Goal: Task Accomplishment & Management: Manage account settings

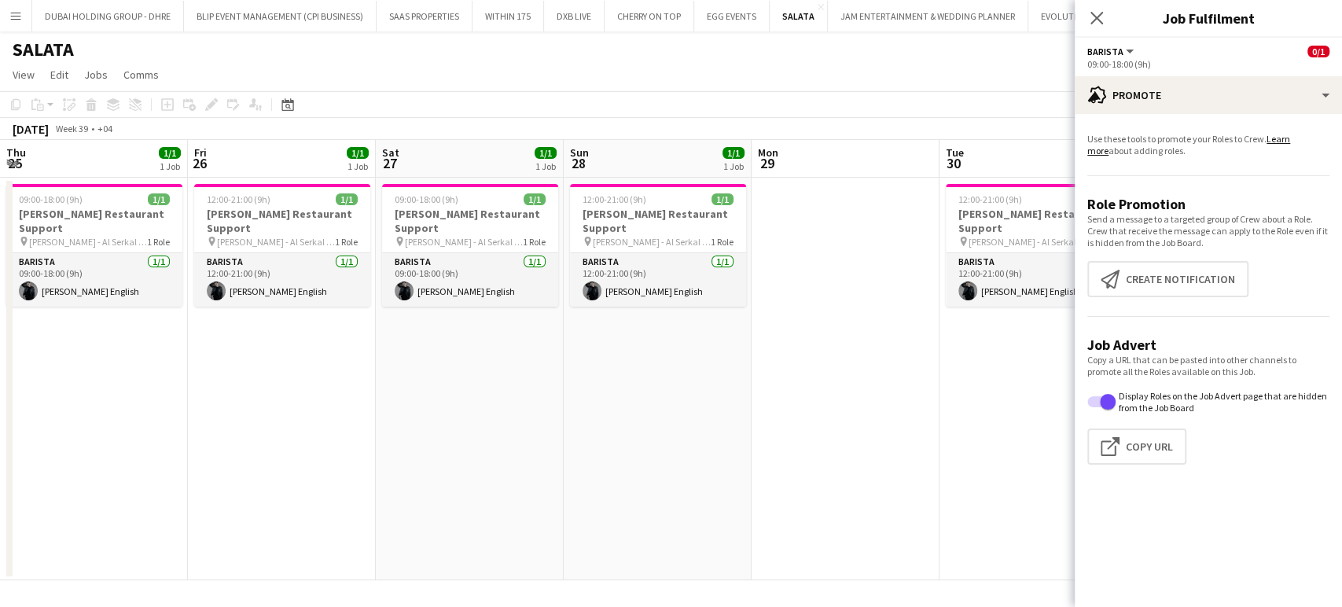
scroll to position [0, 549]
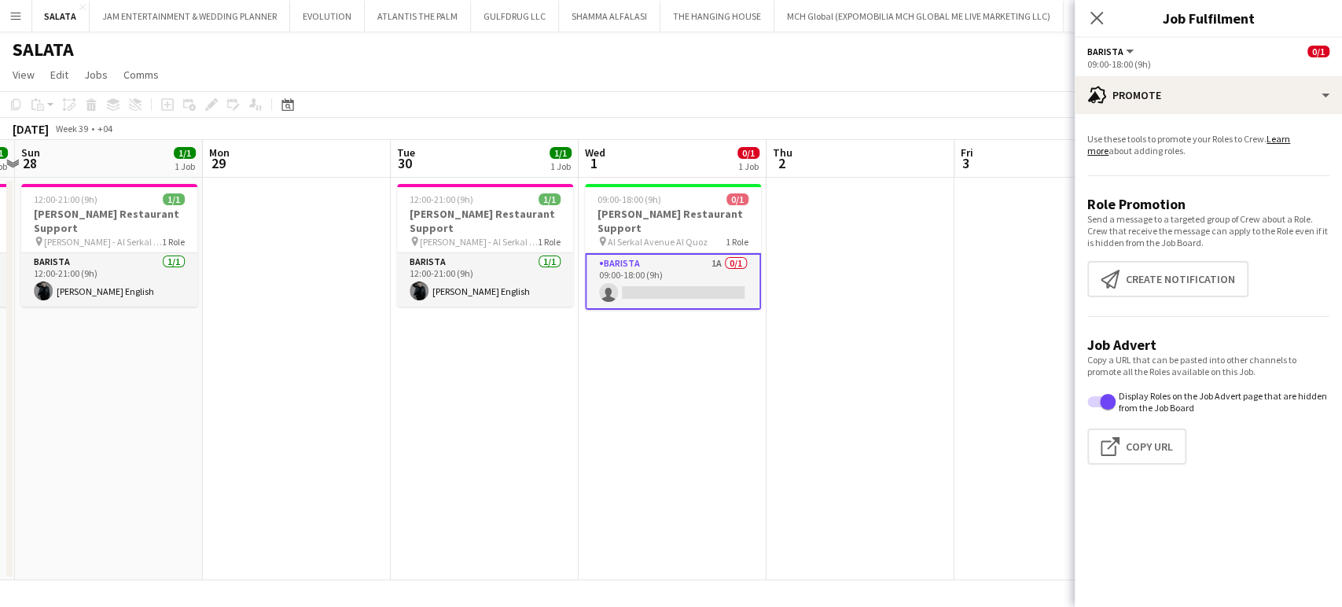
click at [10, 13] on app-icon "Menu" at bounding box center [15, 15] width 13 height 13
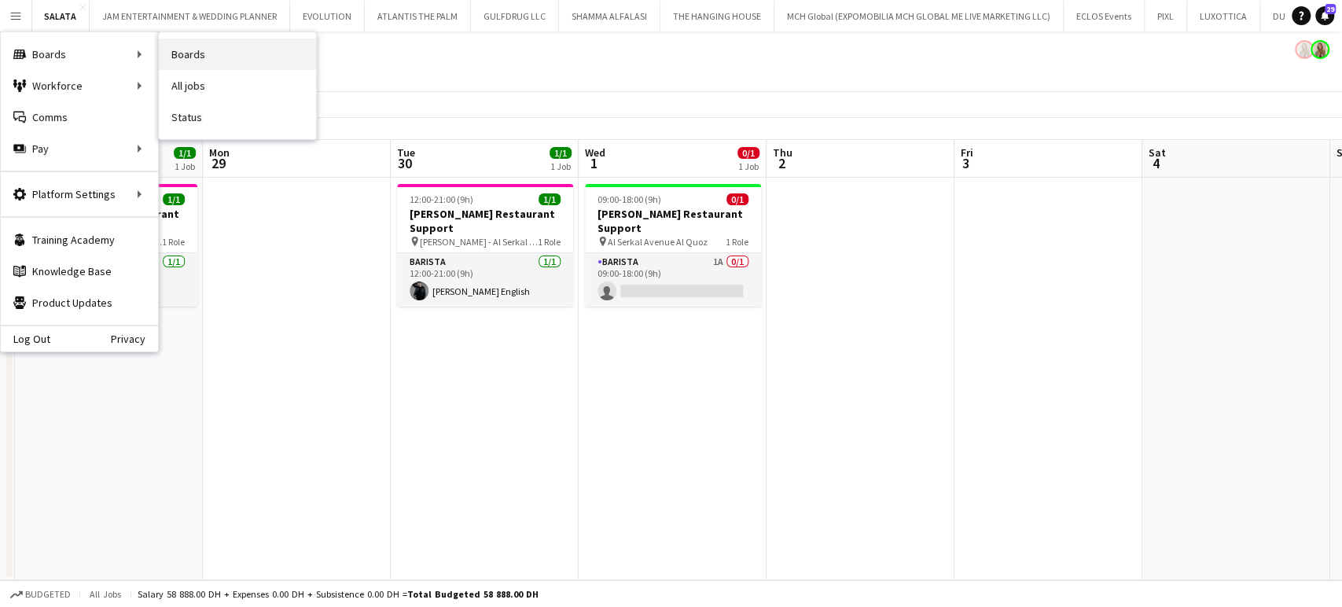
click at [180, 52] on link "Boards" at bounding box center [237, 54] width 157 height 31
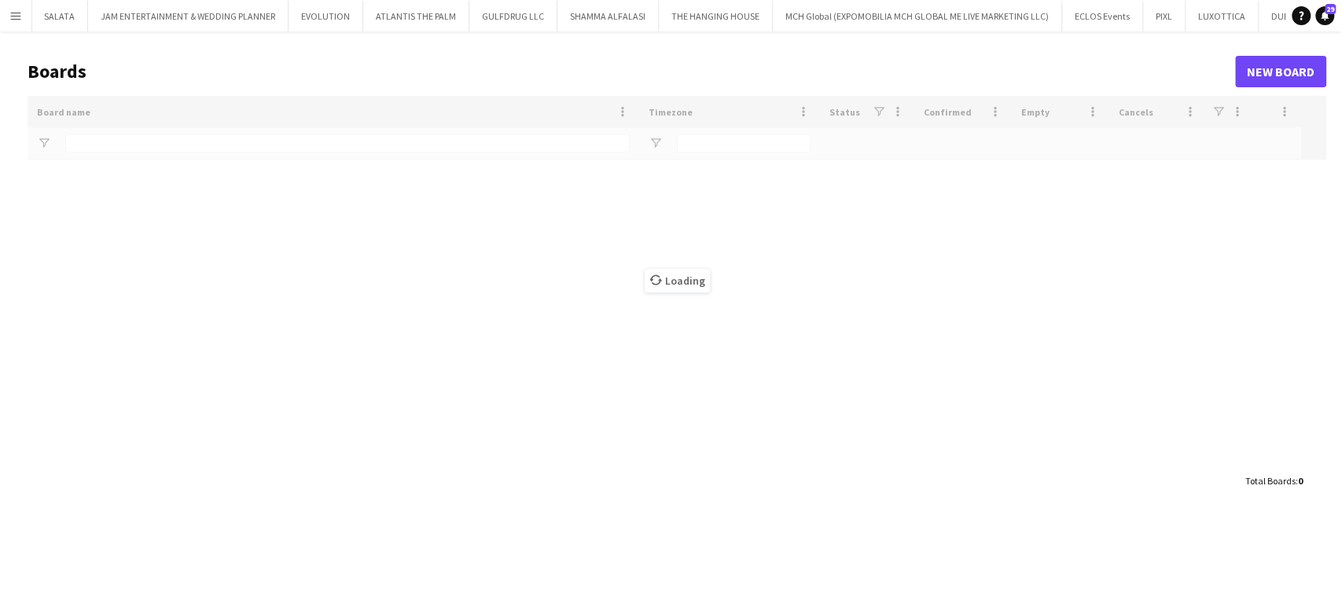
type input "****"
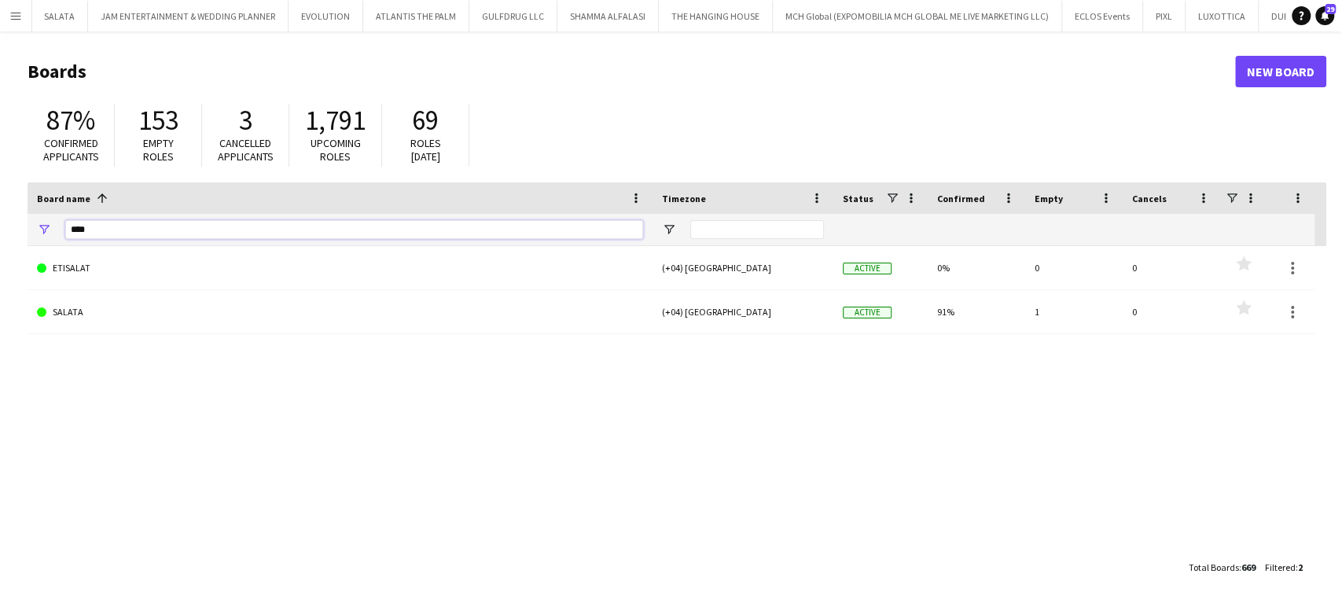
drag, startPoint x: 144, startPoint y: 226, endPoint x: 0, endPoint y: 226, distance: 143.9
click at [0, 226] on main "Boards New Board 87% Confirmed applicants 153 Empty roles 3 Cancelled applicant…" at bounding box center [671, 318] width 1342 height 575
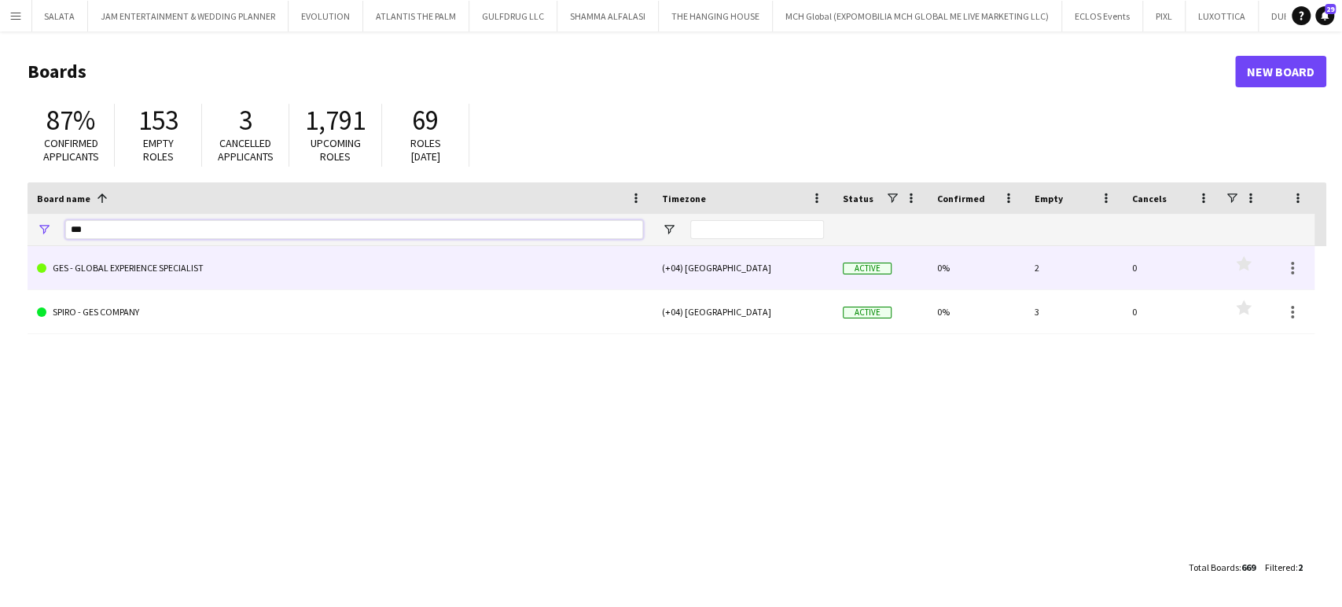
type input "***"
click at [63, 276] on link "GES - GLOBAL EXPERIENCE SPECIALIST" at bounding box center [340, 268] width 606 height 44
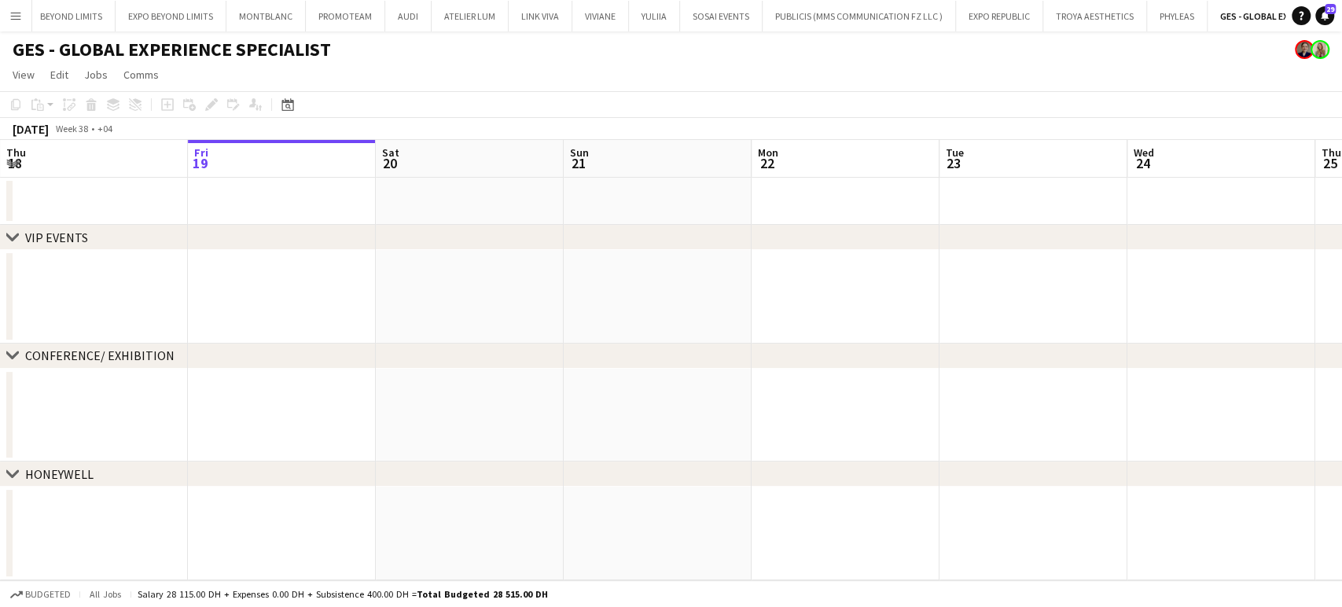
scroll to position [0, 4246]
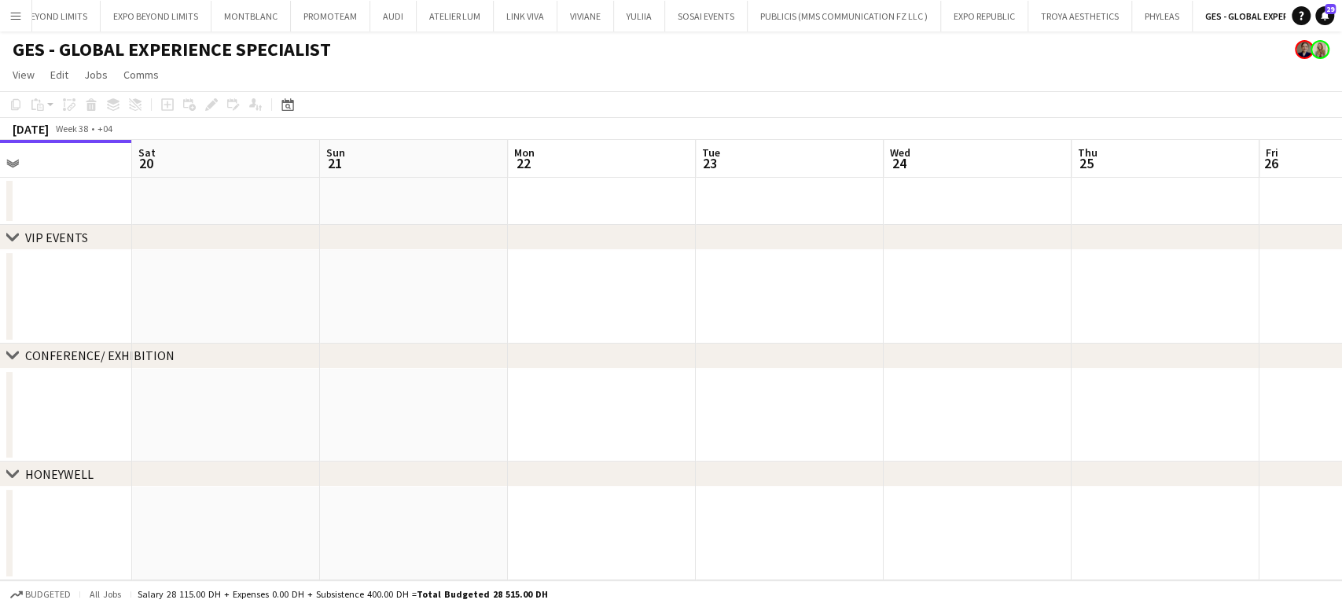
drag, startPoint x: 516, startPoint y: 272, endPoint x: 0, endPoint y: 160, distance: 527.8
click at [0, 160] on app-calendar-viewport "Tue 16 Wed 17 Thu 18 Fri 19 Sat 20 Sun 21 Mon 22 Tue 23 Wed 24 Thu 25 Fri 26 Sa…" at bounding box center [671, 360] width 1342 height 440
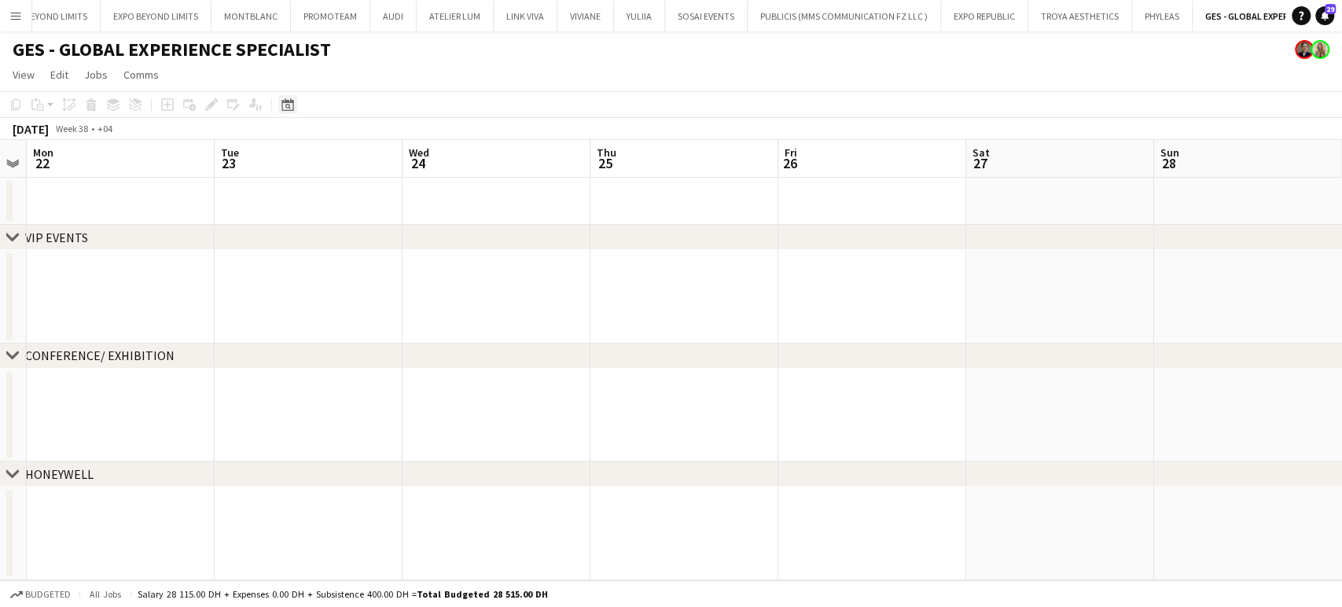
drag, startPoint x: 282, startPoint y: 102, endPoint x: 292, endPoint y: 108, distance: 11.3
click at [283, 102] on icon at bounding box center [287, 104] width 12 height 13
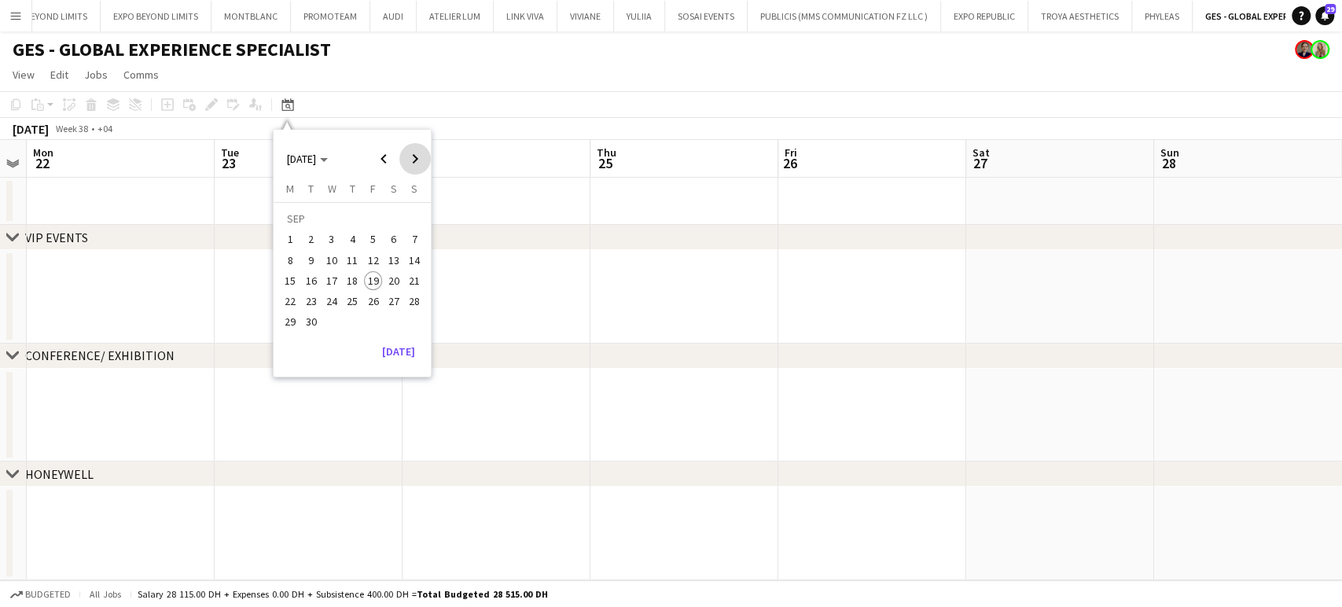
click at [406, 163] on span "Next month" at bounding box center [414, 158] width 31 height 31
click at [286, 271] on span "13" at bounding box center [290, 280] width 19 height 19
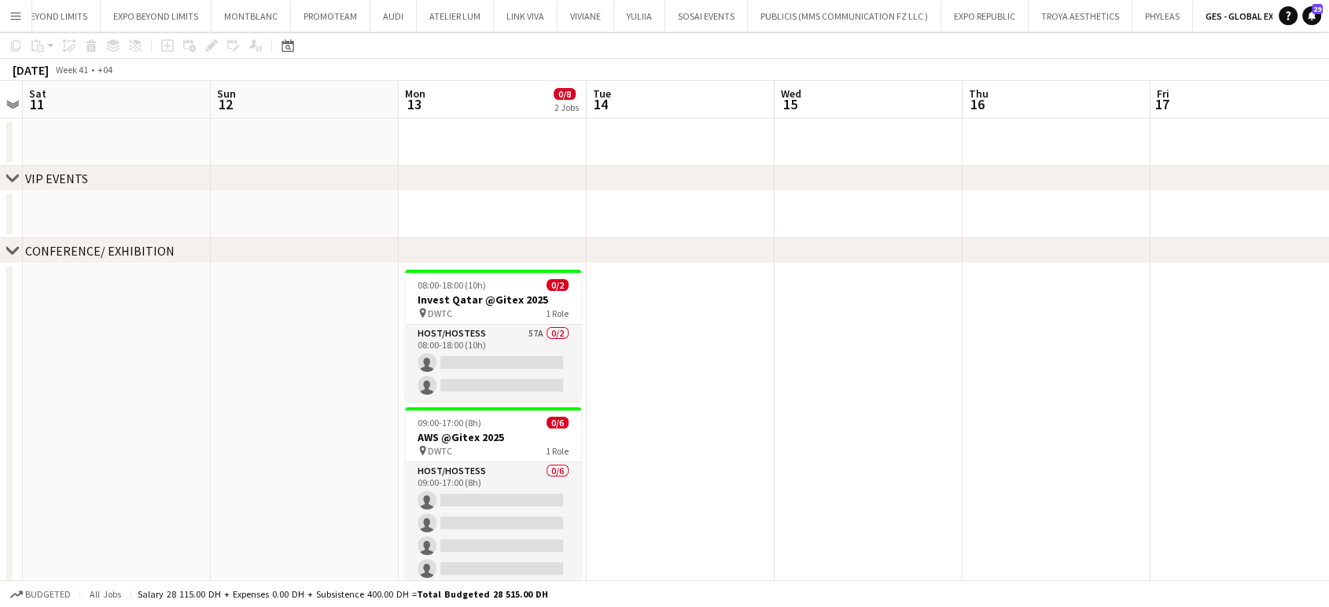
scroll to position [87, 0]
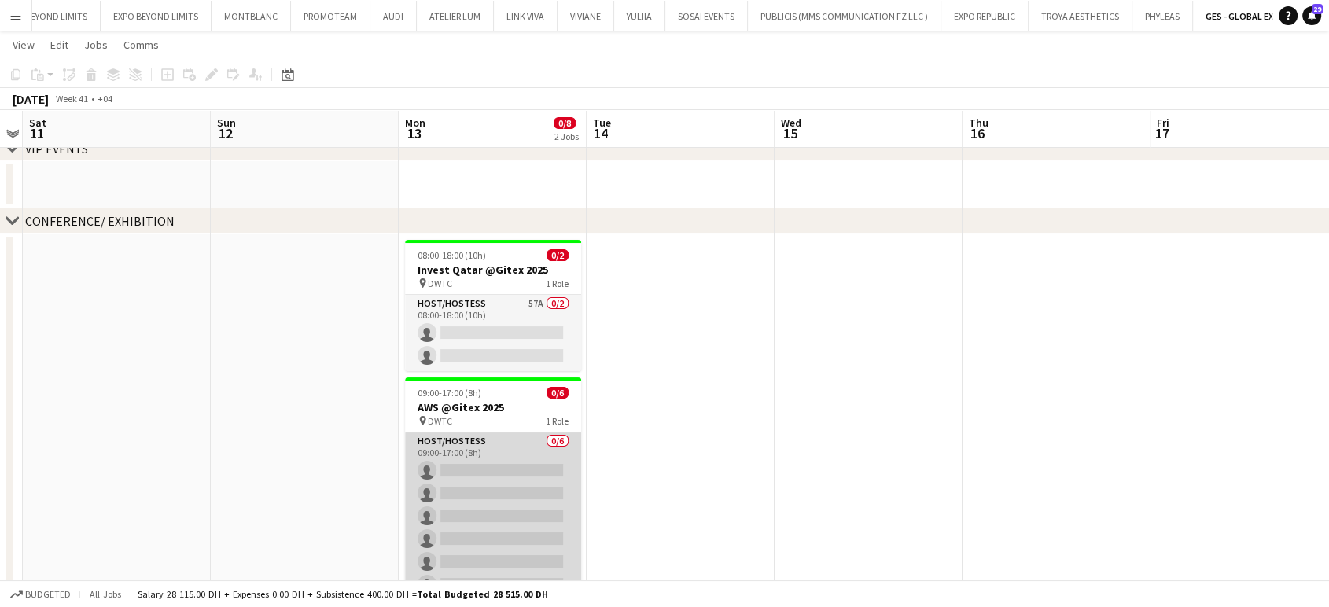
click at [490, 464] on app-card-role "Host/Hostess 0/6 09:00-17:00 (8h) single-neutral-actions single-neutral-actions…" at bounding box center [493, 515] width 176 height 167
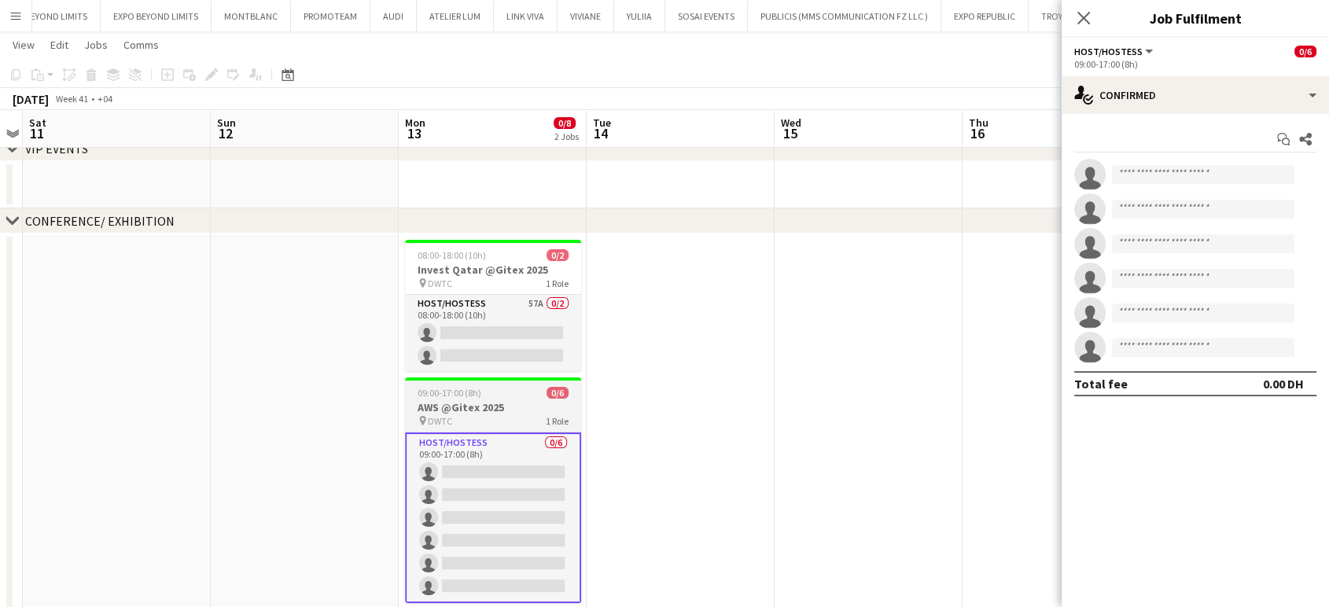
click at [479, 412] on h3 "AWS @Gitex 2025" at bounding box center [493, 407] width 176 height 14
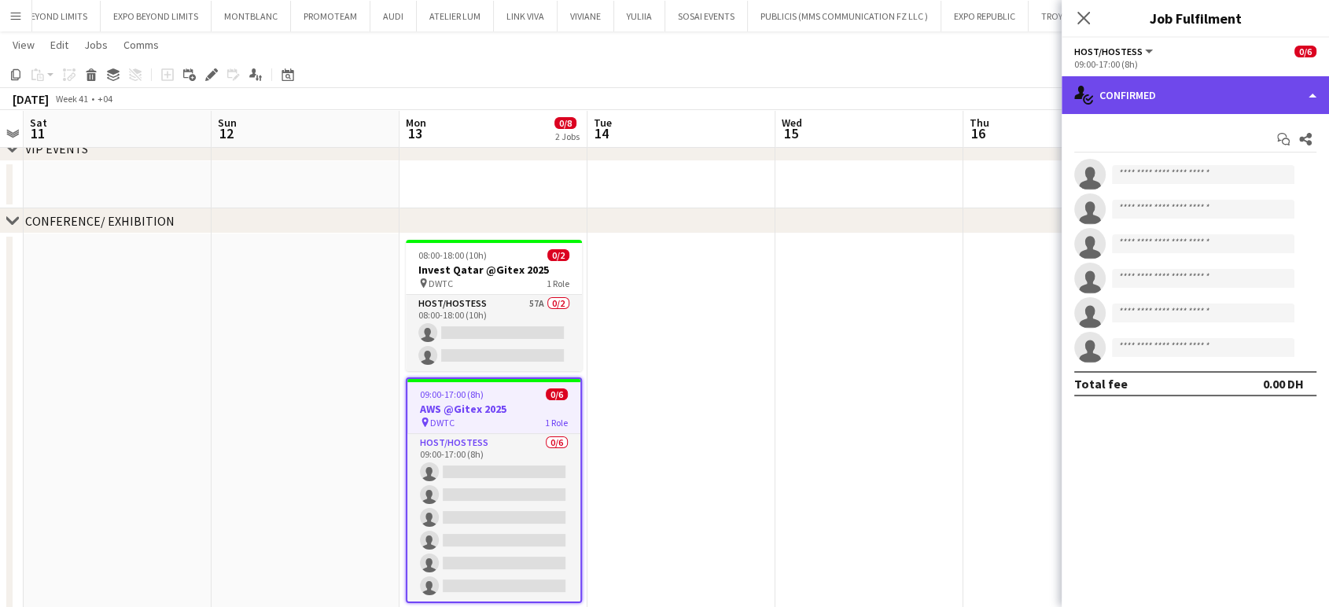
click at [1263, 96] on div "single-neutral-actions-check-2 Confirmed" at bounding box center [1194, 95] width 267 height 38
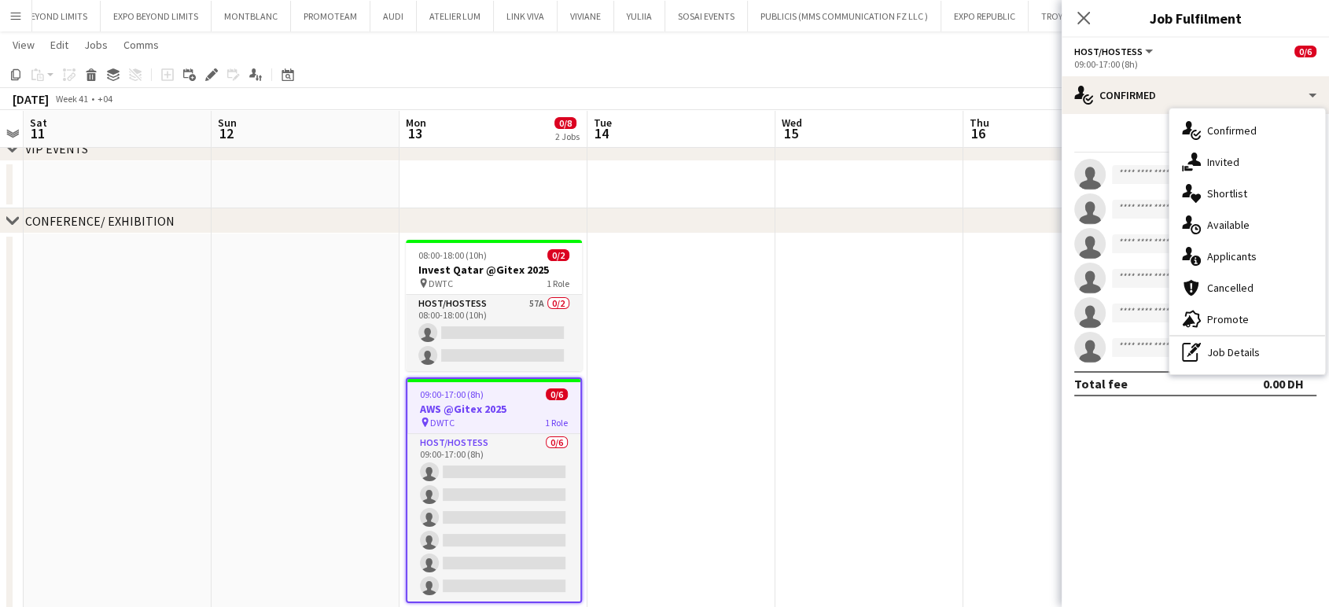
click at [706, 421] on app-date-cell at bounding box center [681, 440] width 188 height 414
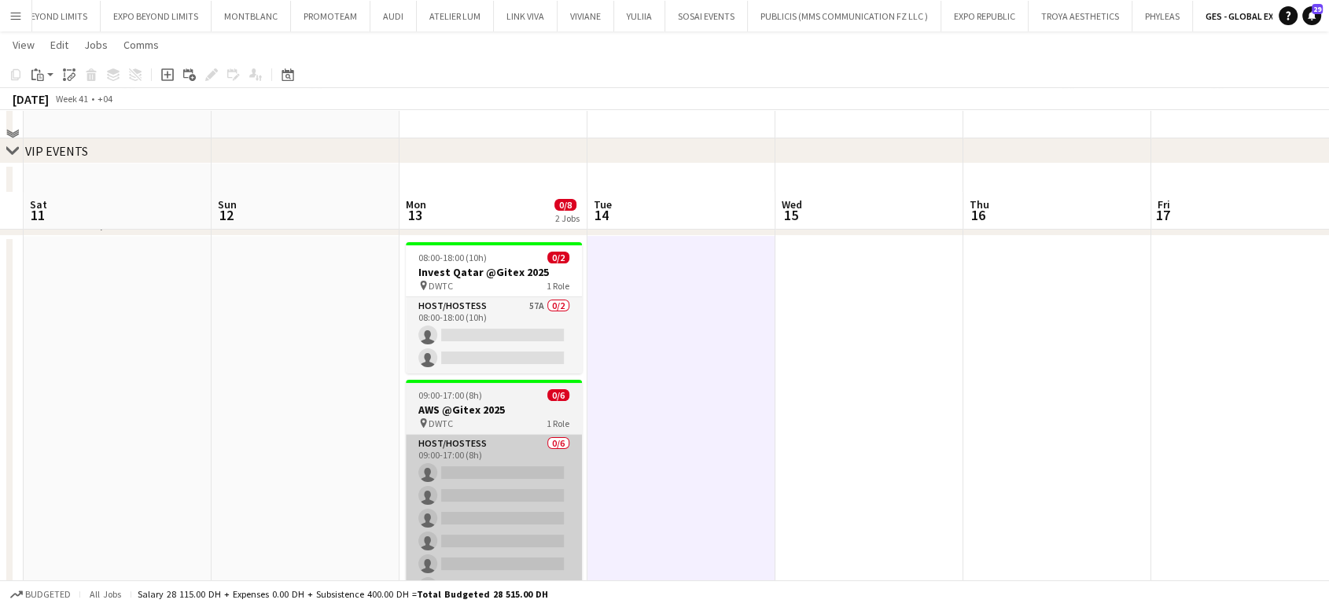
scroll to position [175, 0]
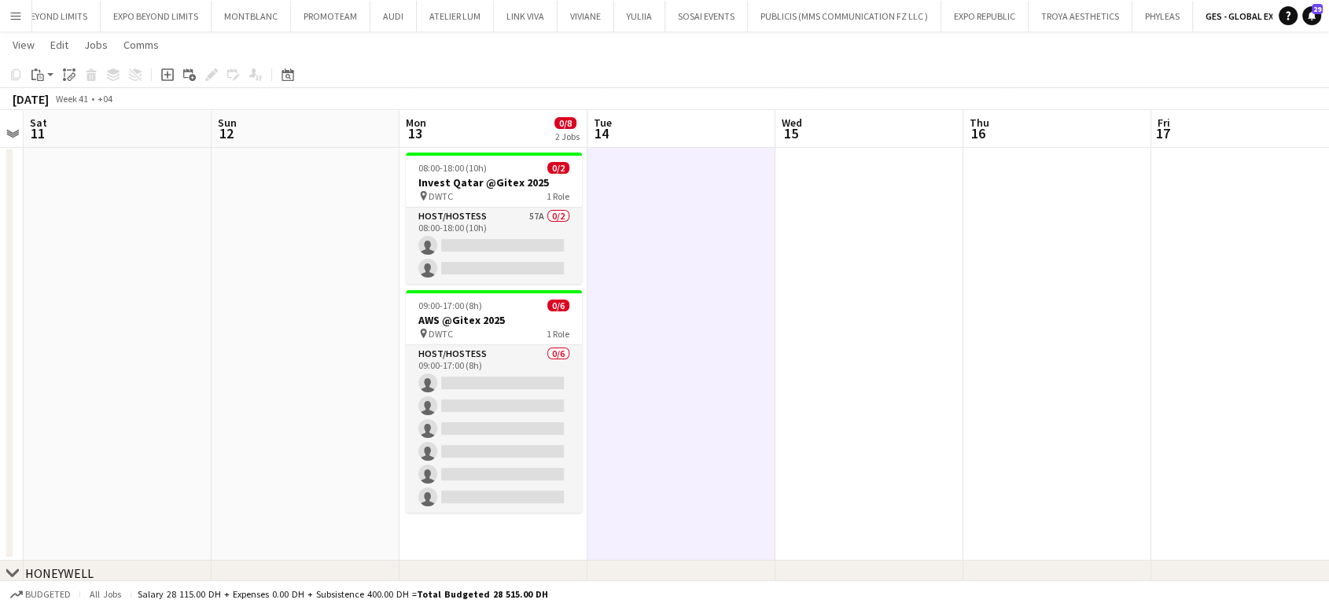
click at [652, 292] on app-date-cell at bounding box center [681, 353] width 188 height 414
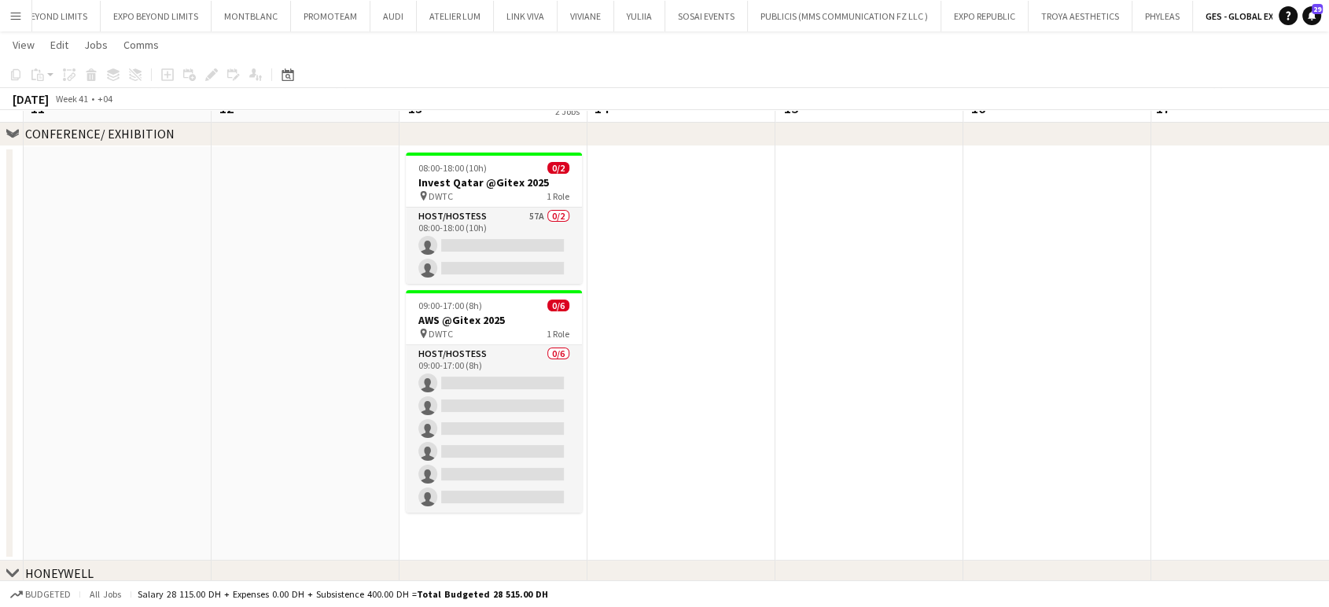
scroll to position [87, 0]
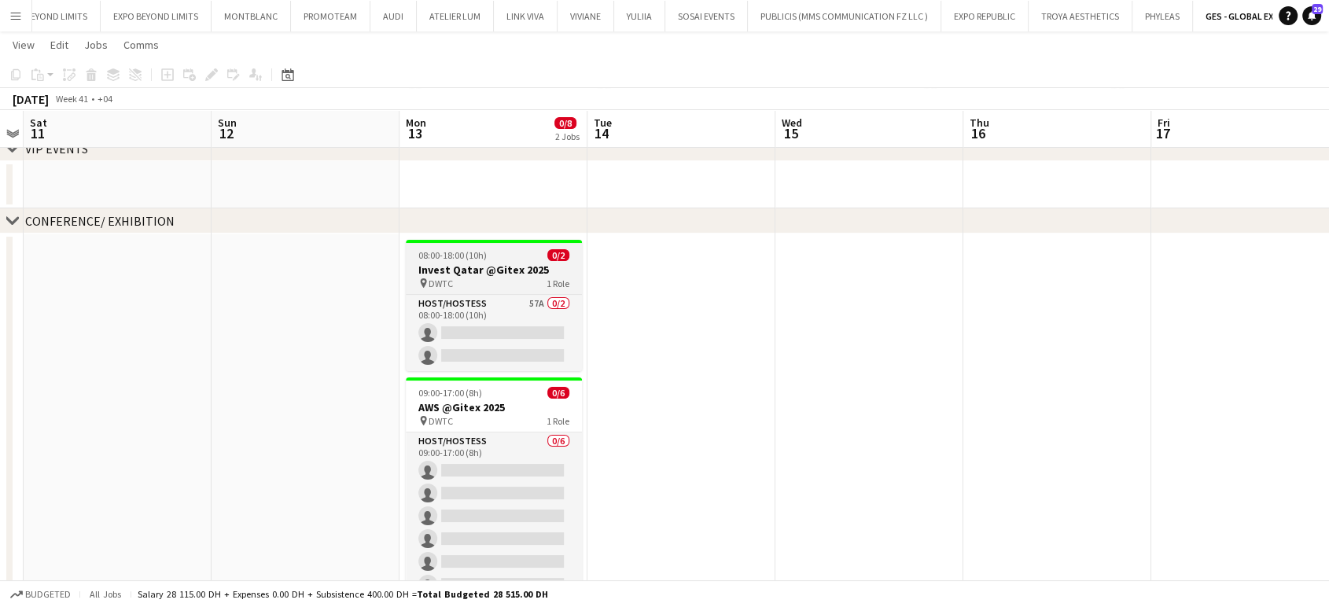
click at [478, 274] on h3 "Invest Qatar @Gitex 2025" at bounding box center [494, 270] width 176 height 14
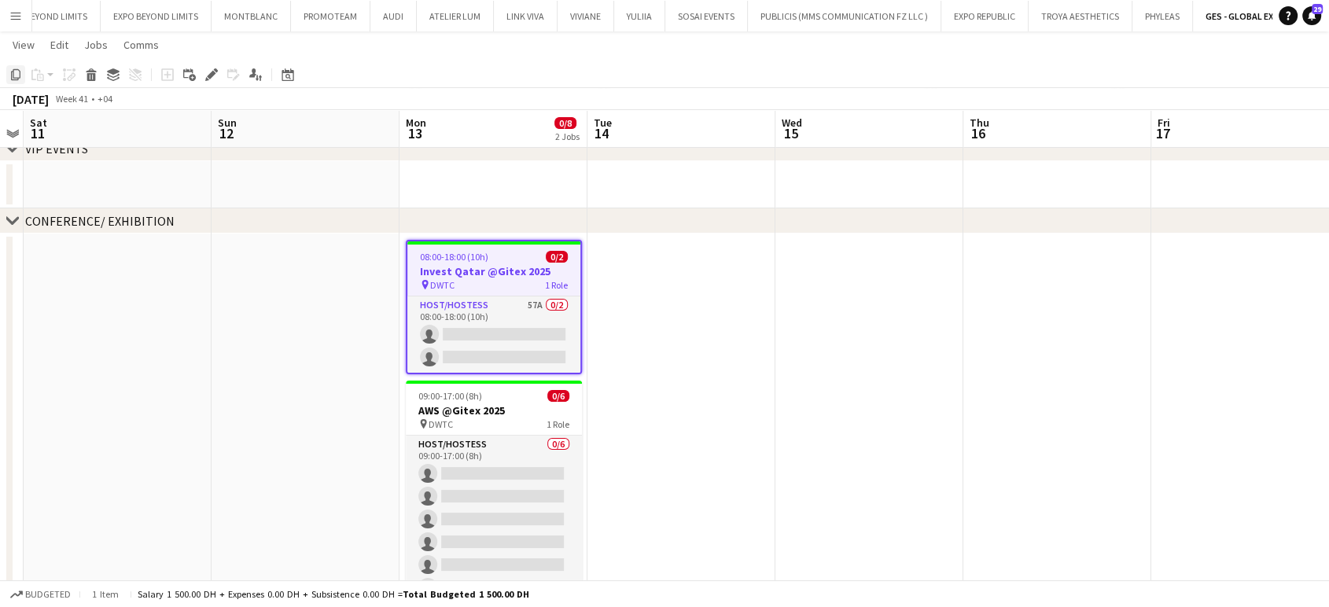
click at [13, 74] on icon at bounding box center [15, 74] width 9 height 11
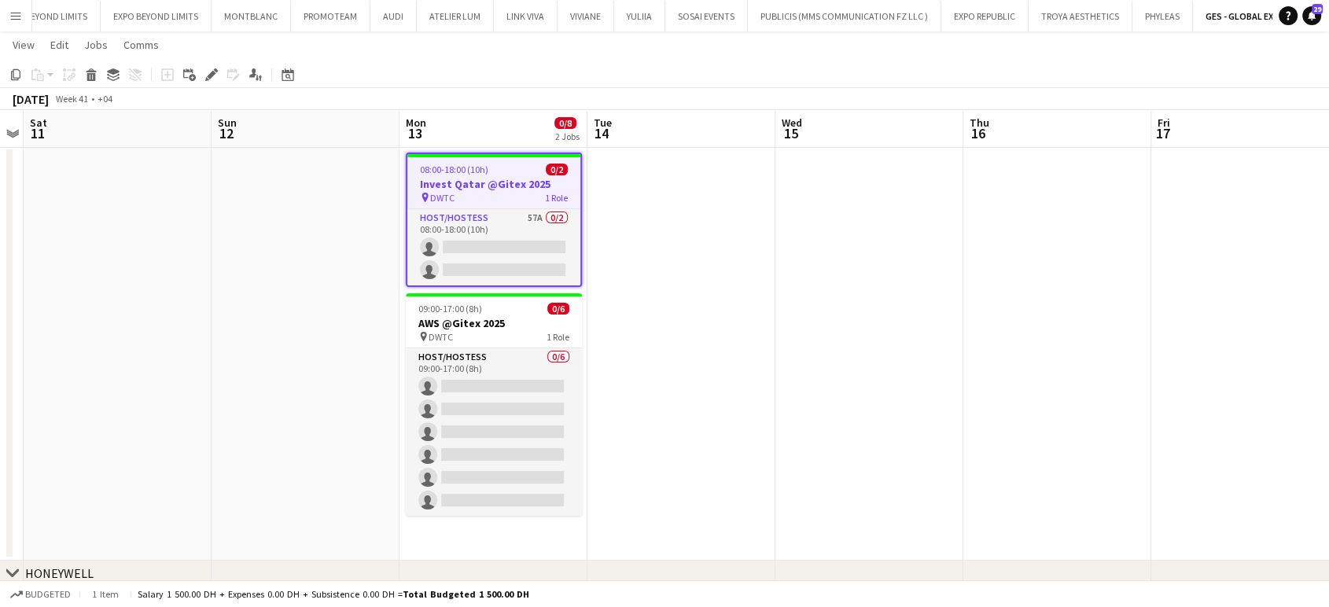
scroll to position [0, 541]
click at [430, 538] on app-date-cell "08:00-18:00 (10h) 0/2 Invest Qatar @Gitex 2025 pin DWTC 1 Role Host/Hostess 57A…" at bounding box center [493, 353] width 188 height 414
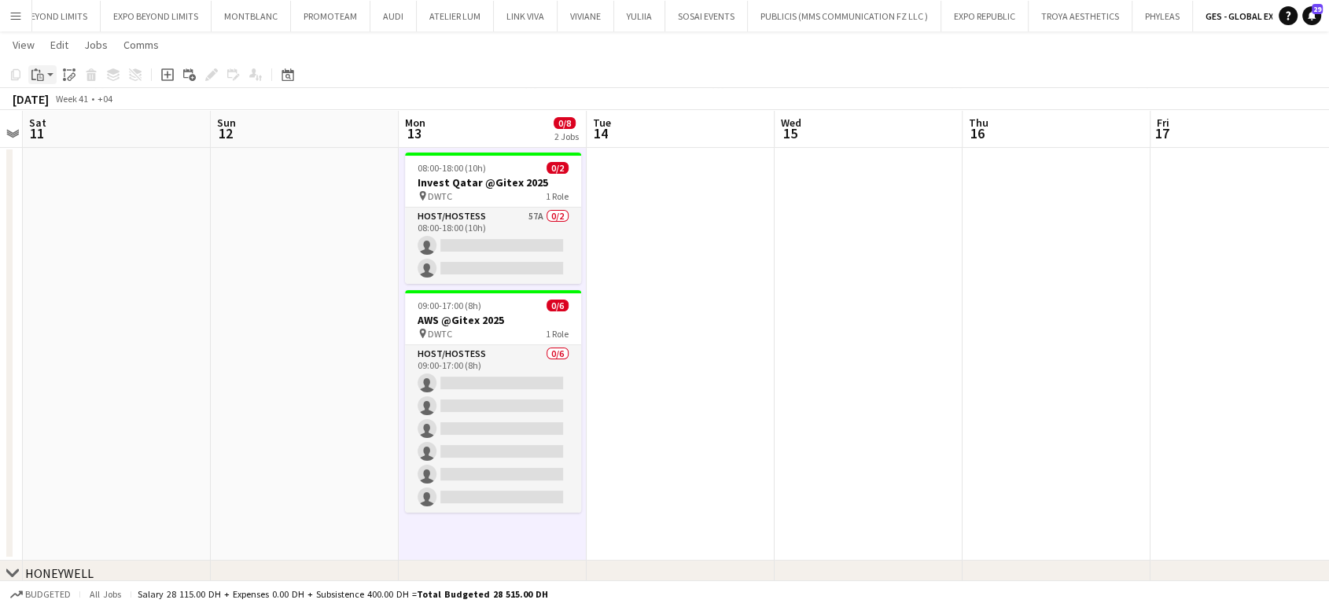
click at [38, 79] on icon at bounding box center [40, 77] width 7 height 7
click at [55, 108] on link "Paste Ctrl+V" at bounding box center [116, 104] width 148 height 14
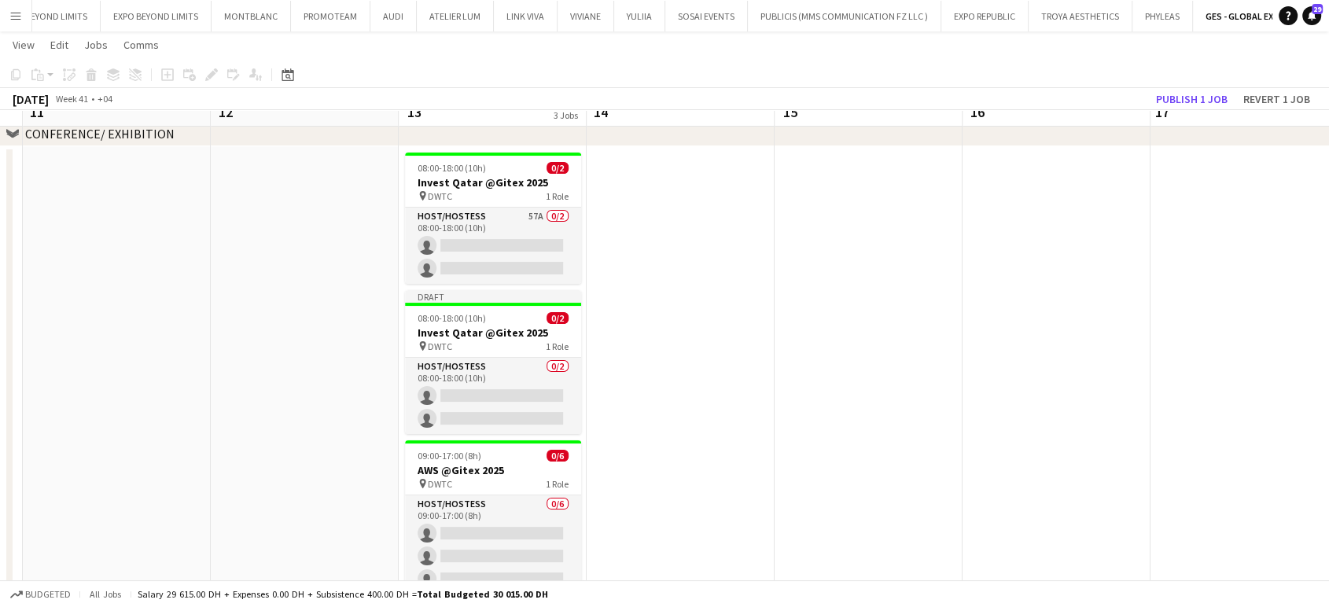
scroll to position [87, 0]
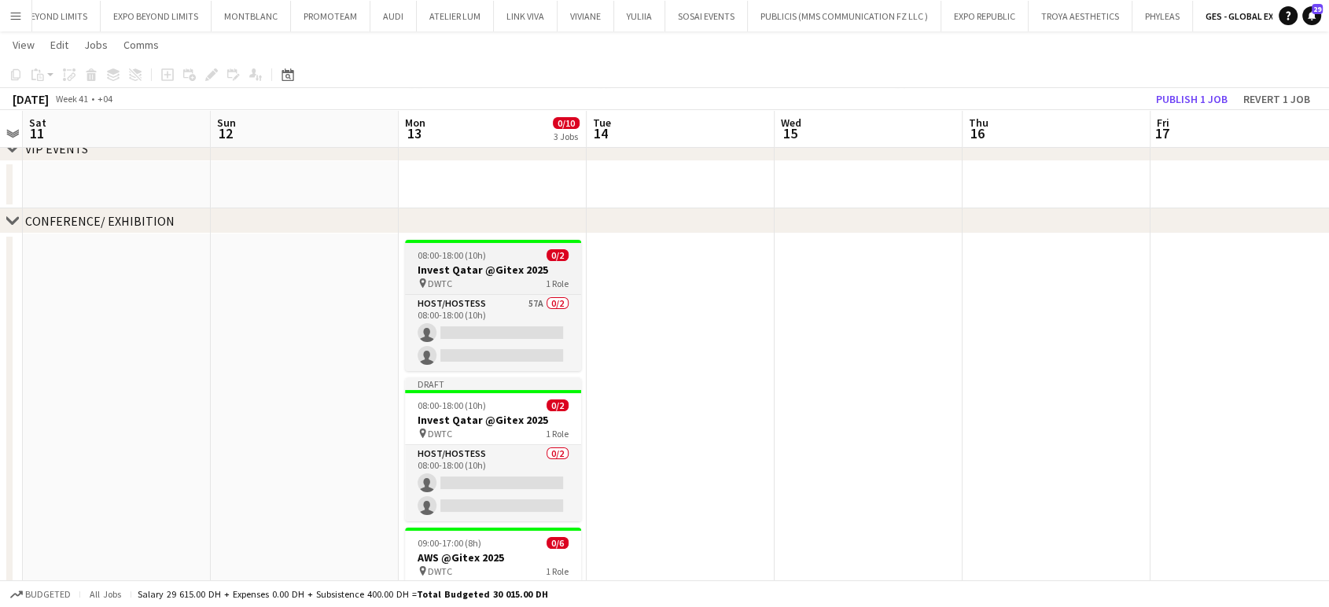
click at [473, 272] on h3 "Invest Qatar @Gitex 2025" at bounding box center [493, 270] width 176 height 14
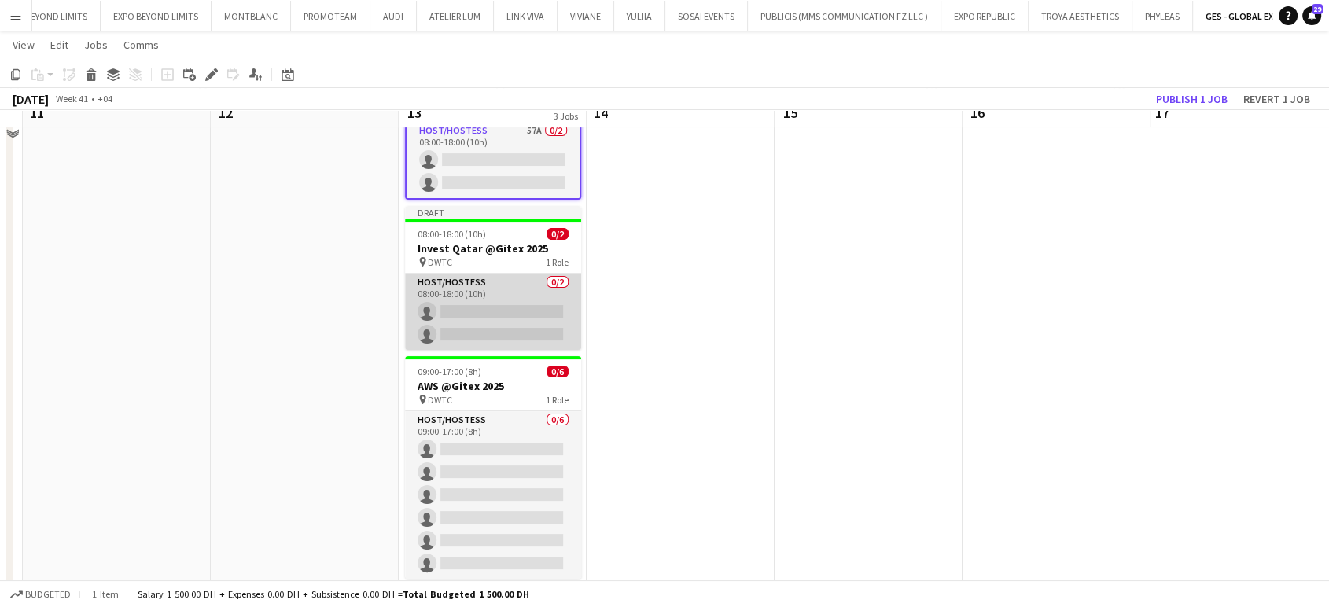
scroll to position [175, 0]
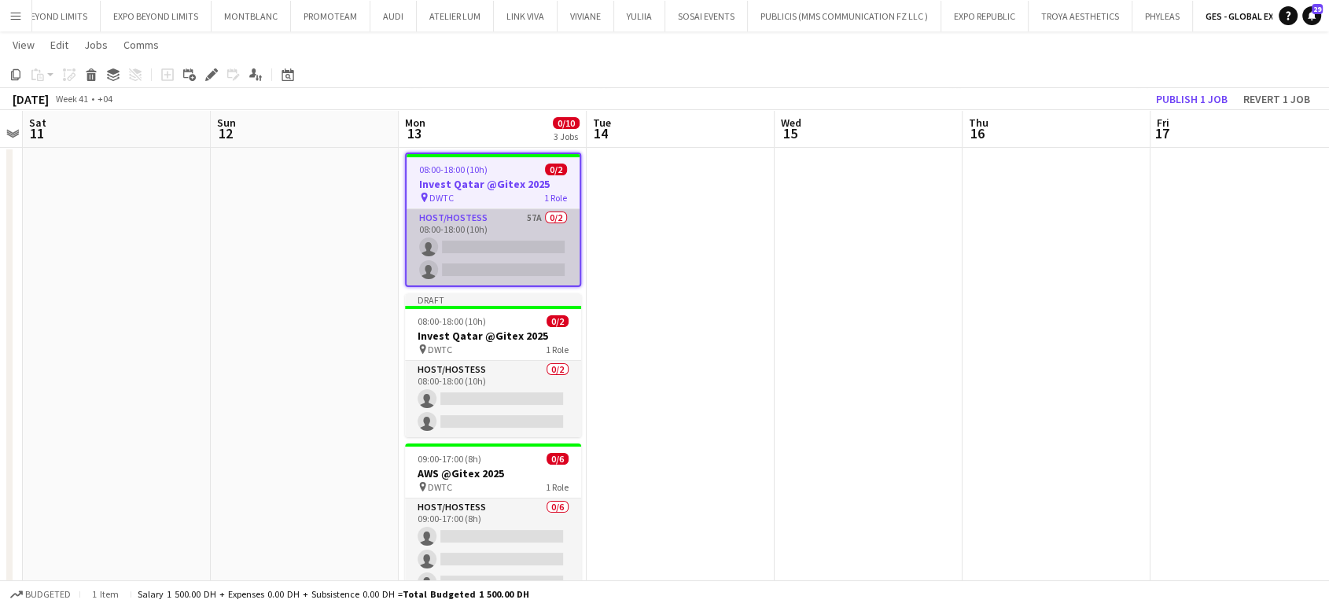
click at [503, 248] on app-card-role "Host/Hostess 57A 0/2 08:00-18:00 (10h) single-neutral-actions single-neutral-ac…" at bounding box center [492, 247] width 173 height 76
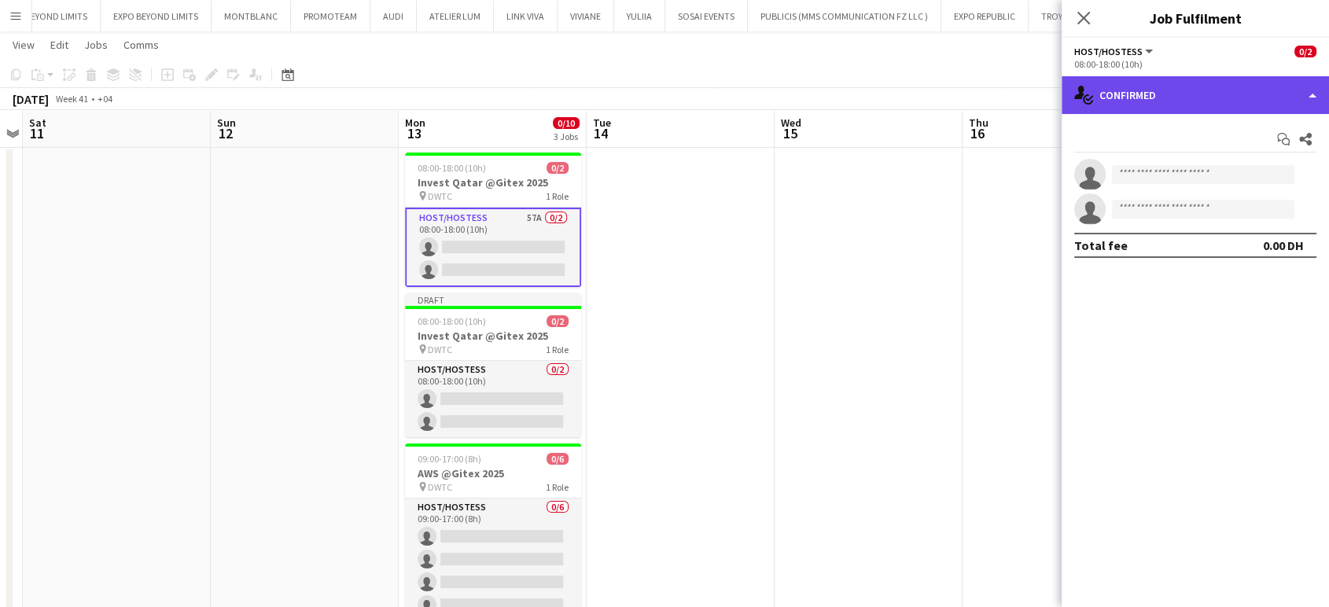
click at [1278, 76] on div "single-neutral-actions-check-2 Confirmed" at bounding box center [1194, 95] width 267 height 38
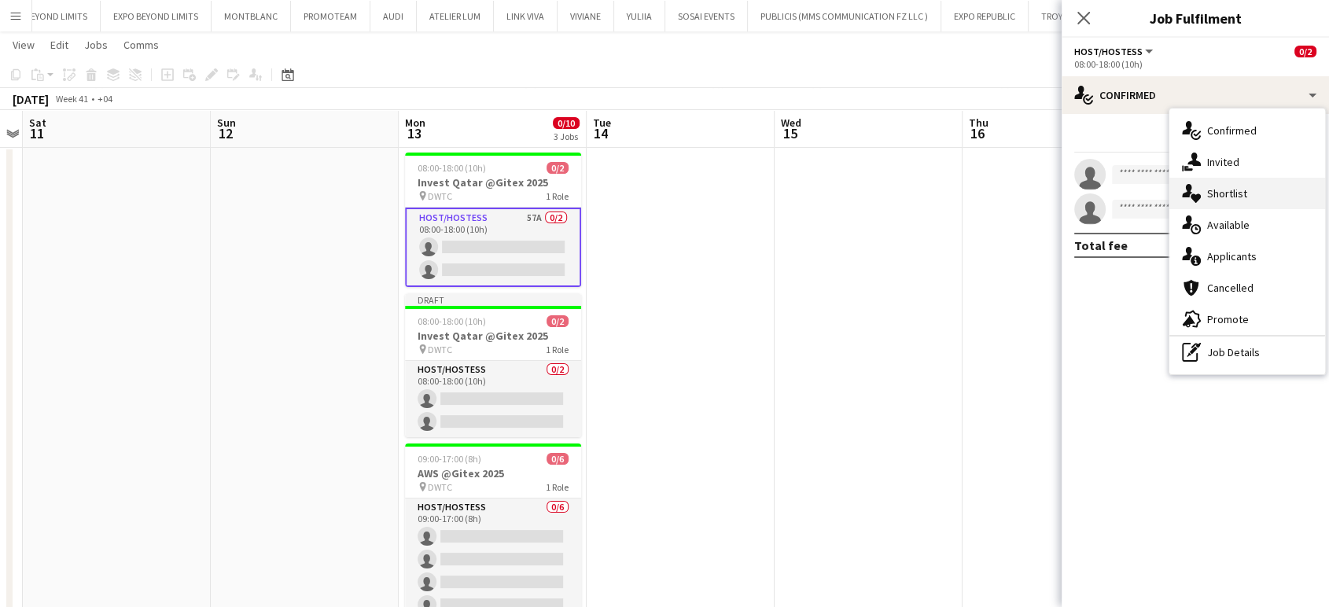
click at [1251, 187] on div "single-neutral-actions-heart Shortlist" at bounding box center [1247, 193] width 156 height 31
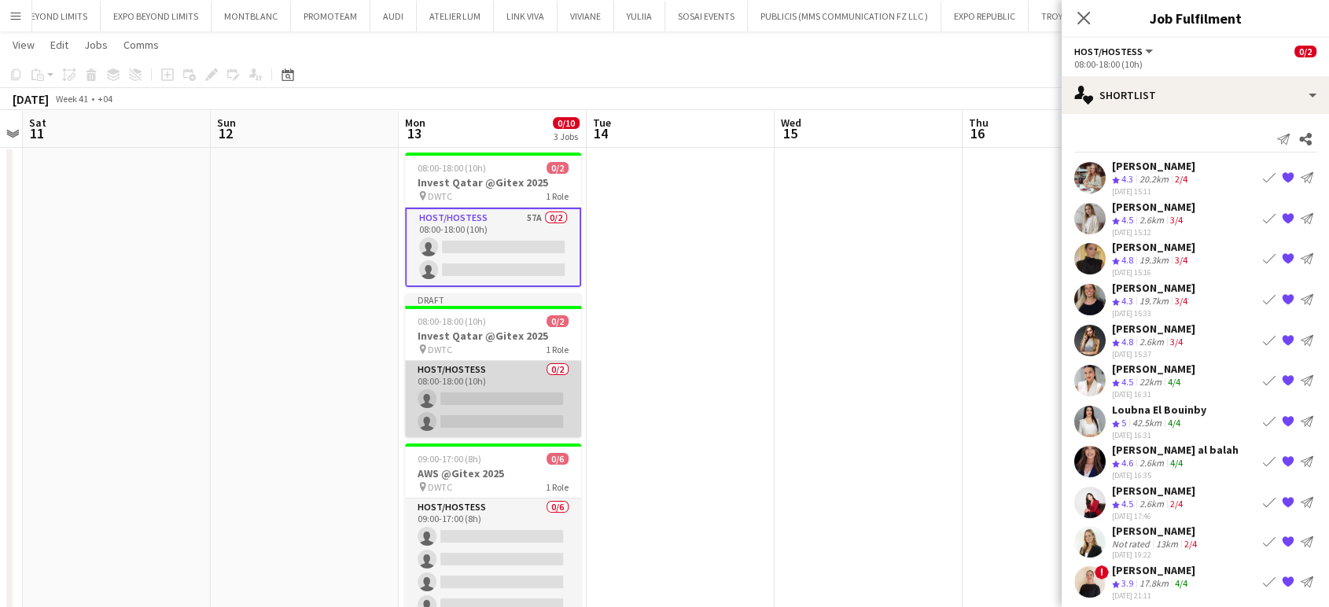
click at [534, 417] on app-card-role "Host/Hostess 0/2 08:00-18:00 (10h) single-neutral-actions single-neutral-actions" at bounding box center [493, 399] width 176 height 76
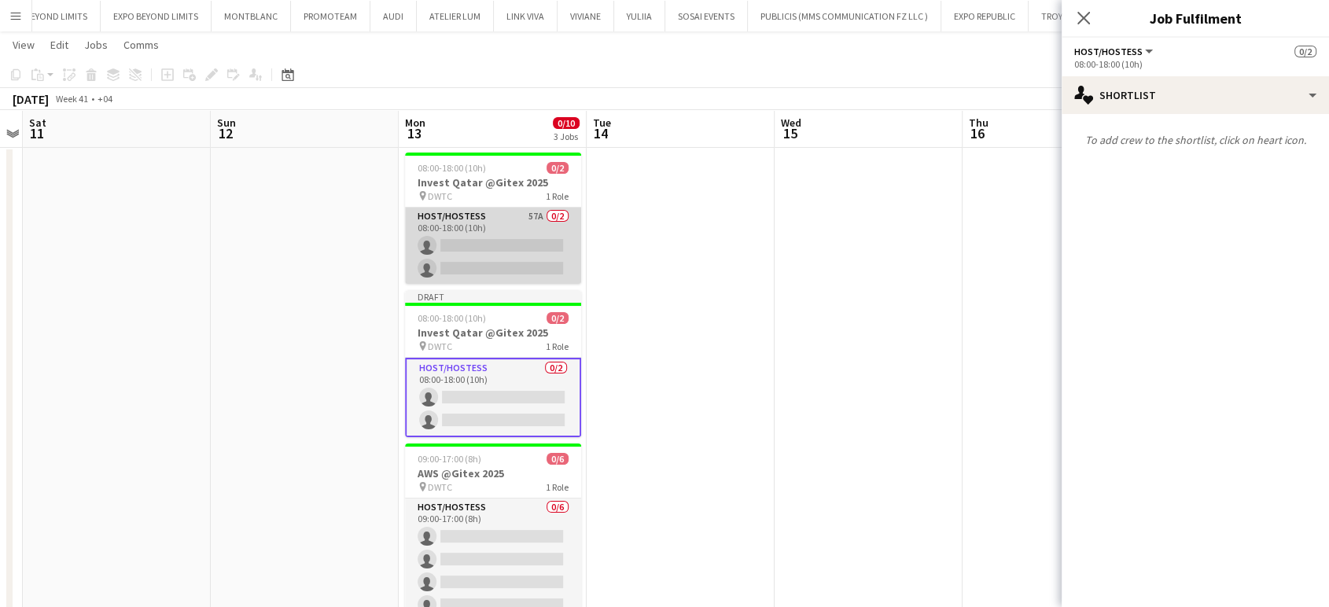
click at [487, 246] on app-card-role "Host/Hostess 57A 0/2 08:00-18:00 (10h) single-neutral-actions single-neutral-ac…" at bounding box center [493, 246] width 176 height 76
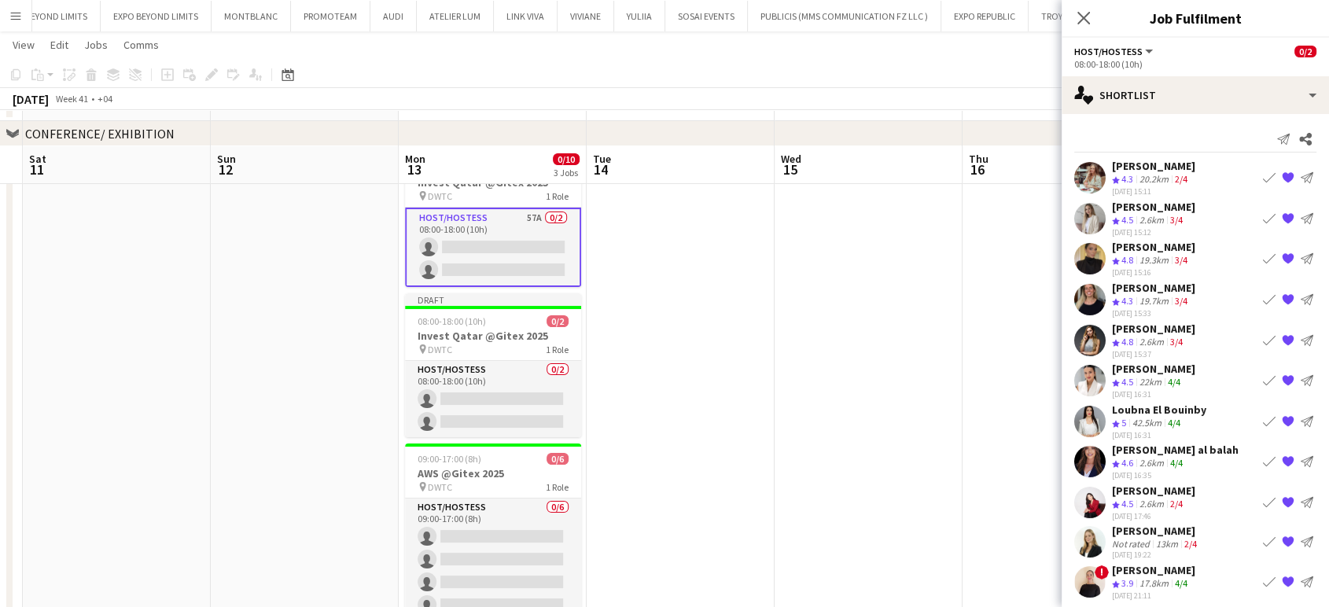
scroll to position [262, 0]
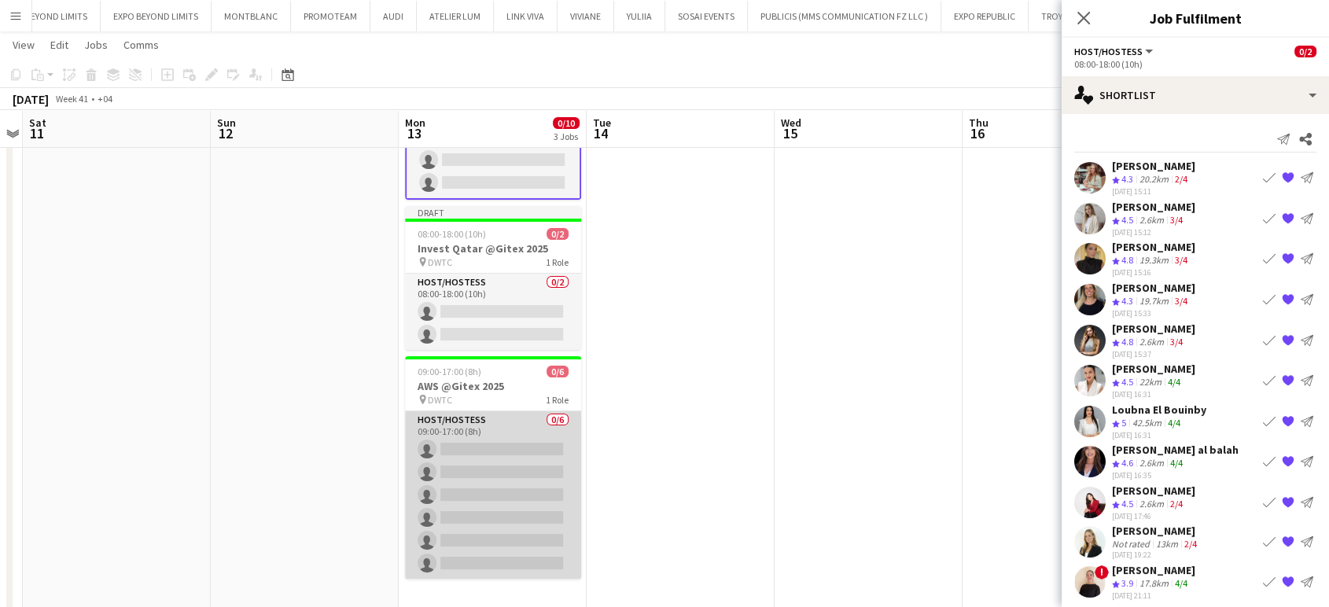
click at [454, 488] on app-card-role "Host/Hostess 0/6 09:00-17:00 (8h) single-neutral-actions single-neutral-actions…" at bounding box center [493, 494] width 176 height 167
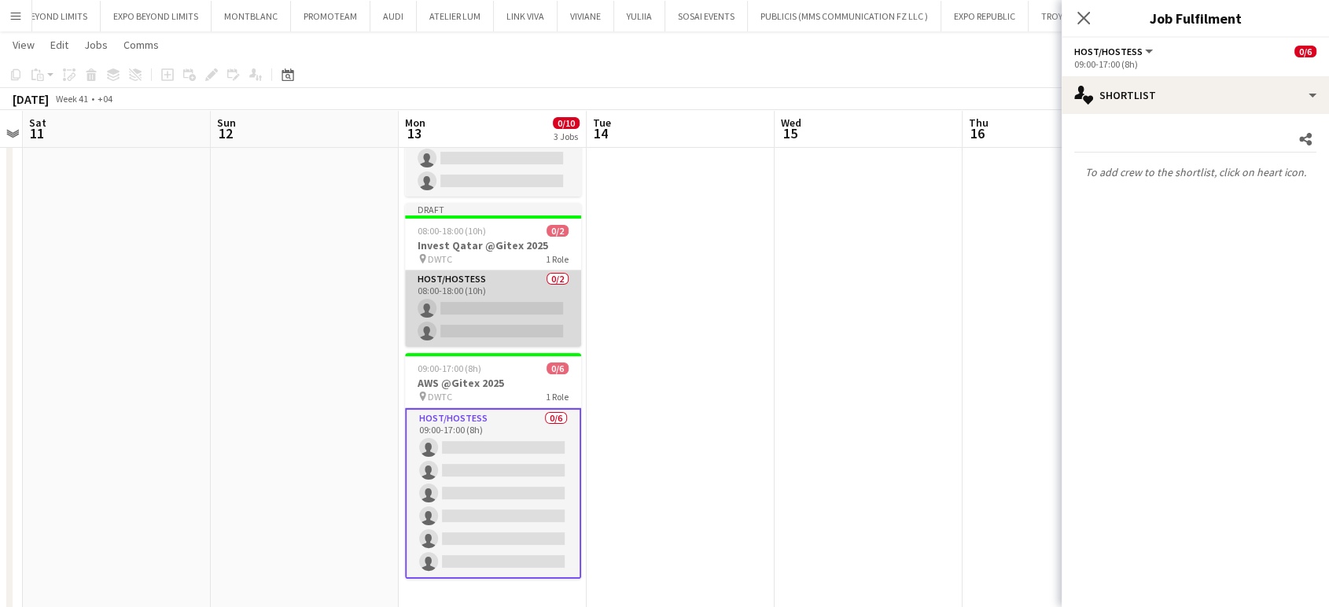
click at [503, 307] on app-card-role "Host/Hostess 0/2 08:00-18:00 (10h) single-neutral-actions single-neutral-actions" at bounding box center [493, 308] width 176 height 76
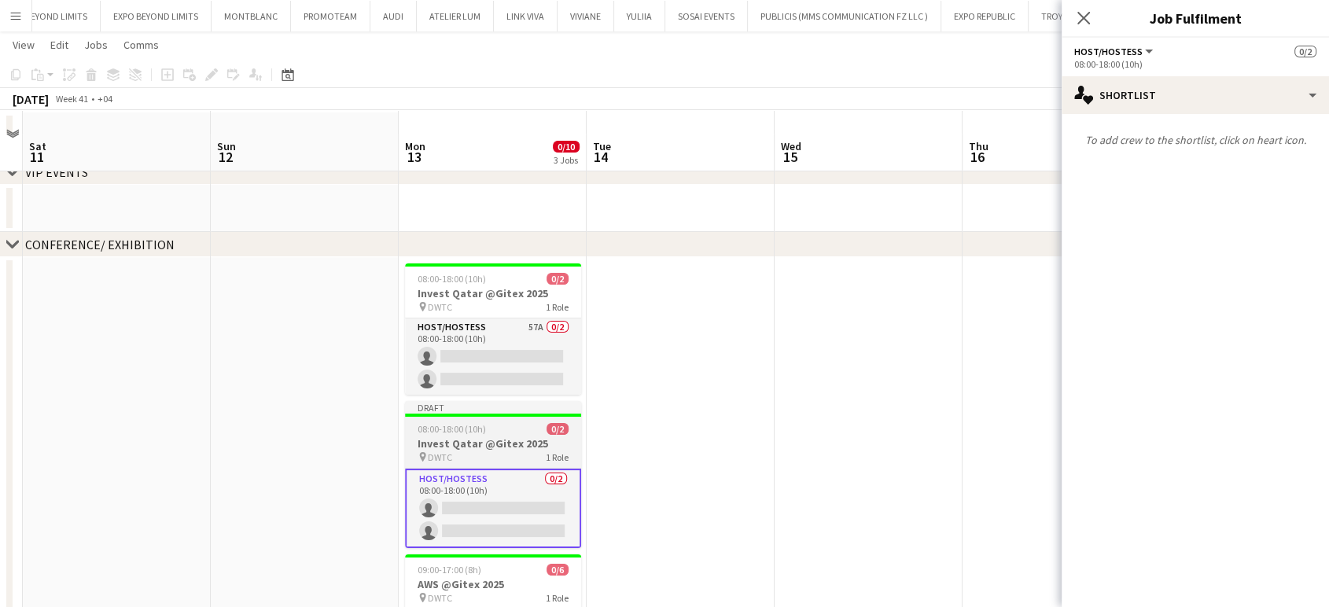
scroll to position [87, 0]
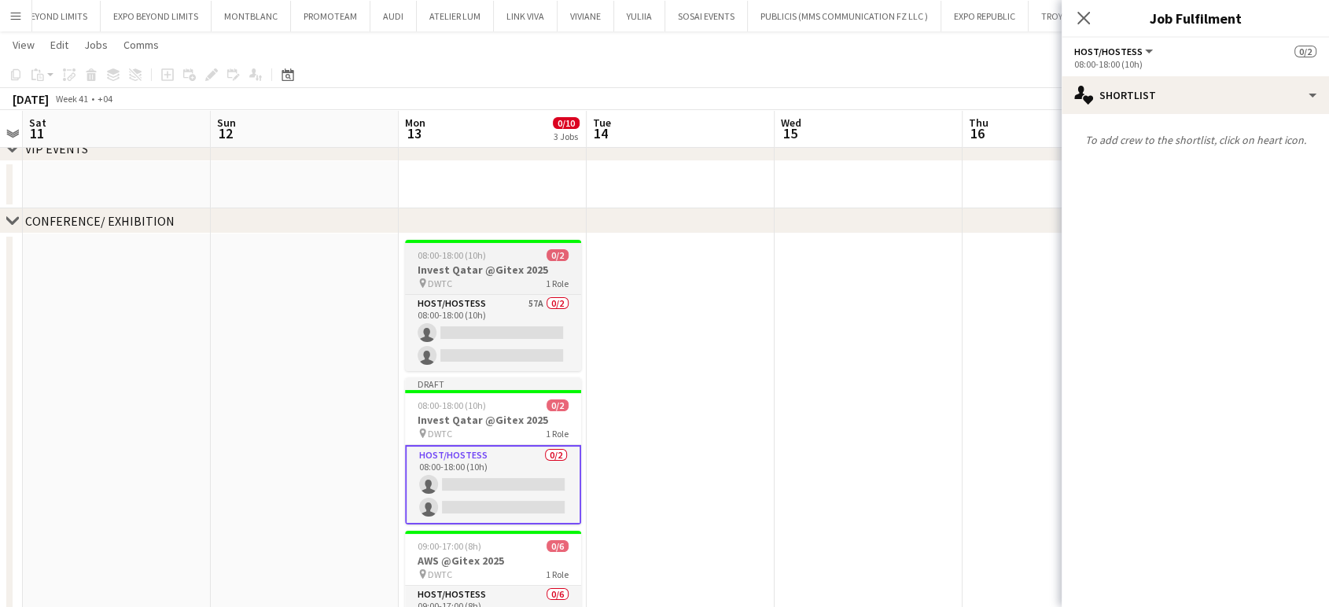
click at [482, 270] on h3 "Invest Qatar @Gitex 2025" at bounding box center [493, 270] width 176 height 14
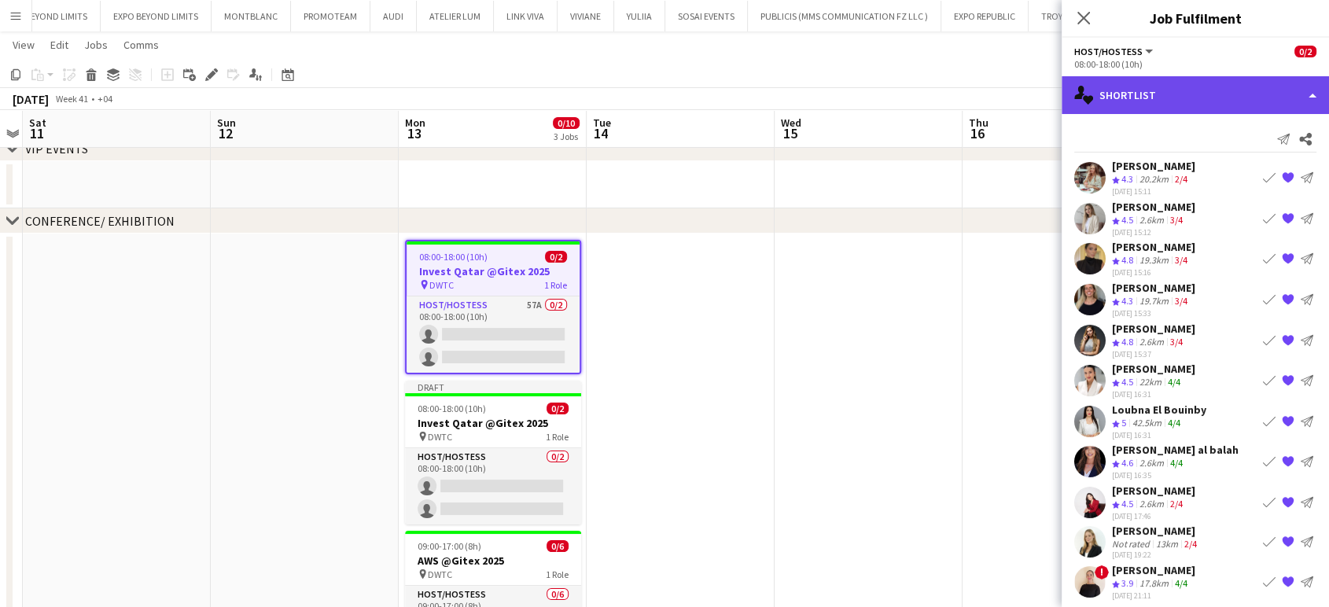
click at [1314, 90] on div "single-neutral-actions-heart Shortlist" at bounding box center [1194, 95] width 267 height 38
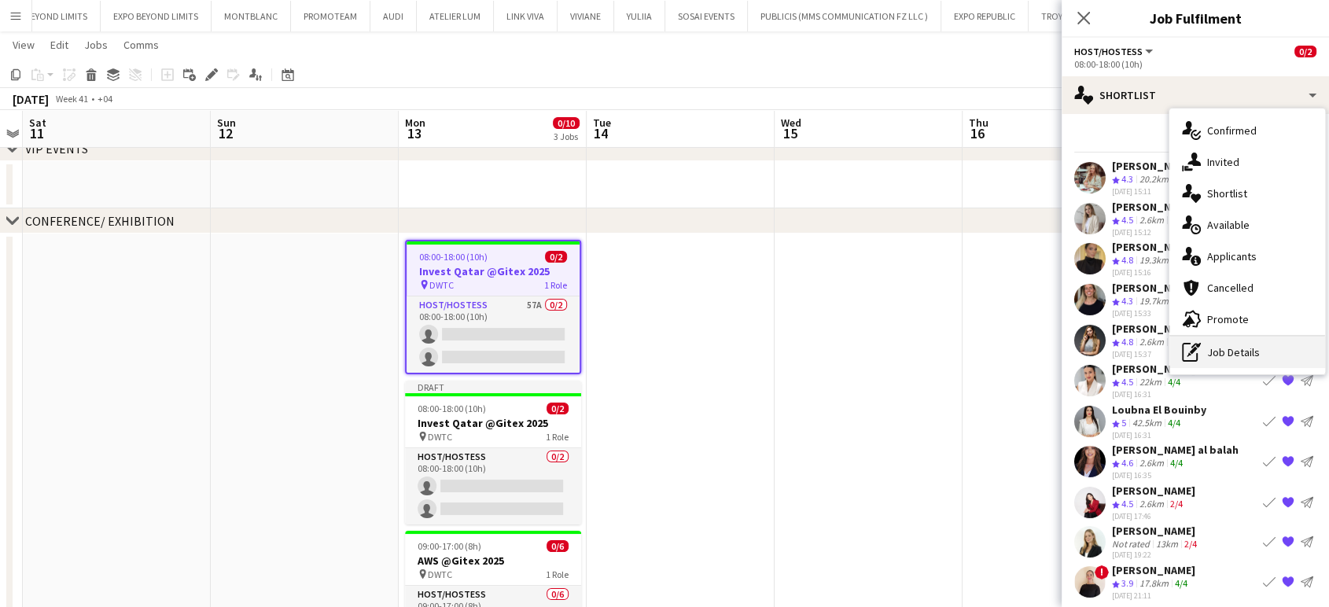
click at [1218, 355] on div "pen-write Job Details" at bounding box center [1247, 351] width 156 height 31
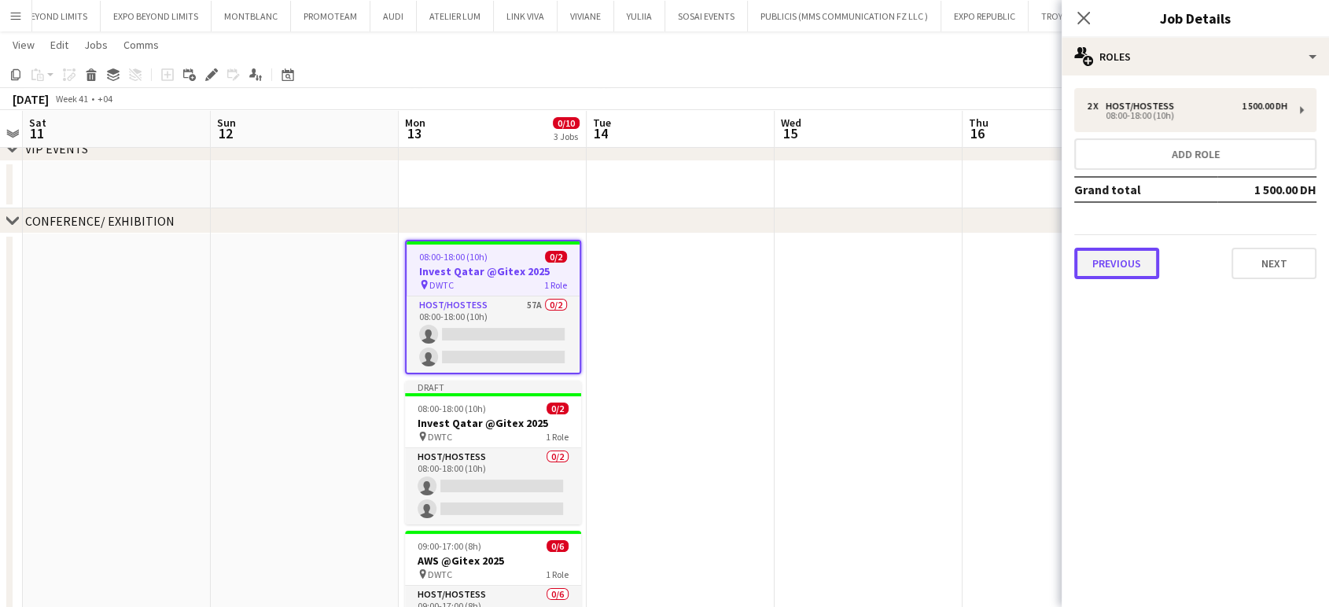
click at [1112, 263] on button "Previous" at bounding box center [1116, 263] width 85 height 31
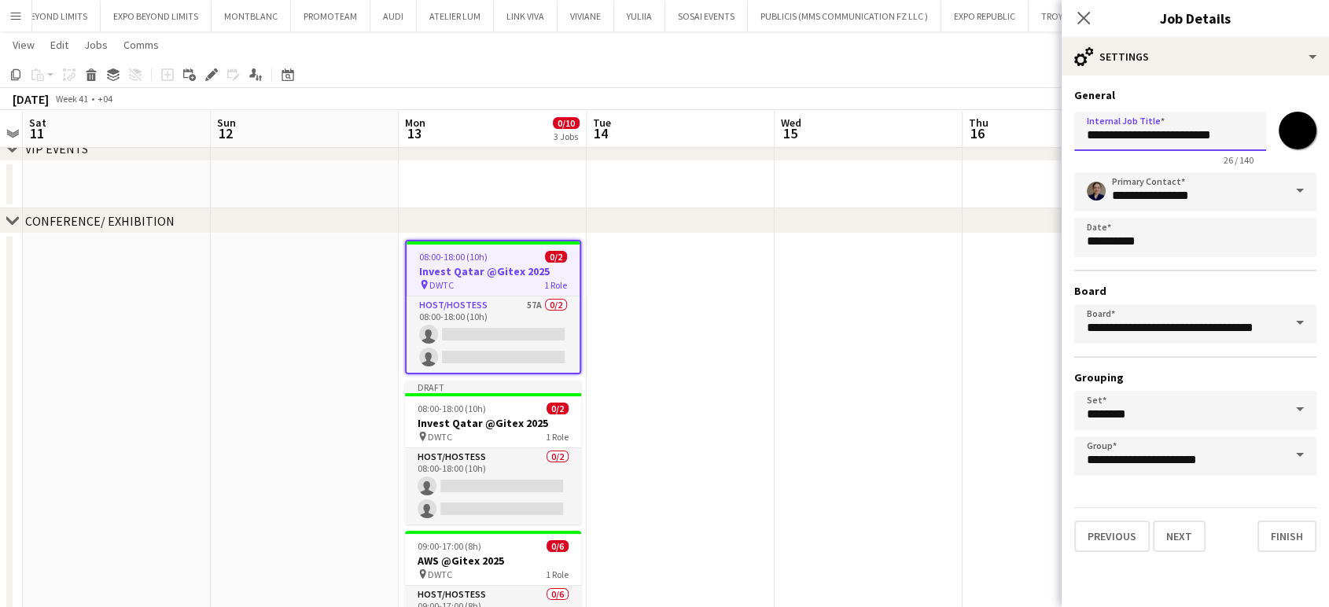
drag, startPoint x: 1146, startPoint y: 136, endPoint x: 1082, endPoint y: 135, distance: 63.7
click at [1082, 135] on input "**********" at bounding box center [1170, 131] width 192 height 39
type input "**********"
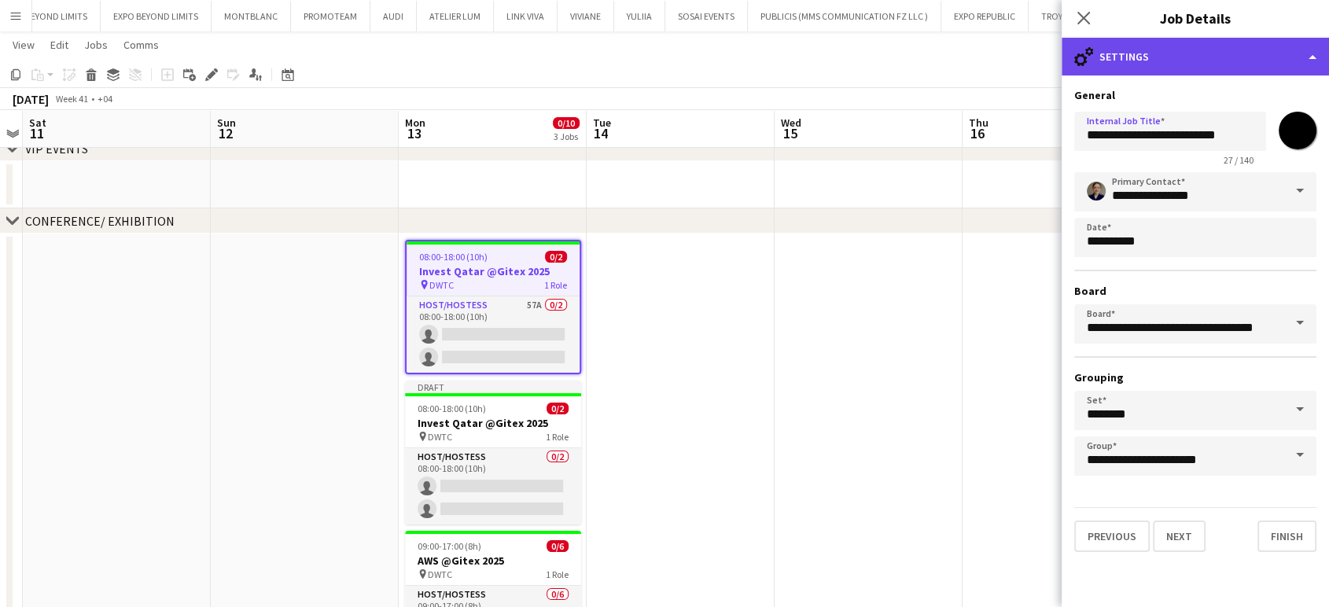
click at [1308, 57] on div "cog-double-3 Settings" at bounding box center [1194, 57] width 267 height 38
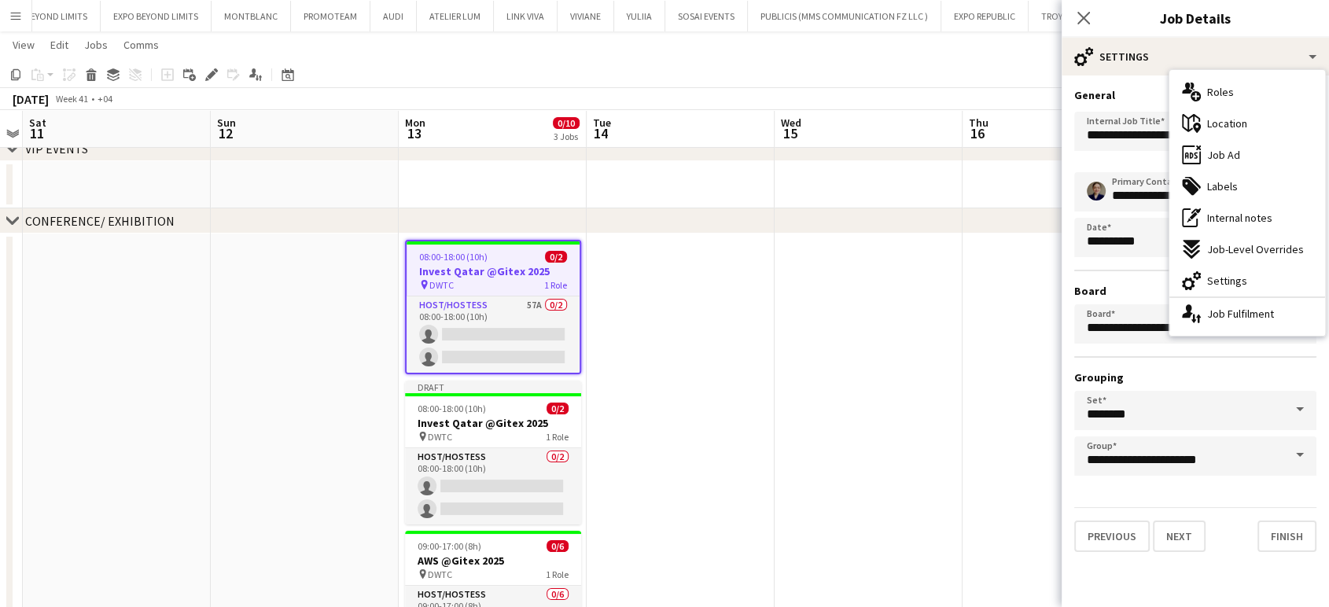
click at [875, 420] on app-date-cell at bounding box center [868, 523] width 188 height 580
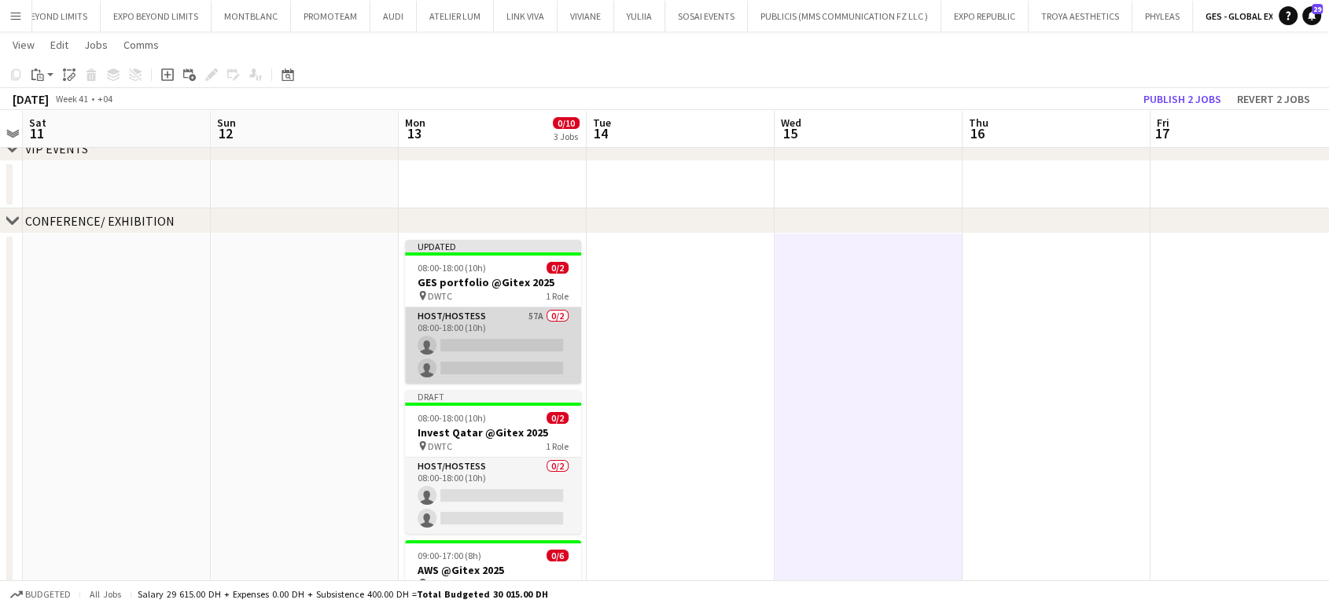
click at [534, 331] on app-card-role "Host/Hostess 57A 0/2 08:00-18:00 (10h) single-neutral-actions single-neutral-ac…" at bounding box center [493, 345] width 176 height 76
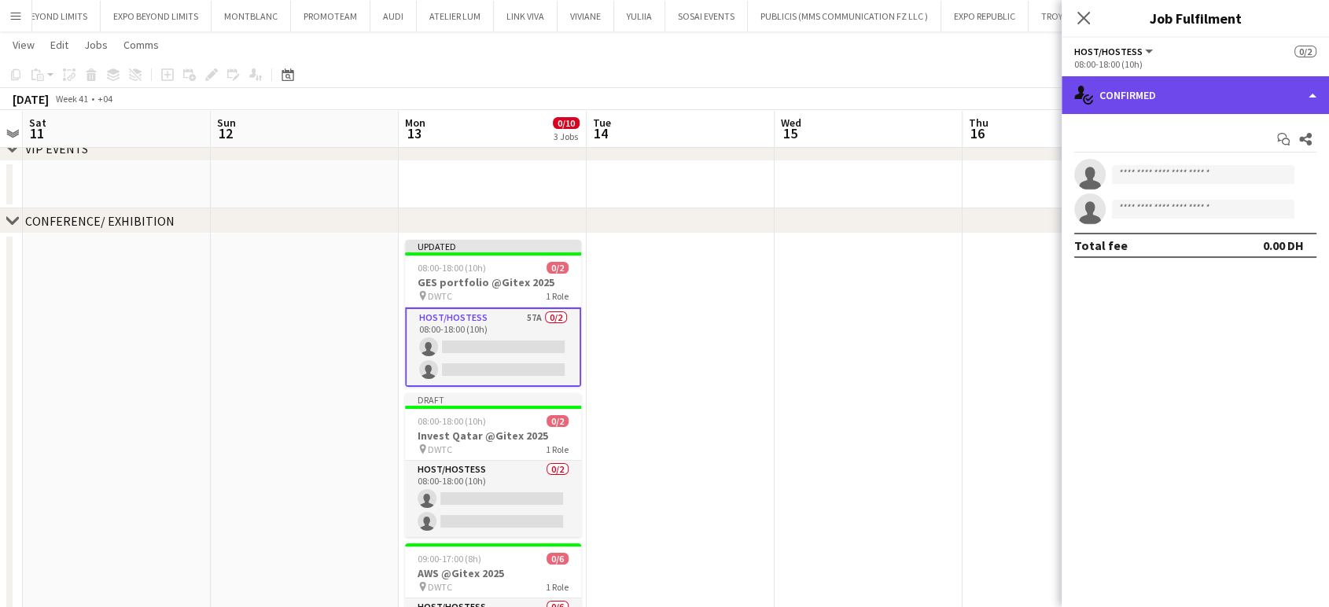
drag, startPoint x: 1304, startPoint y: 93, endPoint x: 1321, endPoint y: 128, distance: 39.4
click at [1303, 91] on div "single-neutral-actions-check-2 Confirmed" at bounding box center [1194, 95] width 267 height 38
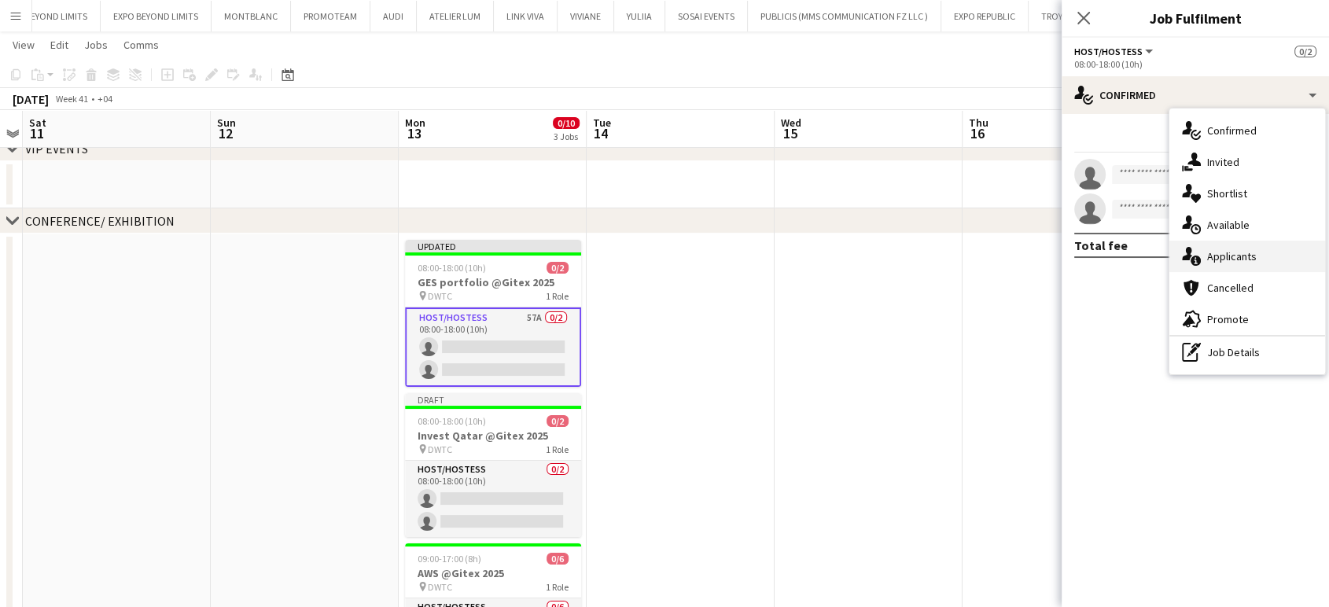
click at [1234, 255] on span "Applicants" at bounding box center [1232, 256] width 50 height 14
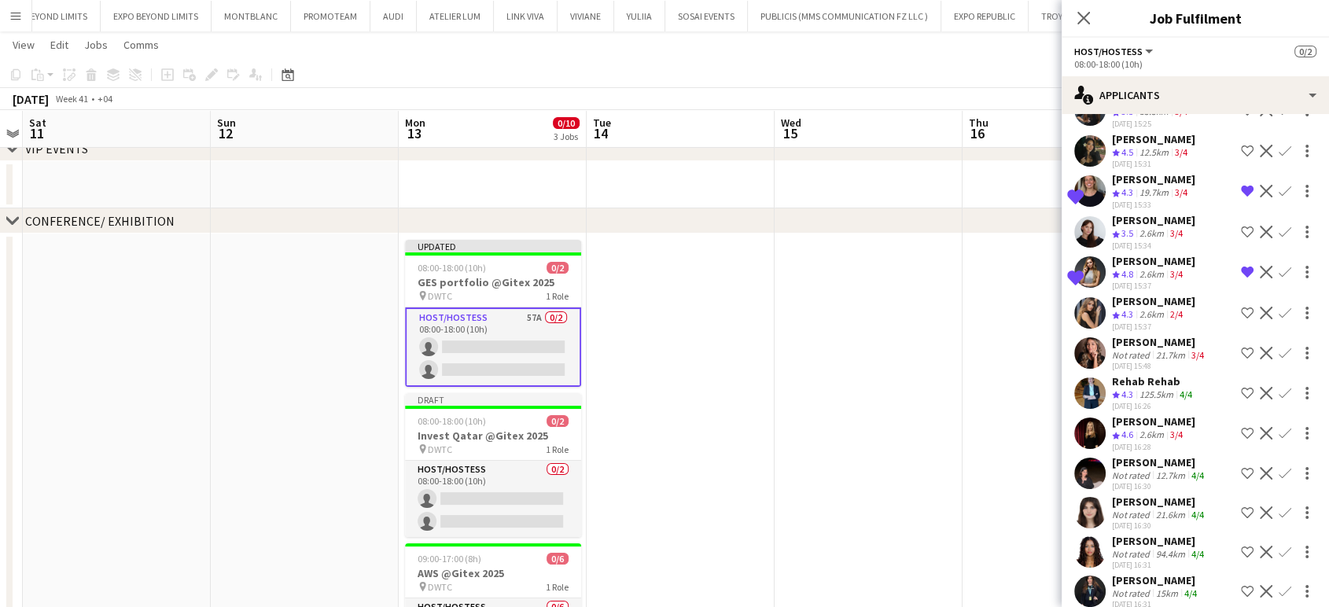
scroll to position [436, 0]
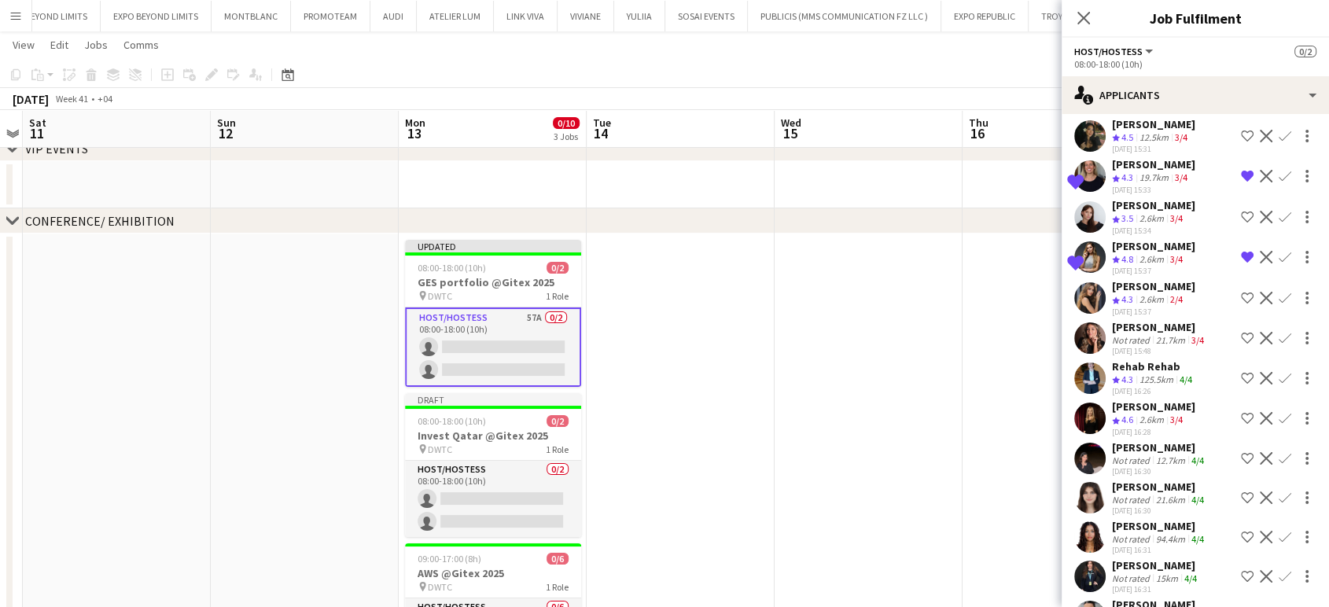
click at [1122, 466] on div "Not rated" at bounding box center [1132, 460] width 41 height 12
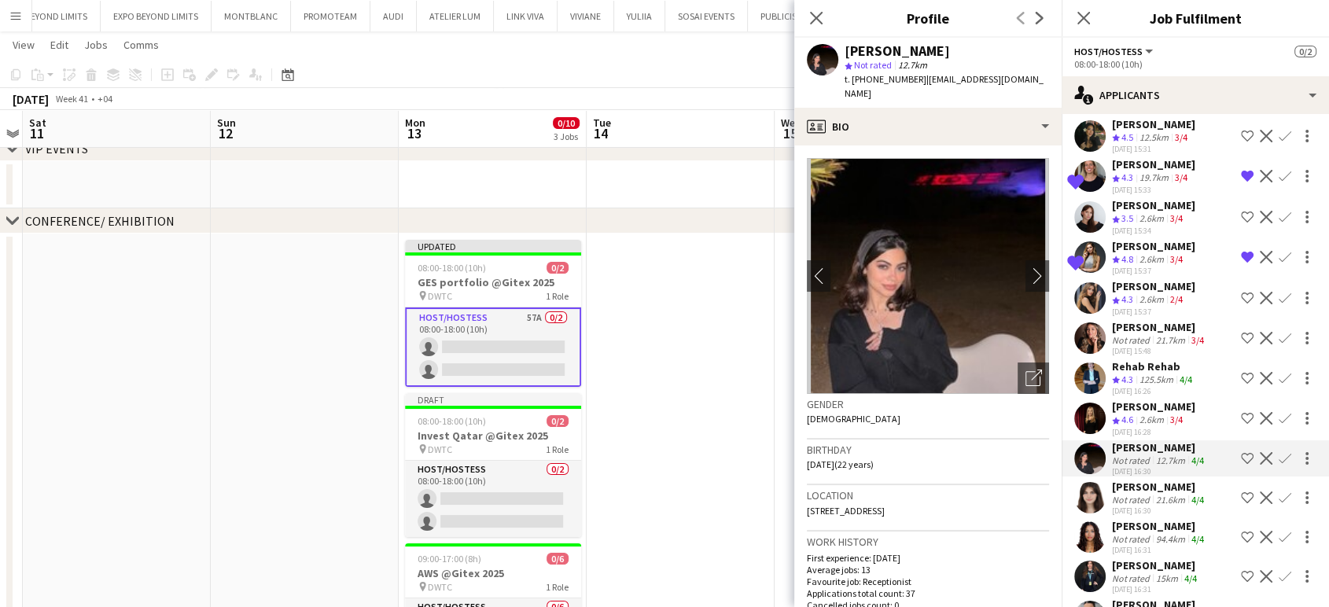
click at [1240, 465] on app-icon "Shortlist crew" at bounding box center [1246, 458] width 13 height 13
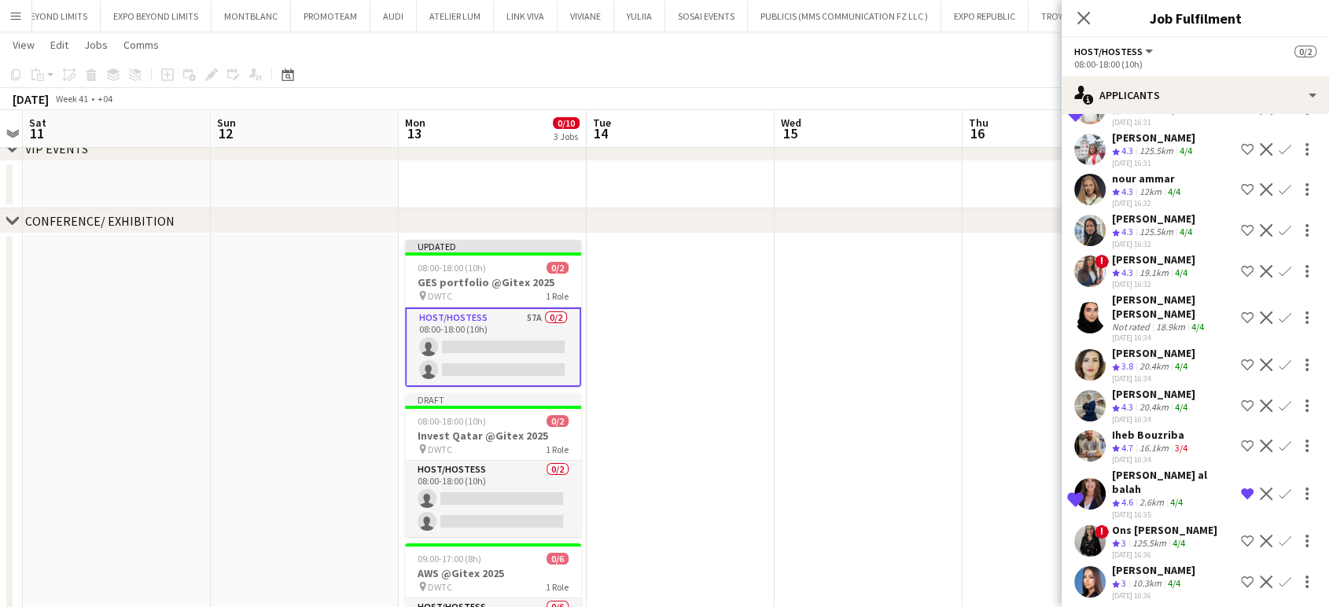
scroll to position [1048, 0]
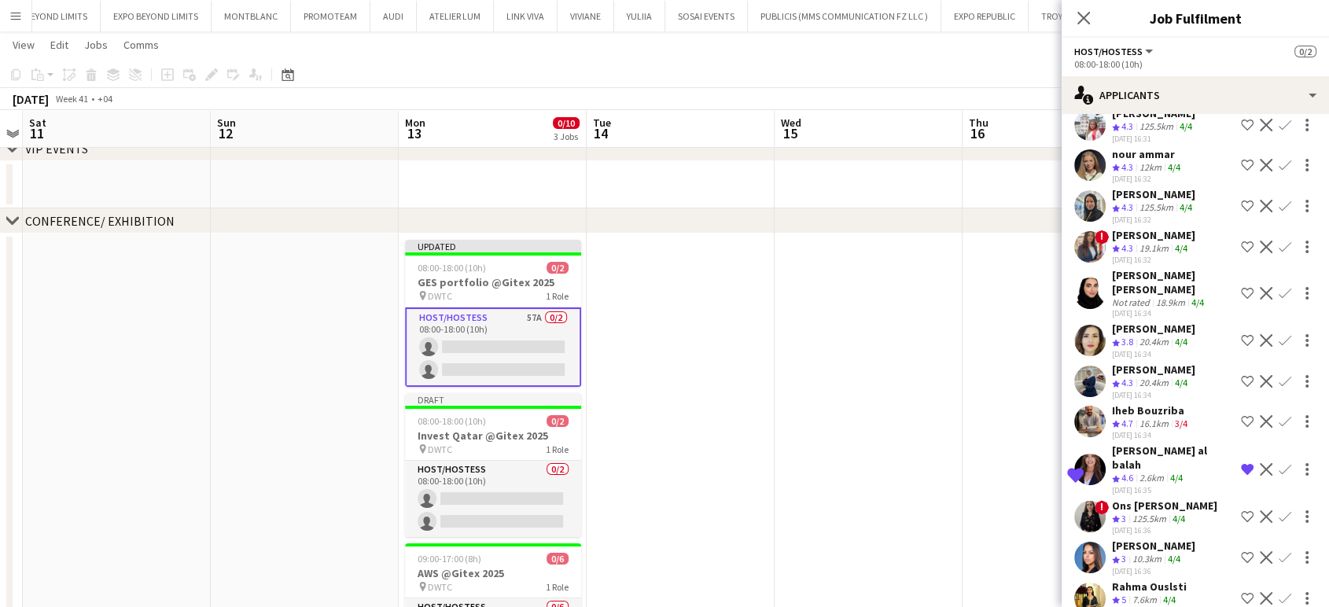
click at [1259, 415] on app-icon "Decline" at bounding box center [1265, 421] width 13 height 13
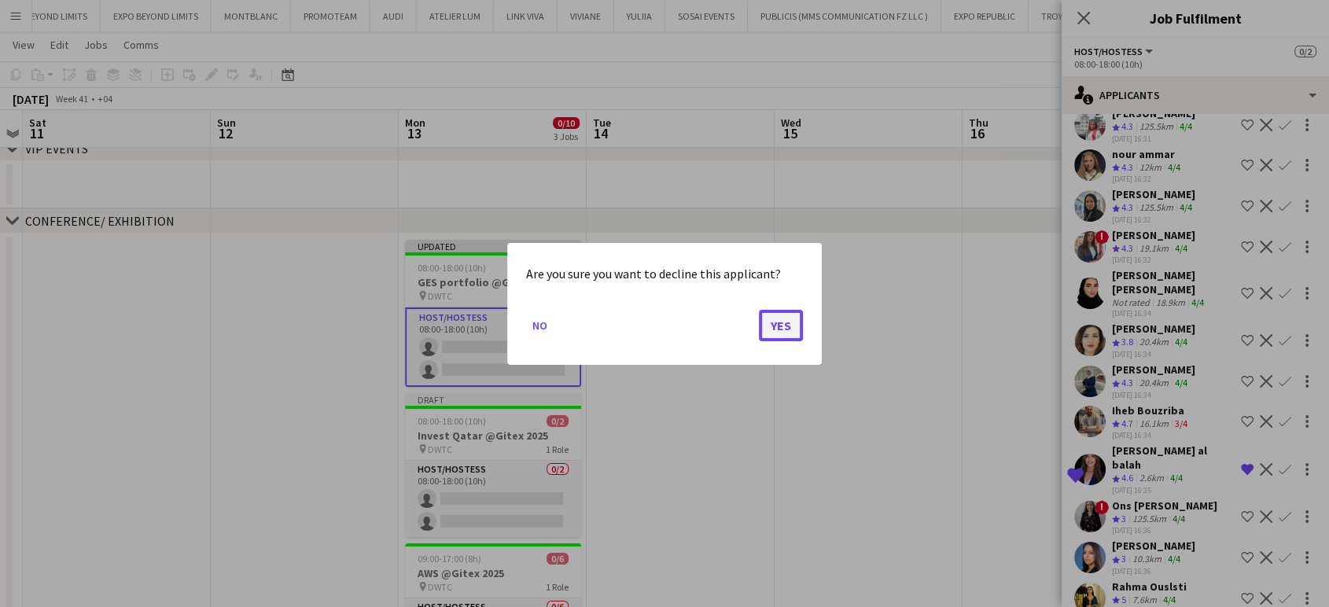
click at [786, 319] on button "Yes" at bounding box center [781, 324] width 44 height 31
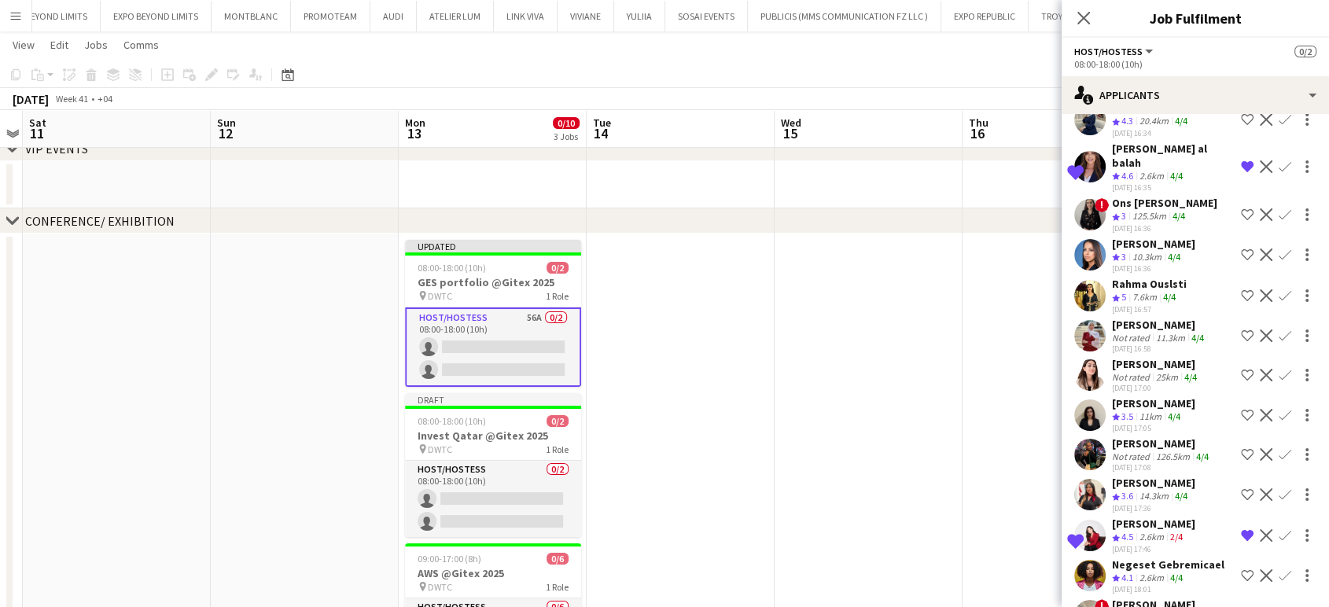
scroll to position [1397, 0]
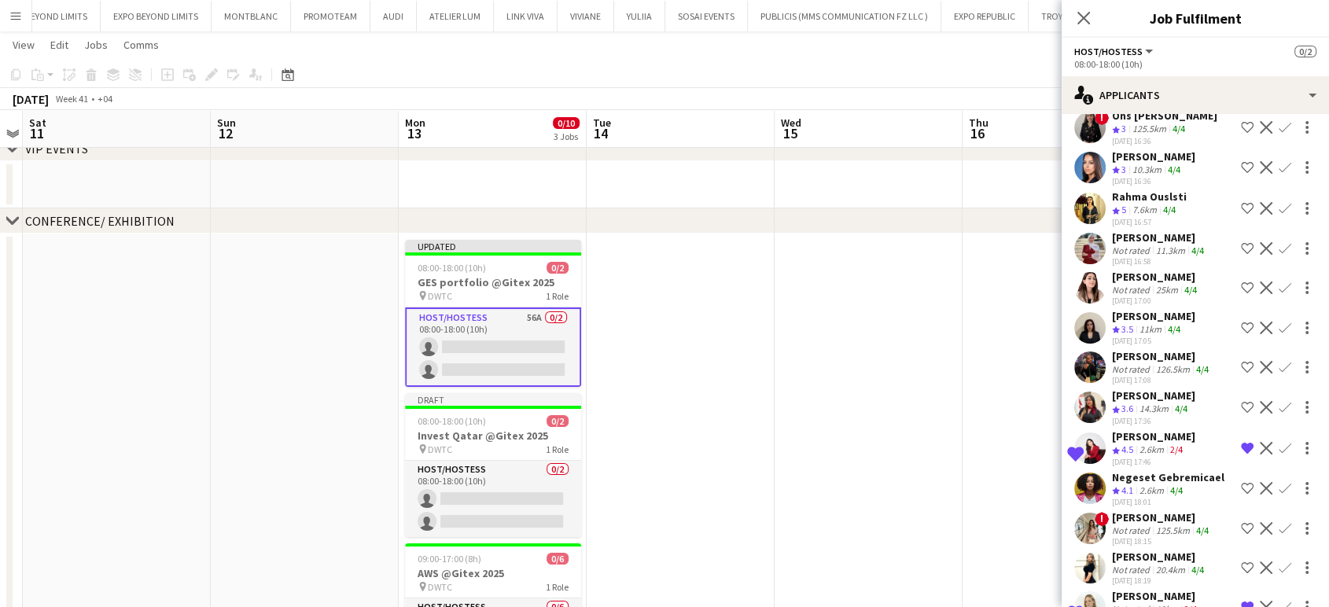
click at [1240, 482] on app-icon "Shortlist crew" at bounding box center [1246, 488] width 13 height 13
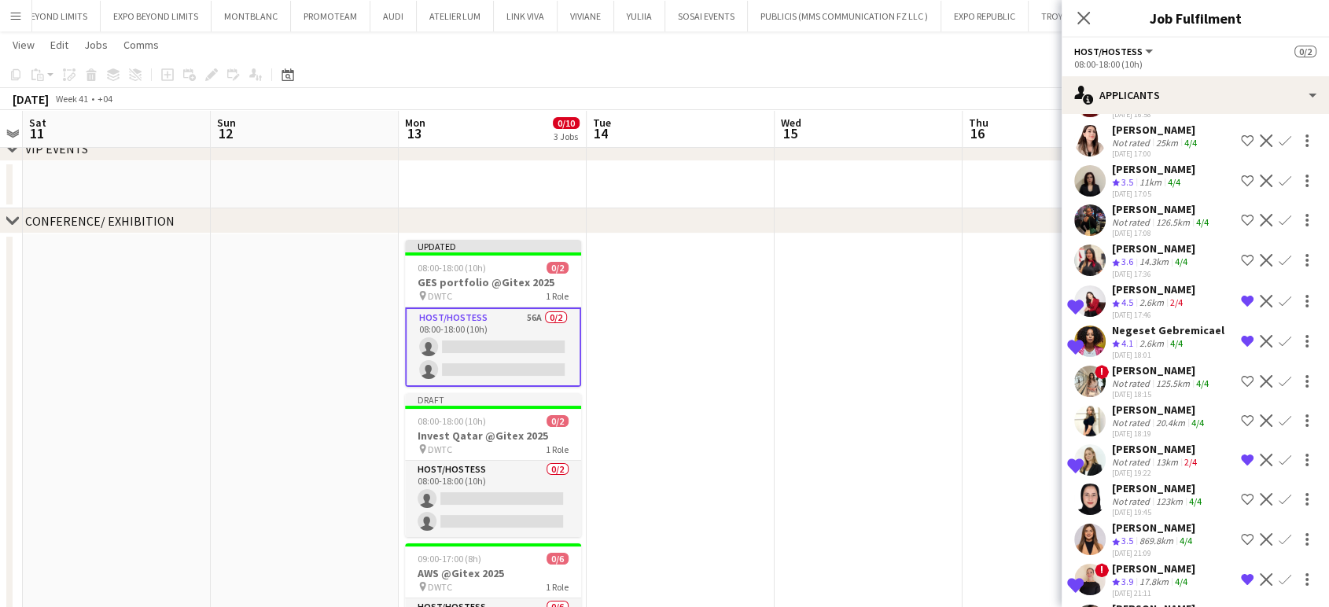
scroll to position [1572, 0]
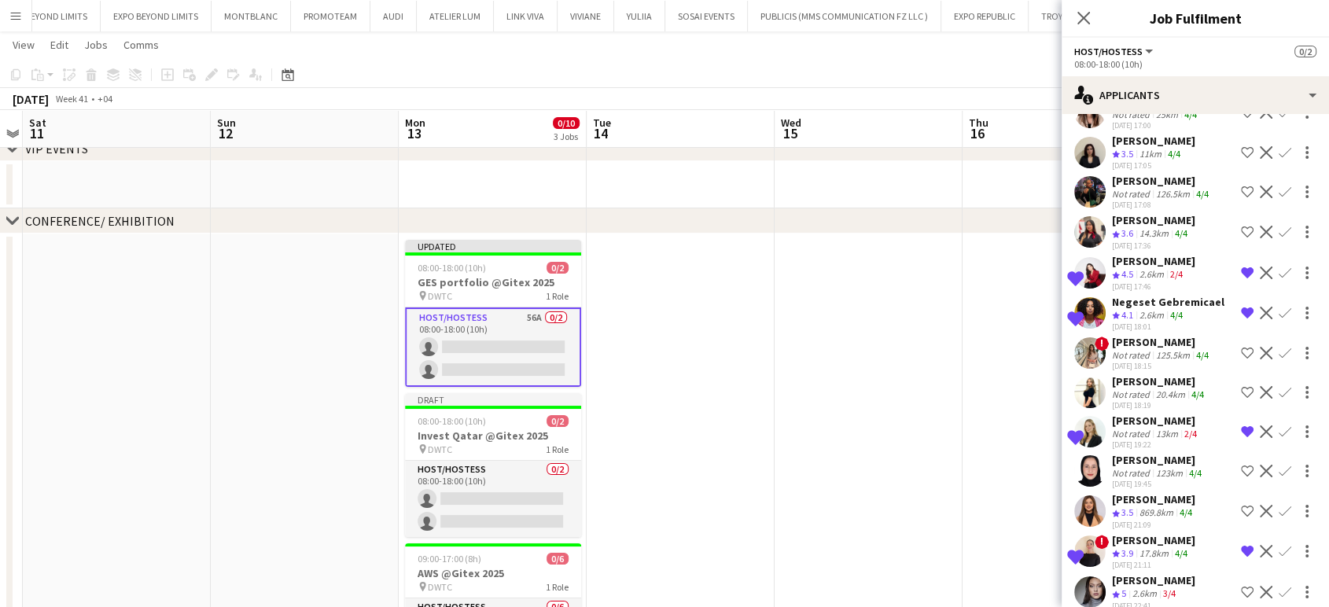
click at [1109, 374] on div "[PERSON_NAME] Not rated 20.4km 4/4 [DATE] 18:19 Shortlist crew Decline Confirm" at bounding box center [1194, 392] width 267 height 36
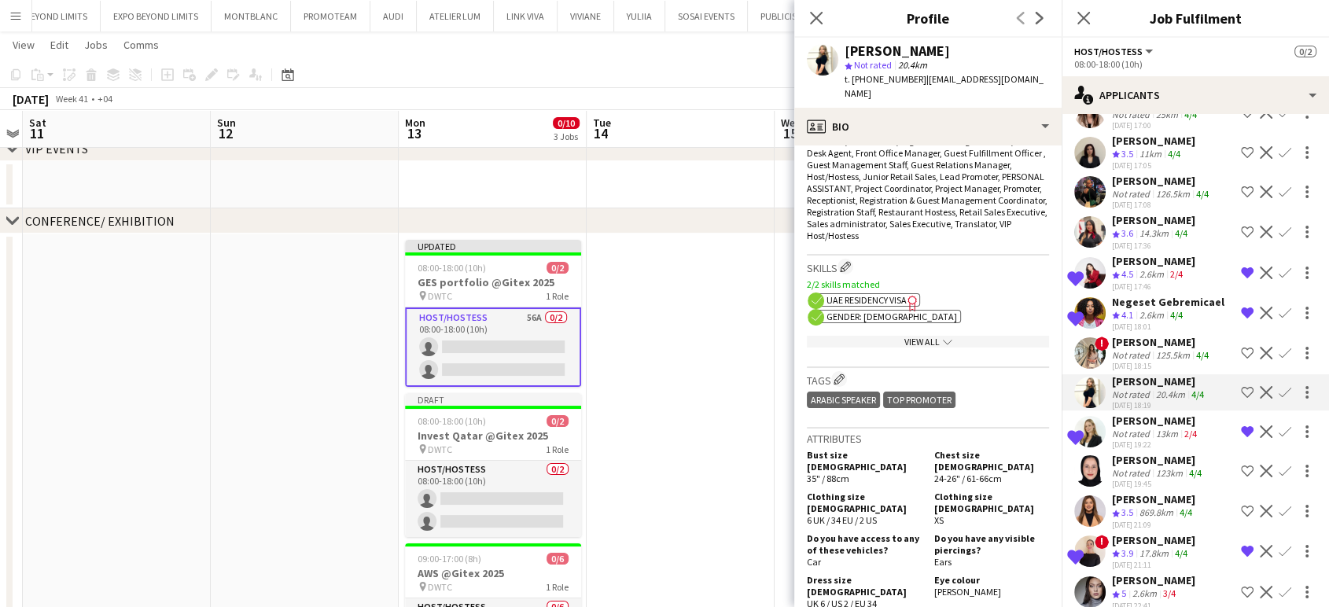
scroll to position [611, 0]
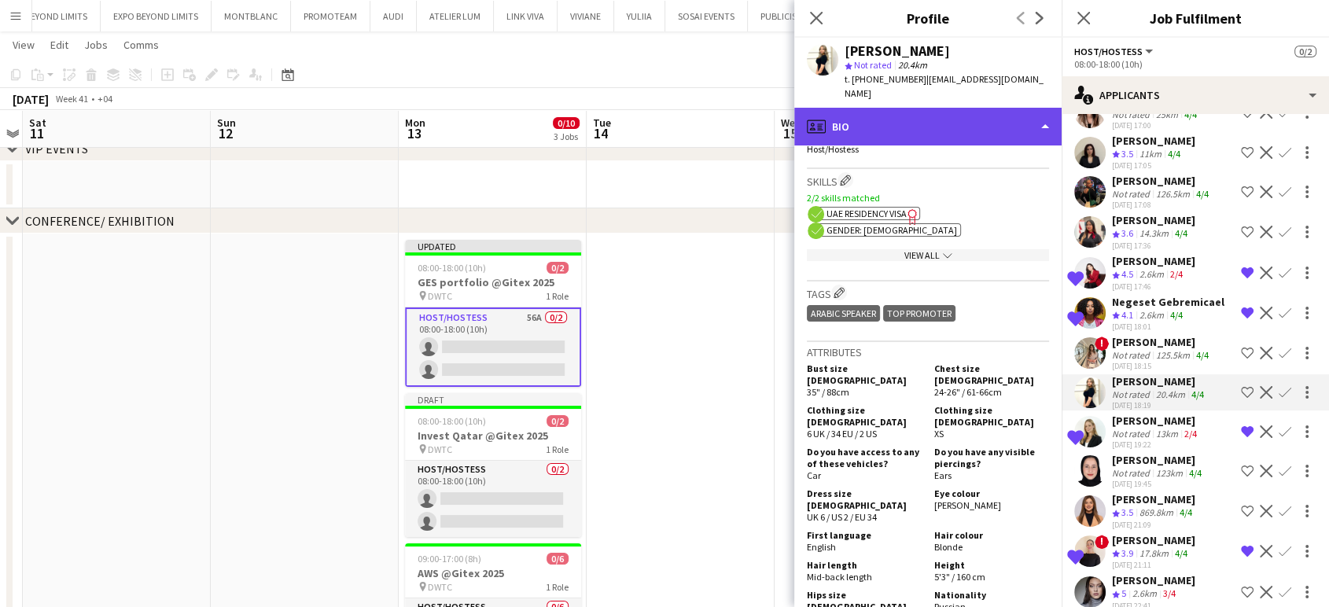
click at [994, 108] on div "profile Bio" at bounding box center [927, 127] width 267 height 38
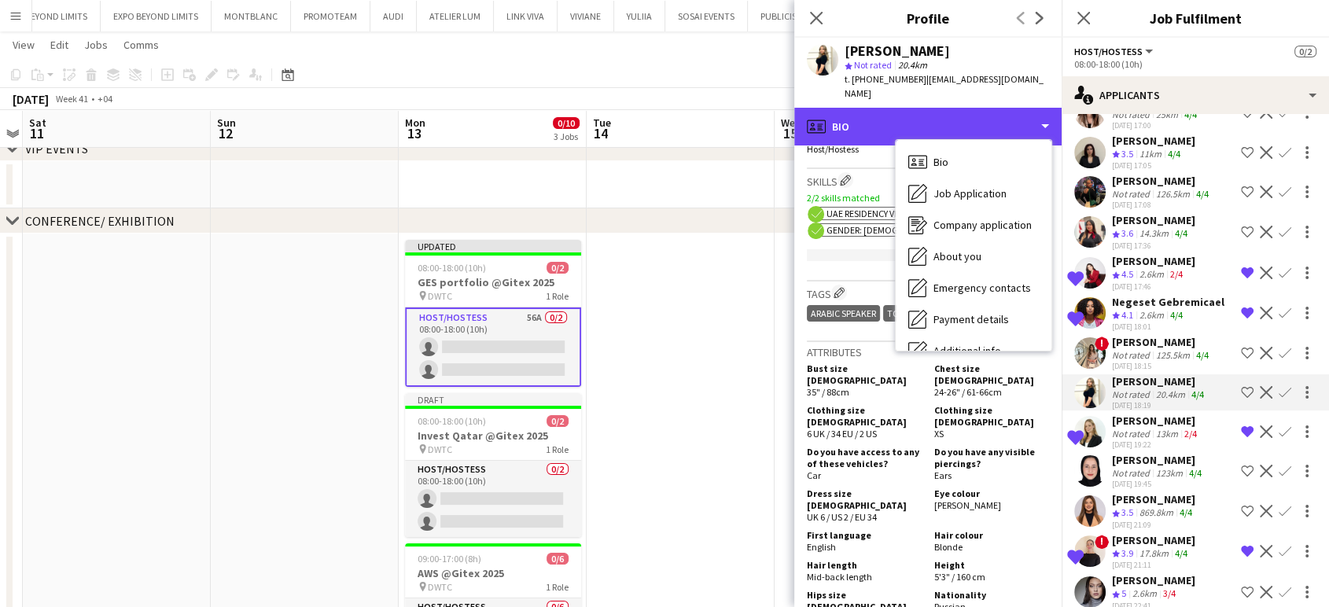
scroll to position [116, 0]
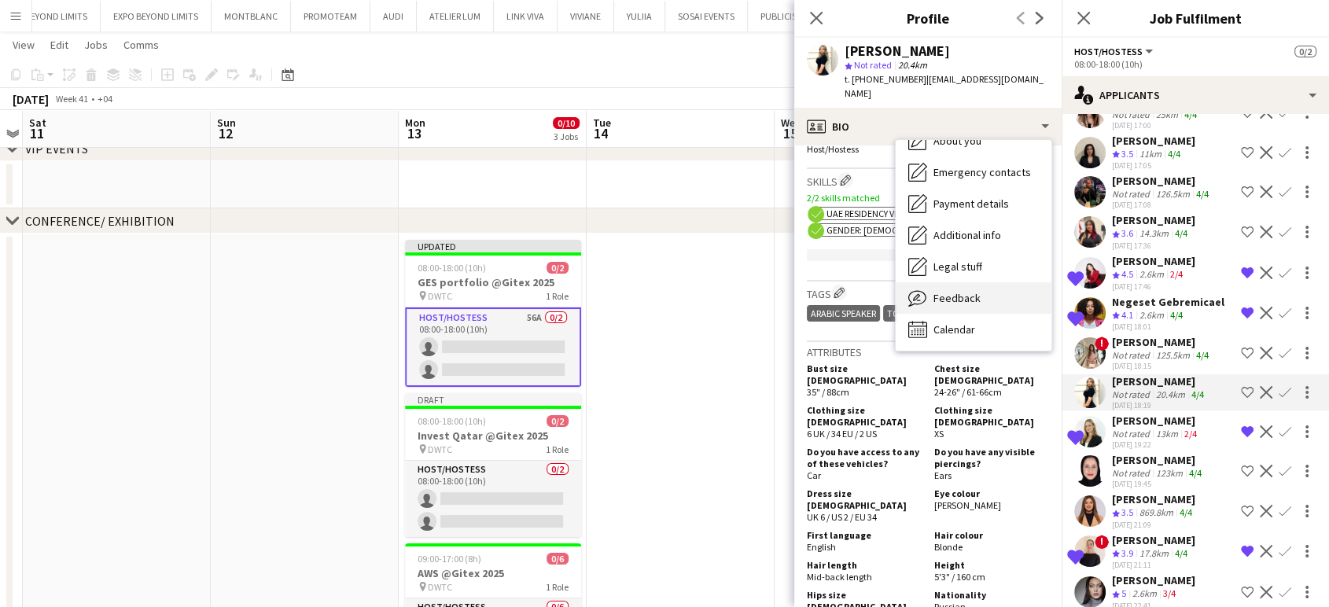
click at [961, 293] on div "Feedback Feedback" at bounding box center [973, 297] width 156 height 31
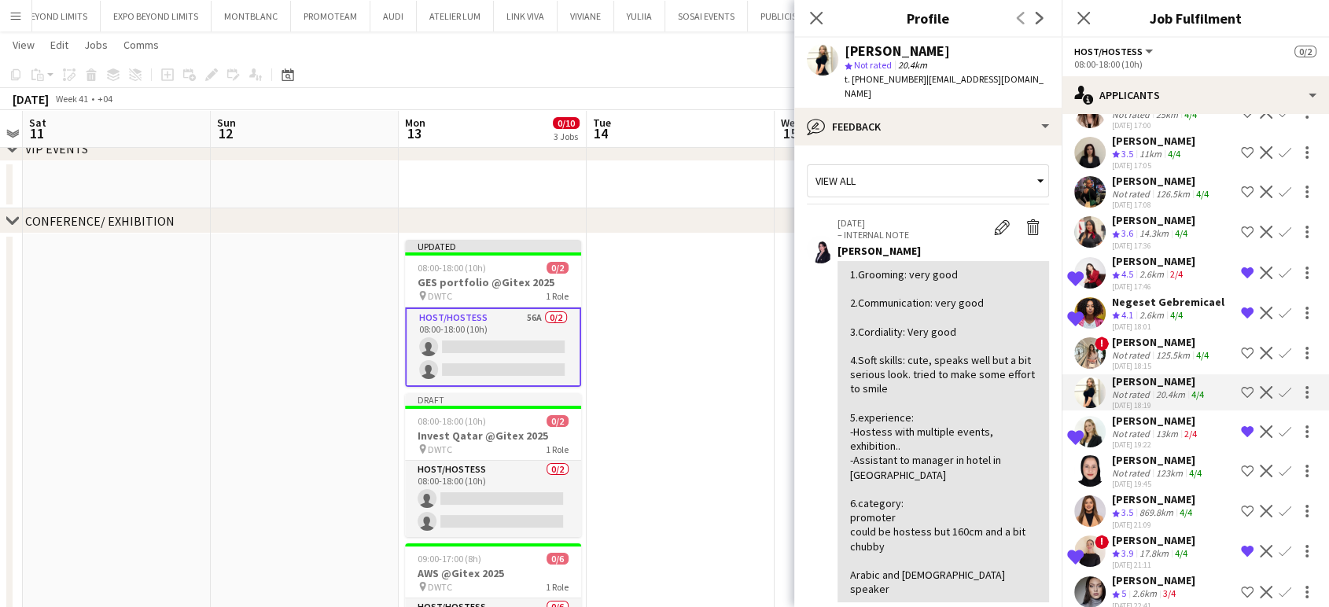
click at [1240, 386] on app-icon "Shortlist crew" at bounding box center [1246, 392] width 13 height 13
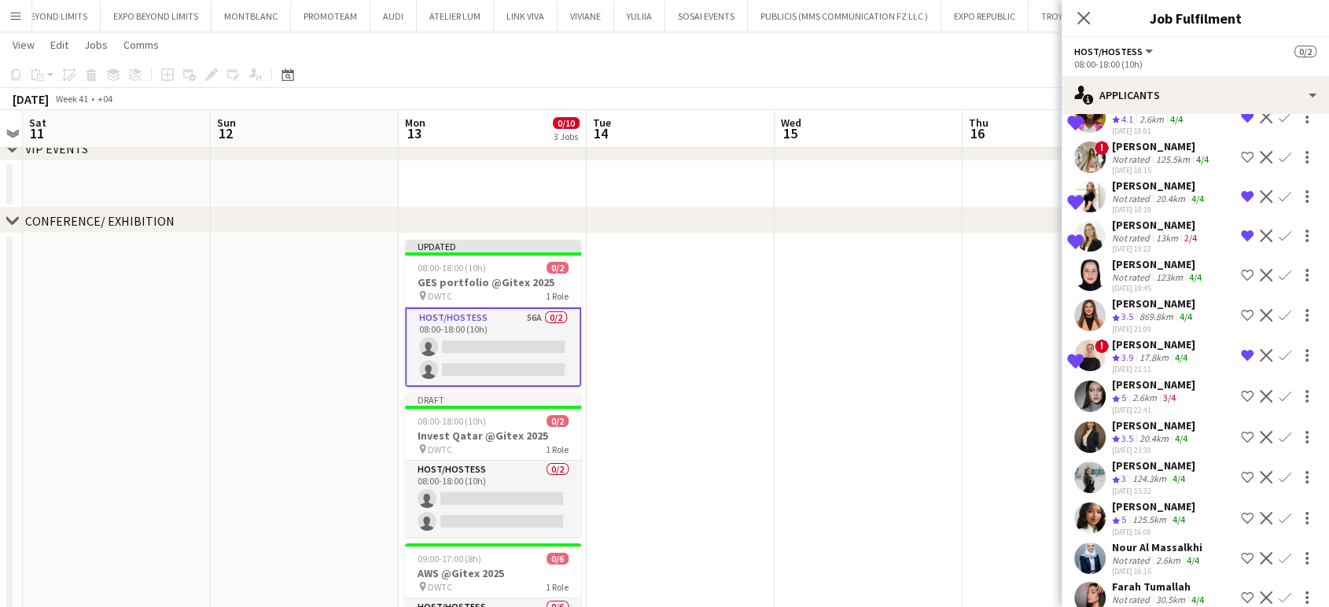
scroll to position [1831, 0]
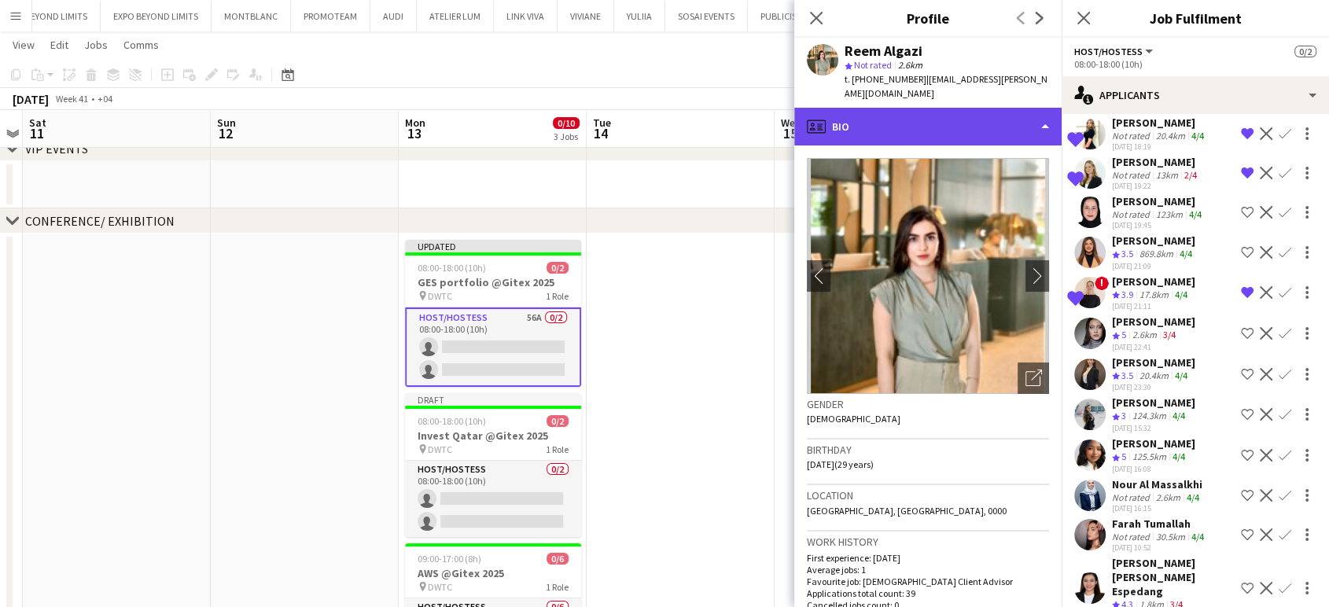
click at [1026, 108] on div "profile Bio" at bounding box center [927, 127] width 267 height 38
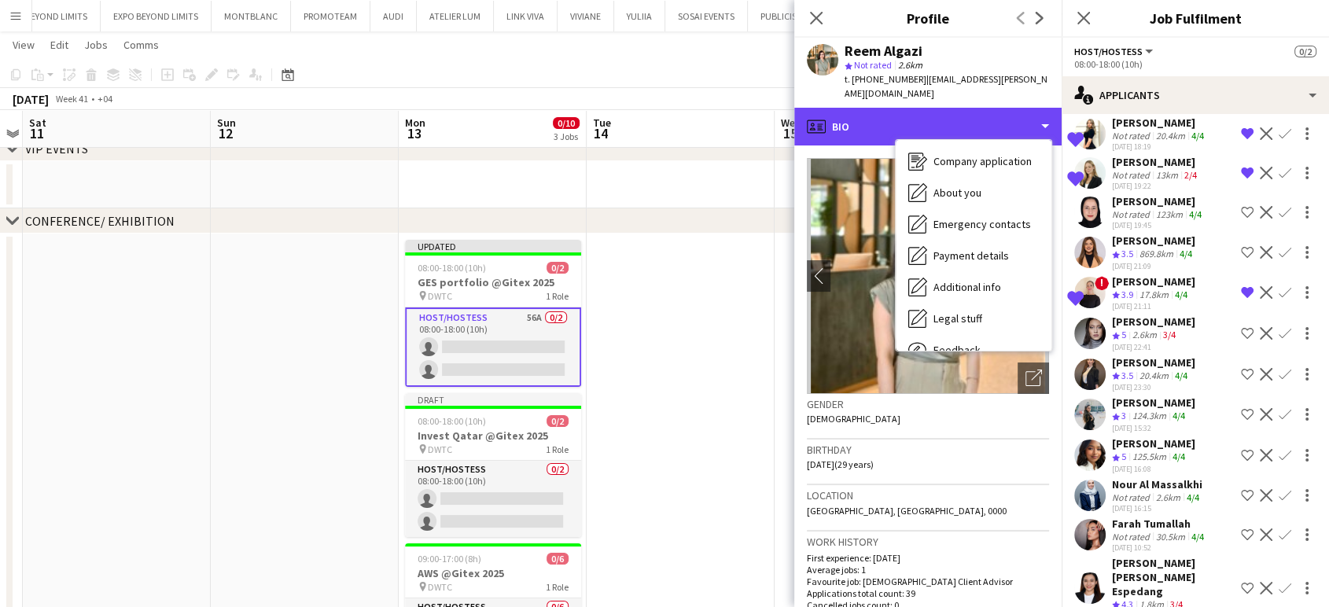
scroll to position [116, 0]
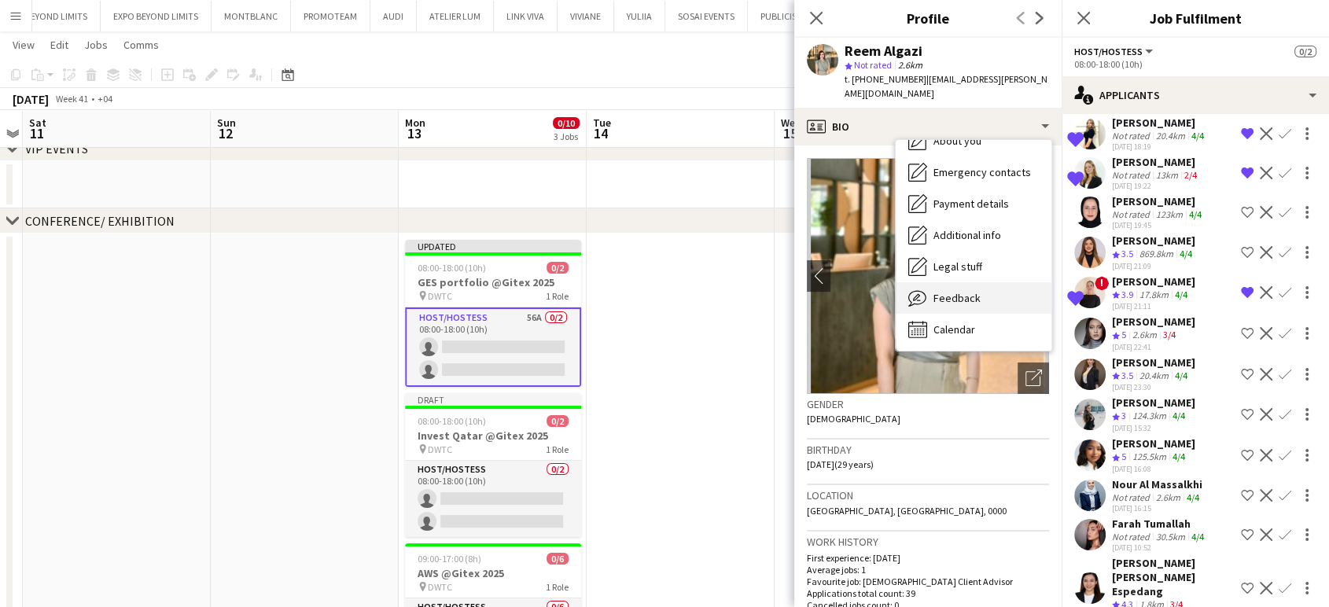
click at [941, 291] on span "Feedback" at bounding box center [956, 298] width 47 height 14
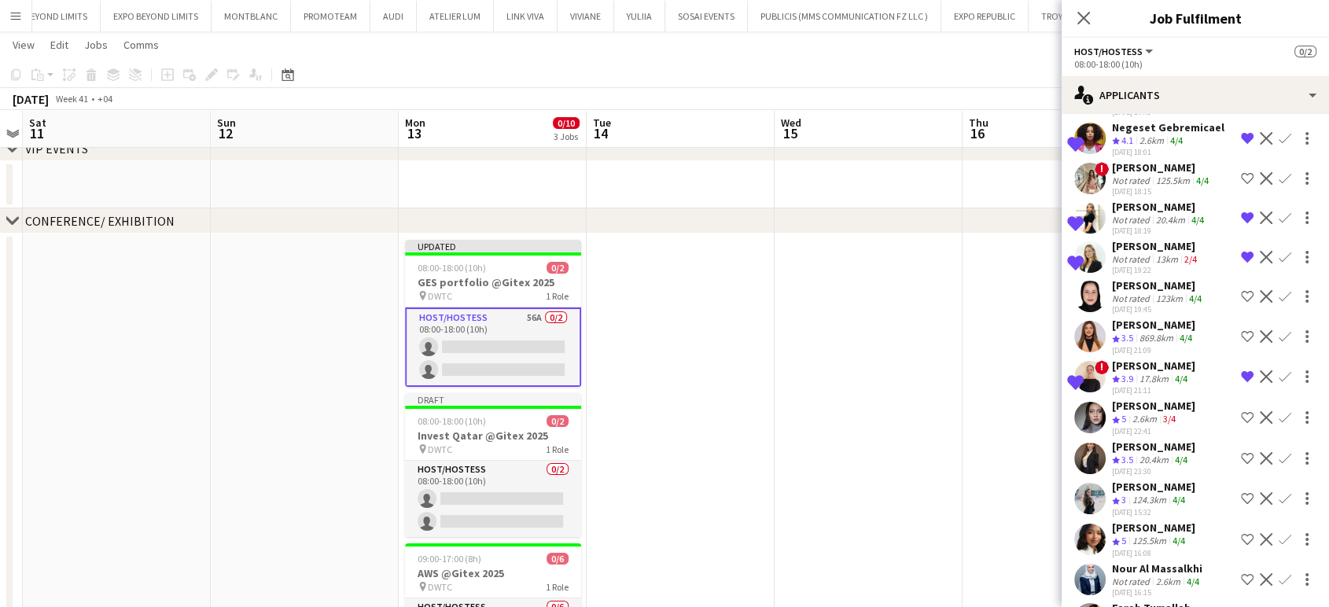
scroll to position [1831, 0]
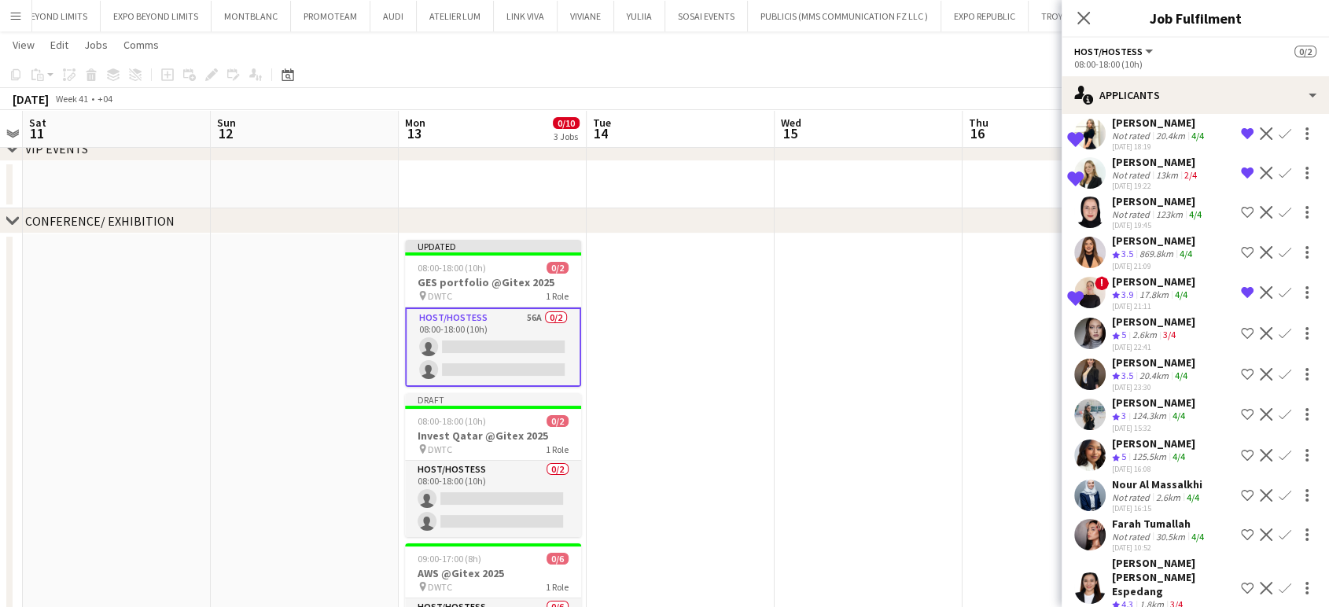
click at [1240, 327] on app-icon "Shortlist crew" at bounding box center [1246, 333] width 13 height 13
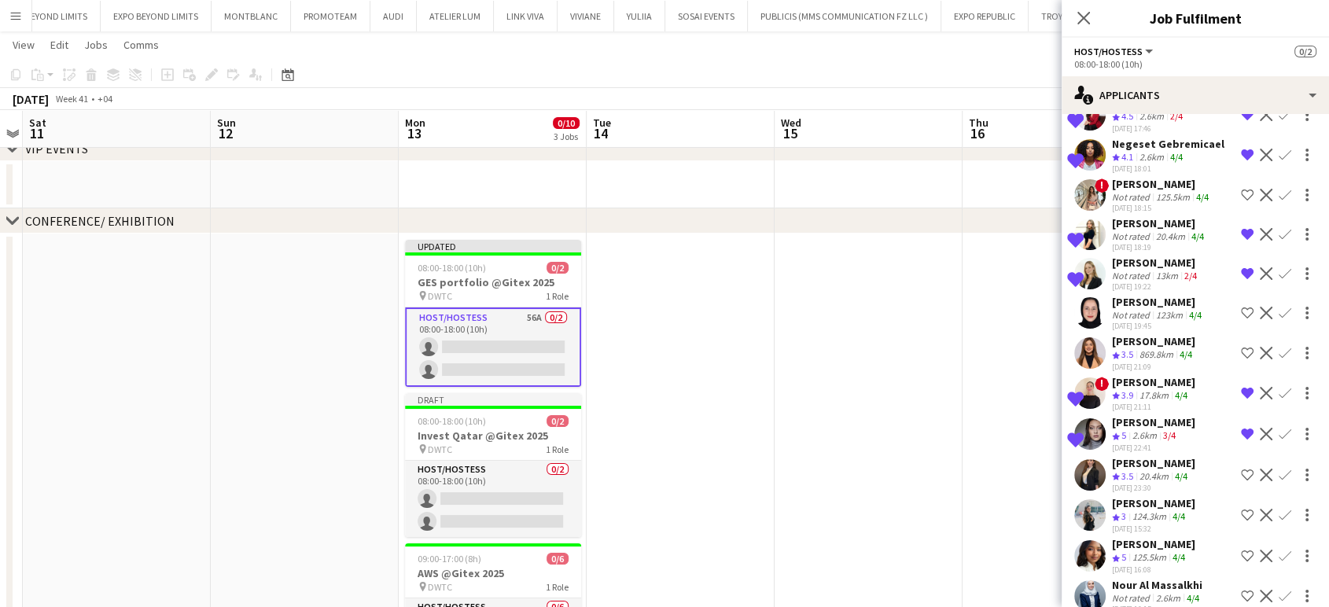
scroll to position [1656, 0]
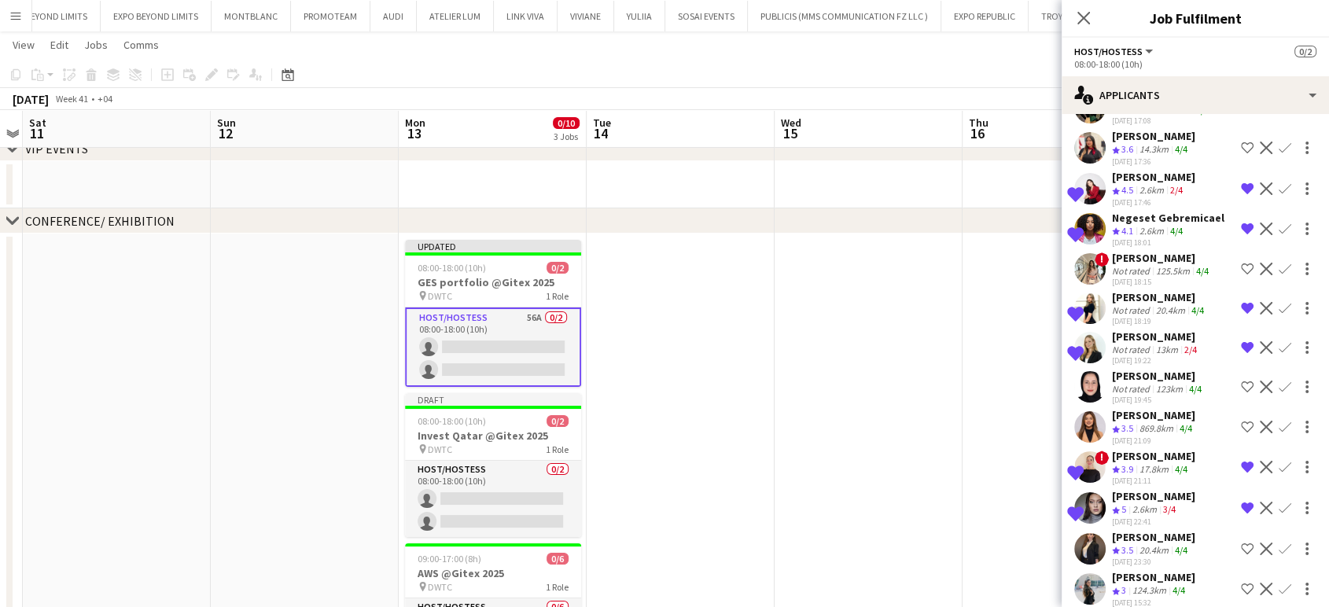
click at [893, 381] on app-date-cell at bounding box center [868, 529] width 188 height 593
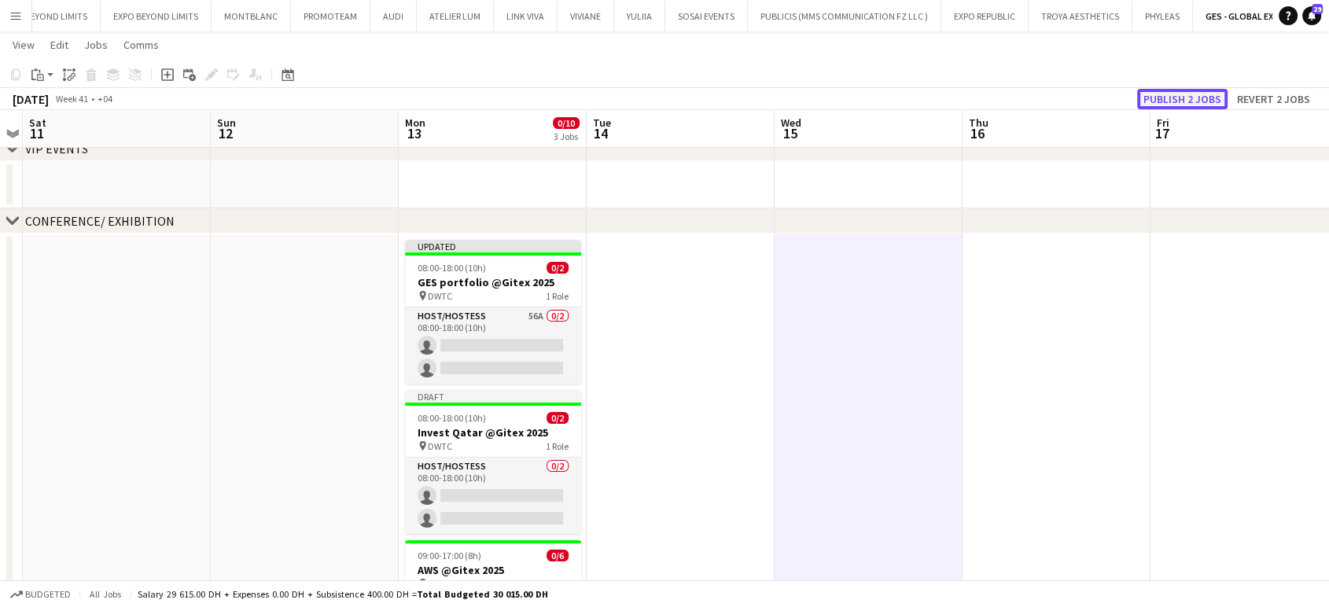
click at [1201, 101] on button "Publish 2 jobs" at bounding box center [1182, 99] width 90 height 20
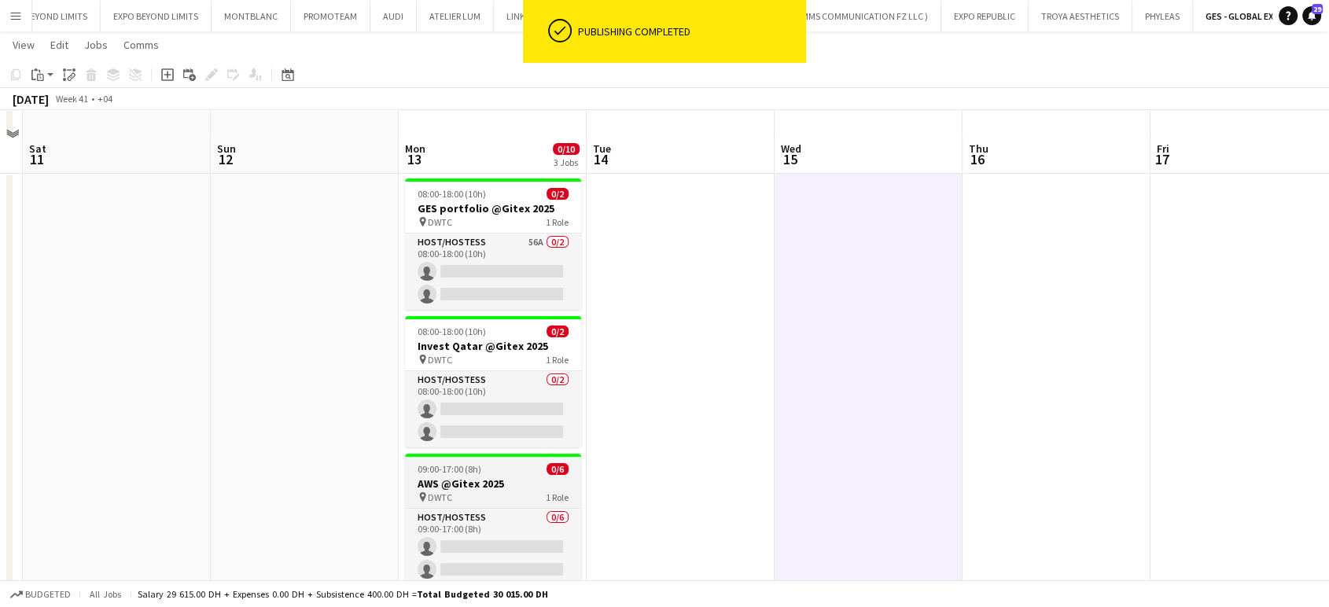
scroll to position [175, 0]
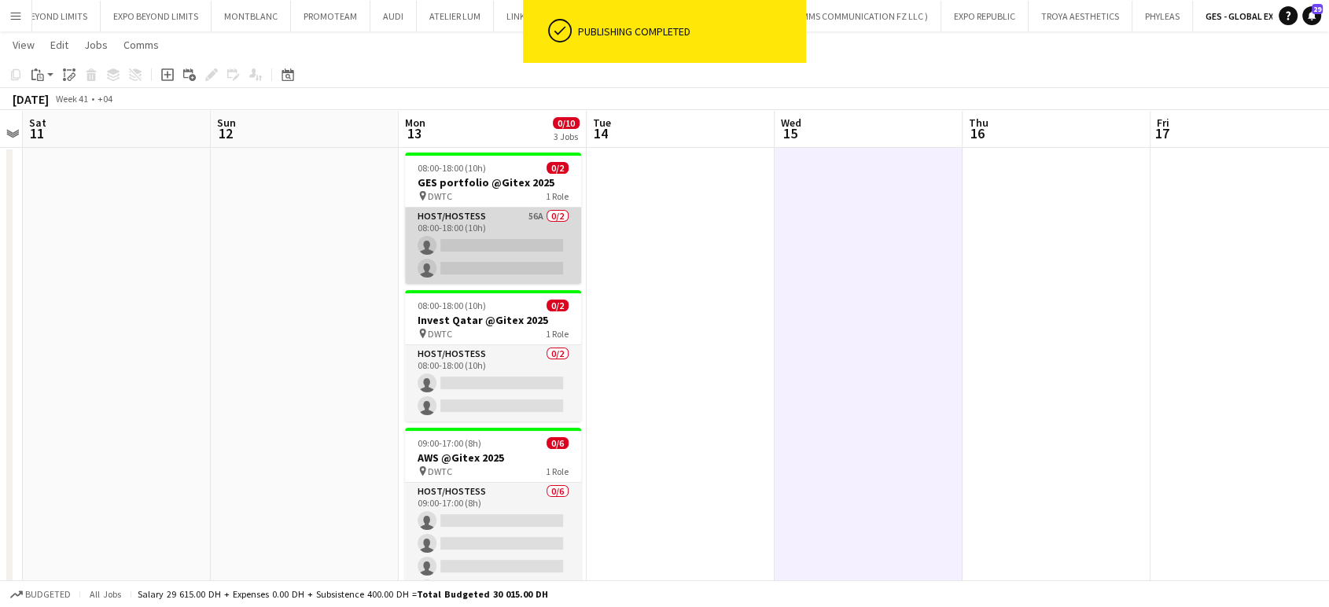
click at [509, 238] on app-card-role "Host/Hostess 56A 0/2 08:00-18:00 (10h) single-neutral-actions single-neutral-ac…" at bounding box center [493, 246] width 176 height 76
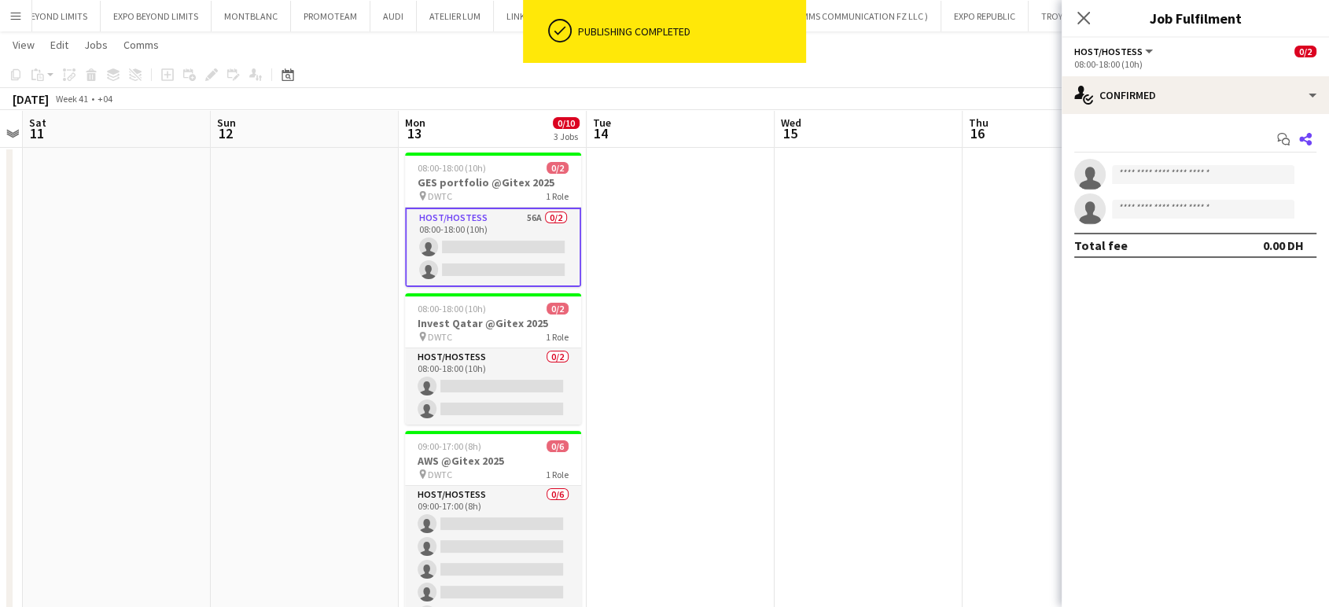
click at [1307, 136] on icon at bounding box center [1305, 139] width 13 height 13
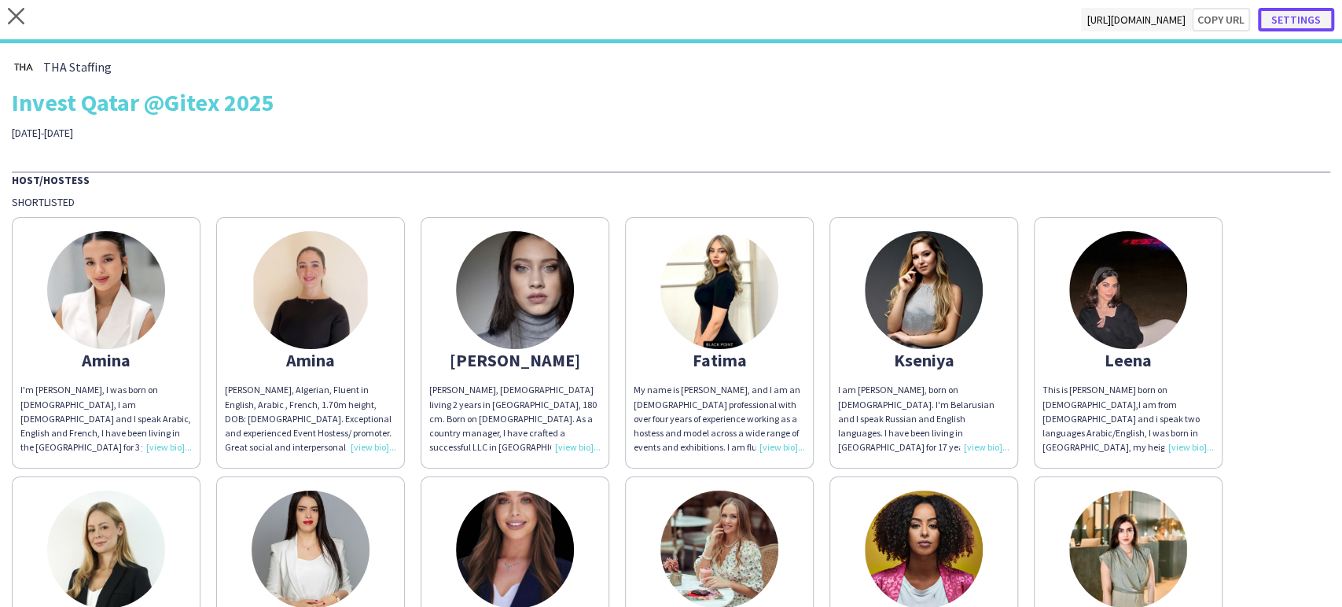
click at [1302, 20] on button "Settings" at bounding box center [1296, 20] width 76 height 24
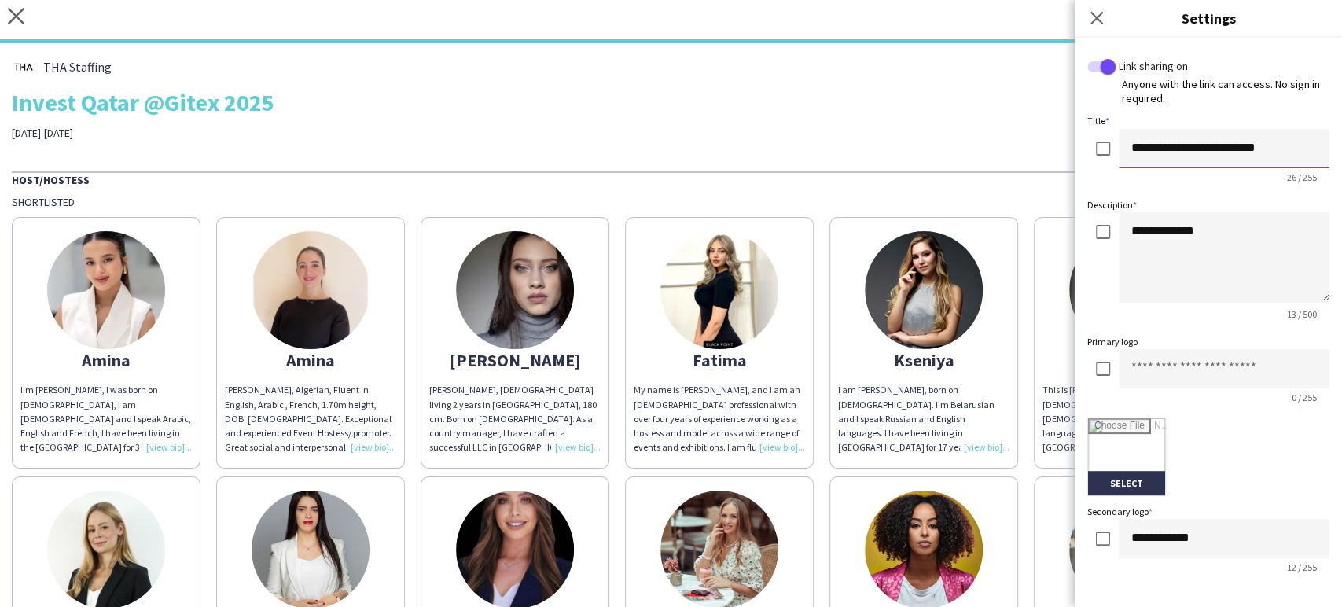
drag, startPoint x: 1193, startPoint y: 144, endPoint x: 1079, endPoint y: 132, distance: 114.6
click at [1079, 132] on div "**********" at bounding box center [1208, 311] width 267 height 546
click at [1117, 139] on div "**********" at bounding box center [1208, 159] width 242 height 61
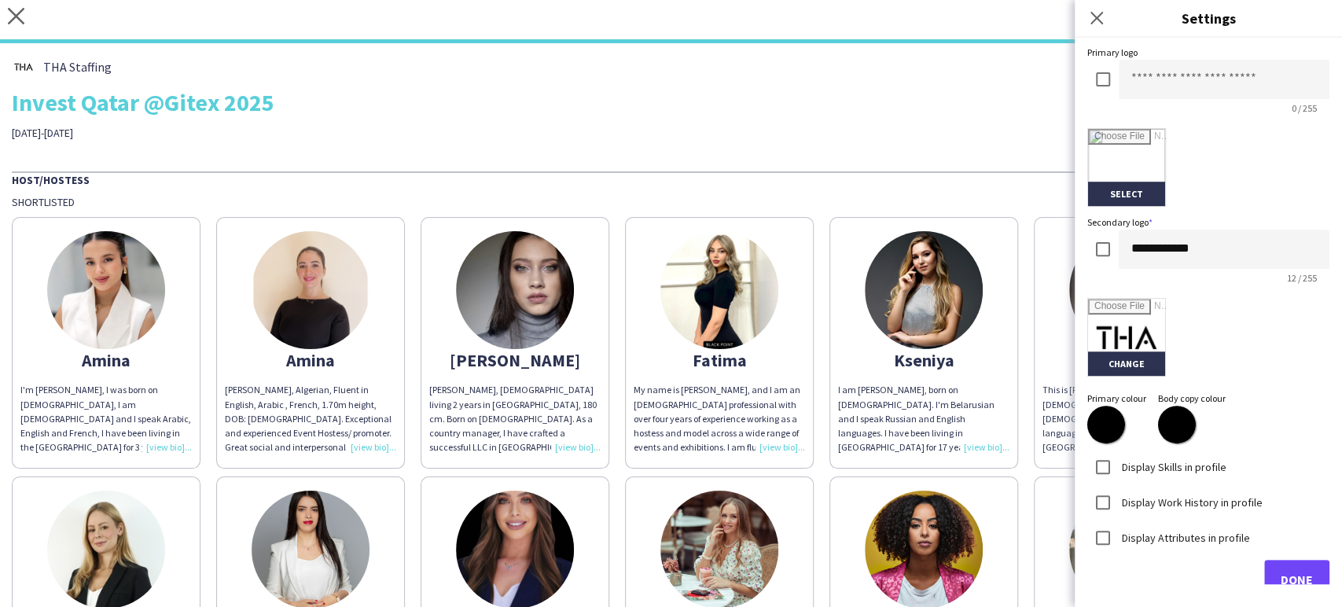
scroll to position [316, 0]
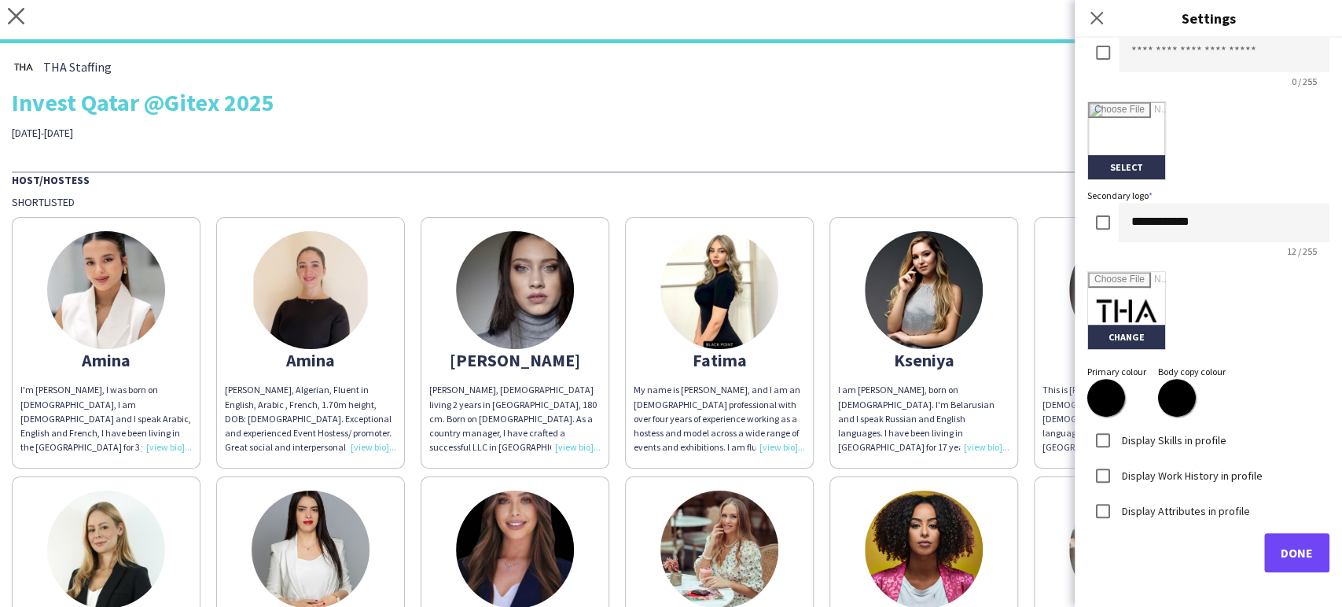
type input "**********"
click at [1281, 546] on span "Done" at bounding box center [1297, 553] width 32 height 16
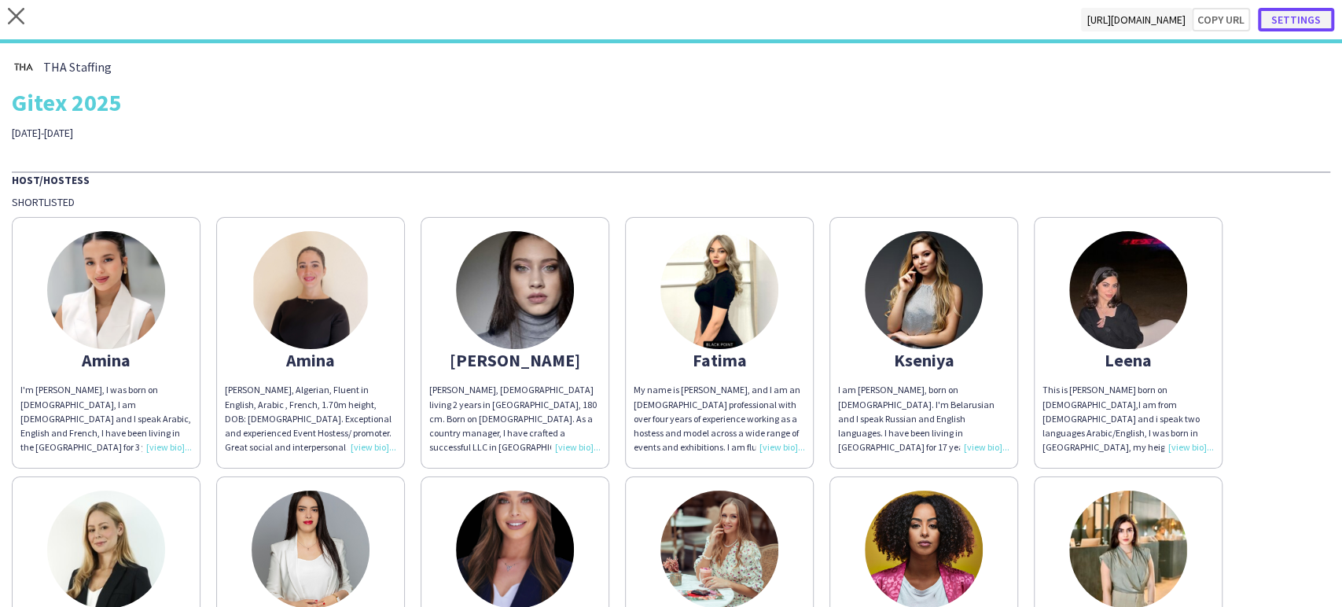
click at [1307, 13] on button "Settings" at bounding box center [1296, 20] width 76 height 24
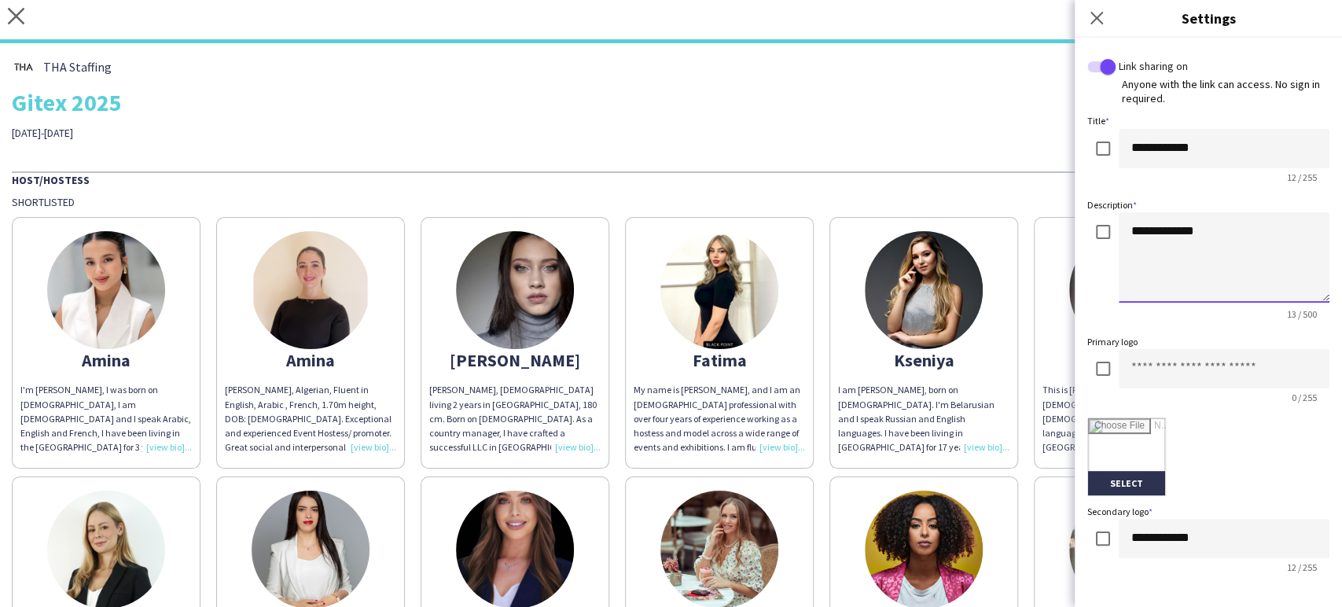
click at [1140, 231] on textarea "**********" at bounding box center [1224, 257] width 211 height 90
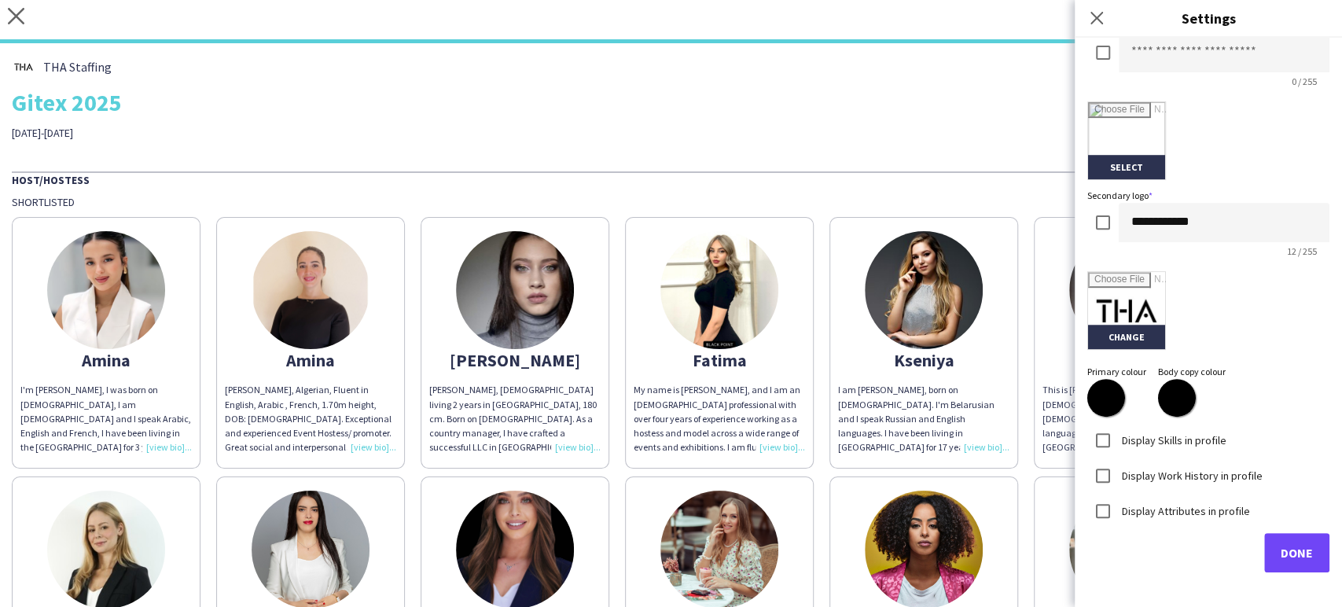
type textarea "**********"
click at [1264, 550] on button "Done" at bounding box center [1296, 552] width 65 height 39
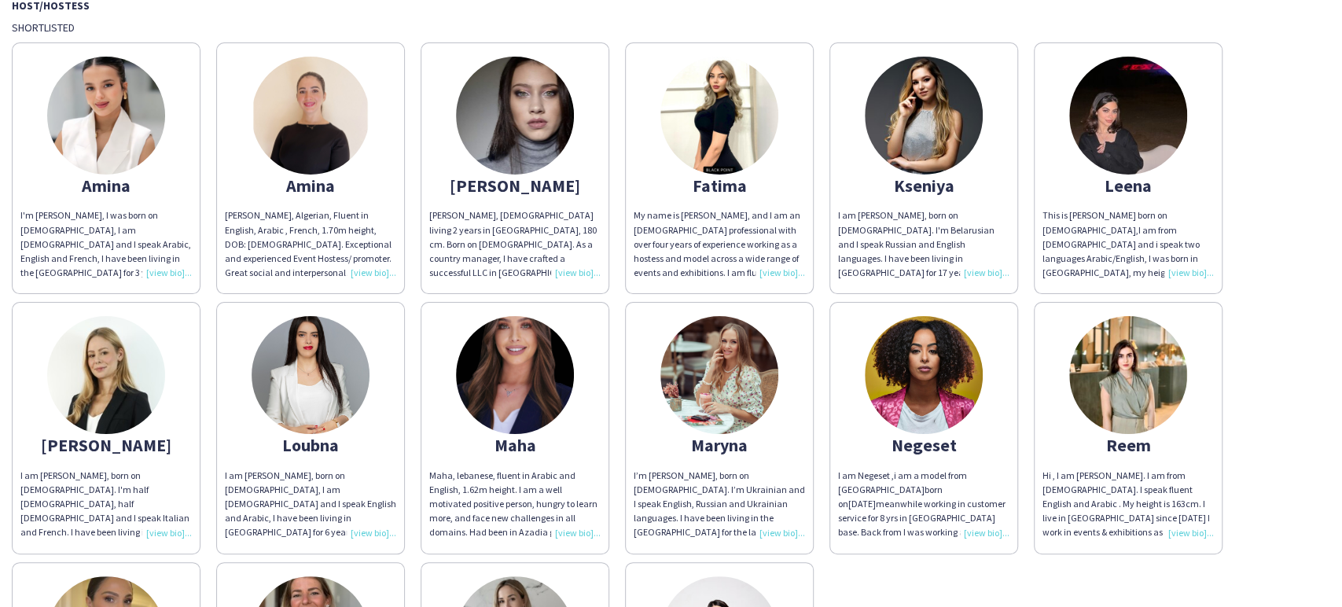
scroll to position [0, 0]
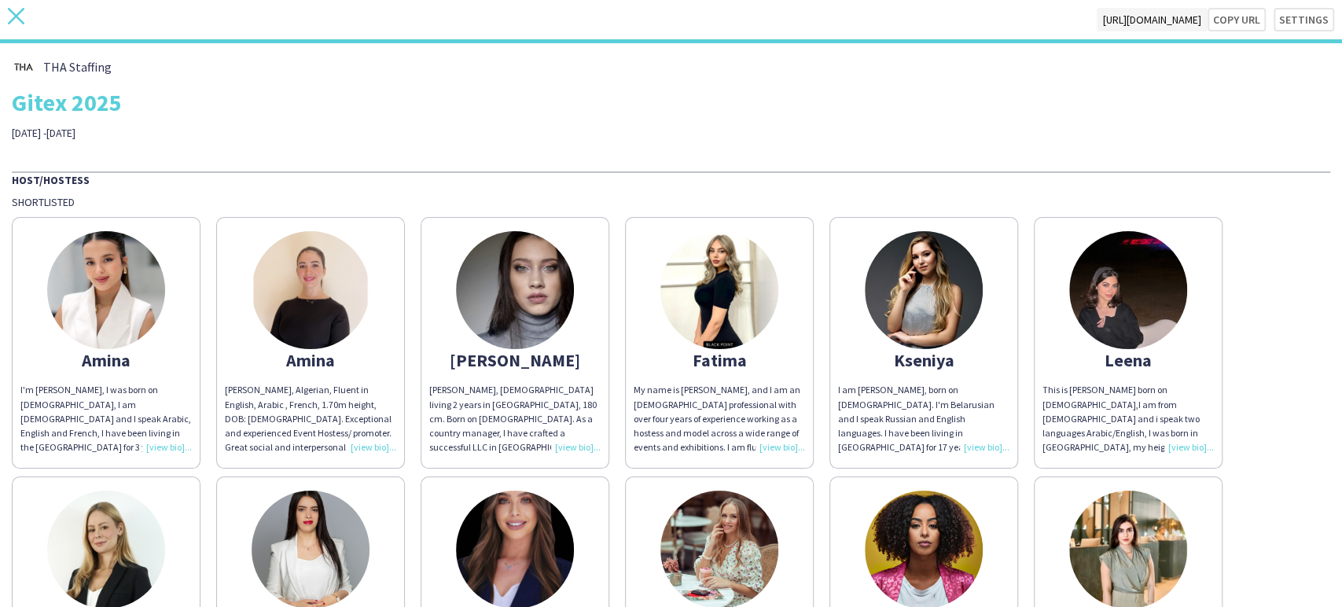
click at [17, 20] on icon "close" at bounding box center [16, 16] width 17 height 17
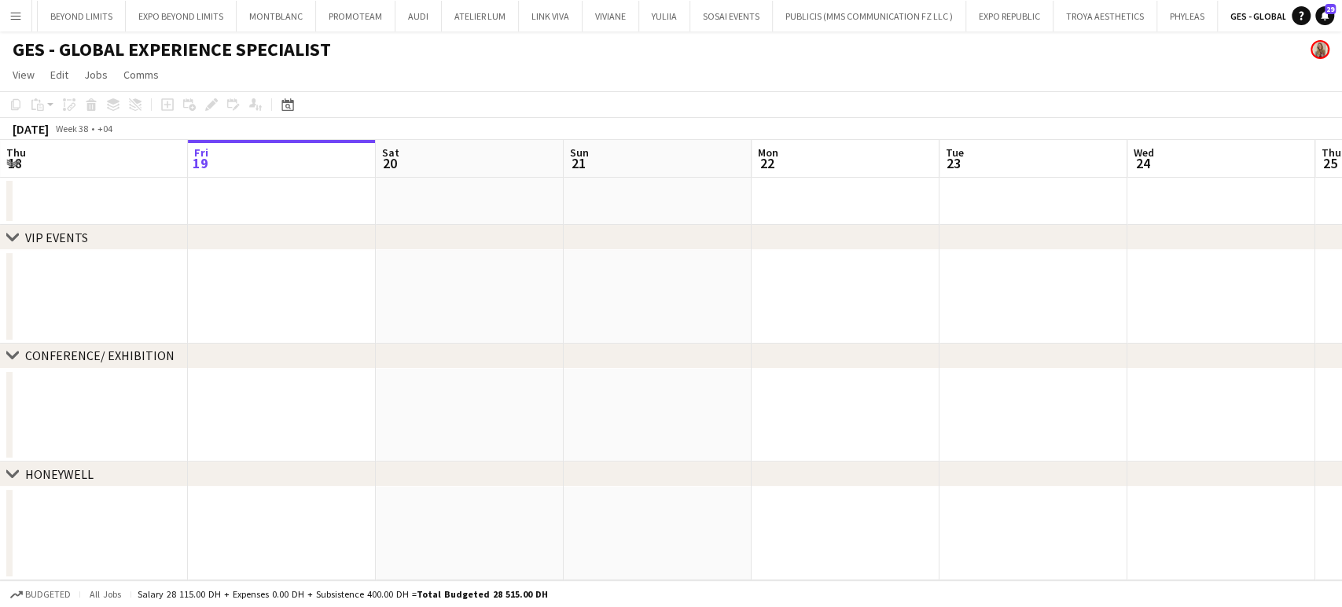
scroll to position [0, 4246]
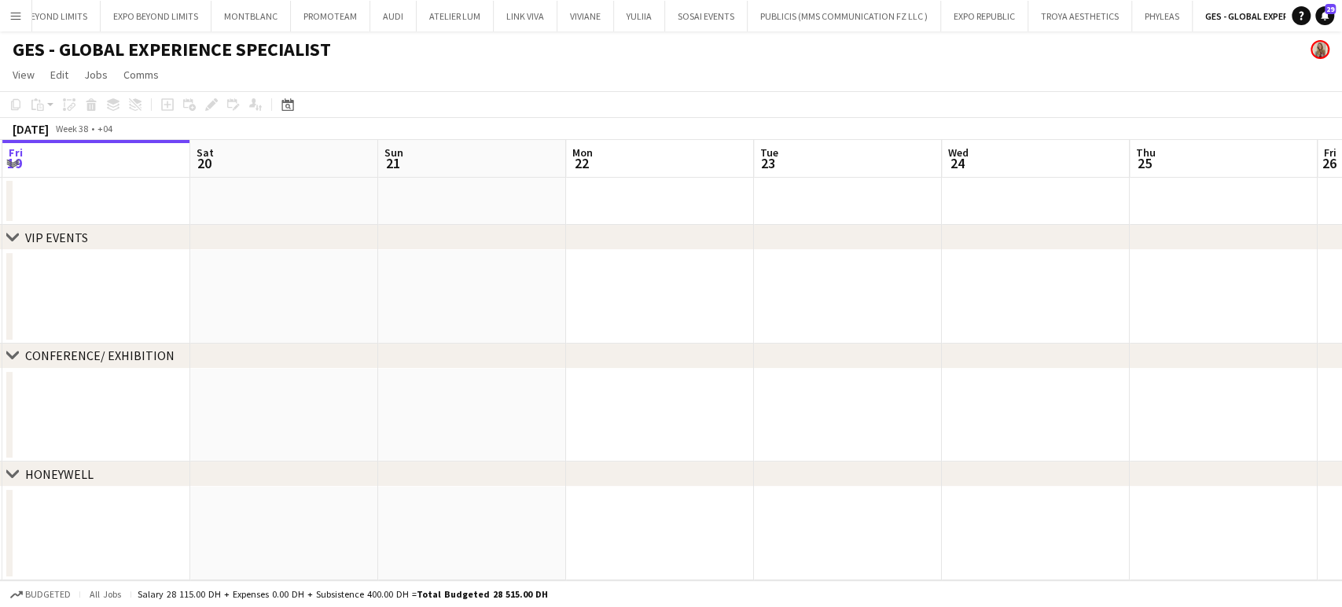
drag, startPoint x: 1178, startPoint y: 289, endPoint x: 533, endPoint y: 253, distance: 646.4
click at [533, 253] on app-calendar-viewport "Tue 16 Wed 17 Thu 18 Fri 19 Sat 20 Sun 21 Mon 22 Tue 23 Wed 24 Thu 25 Fri 26 Sa…" at bounding box center [671, 360] width 1342 height 440
drag, startPoint x: 875, startPoint y: 292, endPoint x: 699, endPoint y: 286, distance: 176.2
click at [699, 286] on app-calendar-viewport "Thu 18 Fri 19 Sat 20 Sun 21 Mon 22 Tue 23 Wed 24 Thu 25 Fri 26 Sat 27 Sun 28 Mo…" at bounding box center [671, 360] width 1342 height 440
click at [356, 259] on app-calendar-viewport "Sat 20 Sun 21 Mon 22 Tue 23 Wed 24 Thu 25 Fri 26 Sat 27 Sun 28 Mon 29 Tue 30 We…" at bounding box center [671, 360] width 1342 height 440
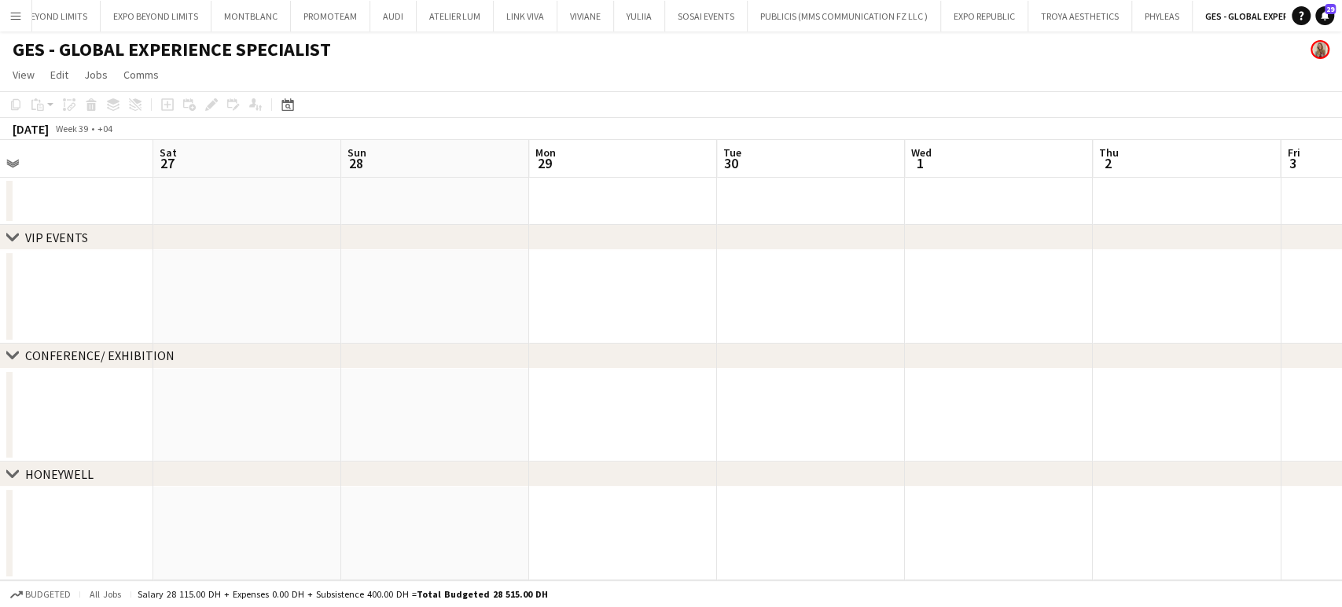
click at [314, 162] on app-calendar-viewport "Mon 22 Tue 23 Wed 24 Thu 25 Fri 26 Sat 27 Sun 28 Mon 29 Tue 30 Wed 1 Thu 2 Fri …" at bounding box center [671, 360] width 1342 height 440
click at [288, 104] on icon "Date picker" at bounding box center [287, 104] width 13 height 13
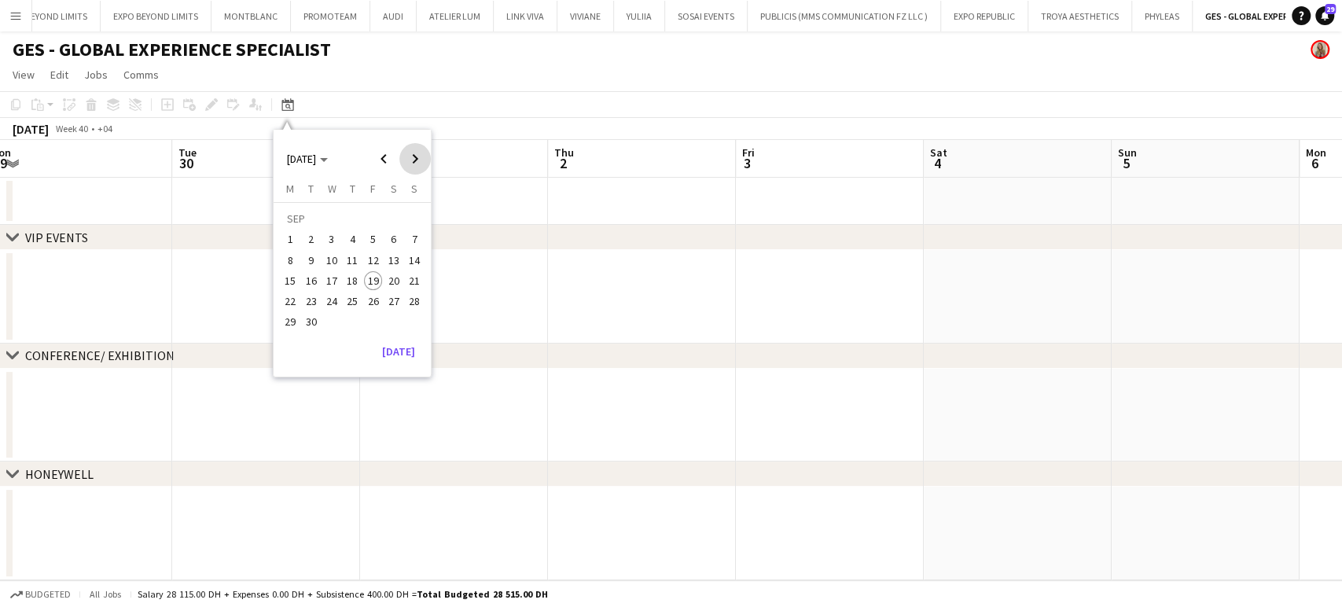
click at [420, 163] on span "Next month" at bounding box center [414, 158] width 31 height 31
click at [288, 281] on span "13" at bounding box center [290, 280] width 19 height 19
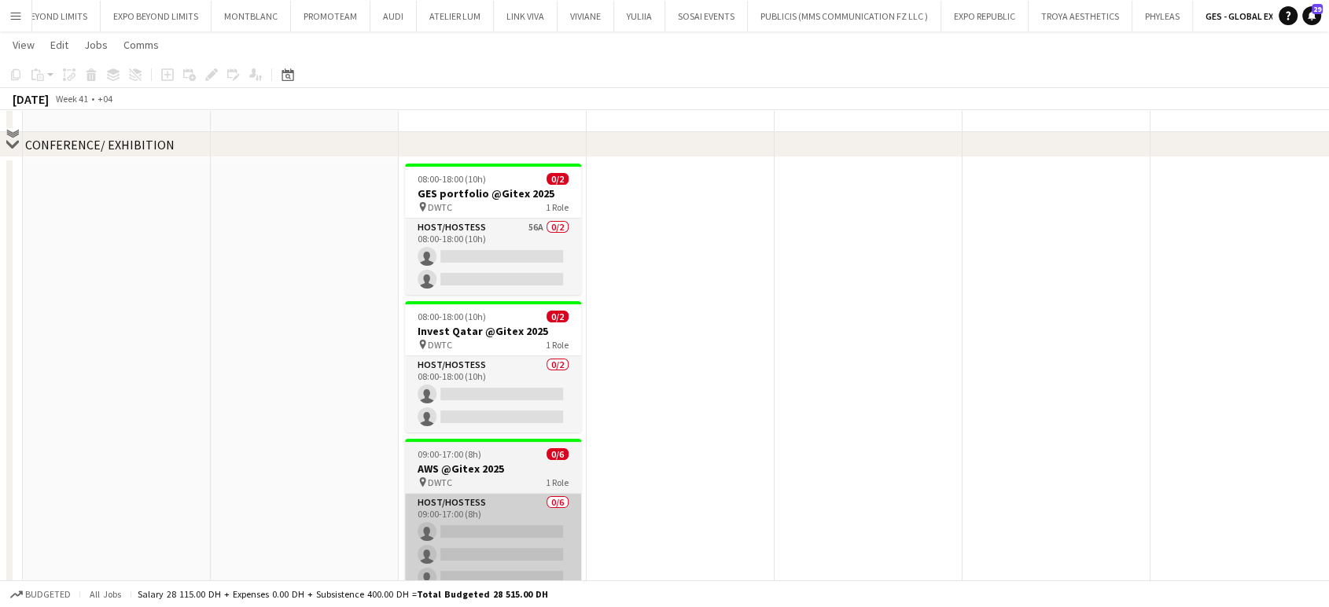
scroll to position [0, 0]
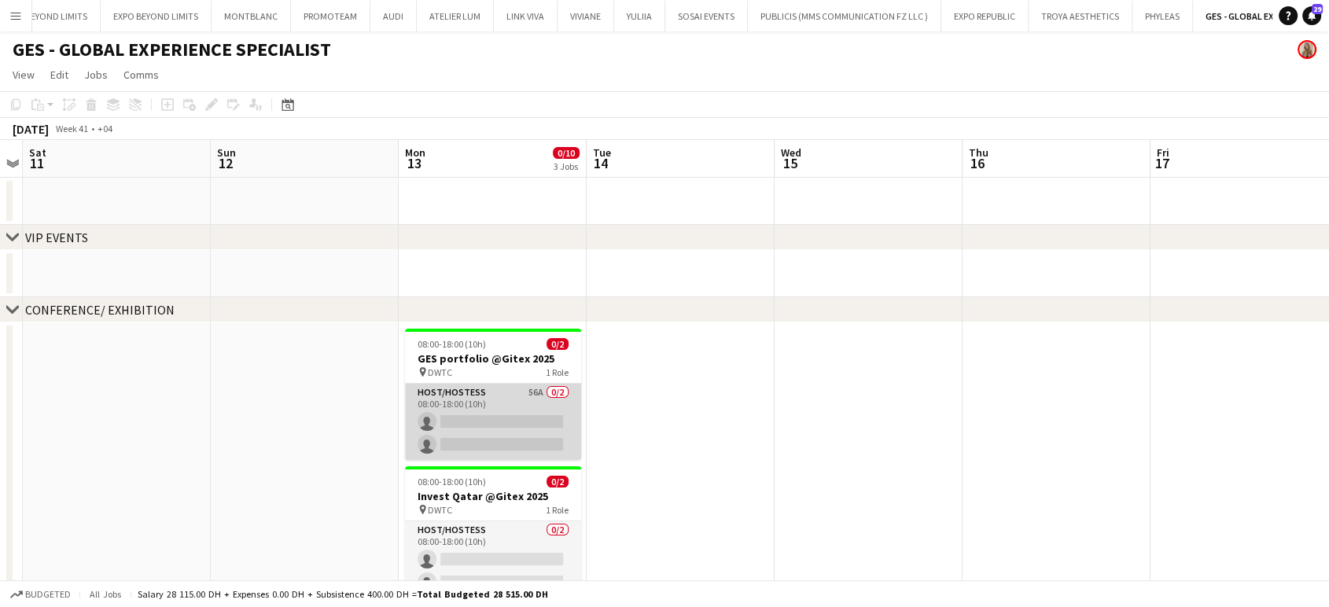
click at [499, 403] on app-card-role "Host/Hostess 56A 0/2 08:00-18:00 (10h) single-neutral-actions single-neutral-ac…" at bounding box center [493, 422] width 176 height 76
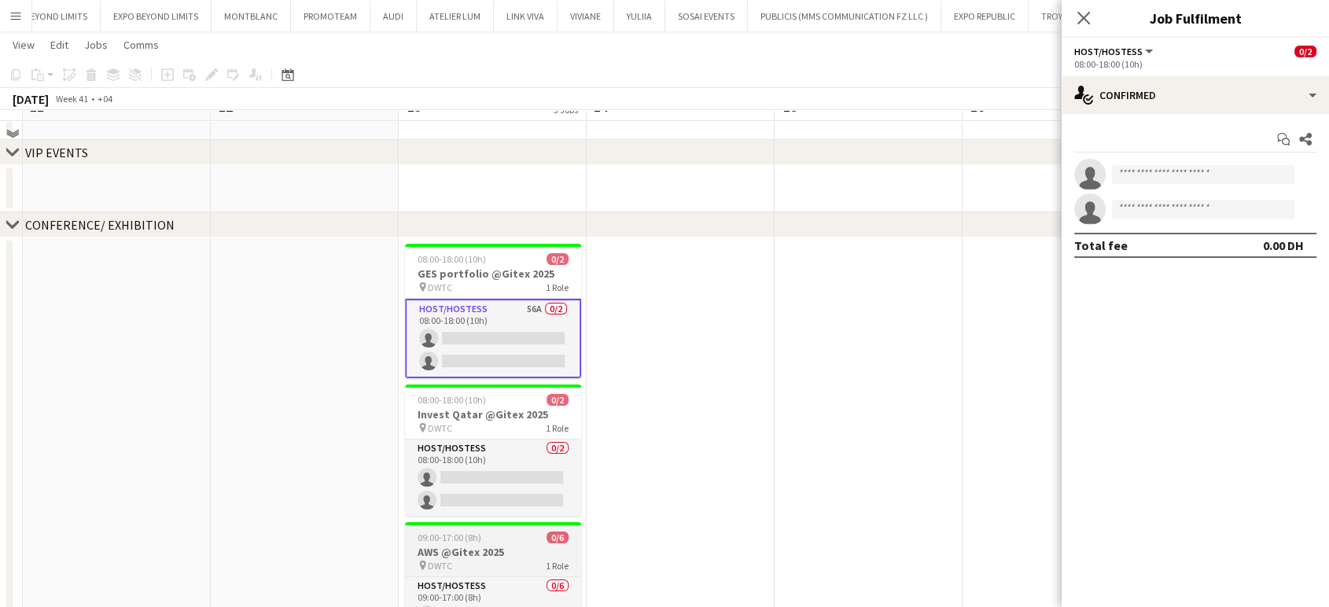
scroll to position [175, 0]
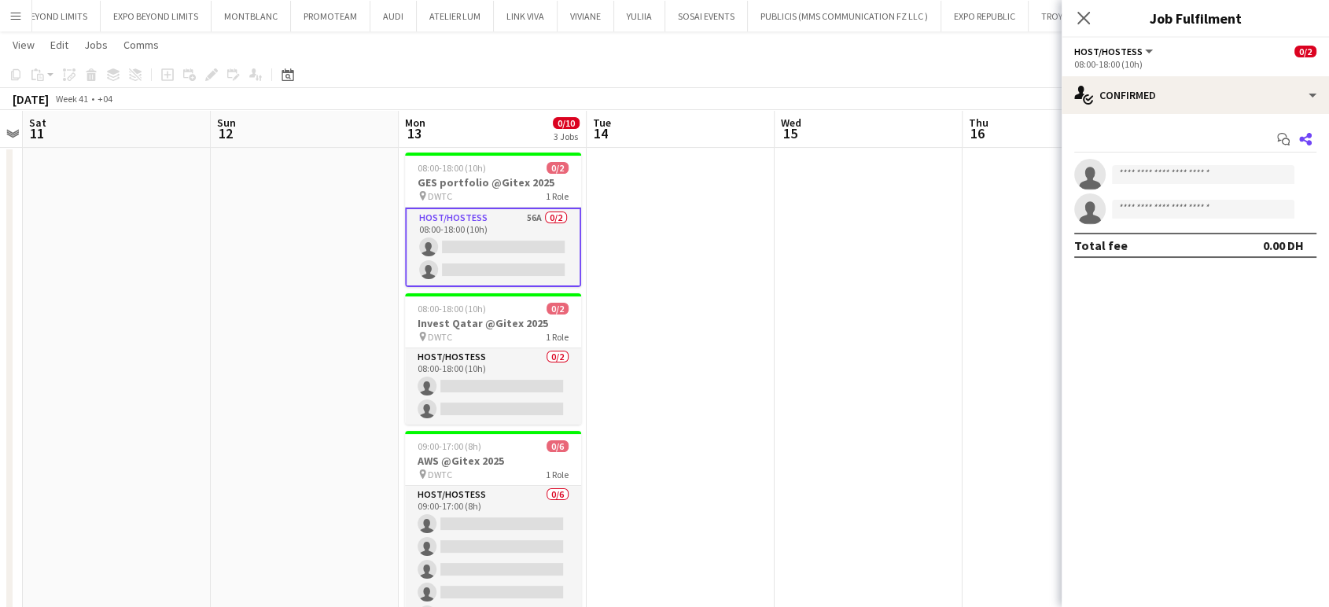
click at [1299, 138] on icon "Share" at bounding box center [1305, 139] width 13 height 13
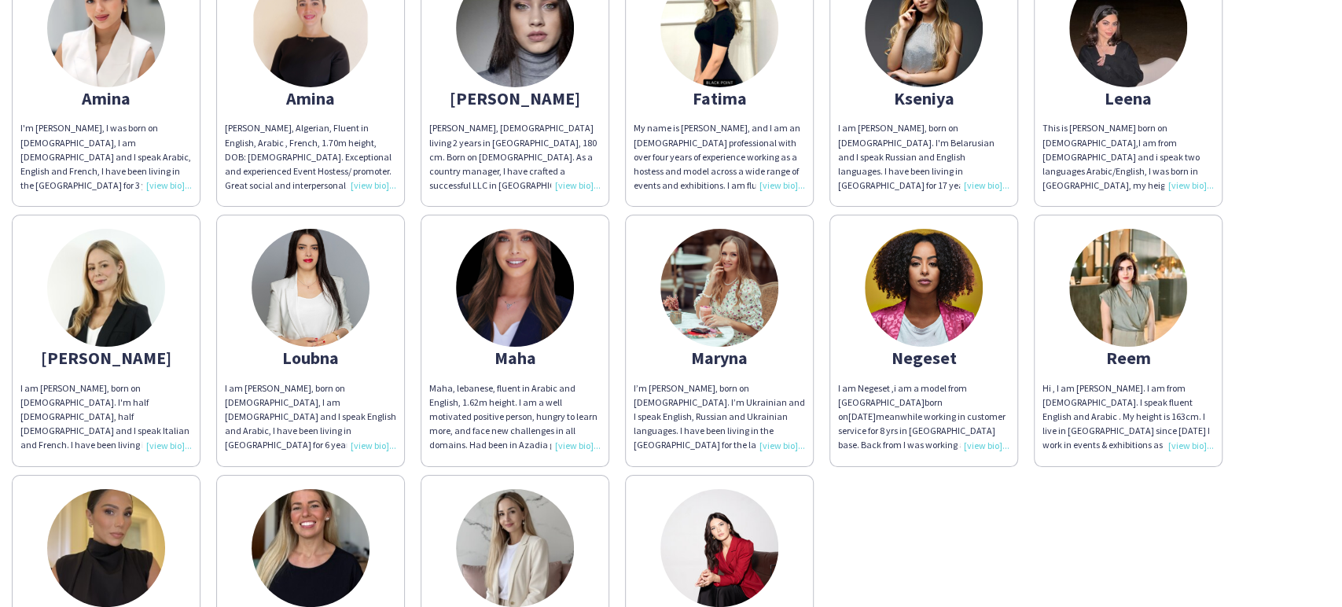
scroll to position [87, 0]
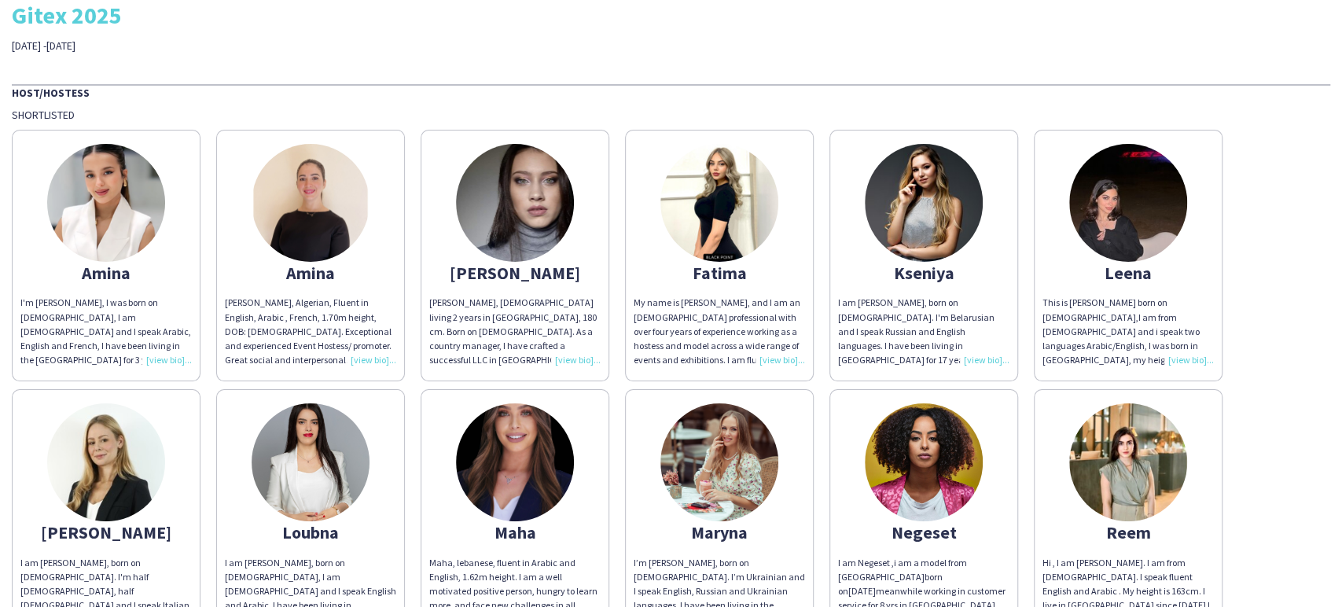
click at [768, 358] on div "My name is [PERSON_NAME], and I am an [DEMOGRAPHIC_DATA] professional with over…" at bounding box center [719, 332] width 171 height 72
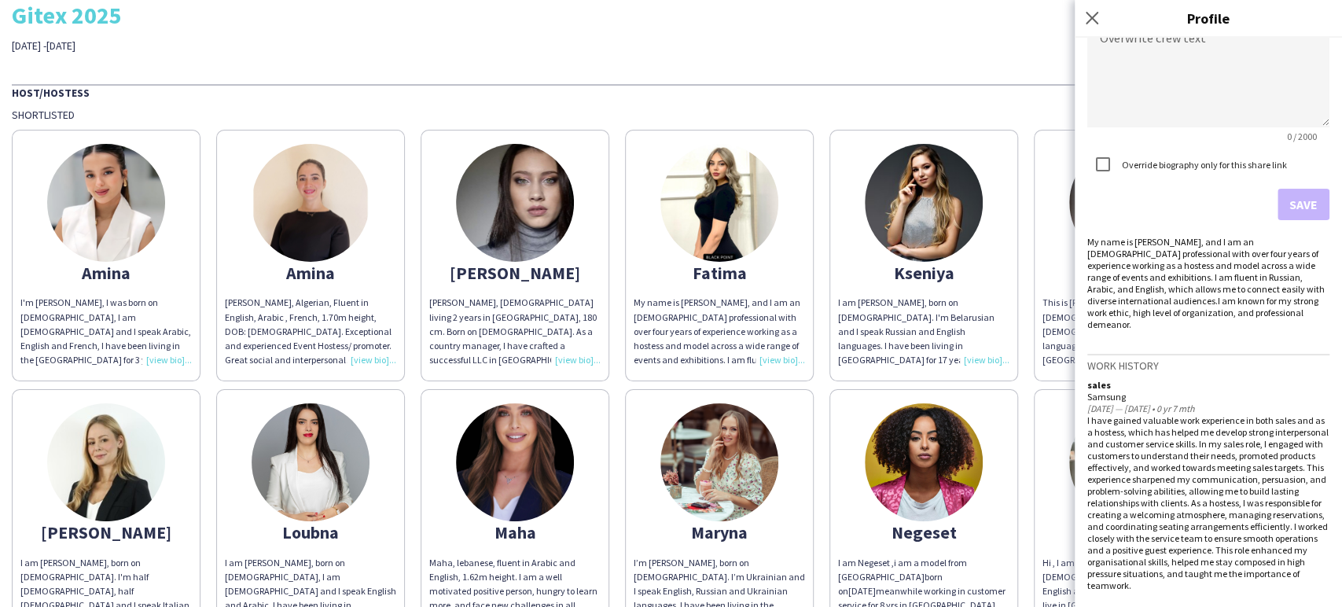
scroll to position [370, 0]
click at [917, 59] on div "THA Staffing Gitex 2025 [DATE] -[DATE] Host/Hostess Shortlisted Amina I'm [PERS…" at bounding box center [671, 434] width 1342 height 957
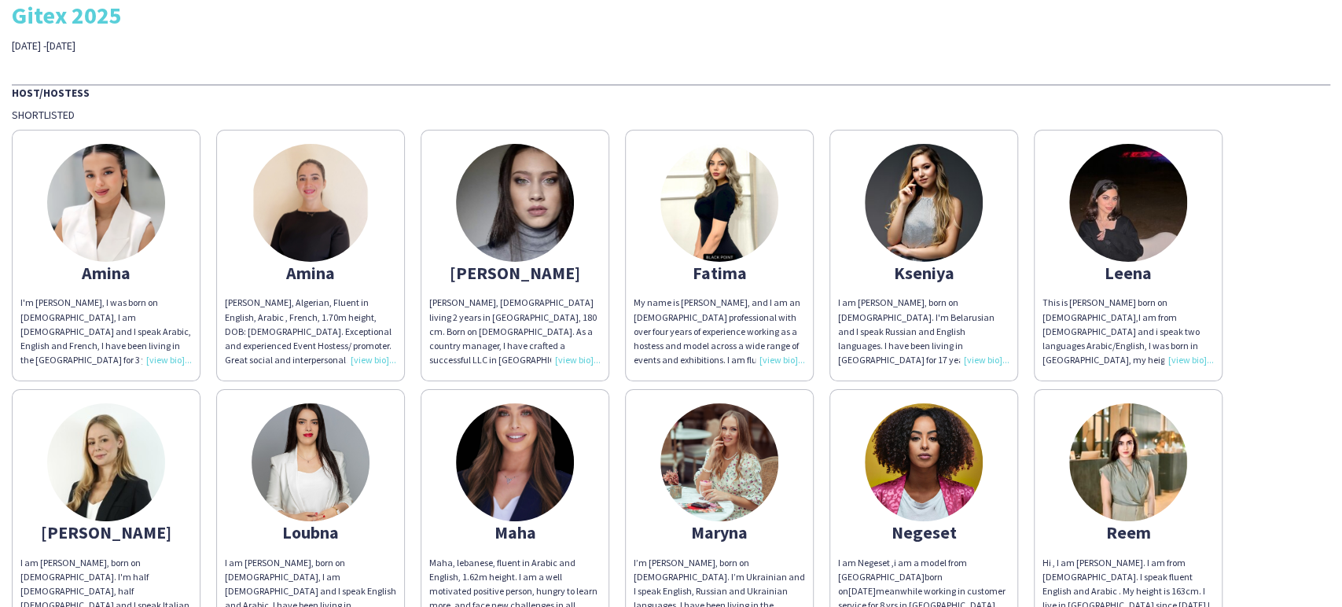
click at [756, 181] on img at bounding box center [719, 203] width 118 height 118
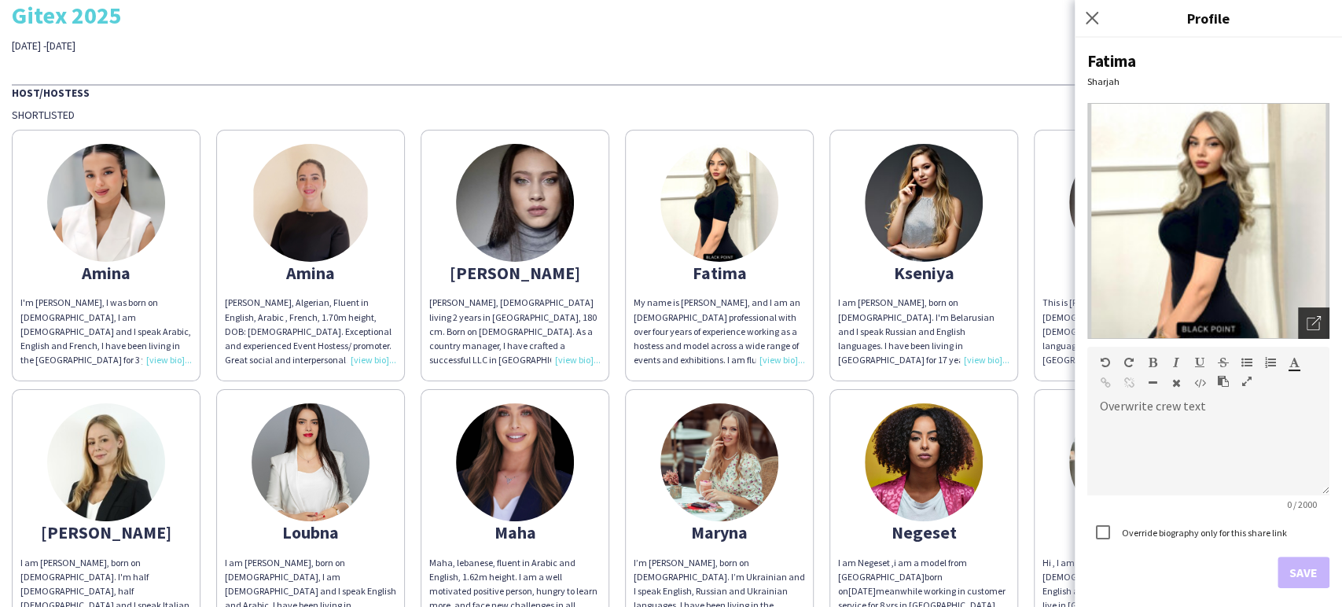
click at [1307, 319] on icon "Open photos pop-in" at bounding box center [1314, 323] width 14 height 14
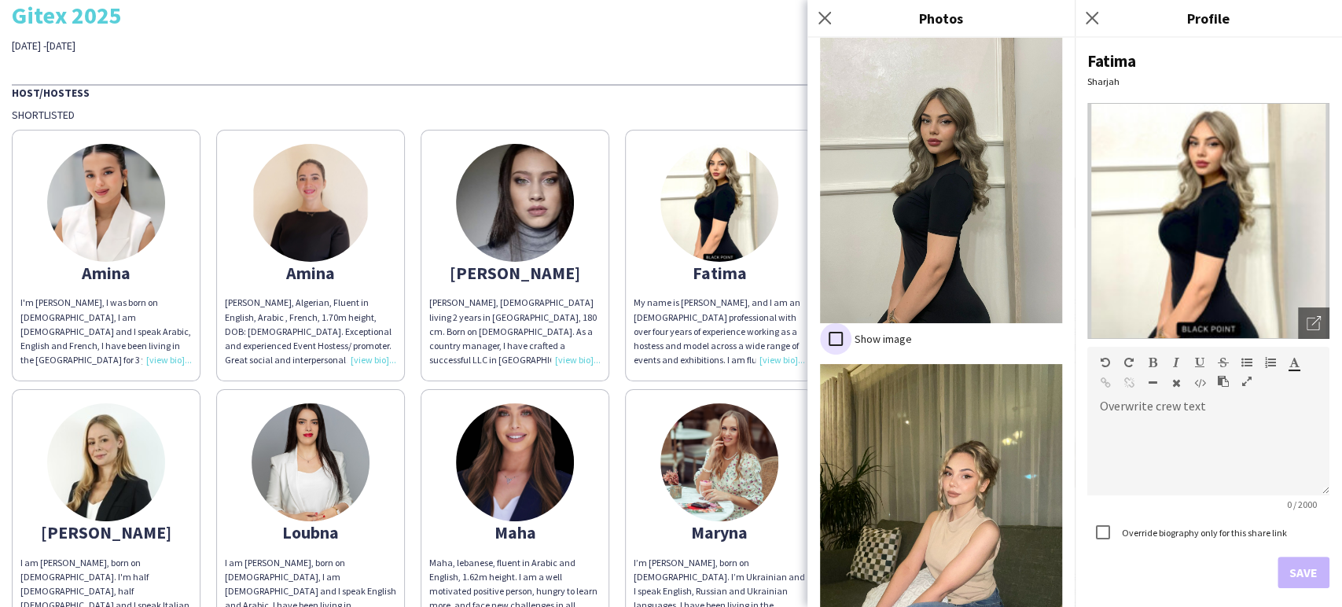
scroll to position [1461, 0]
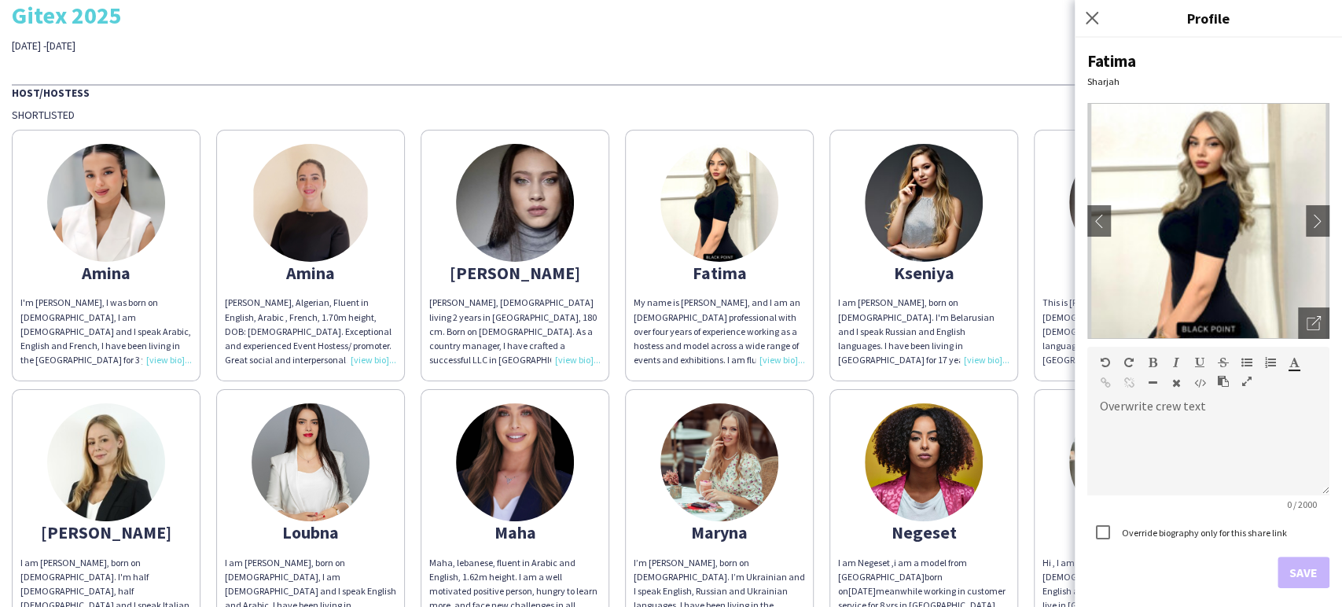
click at [972, 63] on div "THA Staffing Gitex 2025 [DATE] -[DATE] Host/Hostess Shortlisted Amina I'm [PERS…" at bounding box center [671, 434] width 1342 height 957
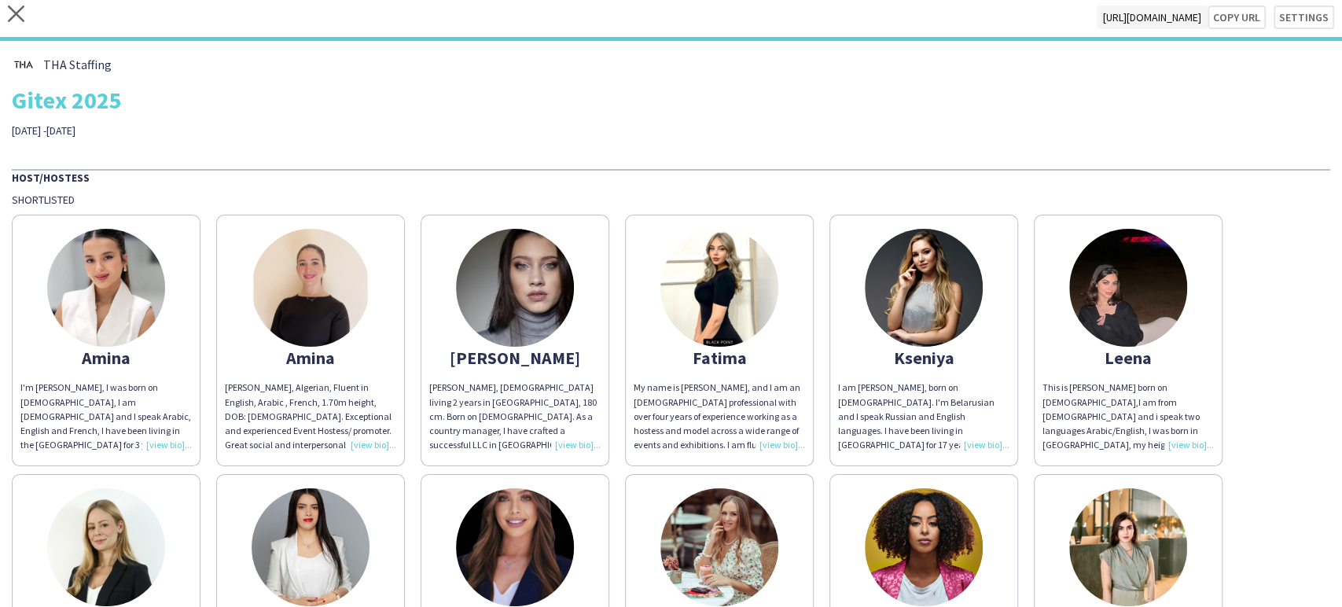
scroll to position [0, 0]
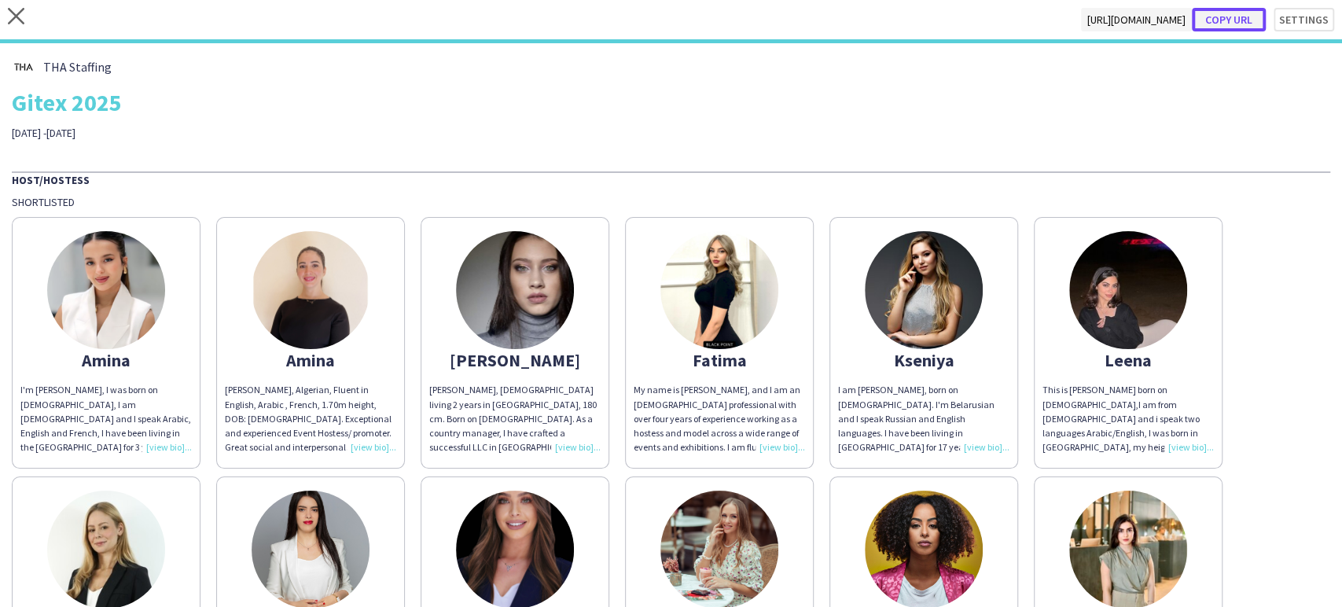
click at [1231, 24] on button "Copy url" at bounding box center [1229, 20] width 74 height 24
click at [10, 23] on icon at bounding box center [16, 16] width 17 height 17
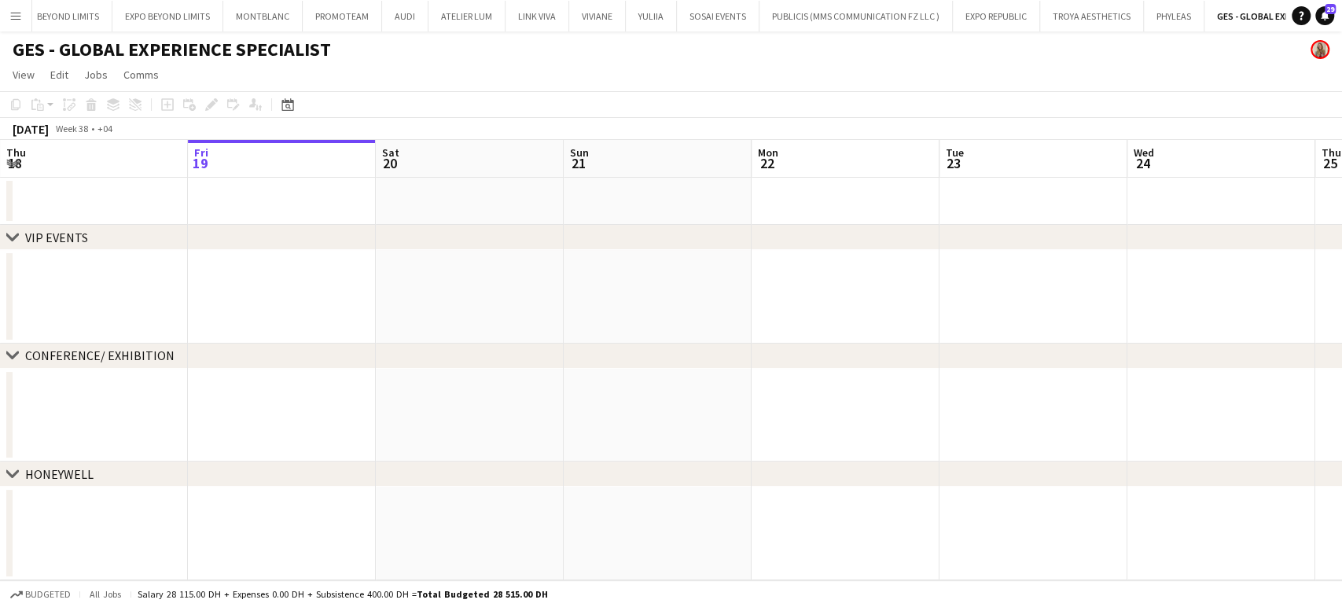
scroll to position [0, 4246]
click at [7, 11] on button "Menu" at bounding box center [15, 15] width 31 height 31
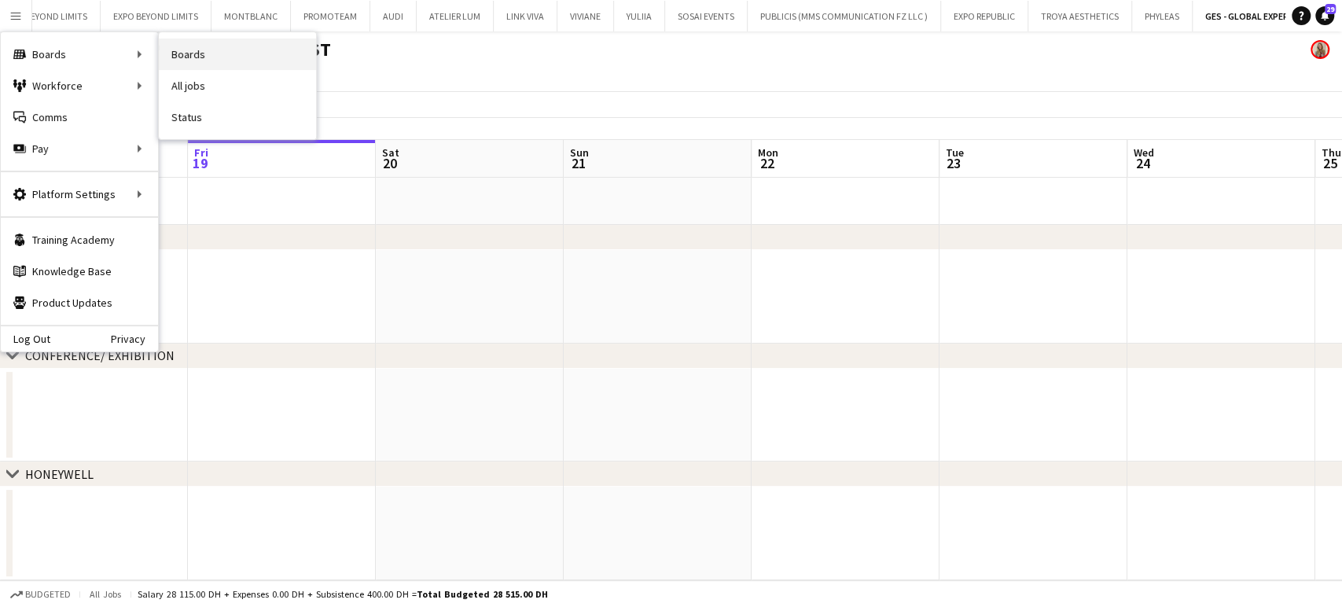
click at [185, 56] on link "Boards" at bounding box center [237, 54] width 157 height 31
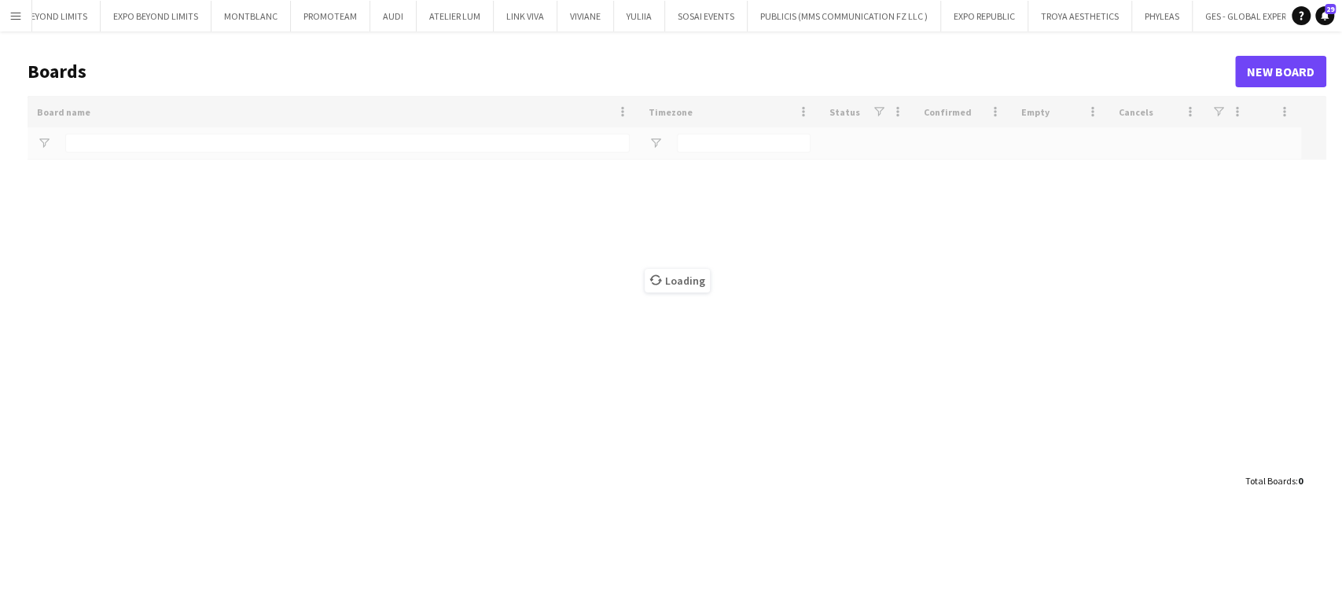
type input "***"
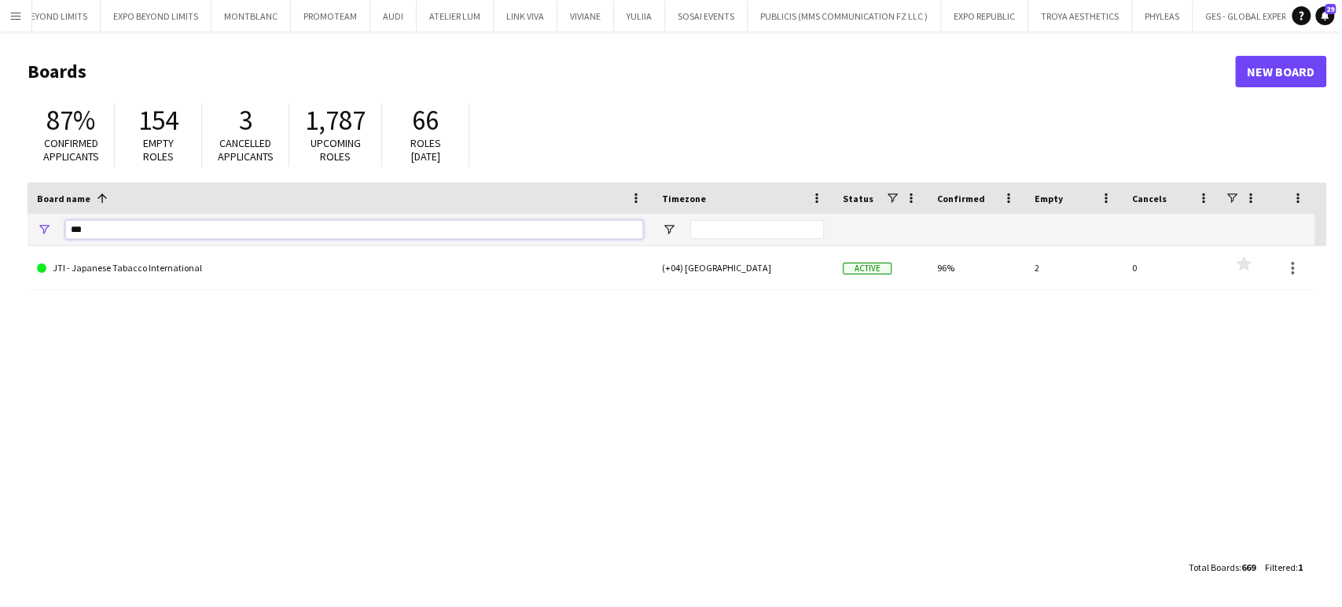
drag, startPoint x: 138, startPoint y: 233, endPoint x: 20, endPoint y: 233, distance: 117.9
click at [20, 233] on main "Boards New Board 87% Confirmed applicants 154 Empty roles 3 Cancelled applicant…" at bounding box center [671, 318] width 1342 height 575
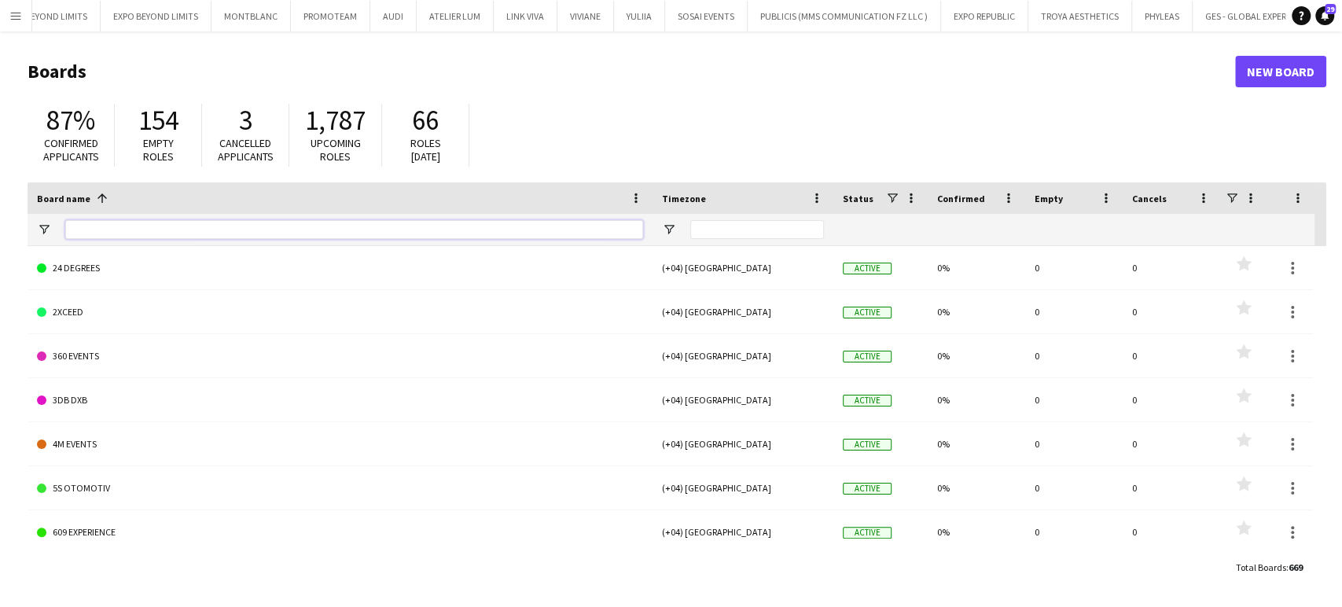
type input "*"
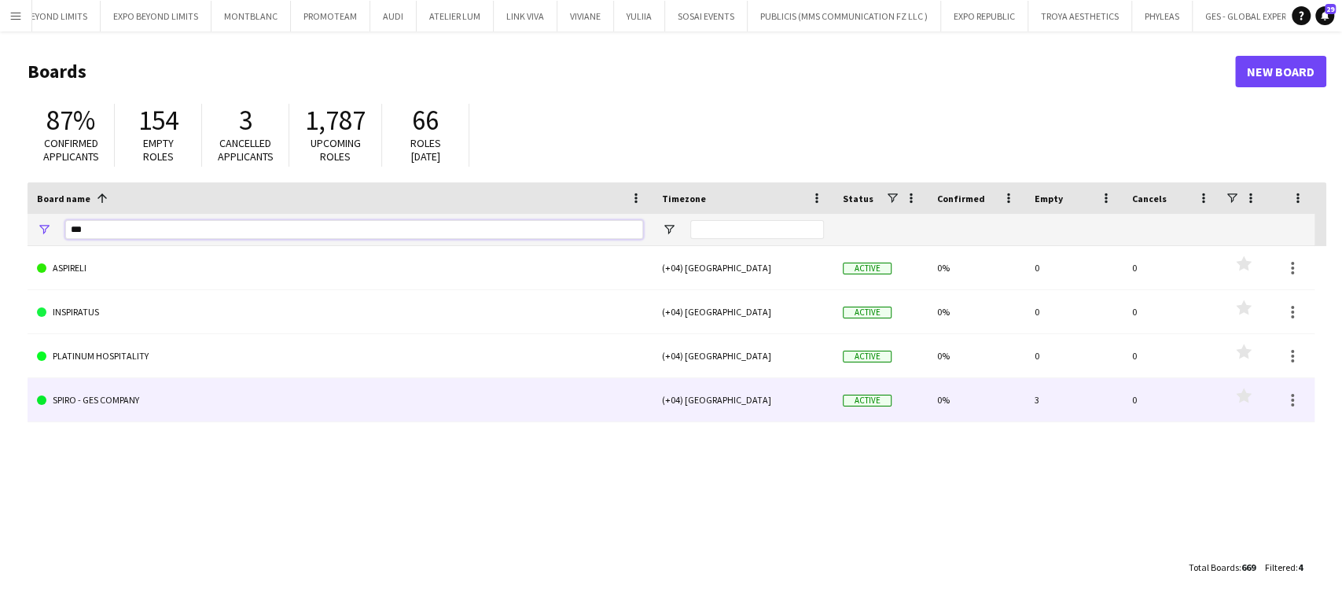
type input "***"
click at [113, 407] on link "SPIRO - GES COMPANY" at bounding box center [340, 400] width 606 height 44
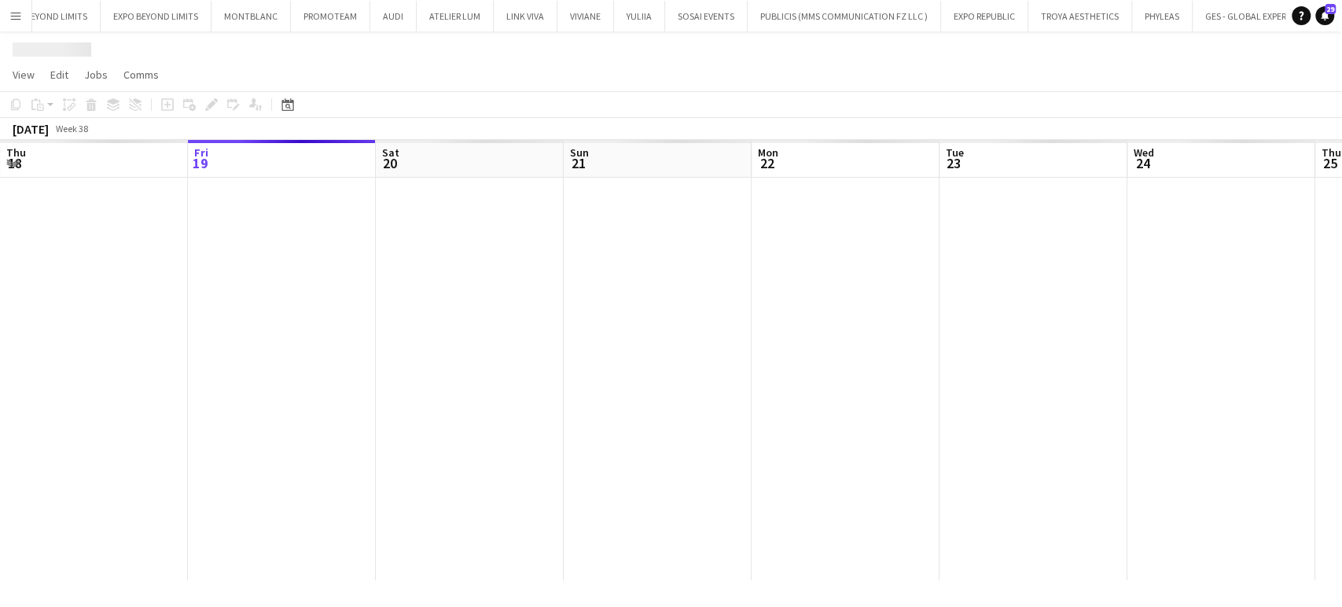
scroll to position [0, 4987]
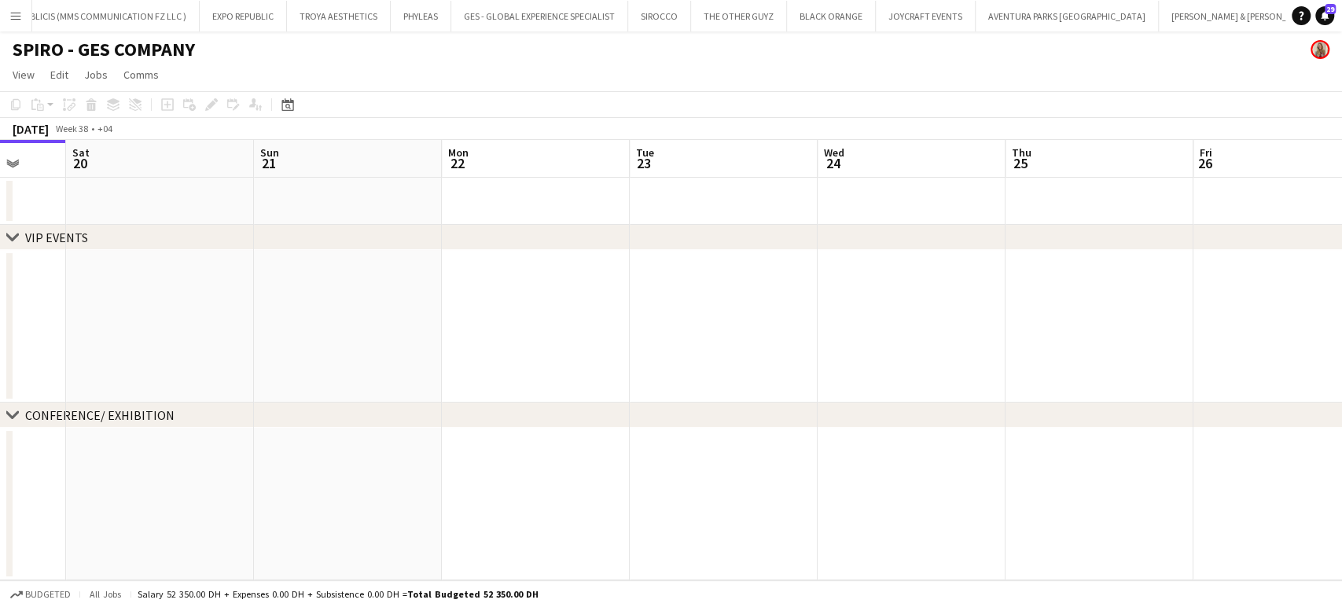
drag, startPoint x: 910, startPoint y: 324, endPoint x: 487, endPoint y: 299, distance: 423.7
click at [483, 303] on app-calendar-viewport "Tue 16 Wed 17 Thu 18 Fri 19 Sat 20 Sun 21 Mon 22 Tue 23 Wed 24 Thu 25 Fri 26 Sa…" at bounding box center [671, 360] width 1342 height 440
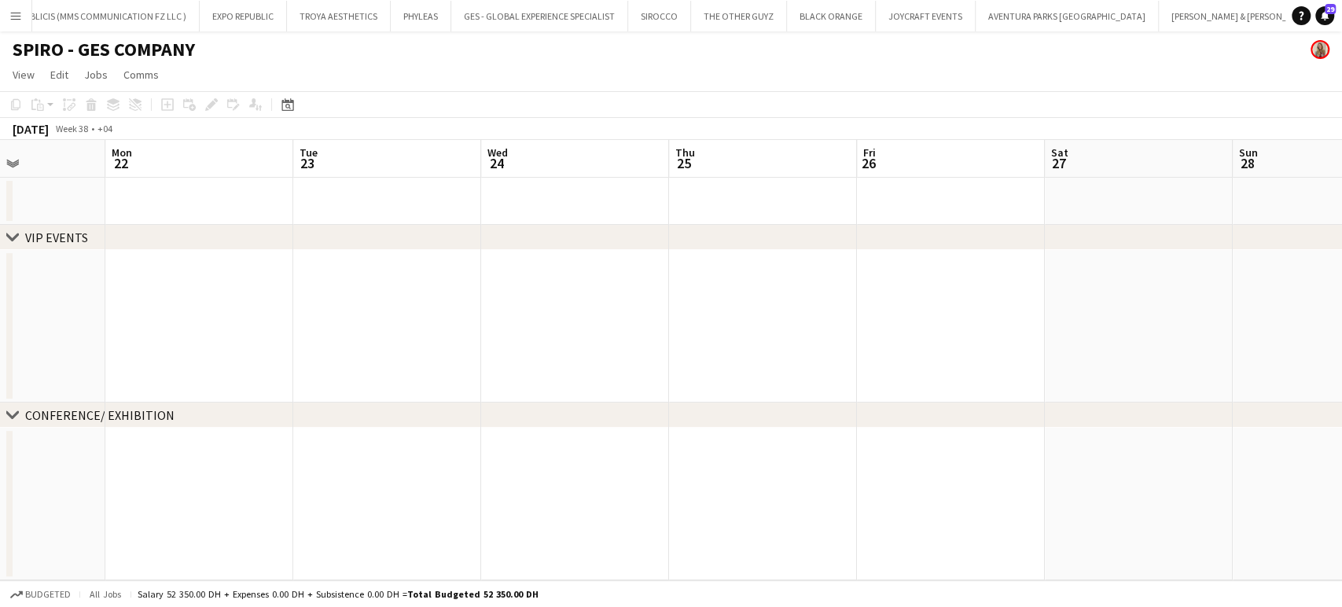
drag, startPoint x: 527, startPoint y: 233, endPoint x: 481, endPoint y: 215, distance: 49.8
click at [489, 221] on app-calendar-viewport "Thu 18 Fri 19 Sat 20 Sun 21 Mon 22 Tue 23 Wed 24 Thu 25 Fri 26 Sat 27 Sun 28 Mo…" at bounding box center [671, 360] width 1342 height 440
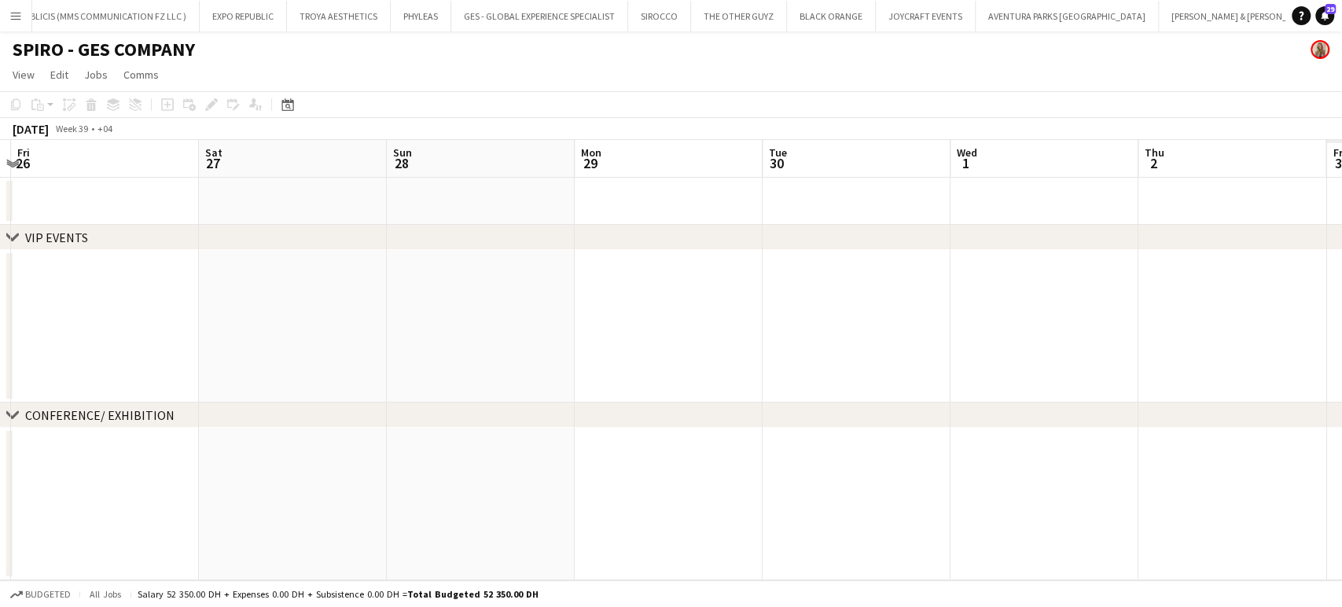
drag, startPoint x: 833, startPoint y: 258, endPoint x: 497, endPoint y: 239, distance: 337.0
click at [491, 241] on div "chevron-right VIP EVENTS chevron-right CONFERENCE/ EXHIBITION Mon 22 Tue 23 Wed…" at bounding box center [671, 360] width 1342 height 440
drag, startPoint x: 1095, startPoint y: 354, endPoint x: 510, endPoint y: 311, distance: 586.4
click at [513, 311] on app-calendar-viewport "Mon 22 Tue 23 Wed 24 Thu 25 Fri 26 Sat 27 Sun 28 Mon 29 Tue 30 Wed 1 Thu 2 Fri …" at bounding box center [671, 360] width 1342 height 440
drag, startPoint x: 616, startPoint y: 306, endPoint x: 741, endPoint y: 285, distance: 126.8
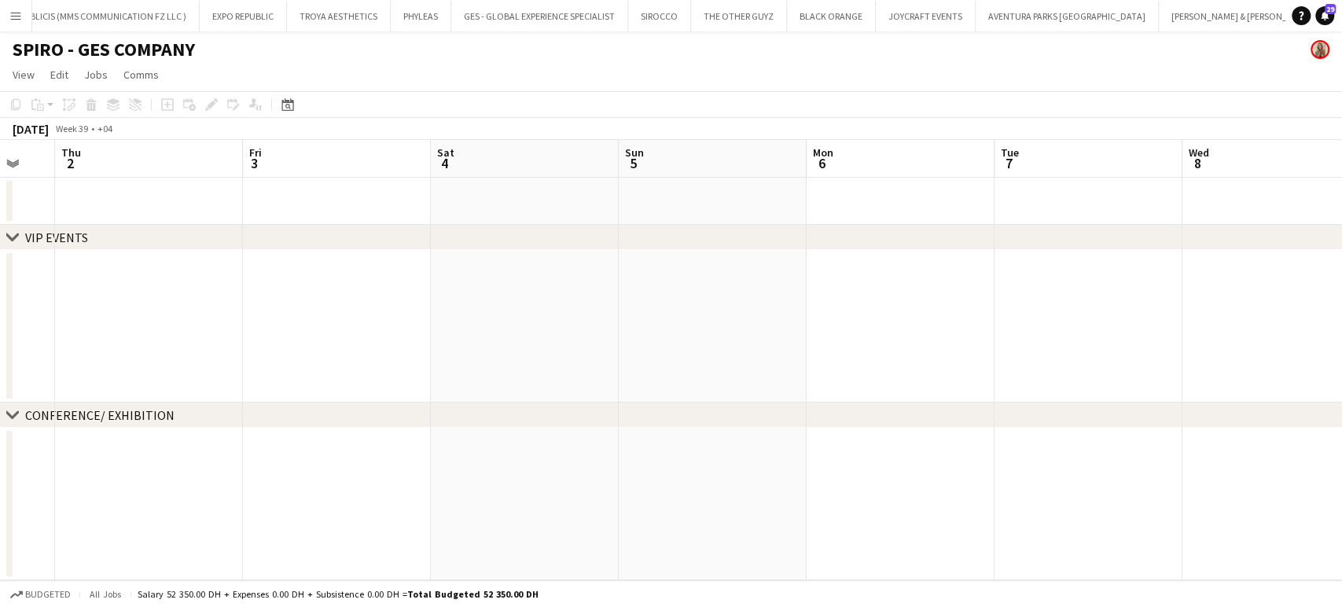
click at [522, 296] on app-calendar-viewport "Mon 29 Tue 30 Wed 1 Thu 2 Fri 3 Sat 4 Sun 5 Mon 6 Tue 7 Wed 8 Thu 9 Fri 10 Sat …" at bounding box center [671, 360] width 1342 height 440
drag, startPoint x: 1010, startPoint y: 332, endPoint x: 518, endPoint y: 327, distance: 492.1
click at [518, 331] on app-calendar-viewport "Mon 29 Tue 30 Wed 1 Thu 2 Fri 3 Sat 4 Sun 5 Mon 6 Tue 7 Wed 8 Thu 9 Fri 10 Sat …" at bounding box center [671, 360] width 1342 height 440
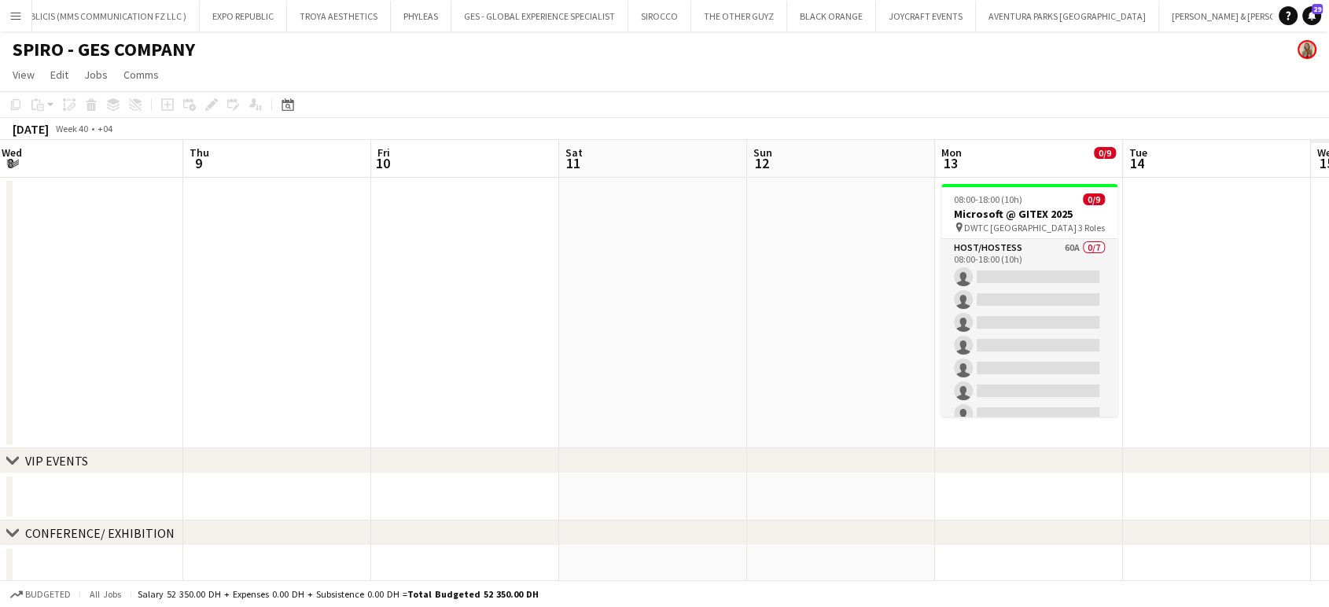
drag, startPoint x: 692, startPoint y: 351, endPoint x: 912, endPoint y: 320, distance: 222.2
click at [572, 347] on app-calendar-viewport "Sat 4 Sun 5 Mon 6 Tue 7 Wed 8 Thu 9 Fri 10 Sat 11 Sun 12 Mon 13 0/9 1 Job Tue 1…" at bounding box center [664, 366] width 1329 height 453
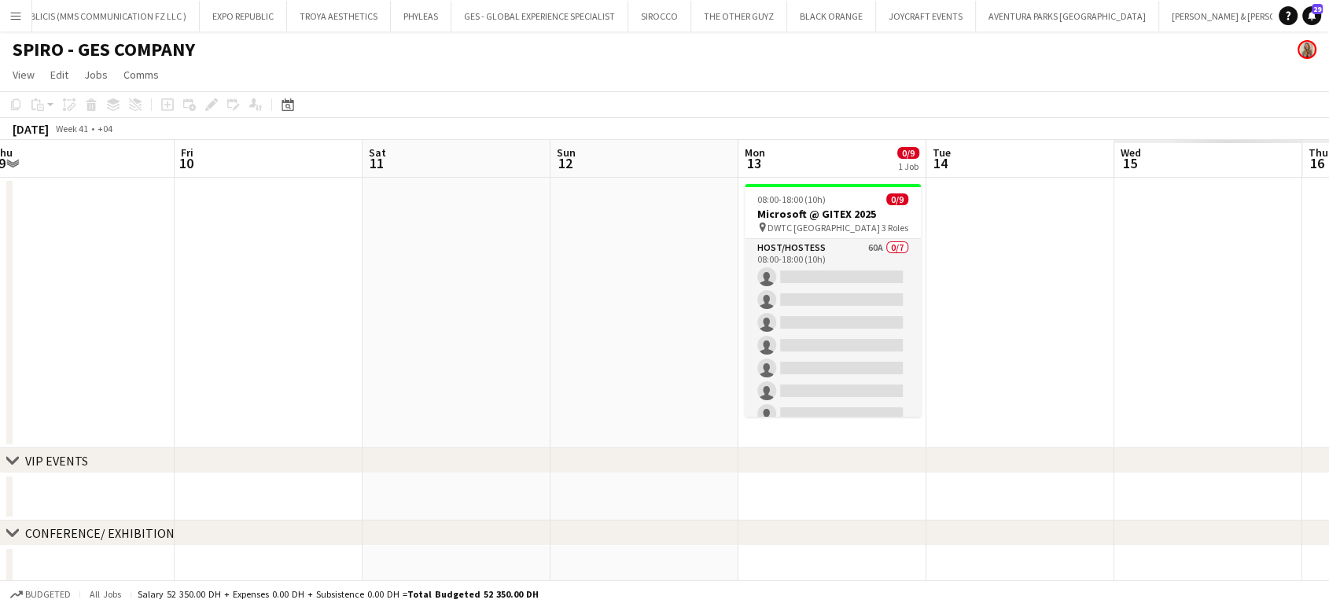
drag, startPoint x: 741, startPoint y: 334, endPoint x: 686, endPoint y: 334, distance: 54.2
click at [686, 334] on app-calendar-viewport "Mon 6 Tue 7 Wed 8 Thu 9 Fri 10 Sat 11 Sun 12 Mon 13 0/9 1 Job Tue 14 Wed 15 Thu…" at bounding box center [664, 366] width 1329 height 453
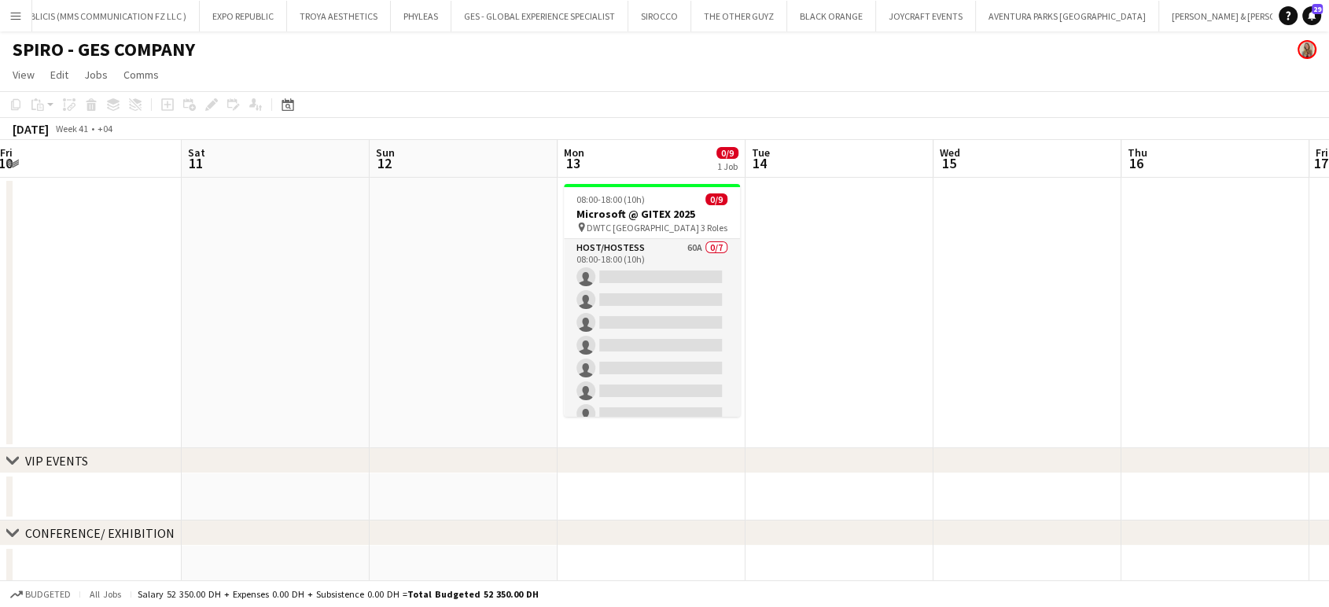
drag, startPoint x: 1059, startPoint y: 299, endPoint x: 858, endPoint y: 315, distance: 201.9
click at [858, 315] on app-calendar-viewport "Mon 6 Tue 7 Wed 8 Thu 9 Fri 10 Sat 11 Sun 12 Mon 13 0/9 1 Job Tue 14 Wed 15 Thu…" at bounding box center [664, 366] width 1329 height 453
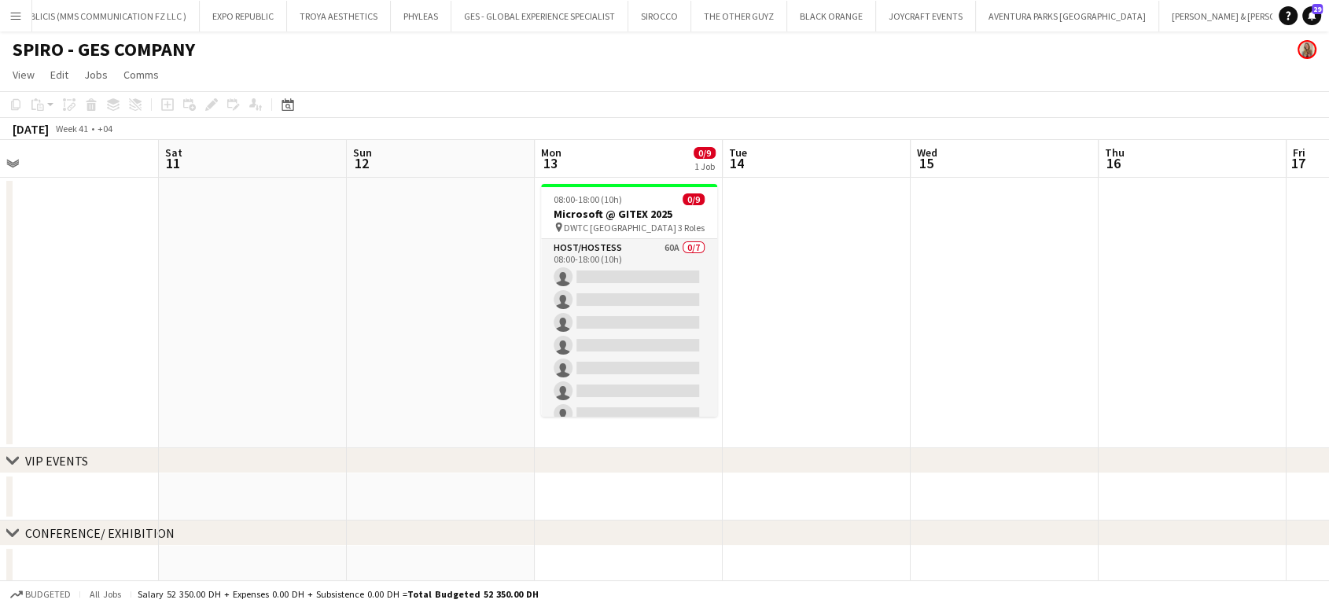
click at [645, 285] on app-calendar-viewport "Mon 6 Tue 7 Wed 8 Thu 9 Fri 10 Sat 11 Sun 12 Mon 13 0/9 1 Job Tue 14 Wed 15 Thu…" at bounding box center [664, 366] width 1329 height 453
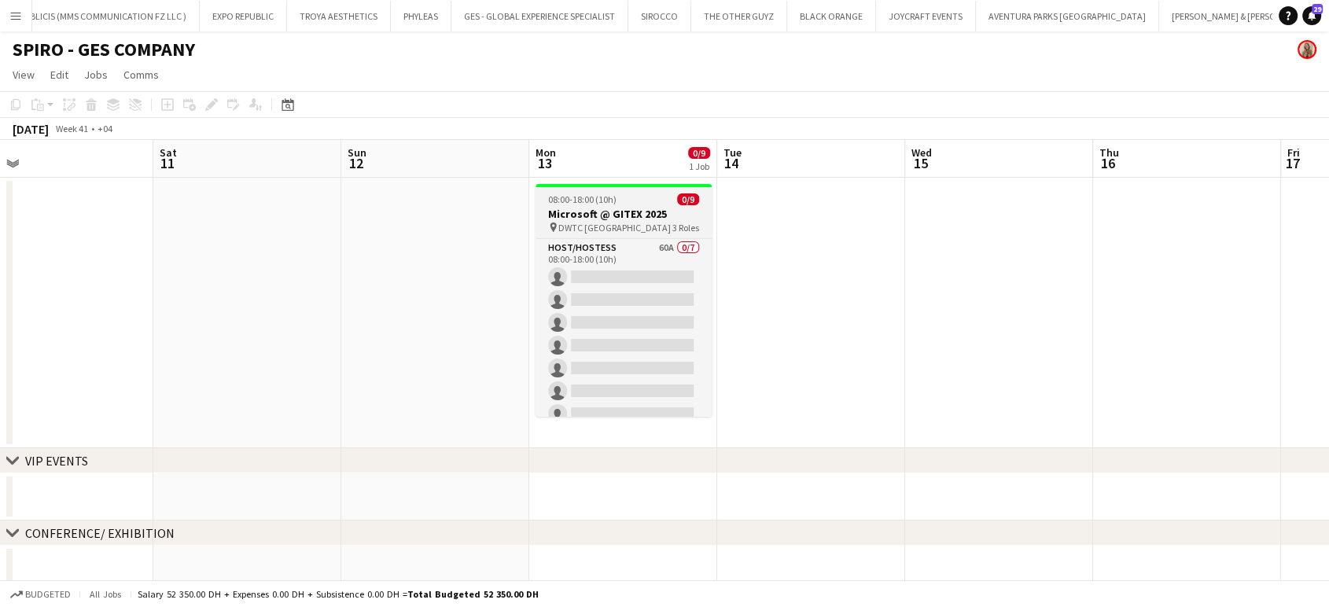
click at [573, 211] on h3 "Microsoft @ GITEX 2025" at bounding box center [623, 214] width 176 height 14
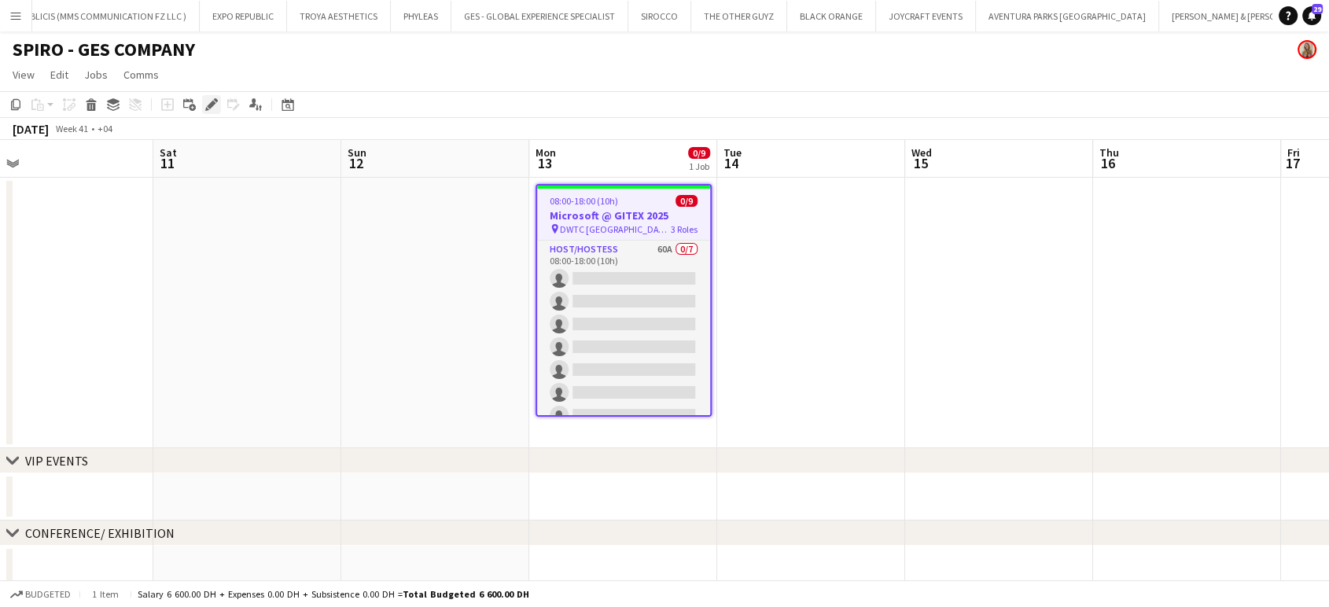
click at [211, 106] on icon "Edit" at bounding box center [211, 104] width 13 height 13
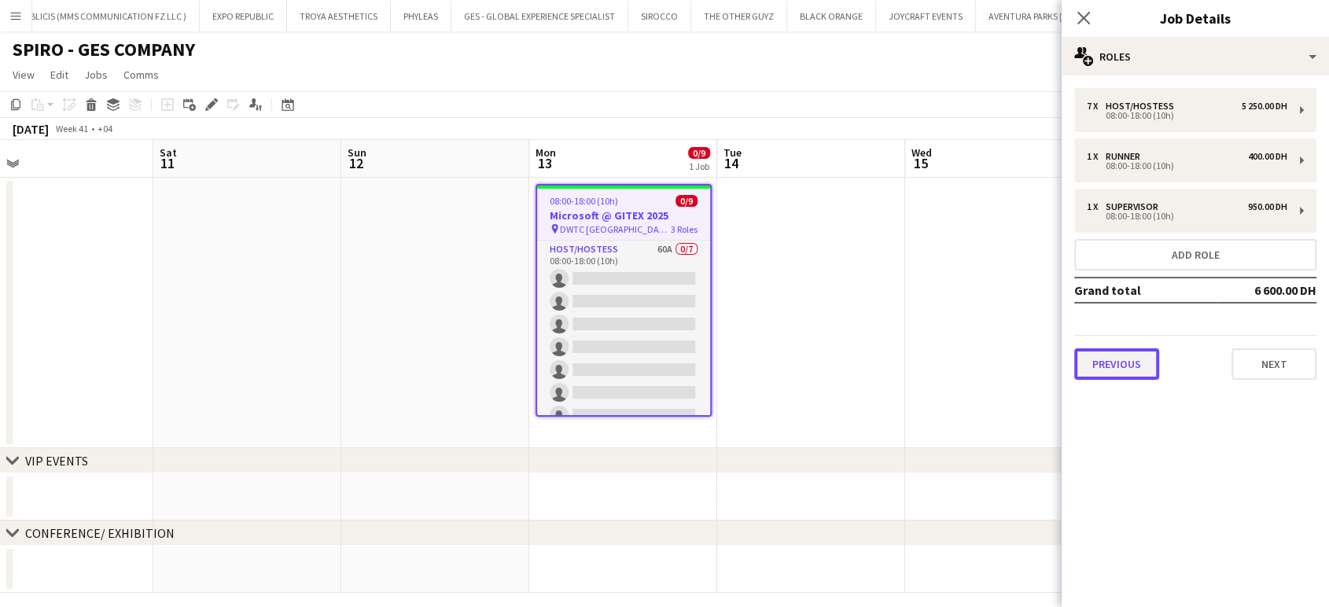
click at [1127, 358] on button "Previous" at bounding box center [1116, 363] width 85 height 31
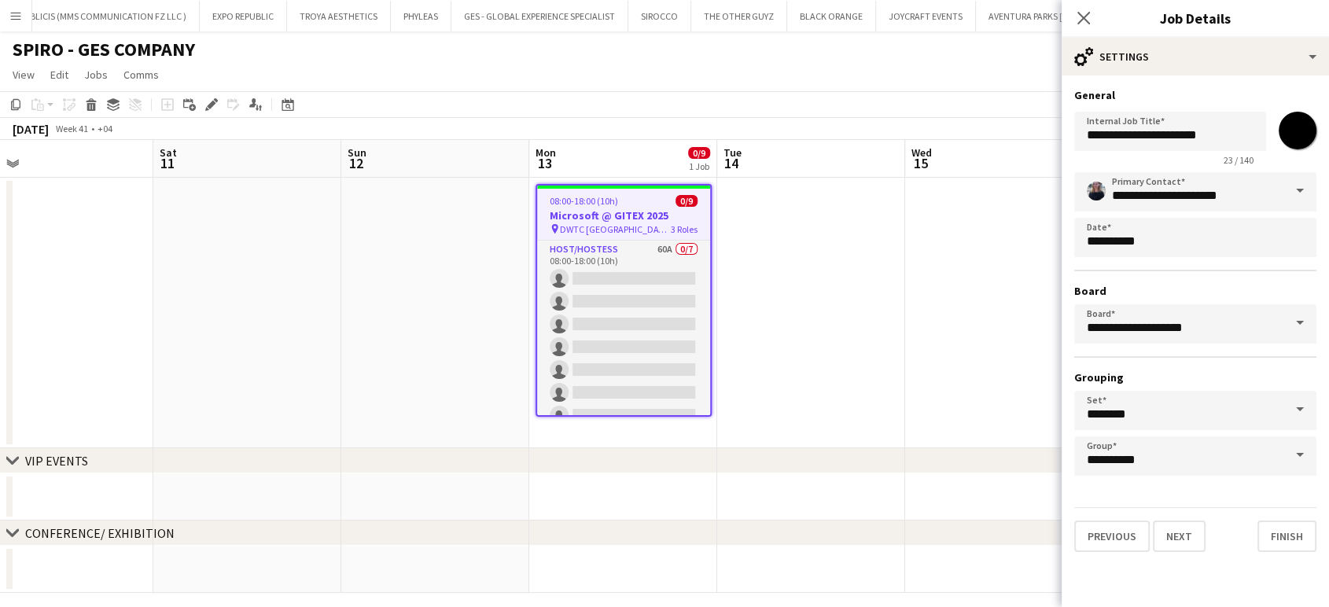
click at [1292, 182] on span at bounding box center [1299, 191] width 33 height 38
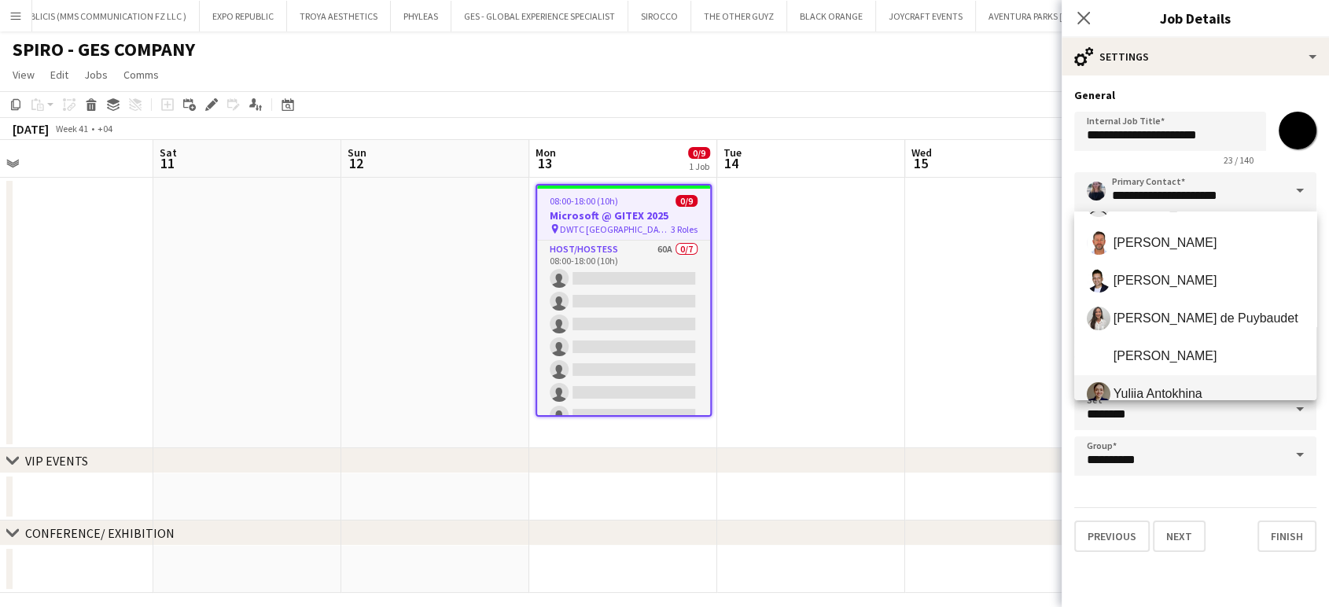
scroll to position [524, 0]
click at [1244, 513] on div "Previous Next Finish" at bounding box center [1195, 529] width 242 height 45
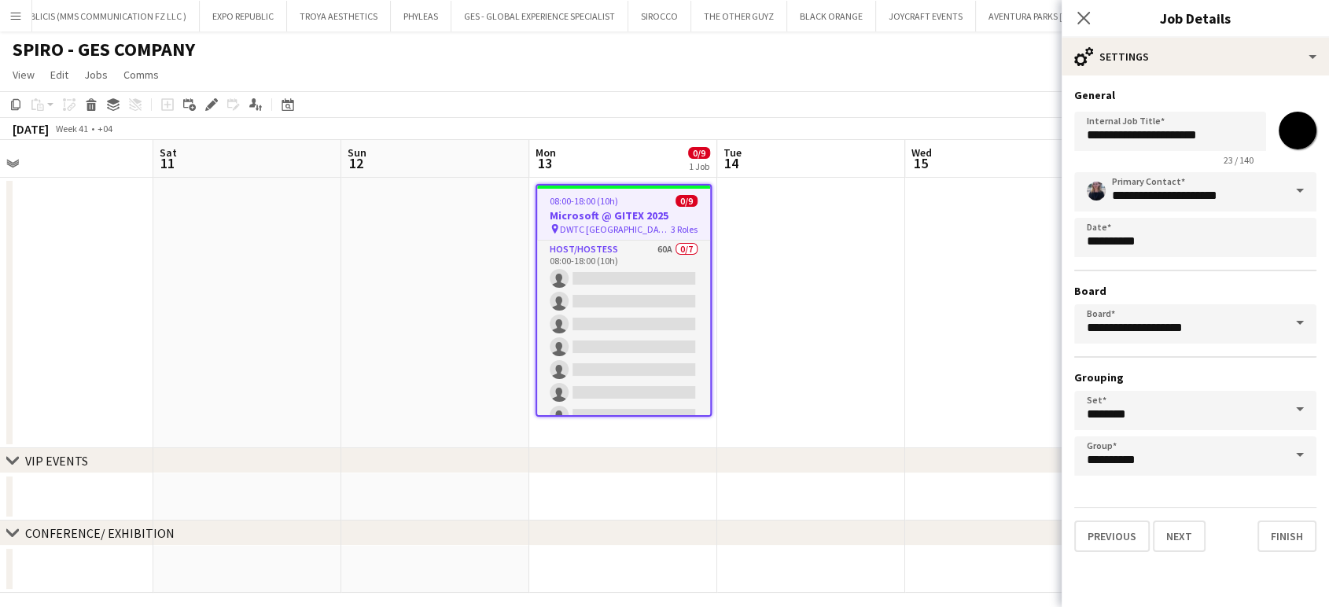
click at [1303, 457] on span at bounding box center [1299, 455] width 33 height 38
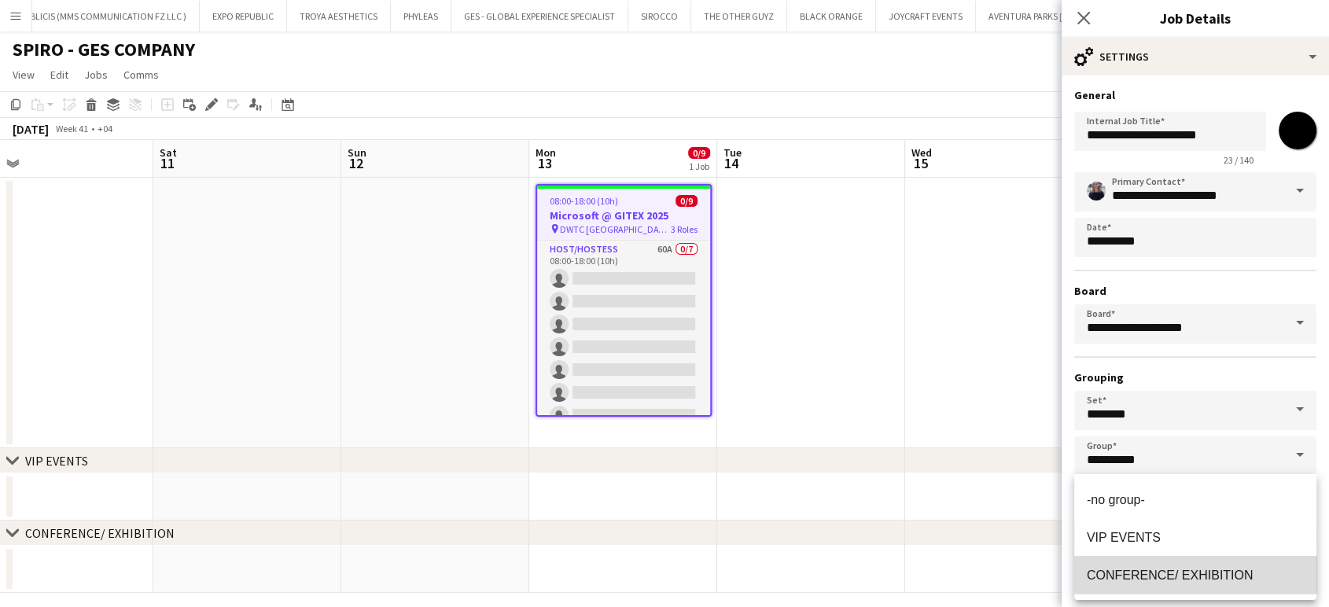
click at [1152, 559] on mat-option "CONFERENCE/ EXHIBITION" at bounding box center [1195, 575] width 242 height 38
type input "**********"
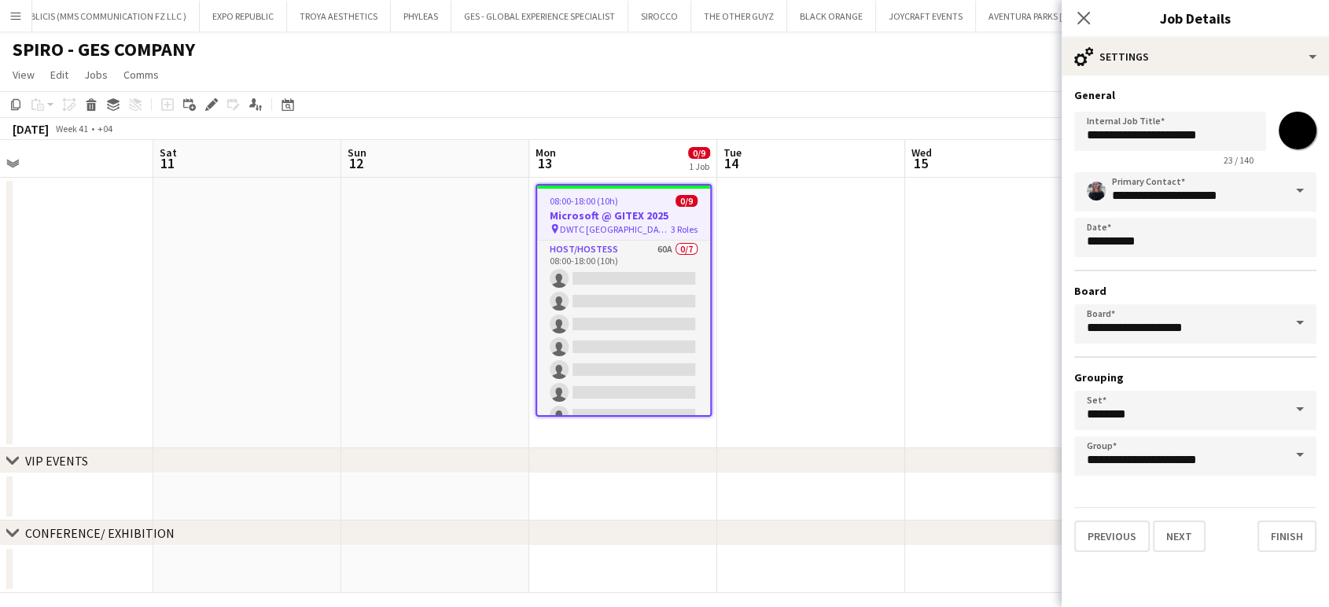
click at [947, 332] on app-date-cell at bounding box center [999, 313] width 188 height 270
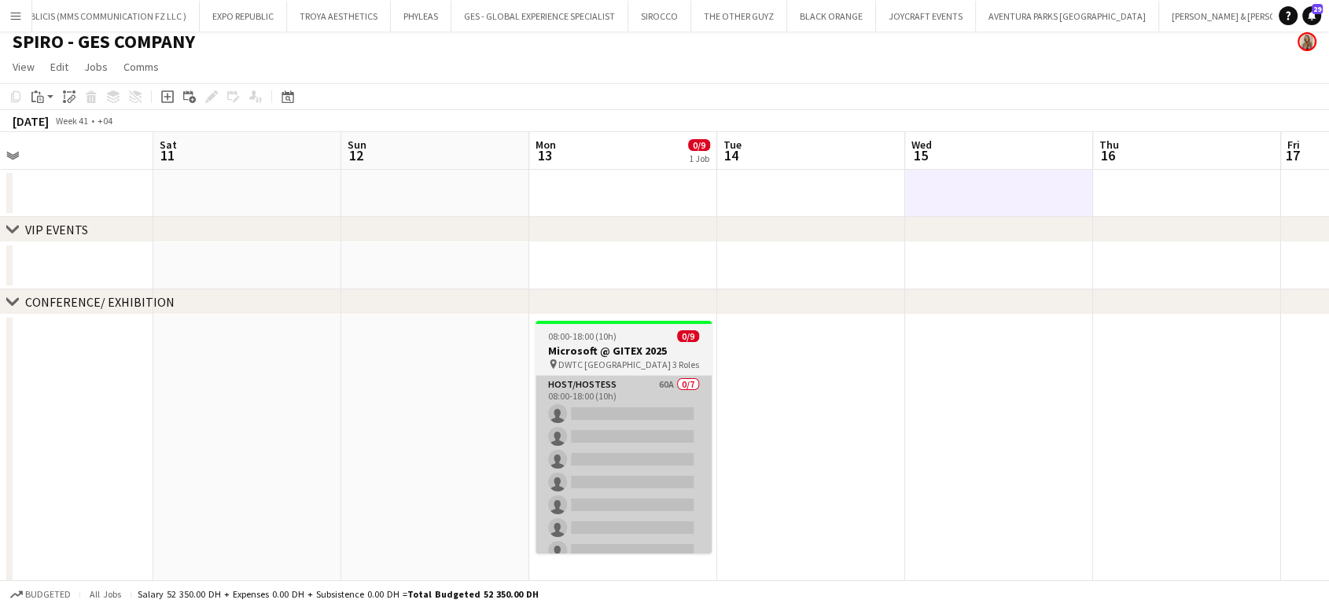
scroll to position [13, 0]
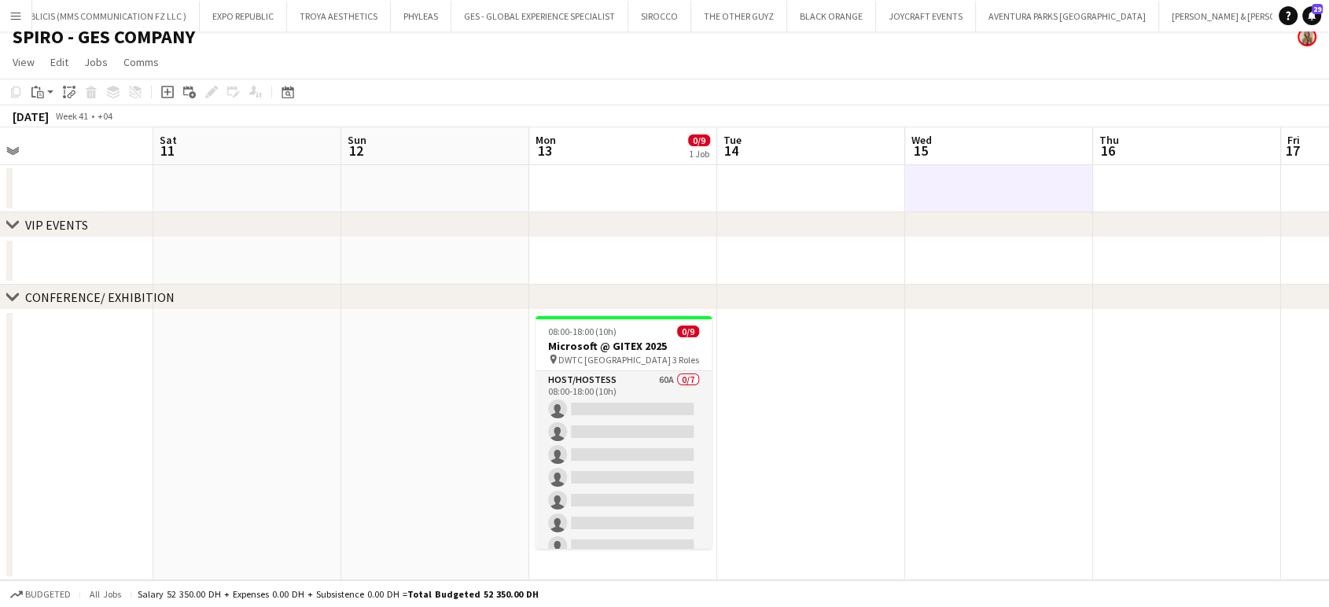
drag, startPoint x: 619, startPoint y: 418, endPoint x: 1161, endPoint y: 380, distance: 543.7
click at [618, 419] on app-card-role "Host/Hostess 60A 0/7 08:00-18:00 (10h) single-neutral-actions single-neutral-ac…" at bounding box center [623, 466] width 176 height 190
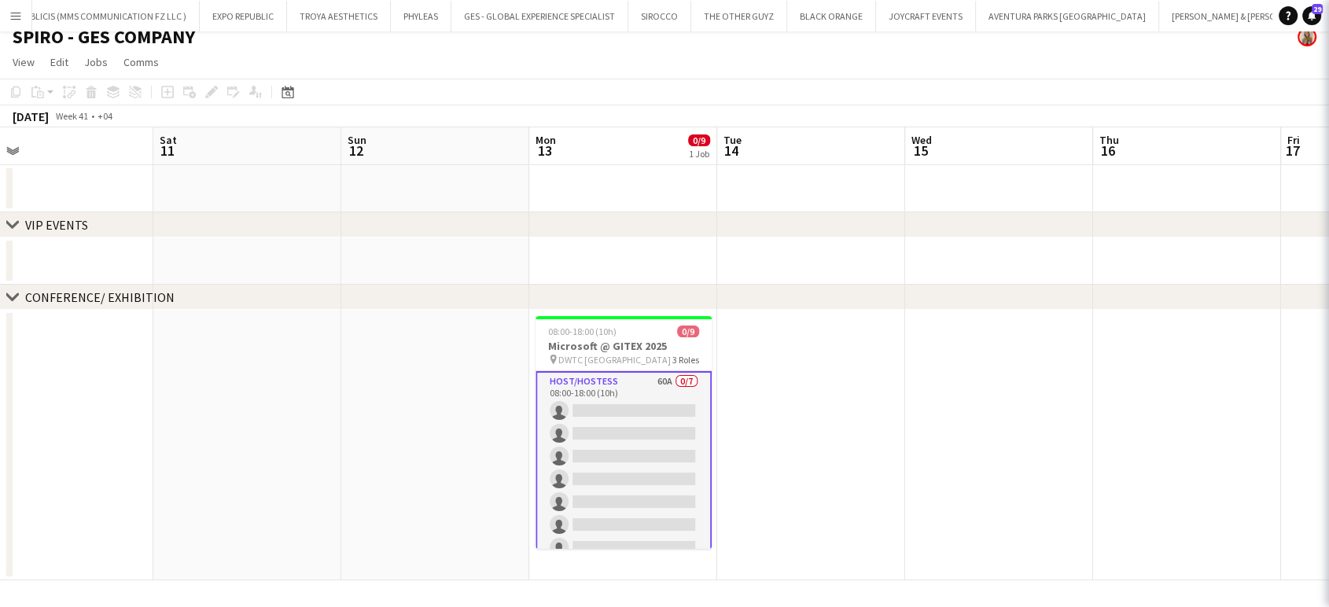
scroll to position [0, 786]
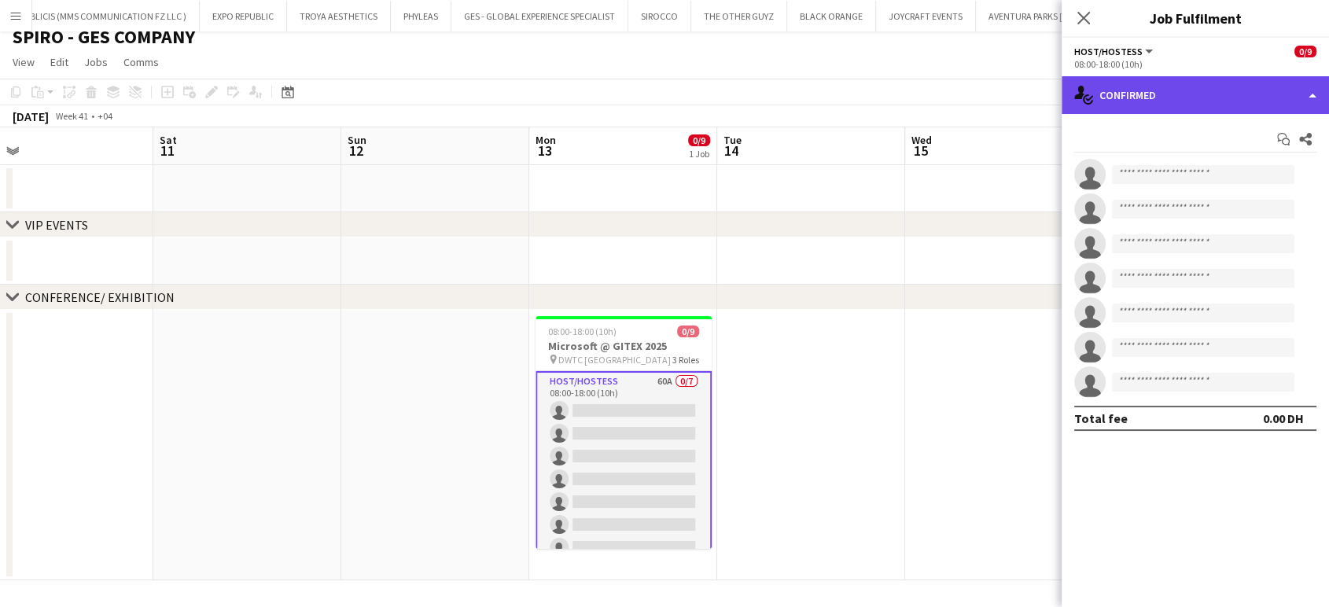
click at [1310, 83] on div "single-neutral-actions-check-2 Confirmed" at bounding box center [1194, 95] width 267 height 38
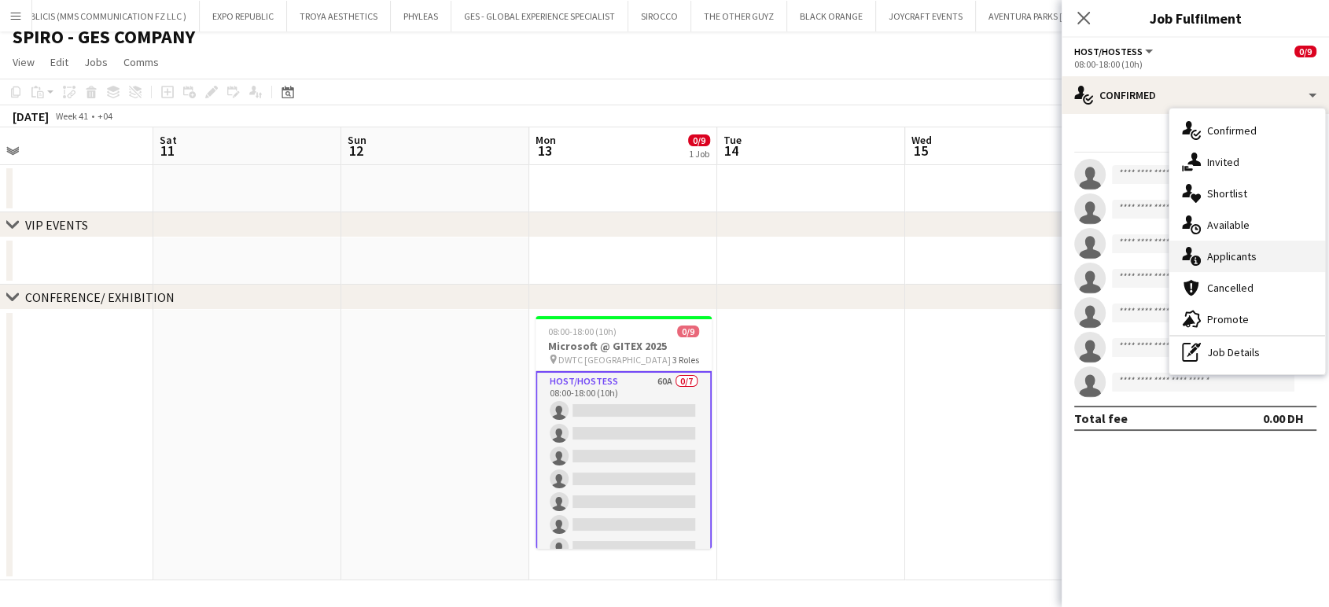
click at [1248, 255] on span "Applicants" at bounding box center [1232, 256] width 50 height 14
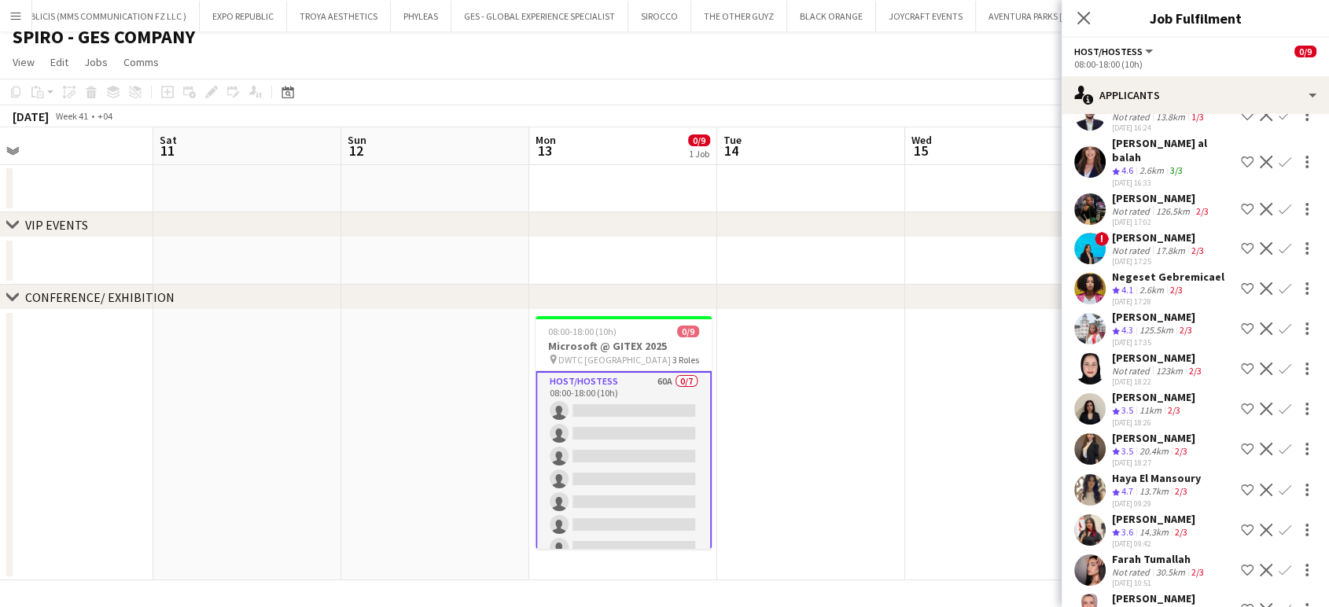
scroll to position [1987, 0]
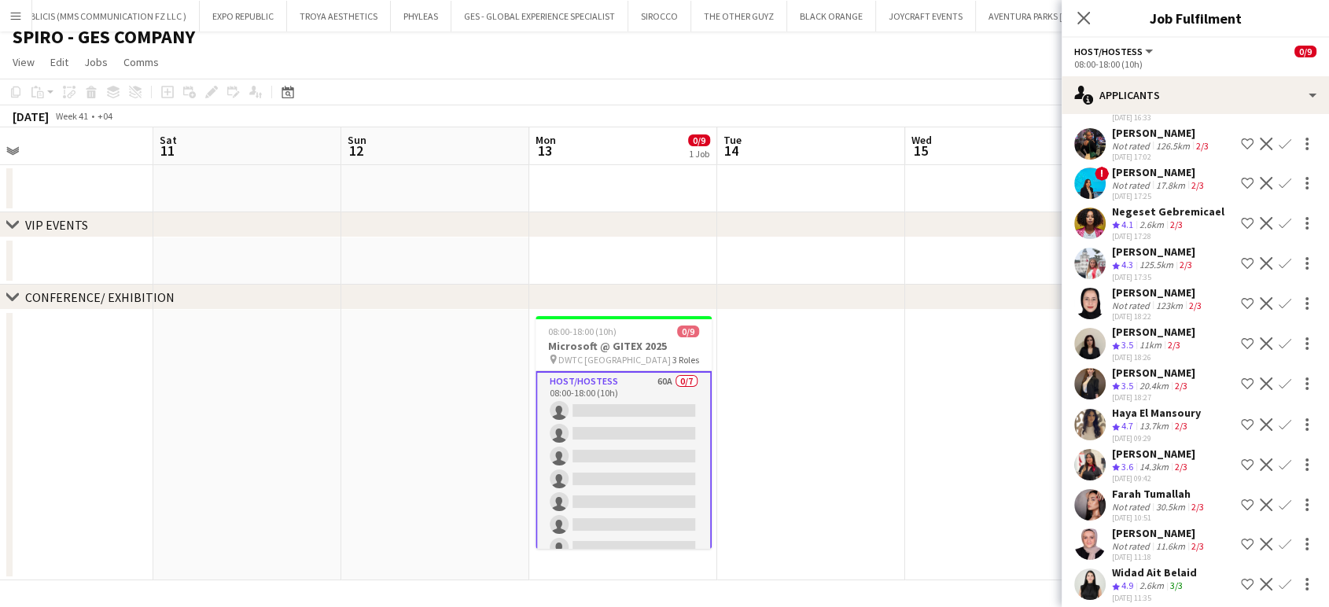
click at [1240, 578] on app-icon "Shortlist crew" at bounding box center [1246, 584] width 13 height 13
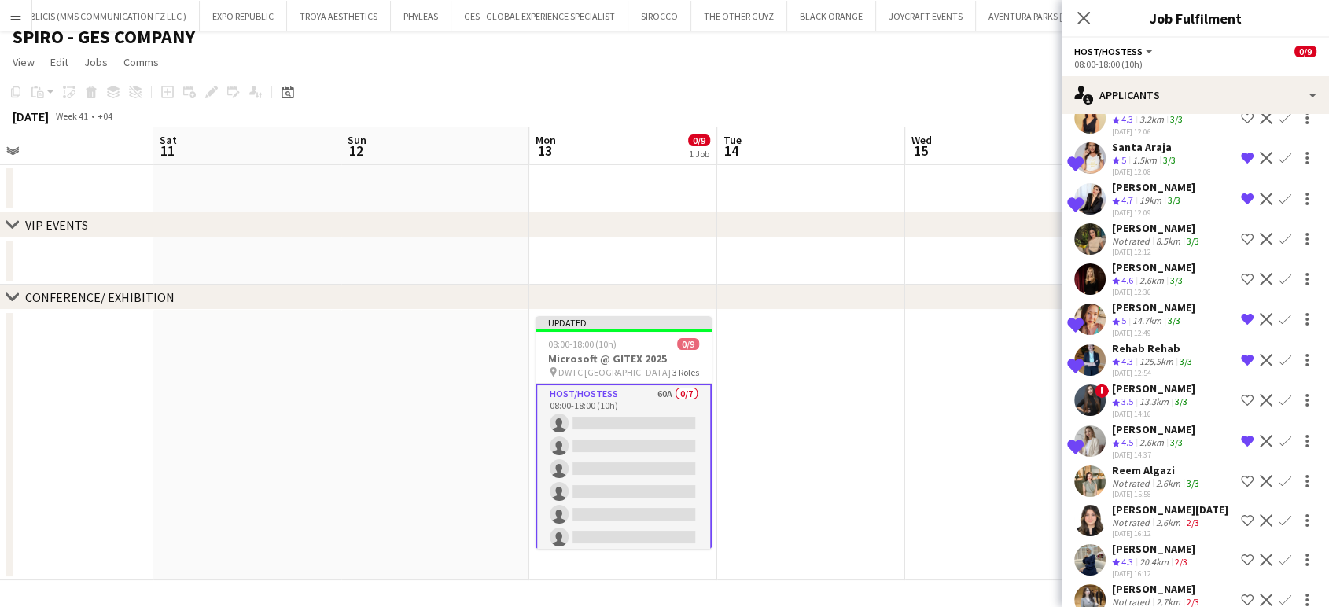
scroll to position [678, 0]
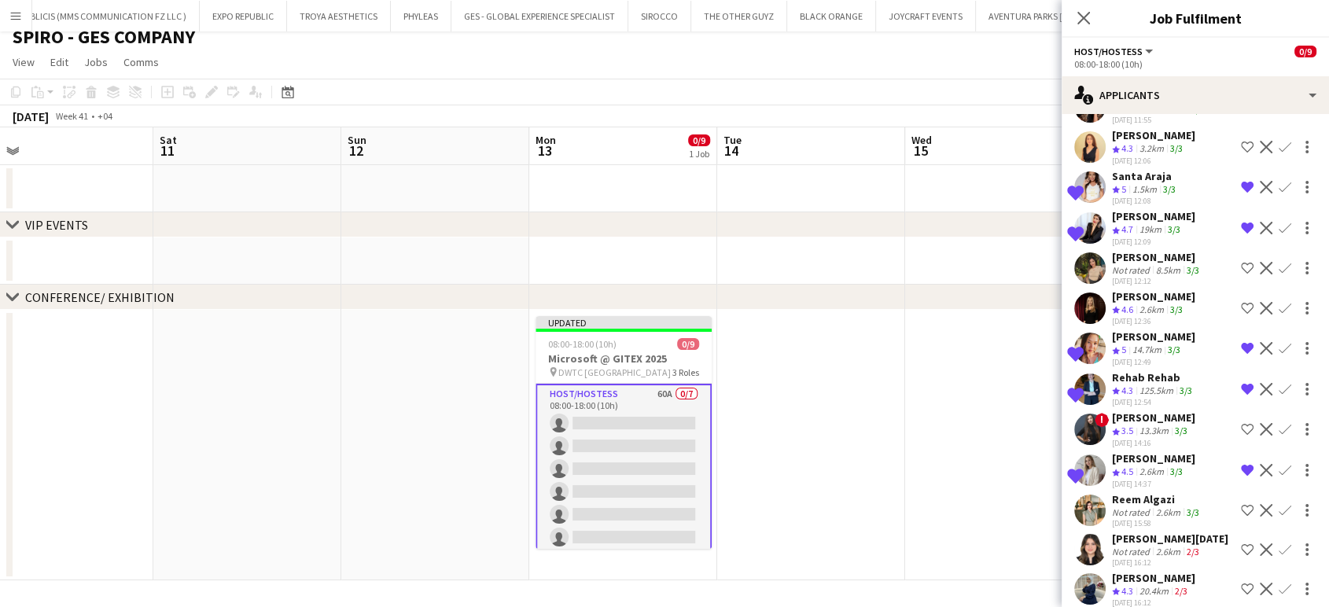
click at [1138, 380] on div "Rehab Rehab" at bounding box center [1153, 377] width 83 height 14
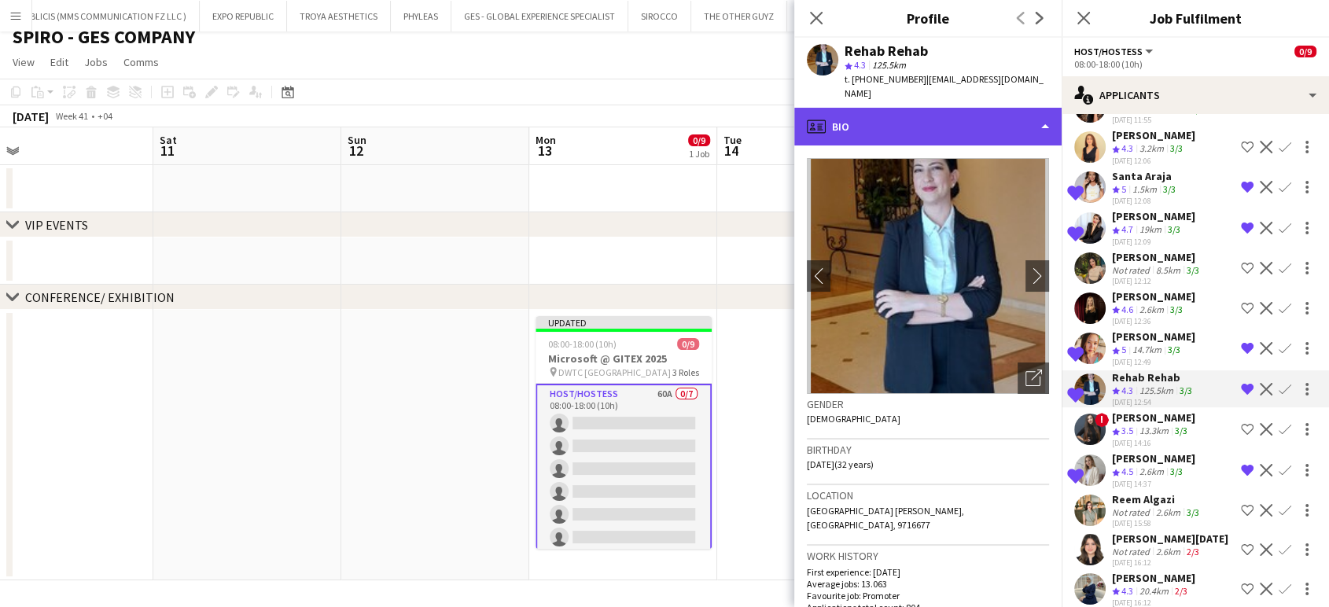
click at [999, 108] on div "profile Bio" at bounding box center [927, 127] width 267 height 38
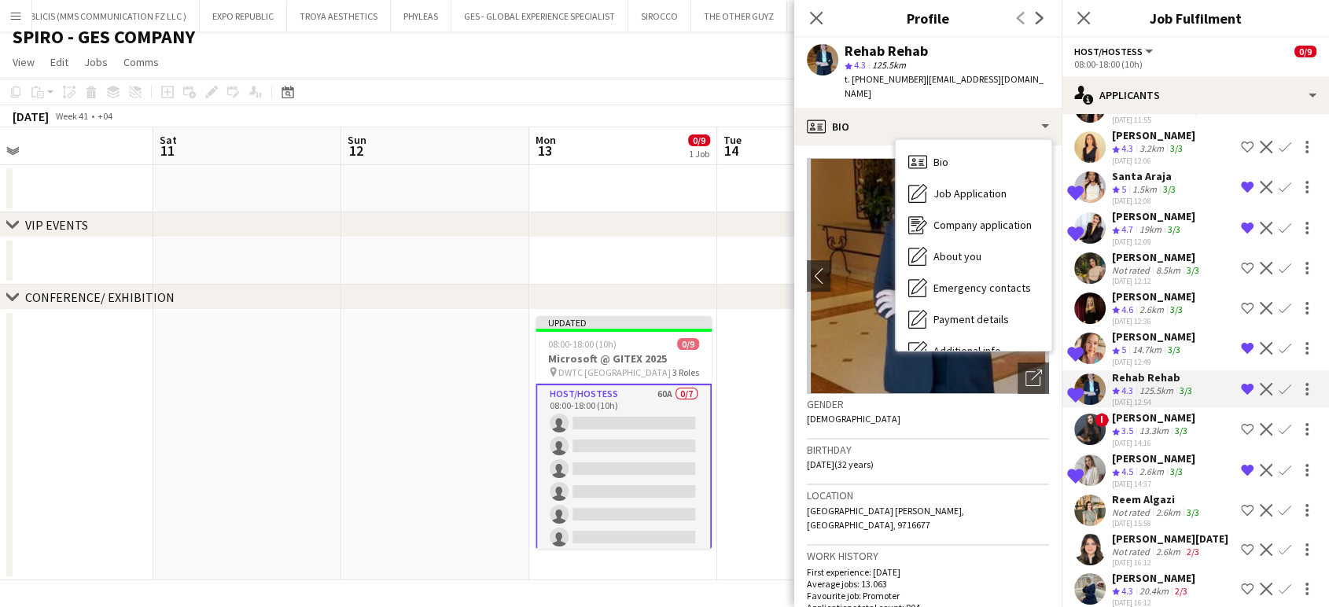
click at [1240, 464] on app-icon "Remove crew from shortlist" at bounding box center [1246, 470] width 13 height 13
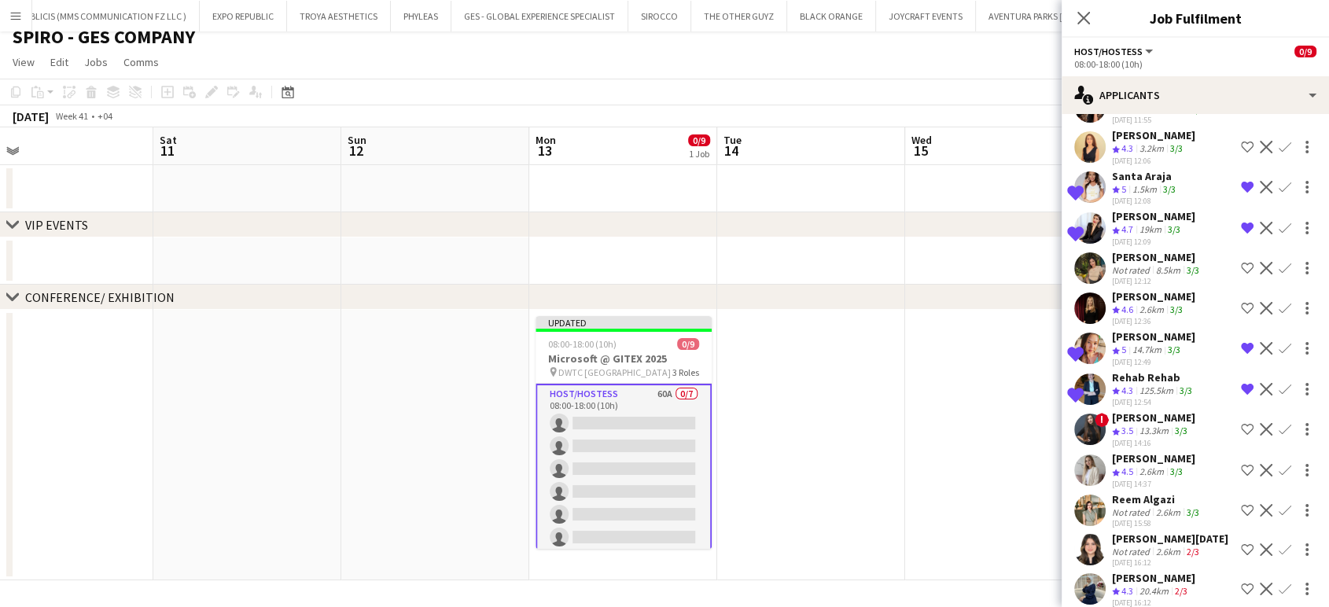
click at [1134, 384] on div "Crew rating 4.3" at bounding box center [1124, 390] width 24 height 13
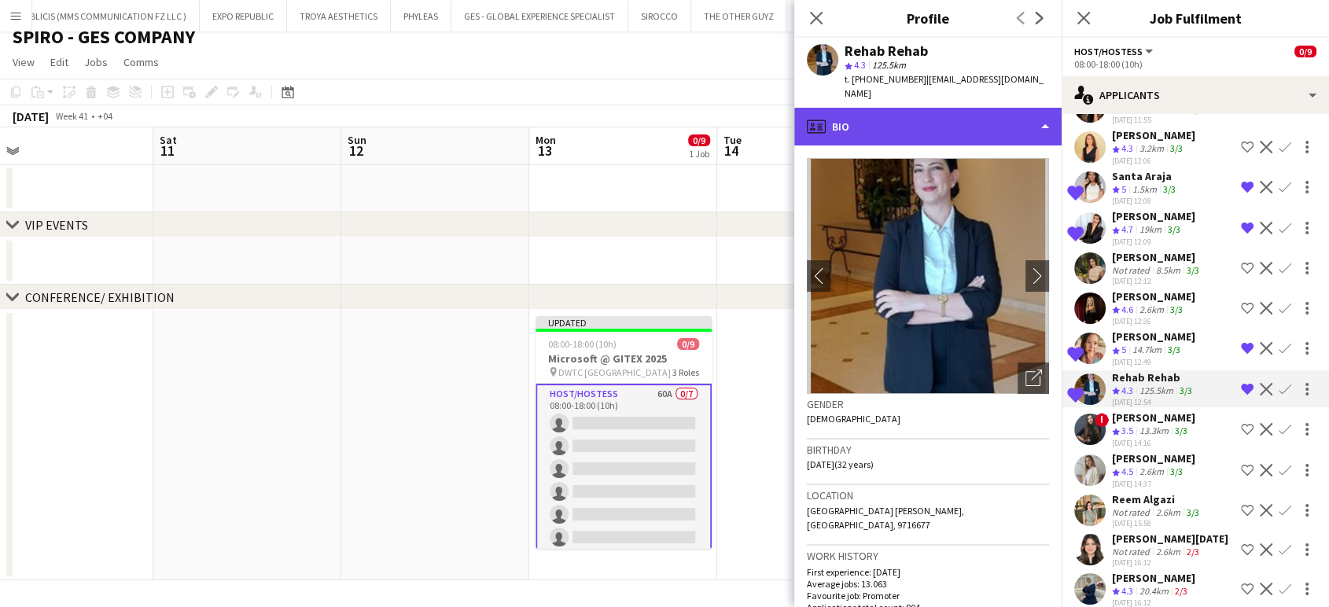
click at [1019, 119] on div "profile Bio" at bounding box center [927, 127] width 267 height 38
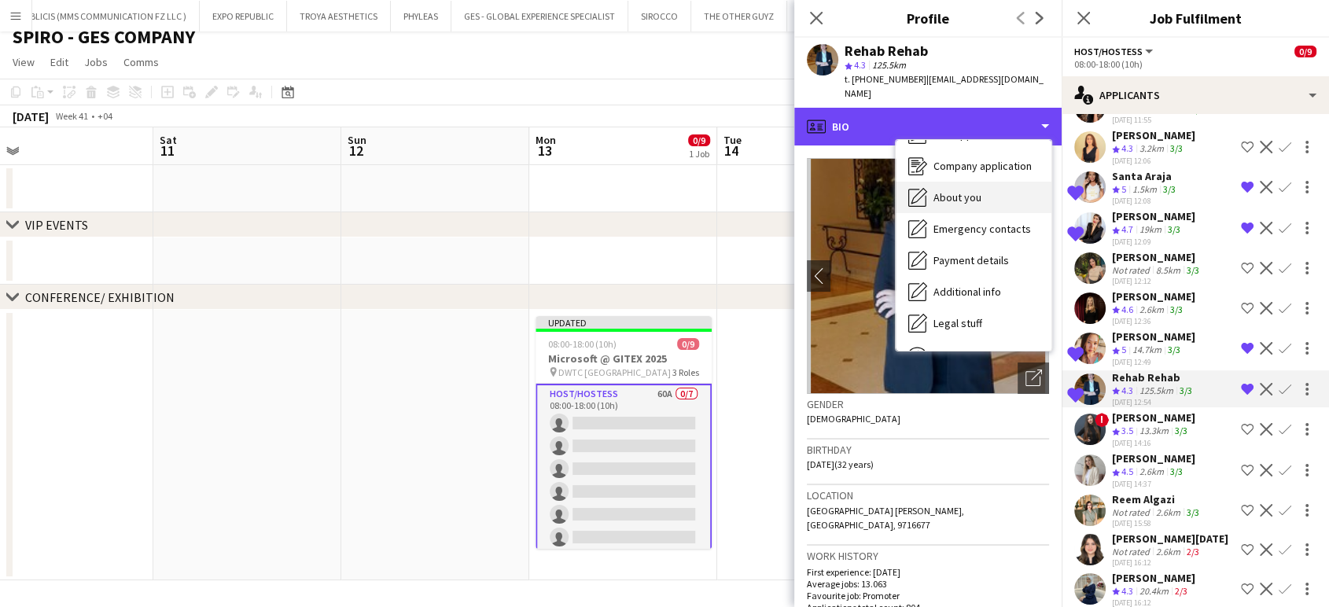
scroll to position [116, 0]
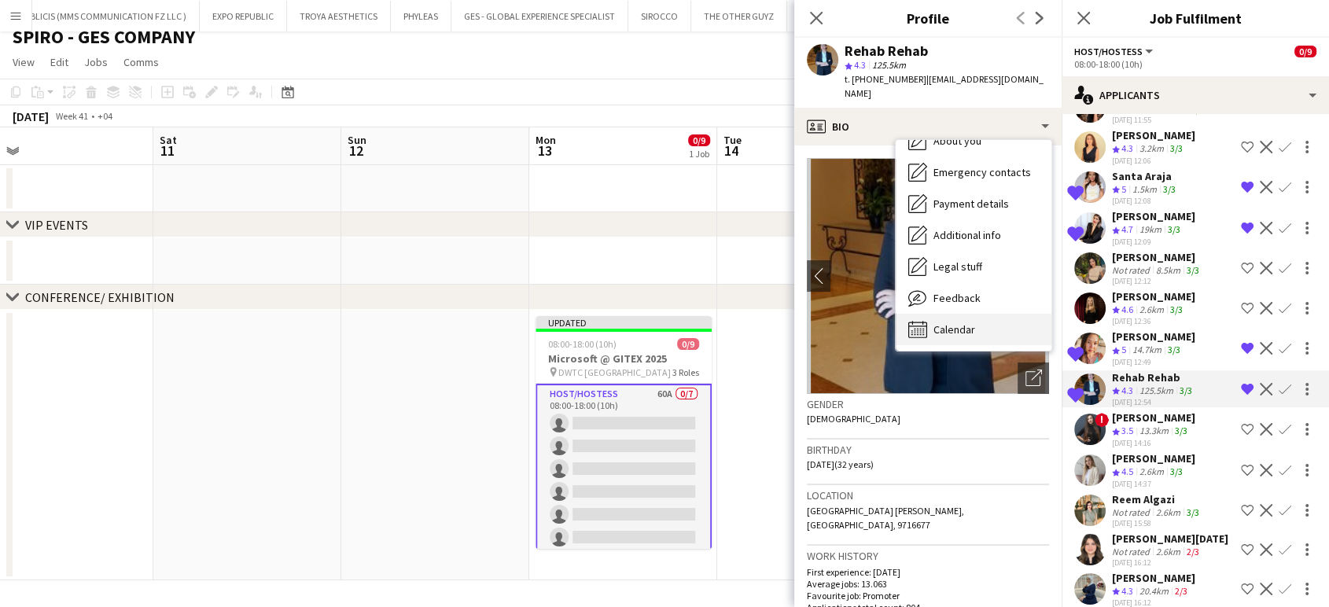
click at [969, 322] on span "Calendar" at bounding box center [954, 329] width 42 height 14
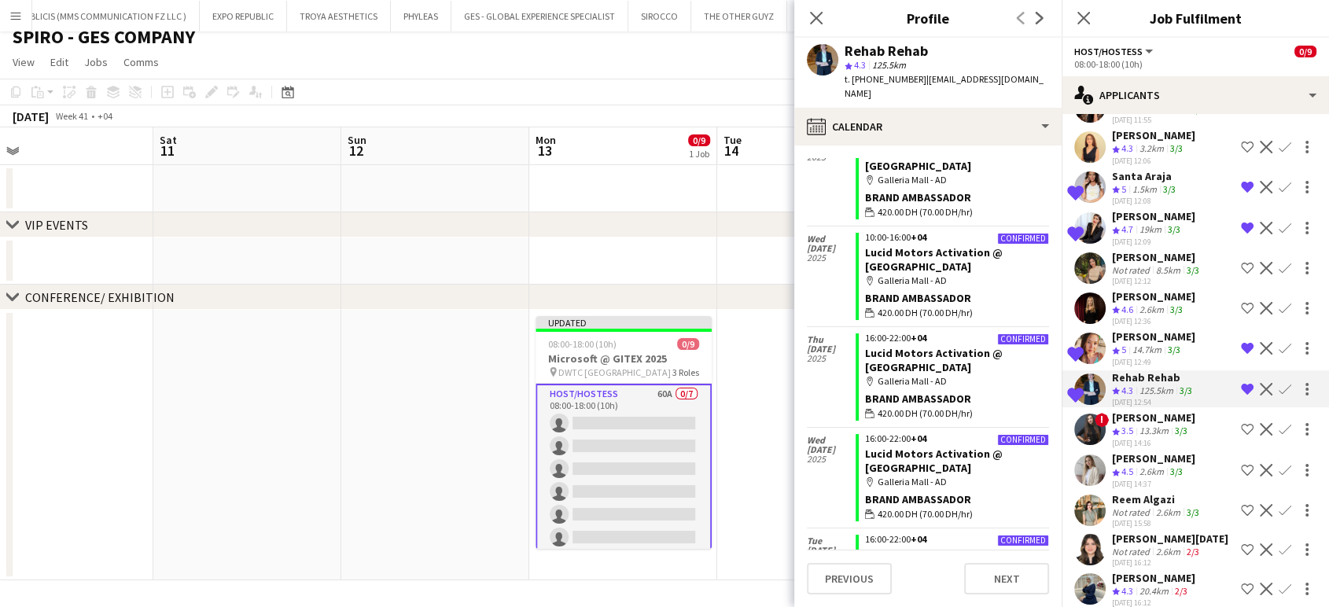
scroll to position [4847, 0]
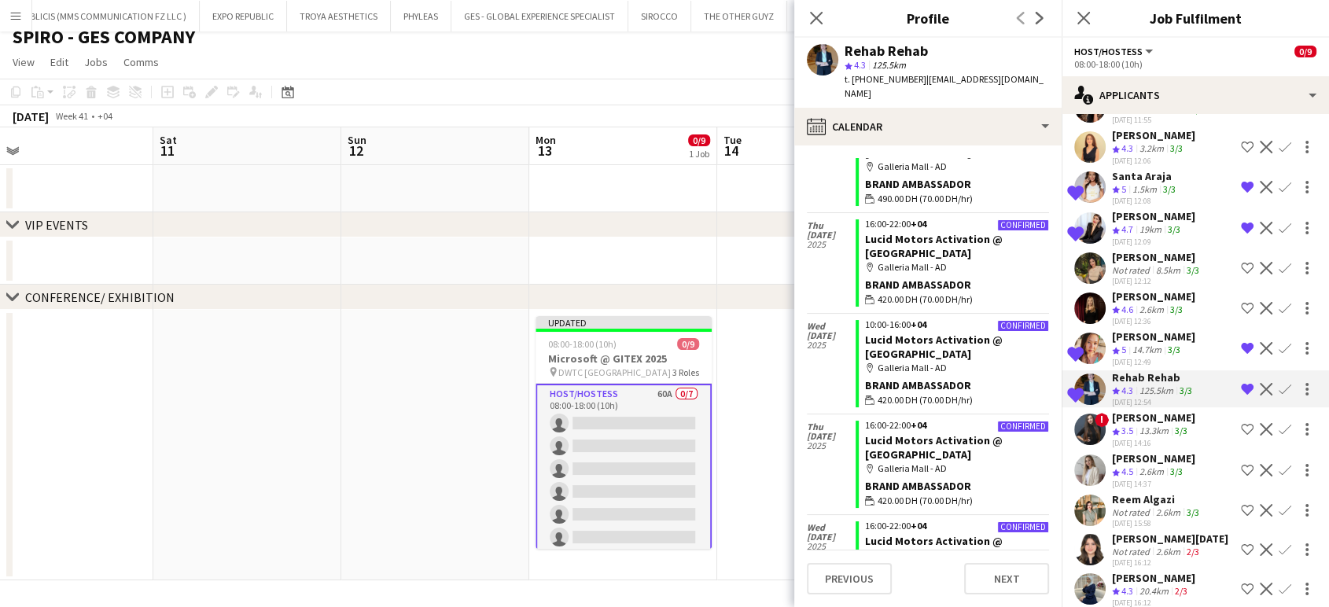
click at [831, 340] on div "[DATE]" at bounding box center [831, 364] width 49 height 100
click at [827, 347] on div "[DATE]" at bounding box center [831, 364] width 49 height 100
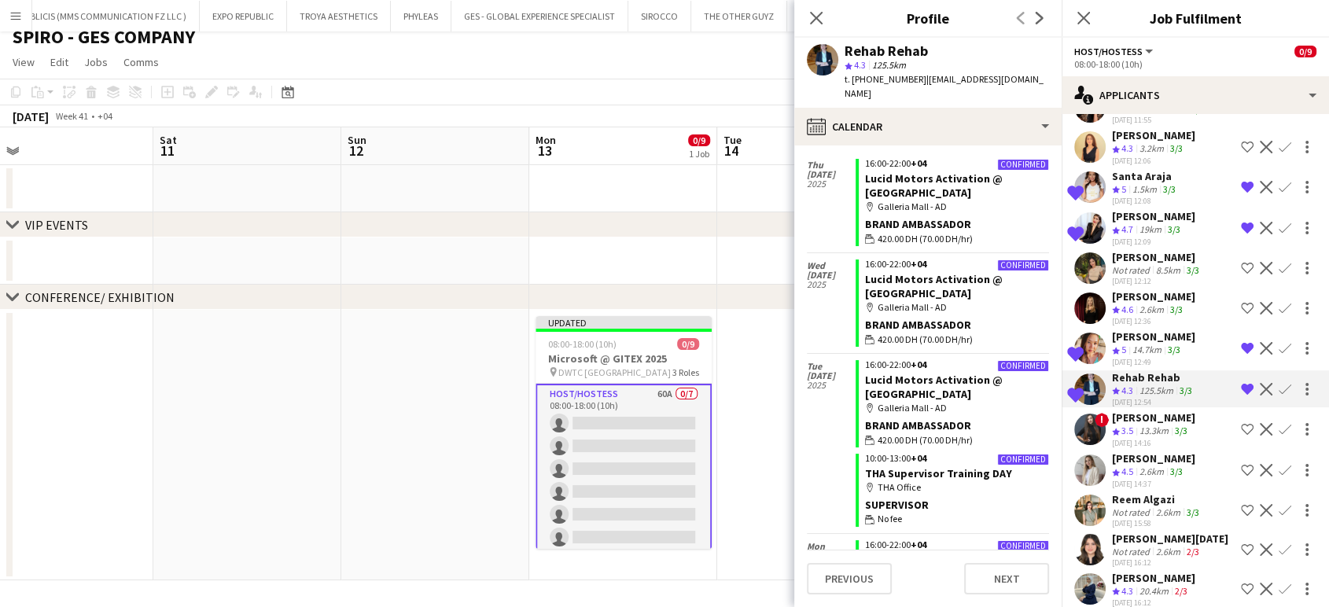
click at [1240, 384] on app-icon "Remove crew from shortlist" at bounding box center [1246, 389] width 13 height 13
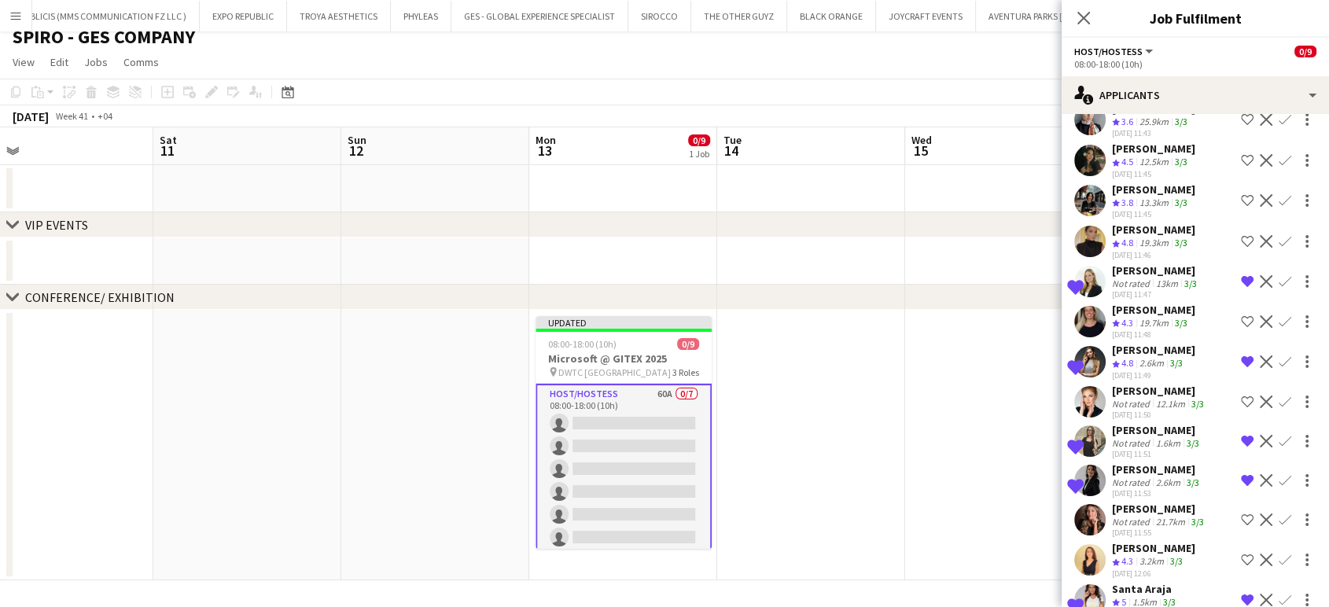
scroll to position [241, 0]
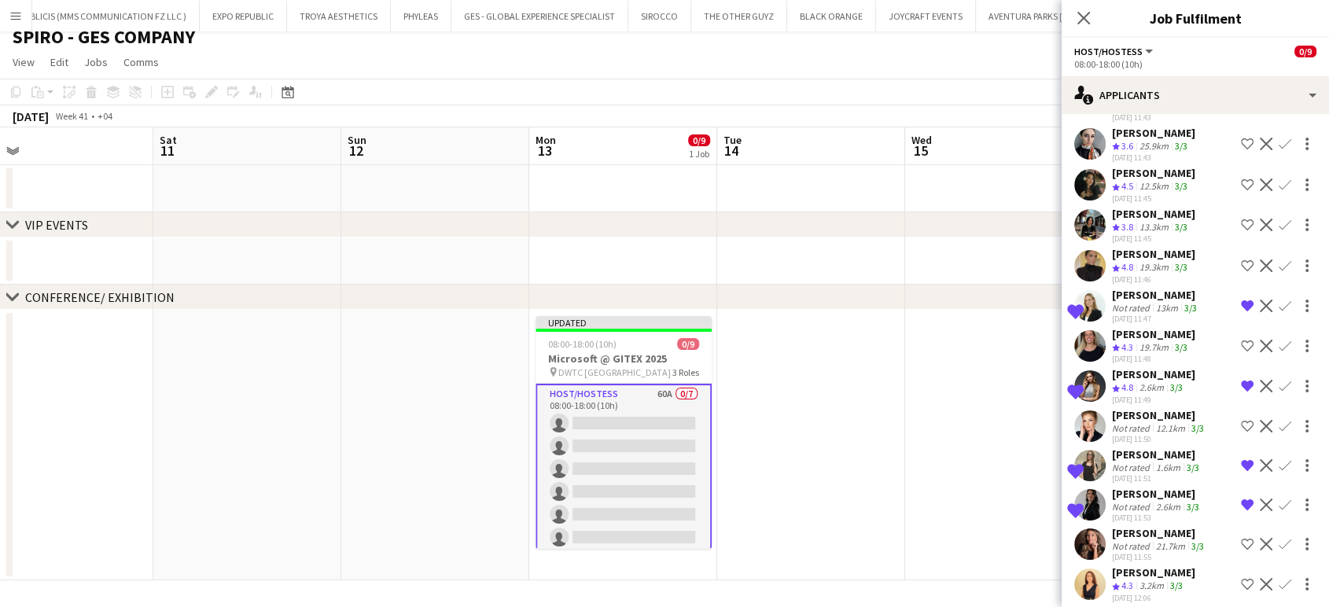
click at [1149, 461] on div "Not rated" at bounding box center [1132, 467] width 41 height 12
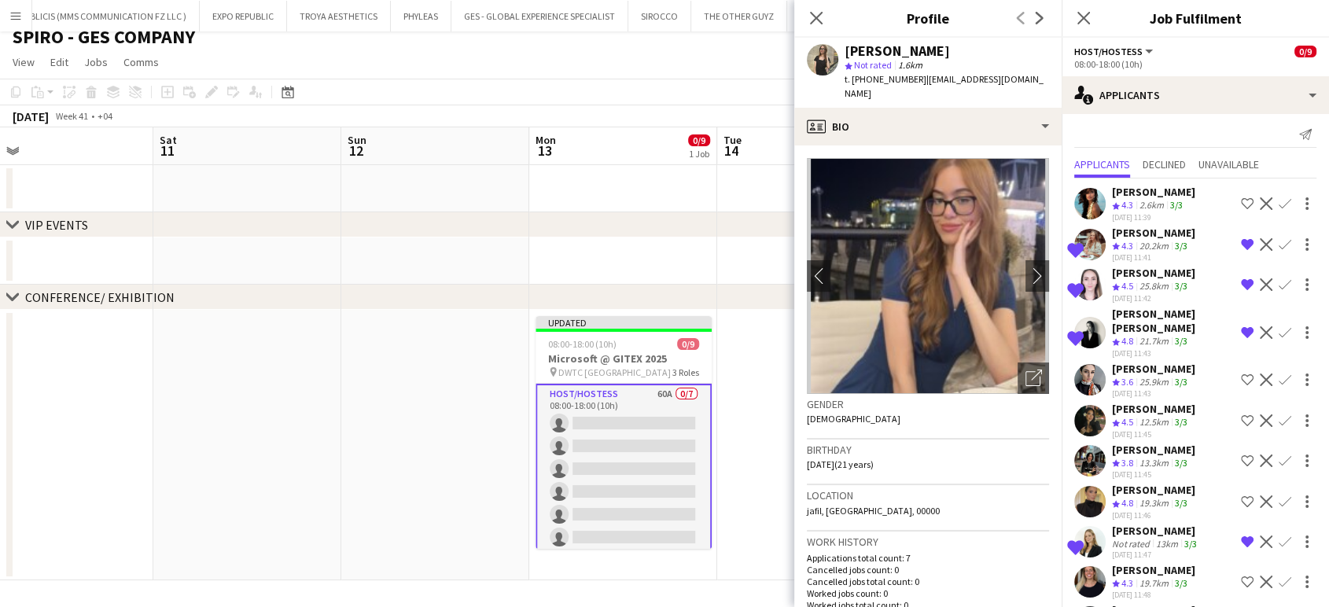
scroll to position [0, 0]
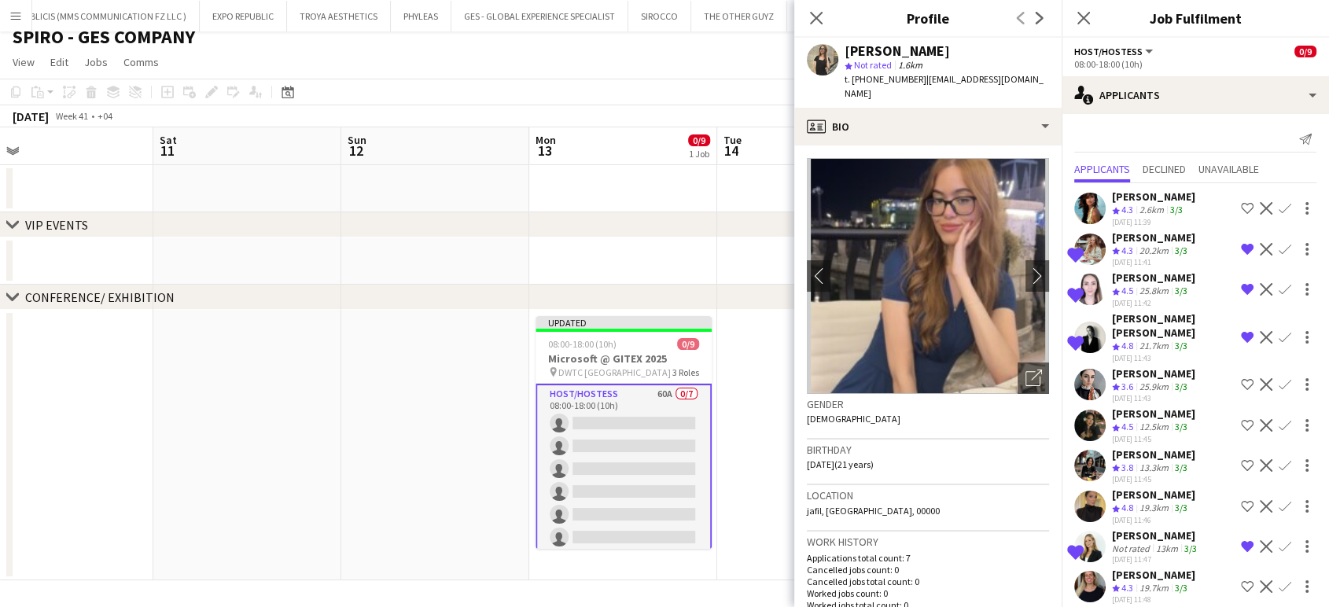
click at [1131, 244] on span "4.3" at bounding box center [1127, 250] width 12 height 12
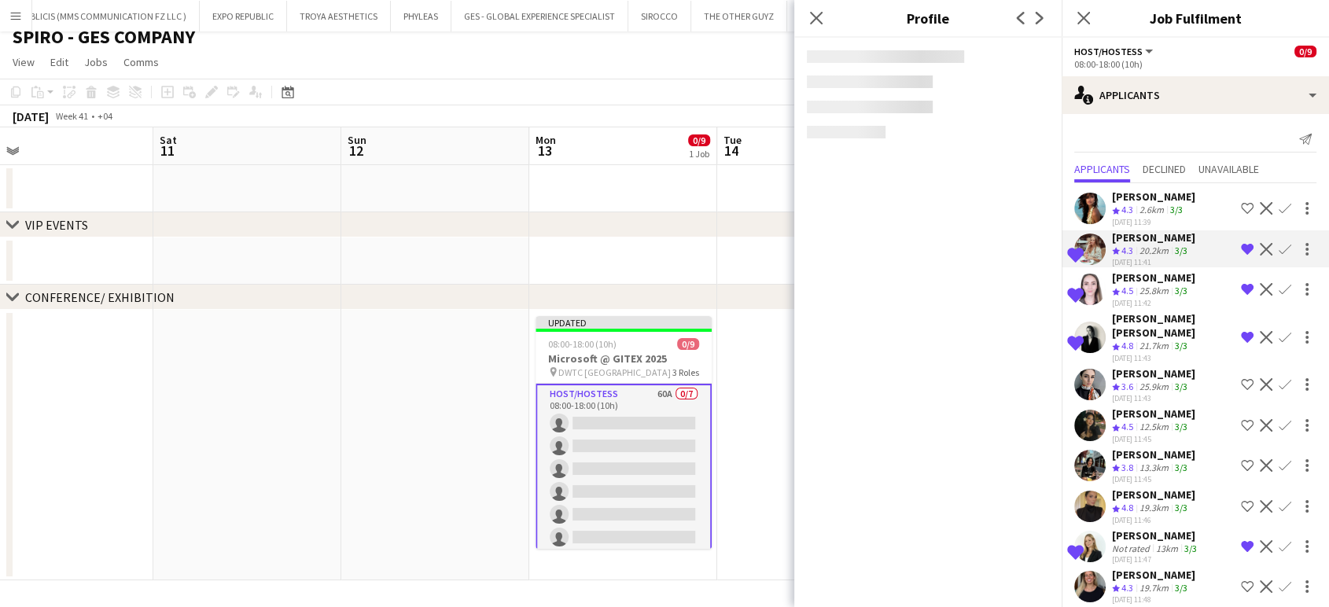
click at [1133, 285] on span "4.5" at bounding box center [1127, 291] width 12 height 12
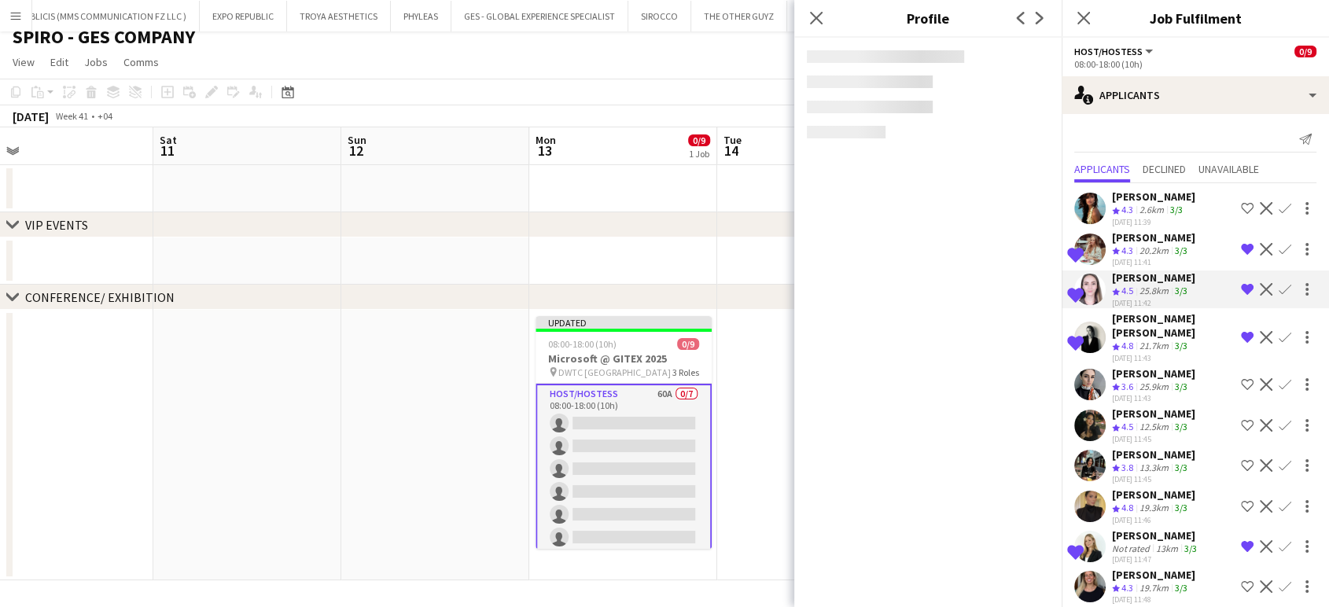
click at [1133, 340] on span "4.8" at bounding box center [1127, 346] width 12 height 12
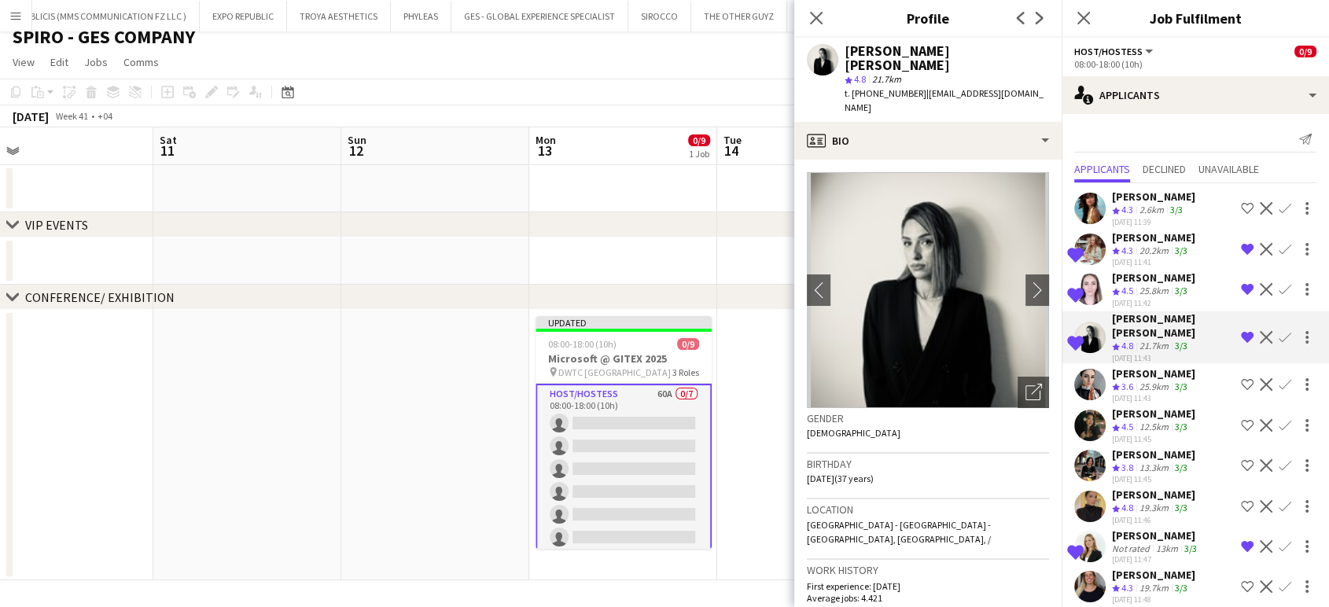
click at [1240, 283] on app-icon "Remove crew from shortlist" at bounding box center [1246, 289] width 13 height 13
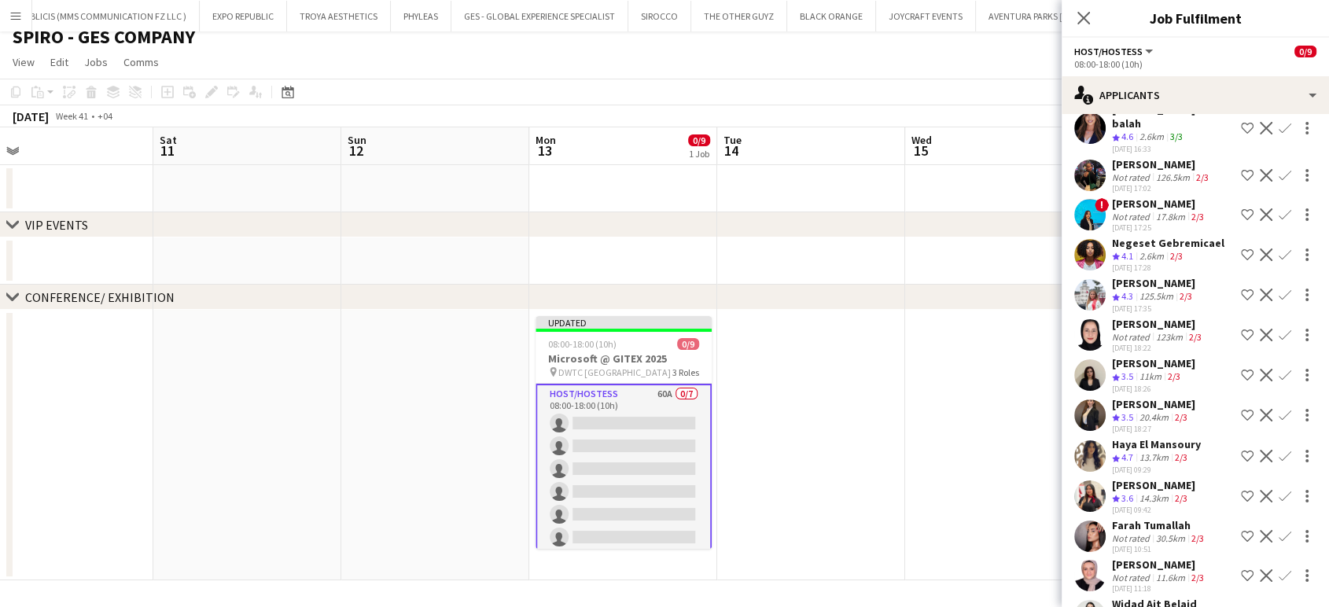
scroll to position [1987, 0]
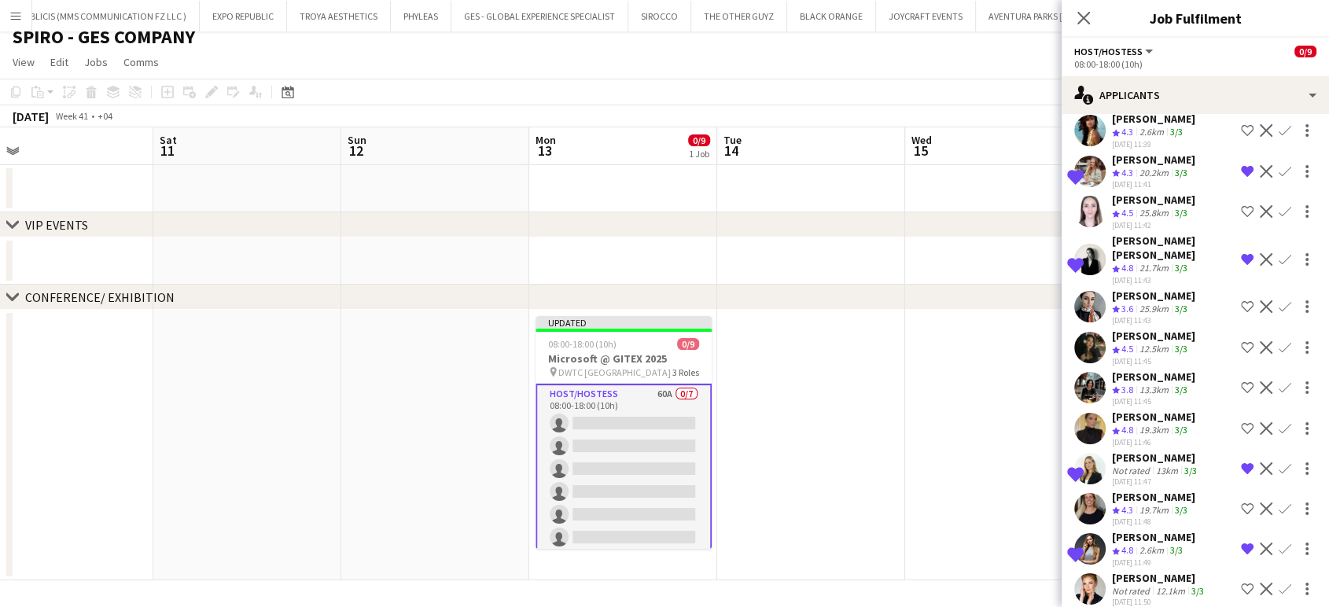
scroll to position [0, 0]
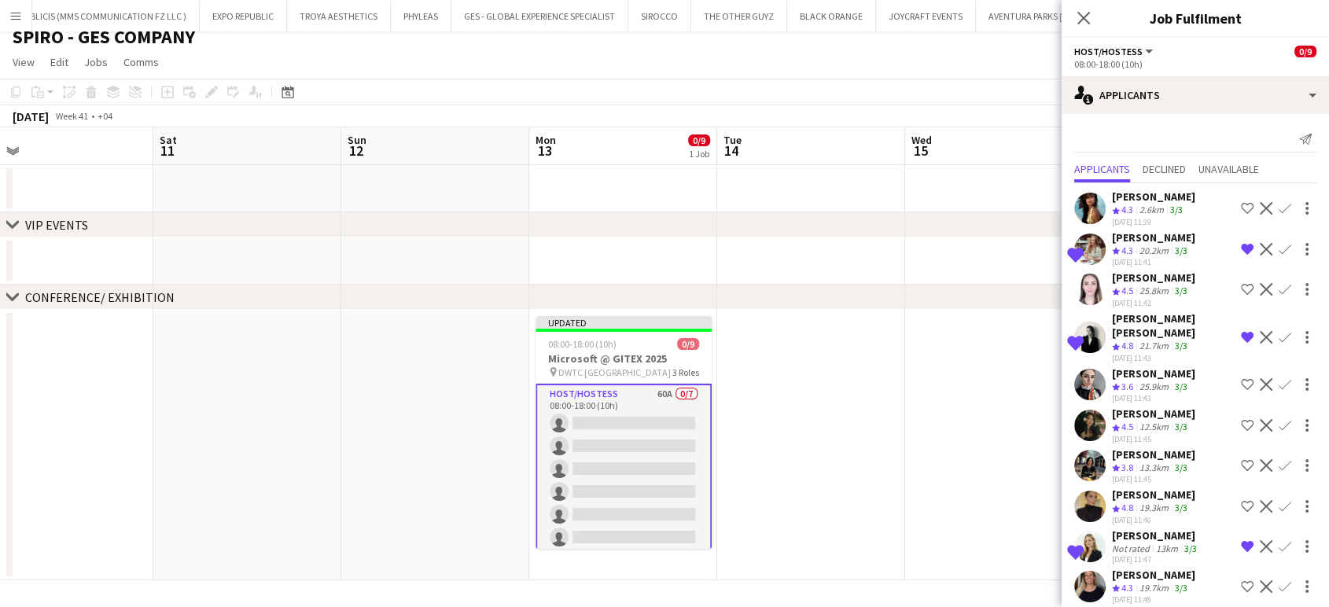
click at [1240, 500] on app-icon "Shortlist crew" at bounding box center [1246, 506] width 13 height 13
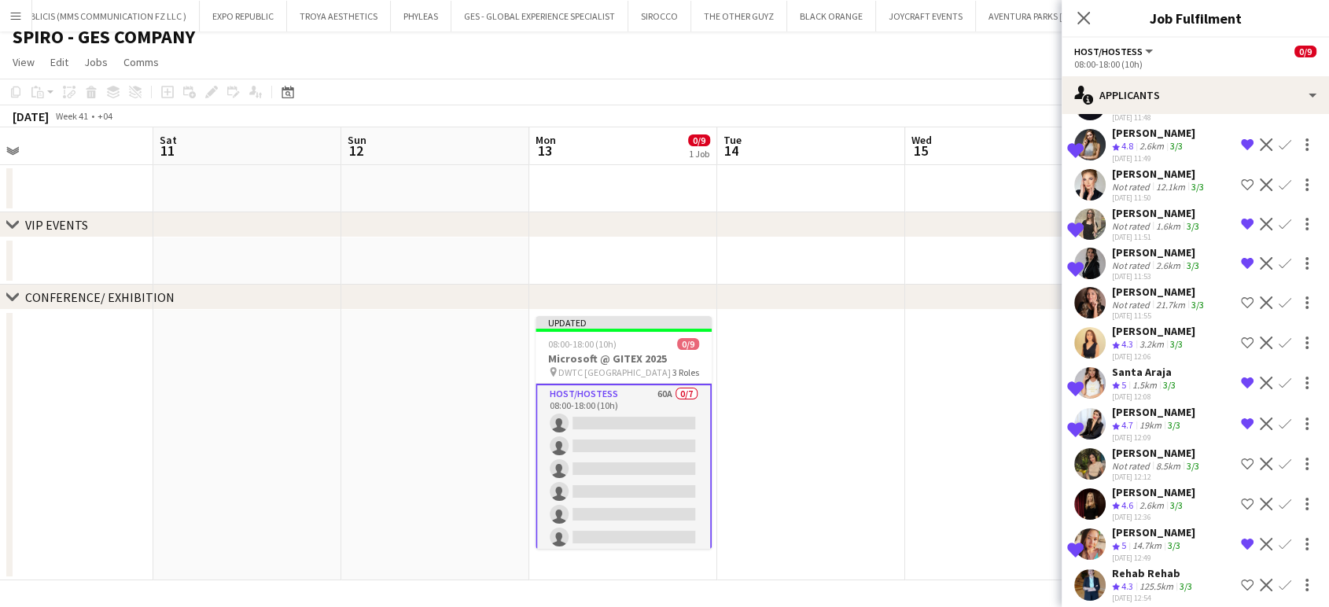
scroll to position [524, 0]
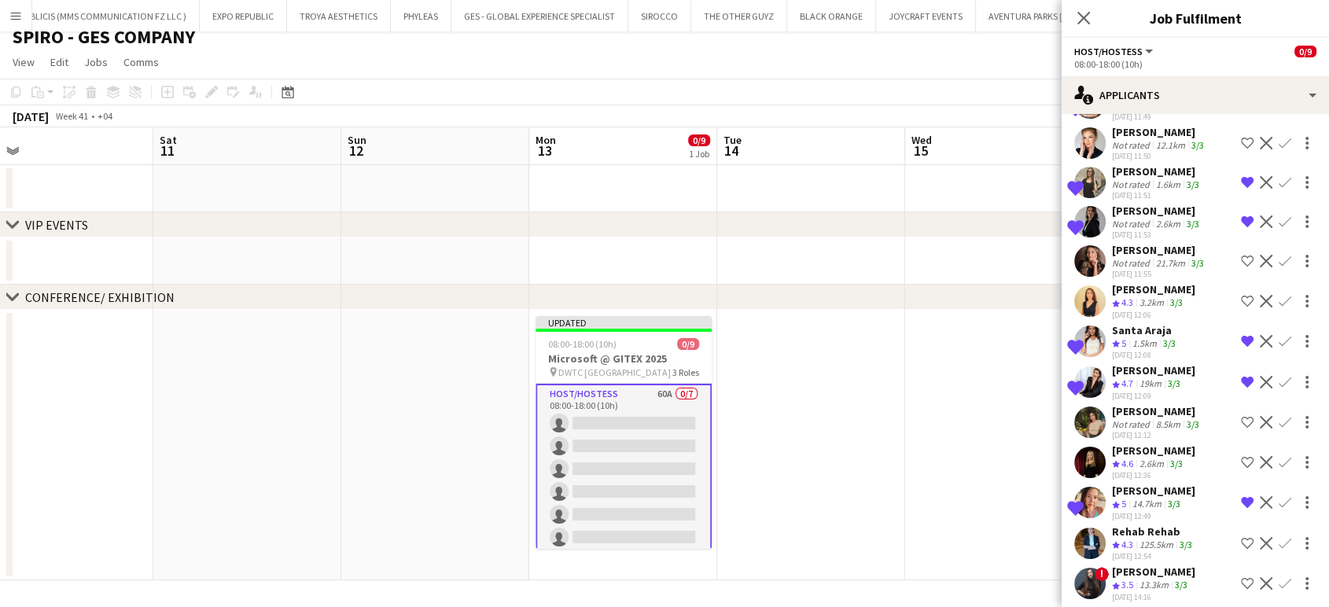
click at [936, 398] on app-date-cell at bounding box center [999, 445] width 188 height 270
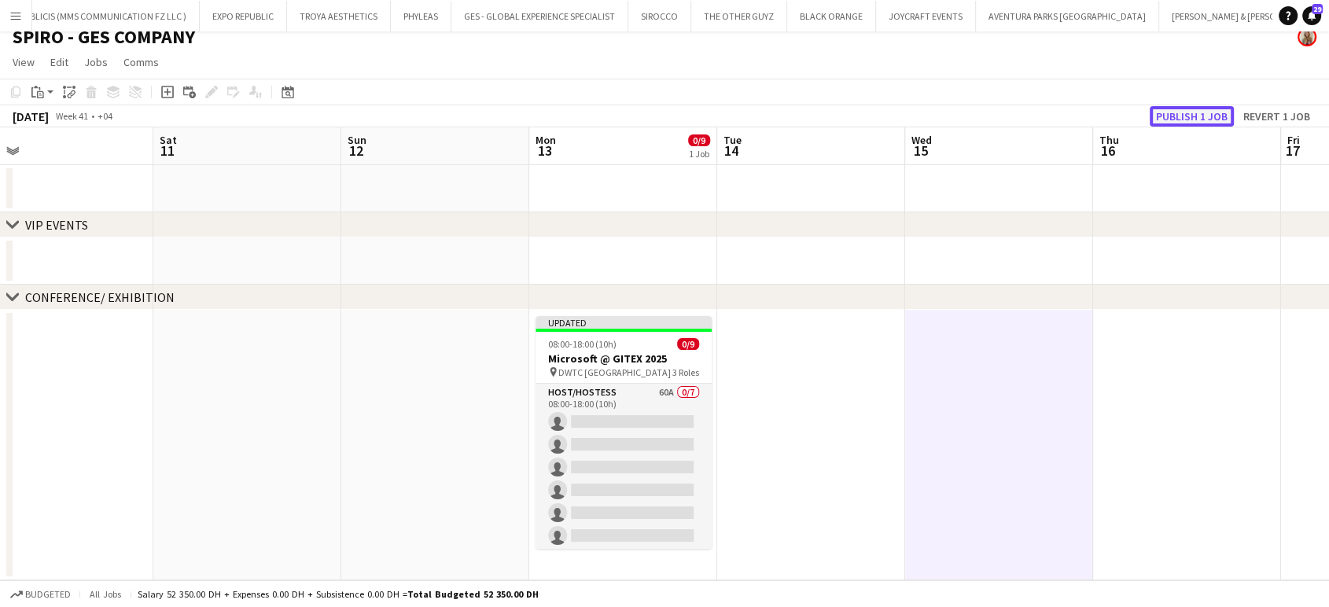
click at [1180, 115] on button "Publish 1 job" at bounding box center [1191, 116] width 84 height 20
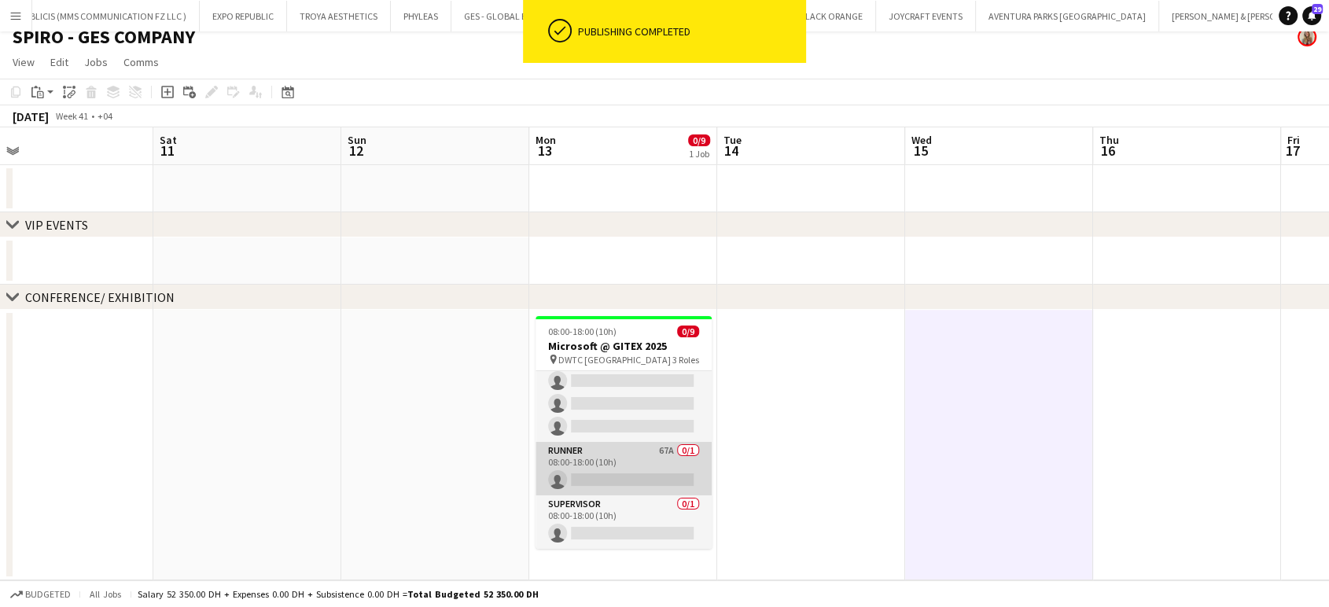
scroll to position [0, 785]
click at [638, 461] on app-card-role "Runner 67A 0/1 08:00-18:00 (10h) single-neutral-actions" at bounding box center [624, 468] width 176 height 53
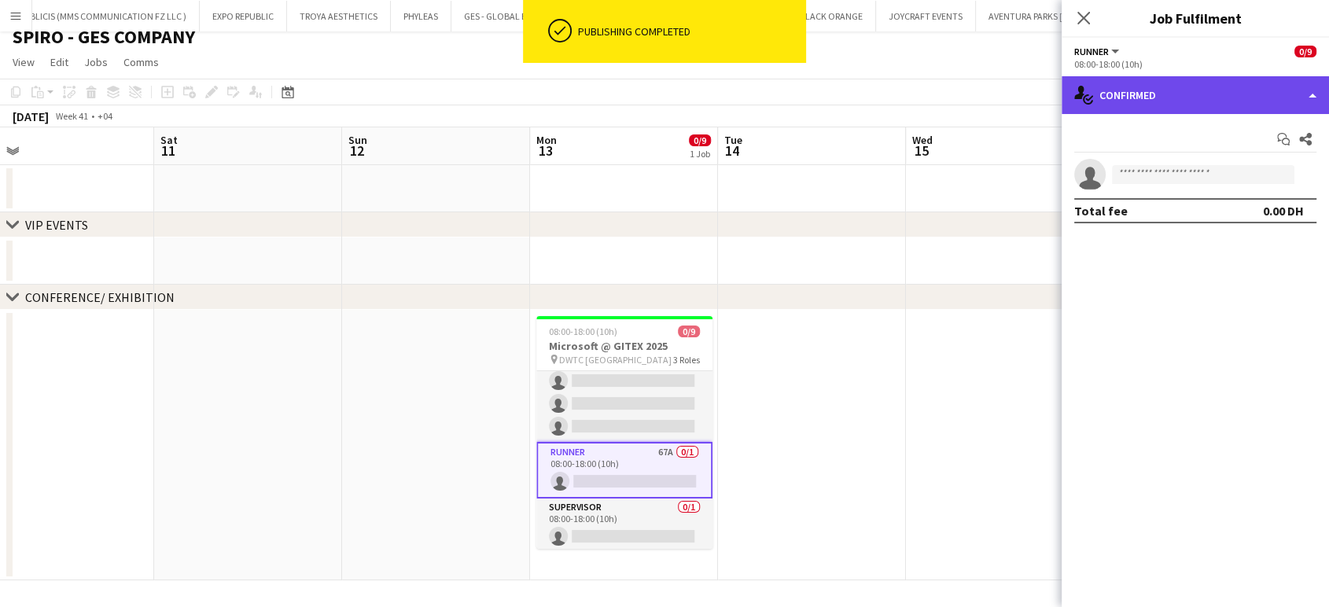
click at [1299, 79] on div "single-neutral-actions-check-2 Confirmed" at bounding box center [1194, 95] width 267 height 38
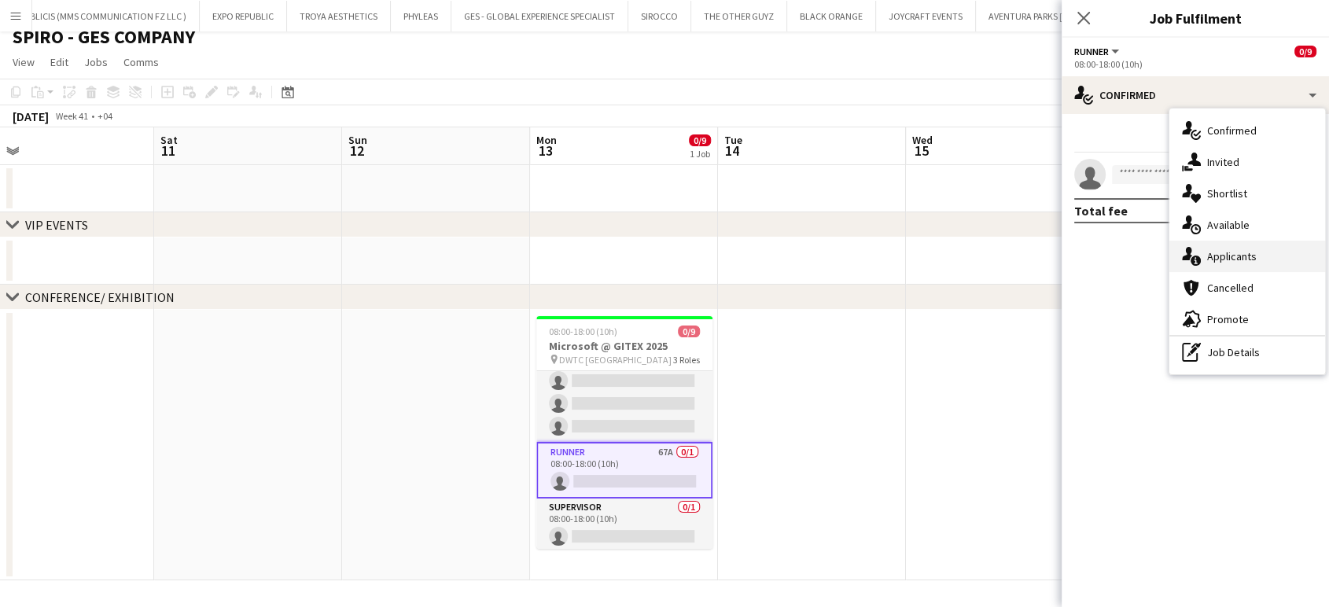
click at [1222, 260] on span "Applicants" at bounding box center [1232, 256] width 50 height 14
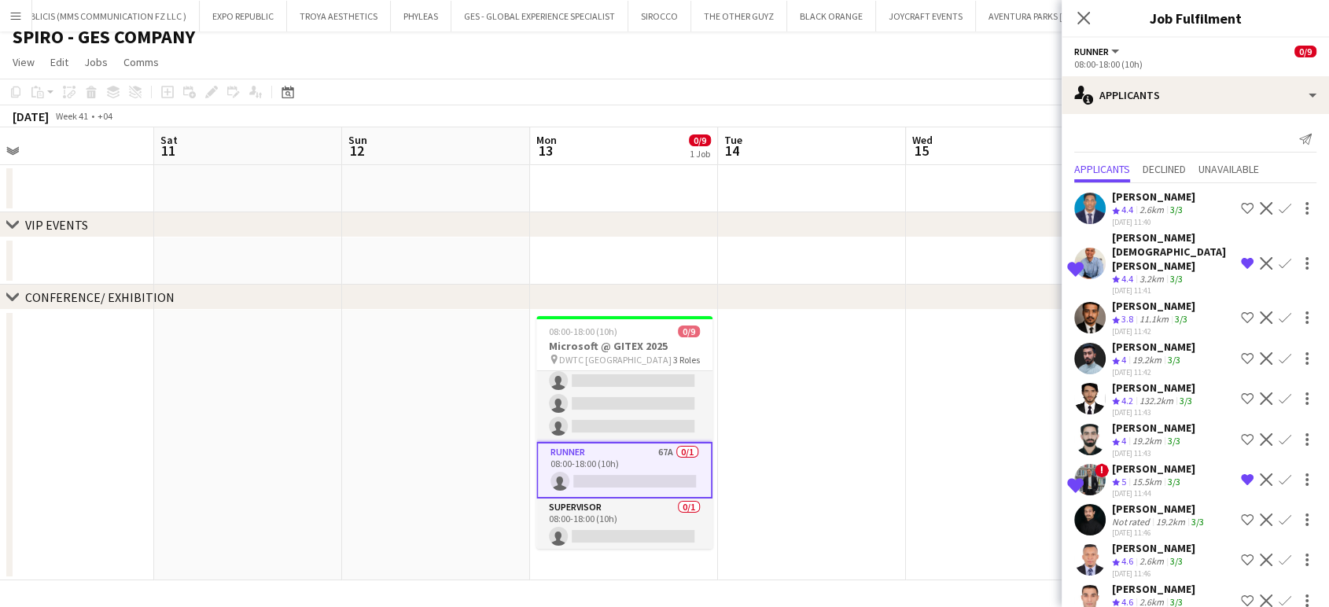
click at [1240, 257] on app-icon "Remove crew from shortlist" at bounding box center [1246, 263] width 13 height 13
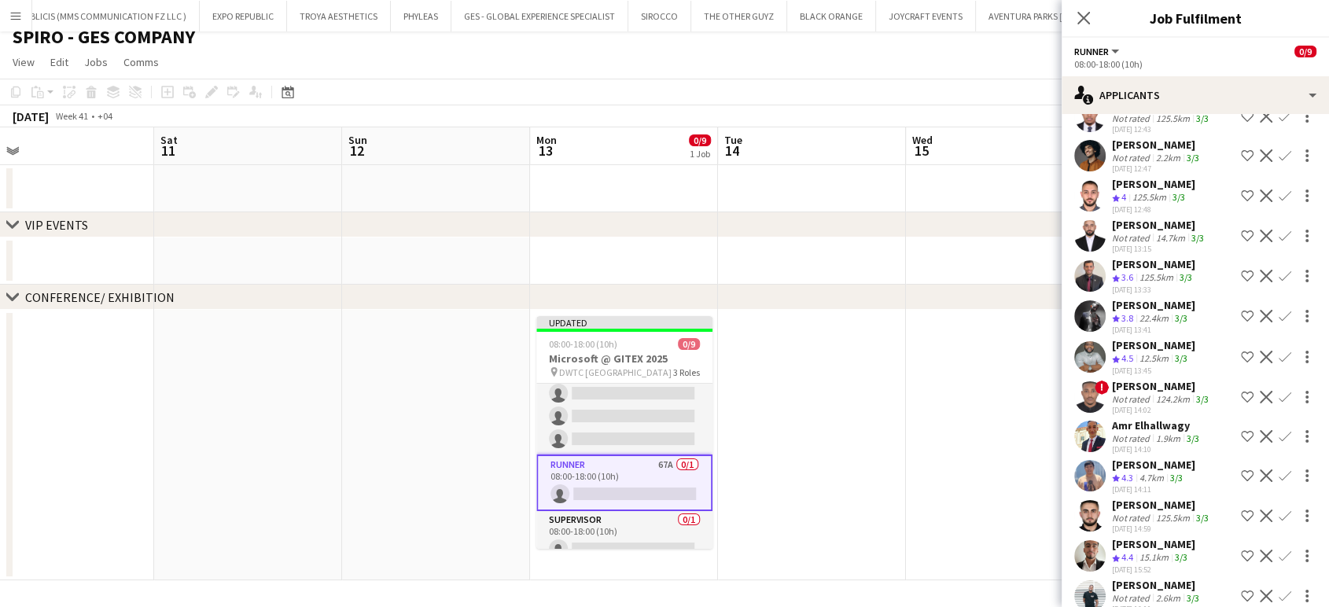
scroll to position [1921, 0]
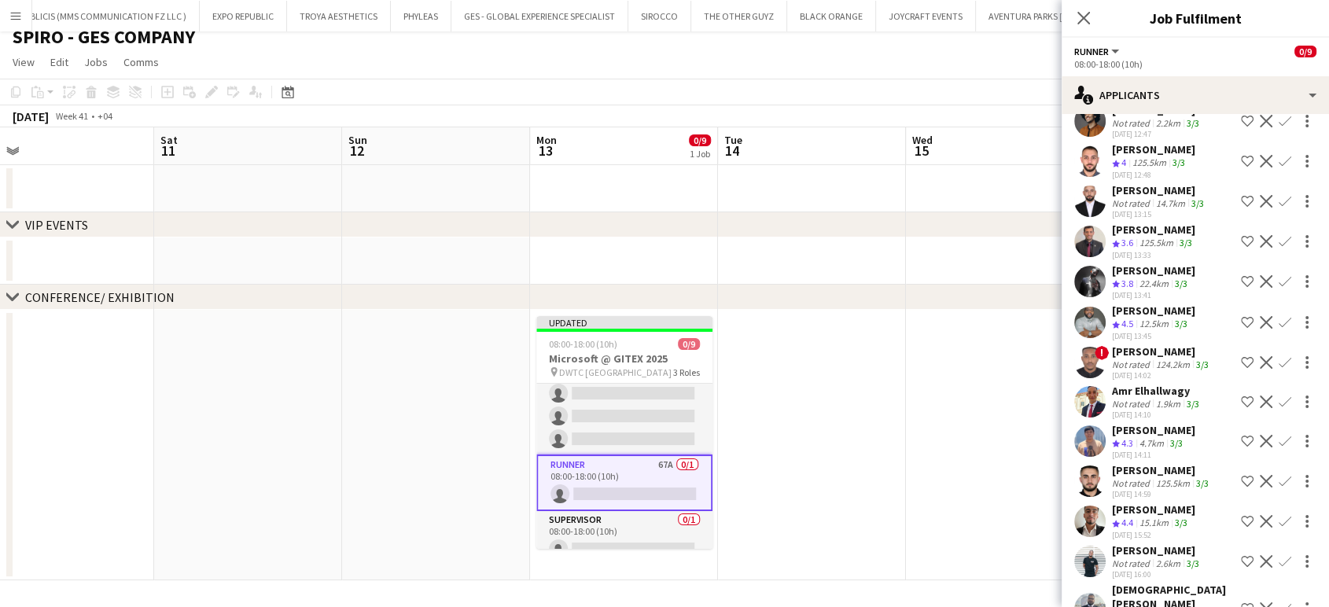
click at [1240, 435] on app-icon "Shortlist crew" at bounding box center [1246, 441] width 13 height 13
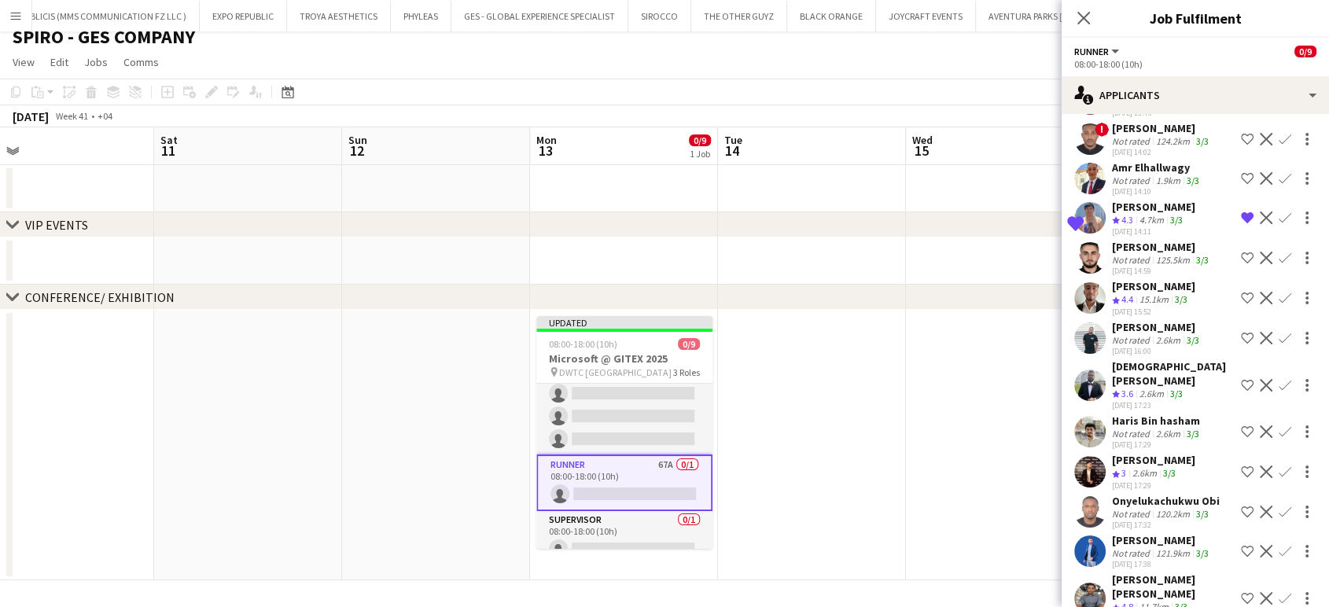
scroll to position [2183, 0]
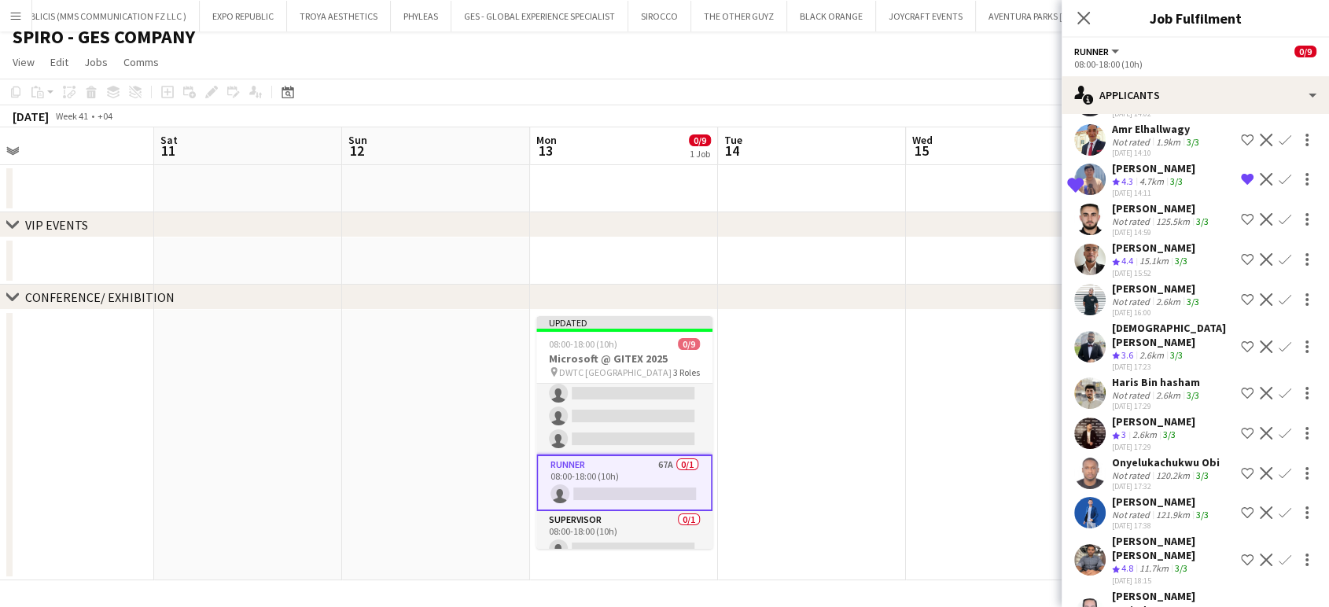
click at [1240, 467] on app-icon "Shortlist crew" at bounding box center [1246, 473] width 13 height 13
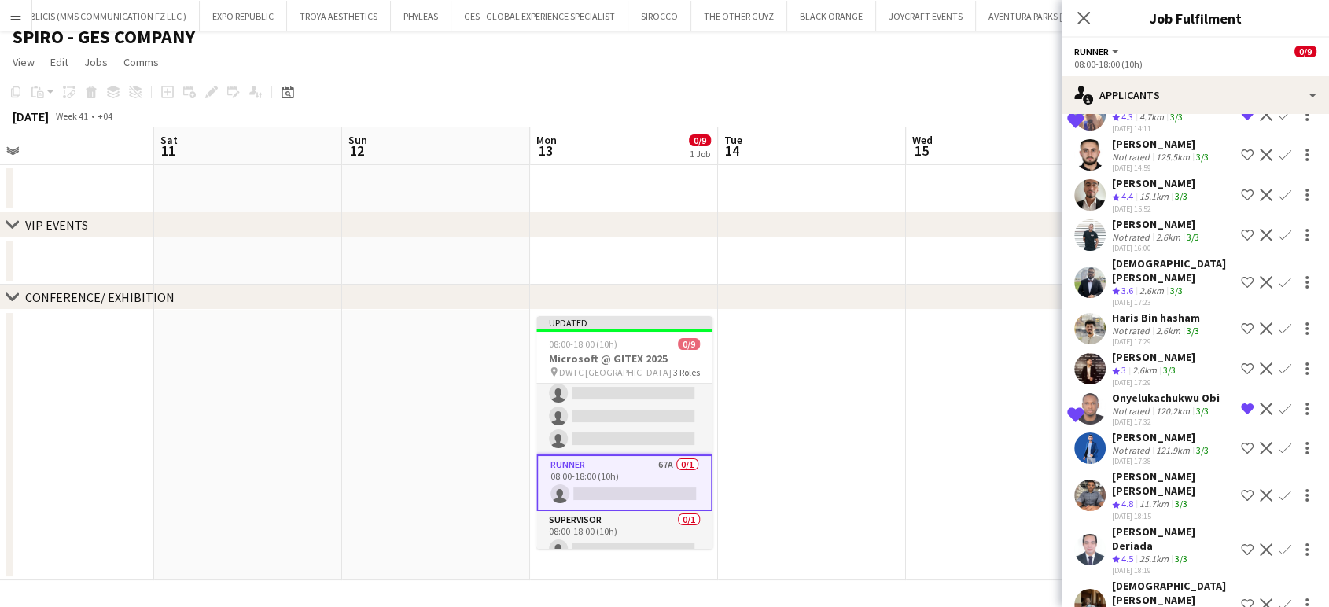
scroll to position [2270, 0]
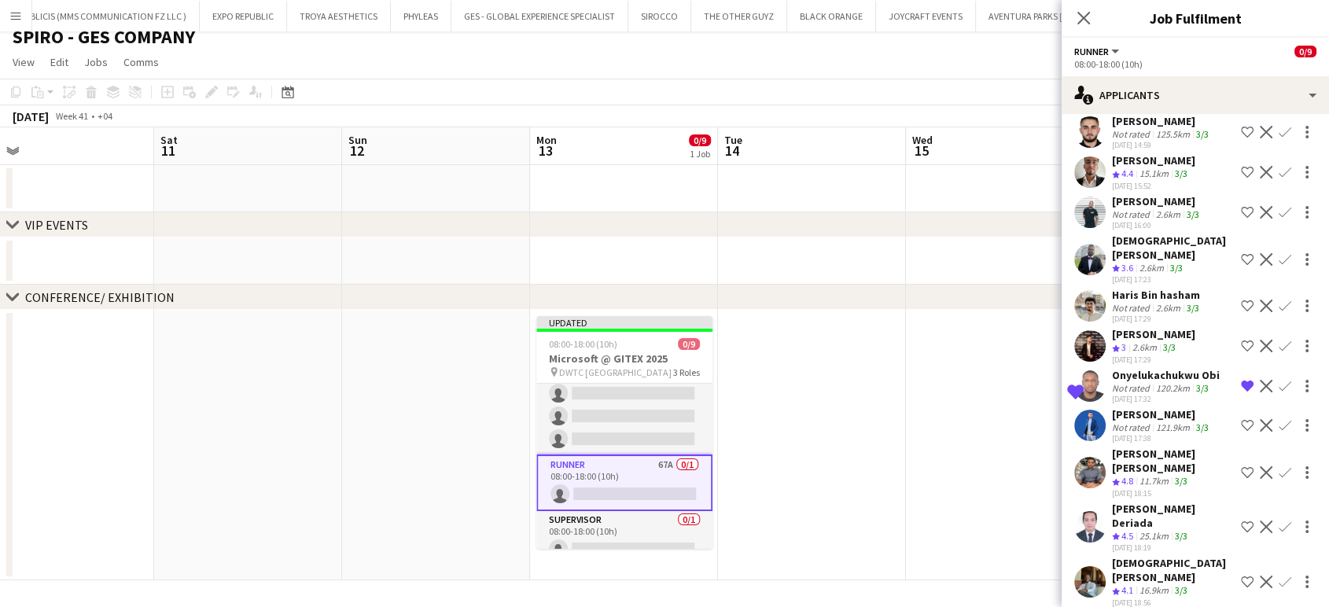
click at [1240, 520] on app-icon "Shortlist crew" at bounding box center [1246, 526] width 13 height 13
click at [1240, 575] on app-icon "Shortlist crew" at bounding box center [1246, 581] width 13 height 13
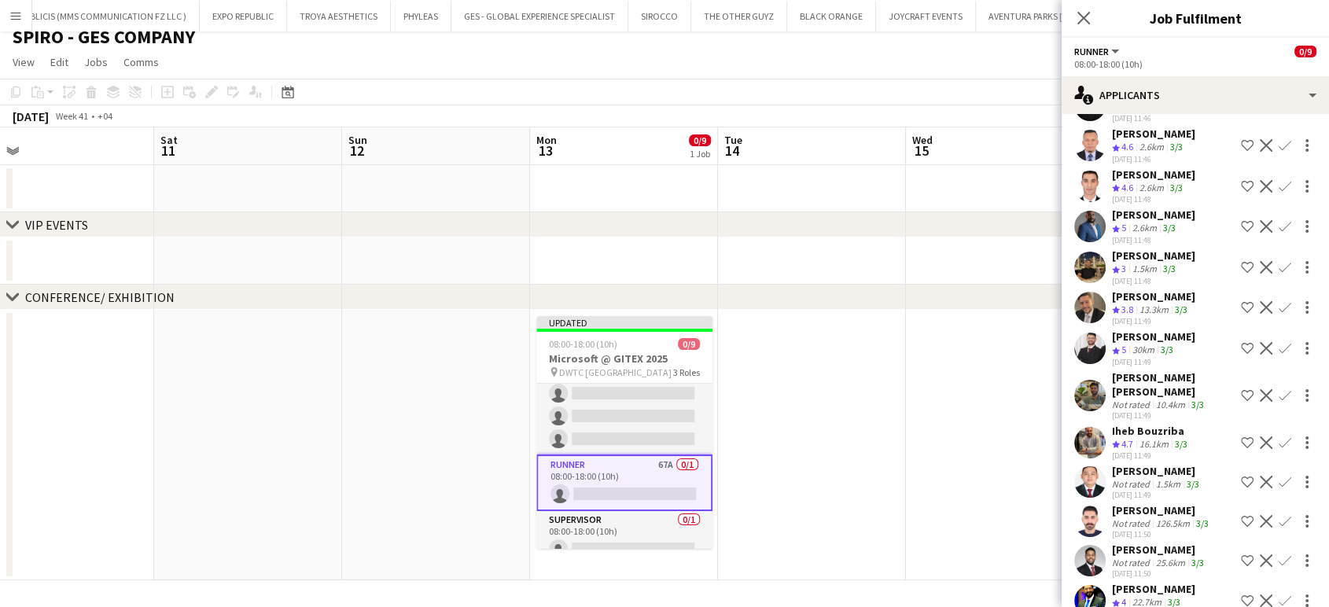
scroll to position [384, 0]
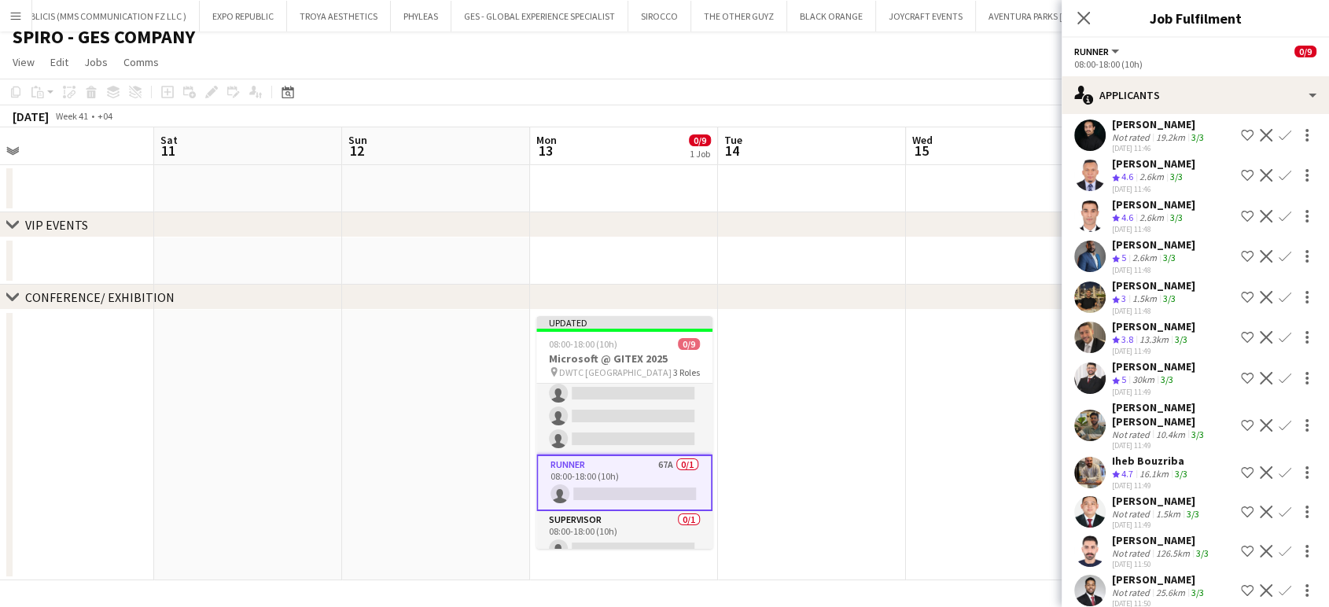
click at [1240, 470] on app-icon "Shortlist crew" at bounding box center [1246, 472] width 13 height 13
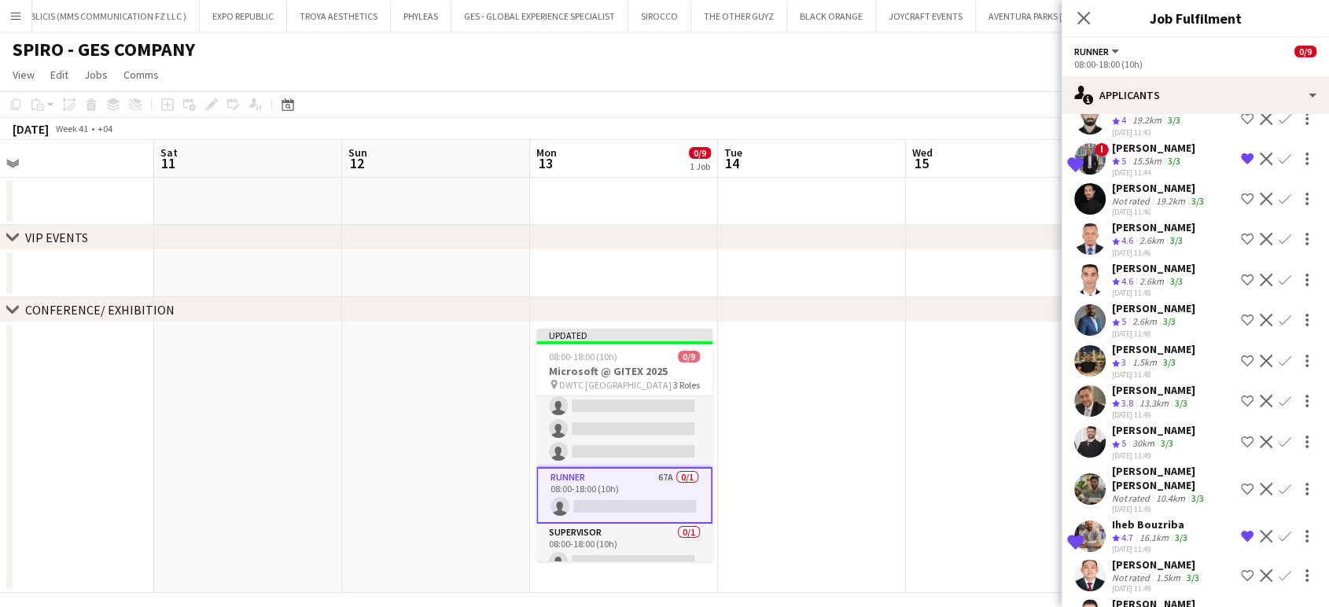
scroll to position [210, 0]
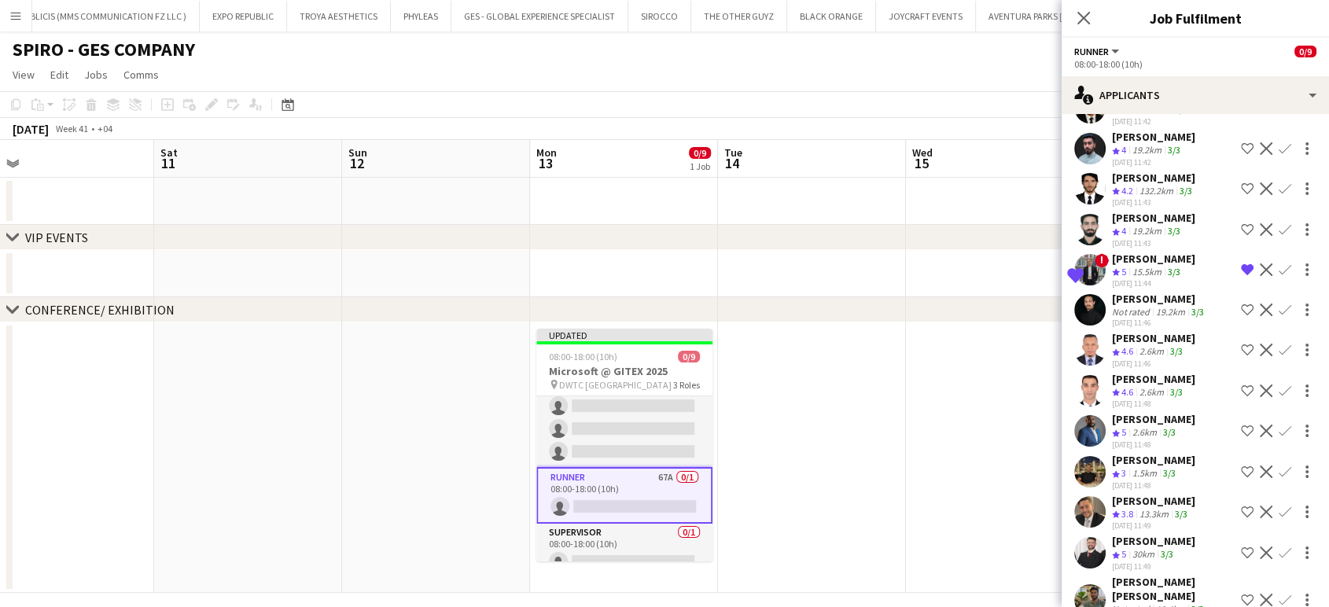
click at [1240, 356] on app-icon "Shortlist crew" at bounding box center [1246, 350] width 13 height 13
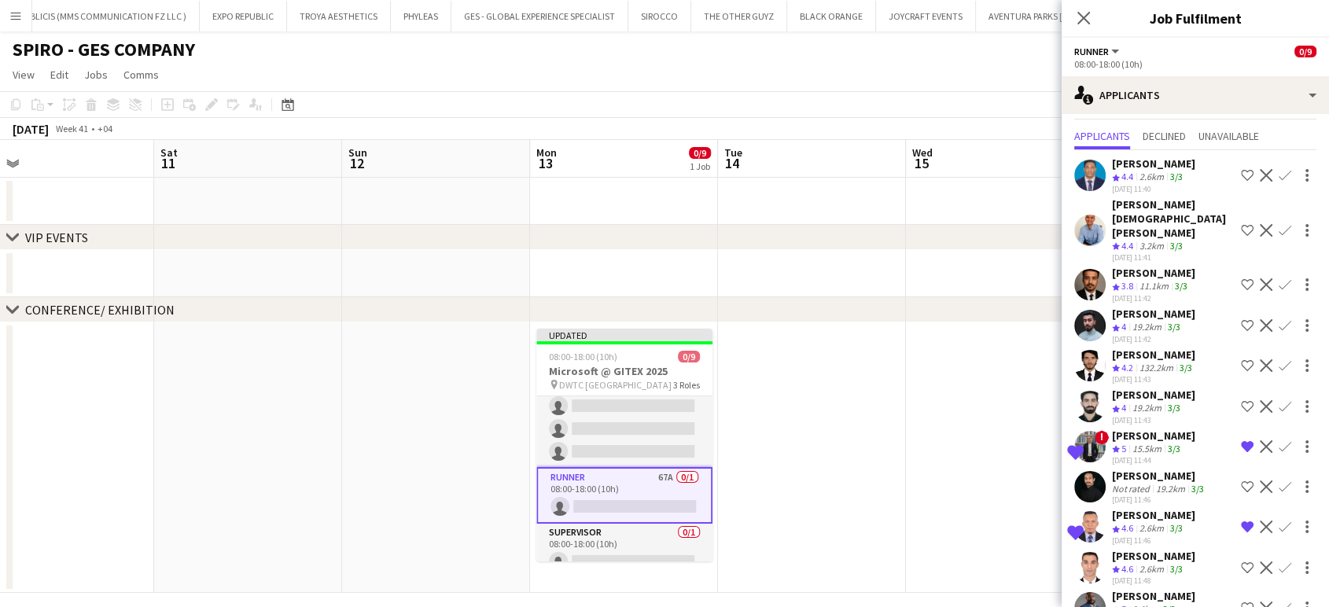
scroll to position [0, 0]
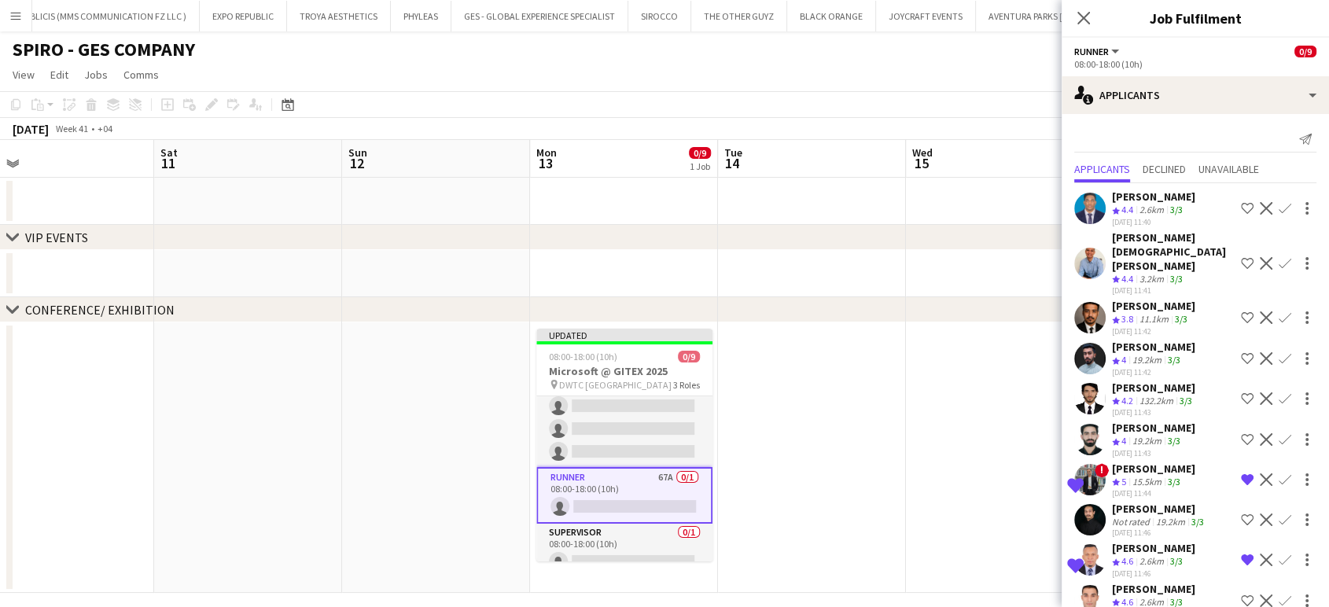
click at [823, 392] on app-date-cell at bounding box center [812, 457] width 188 height 270
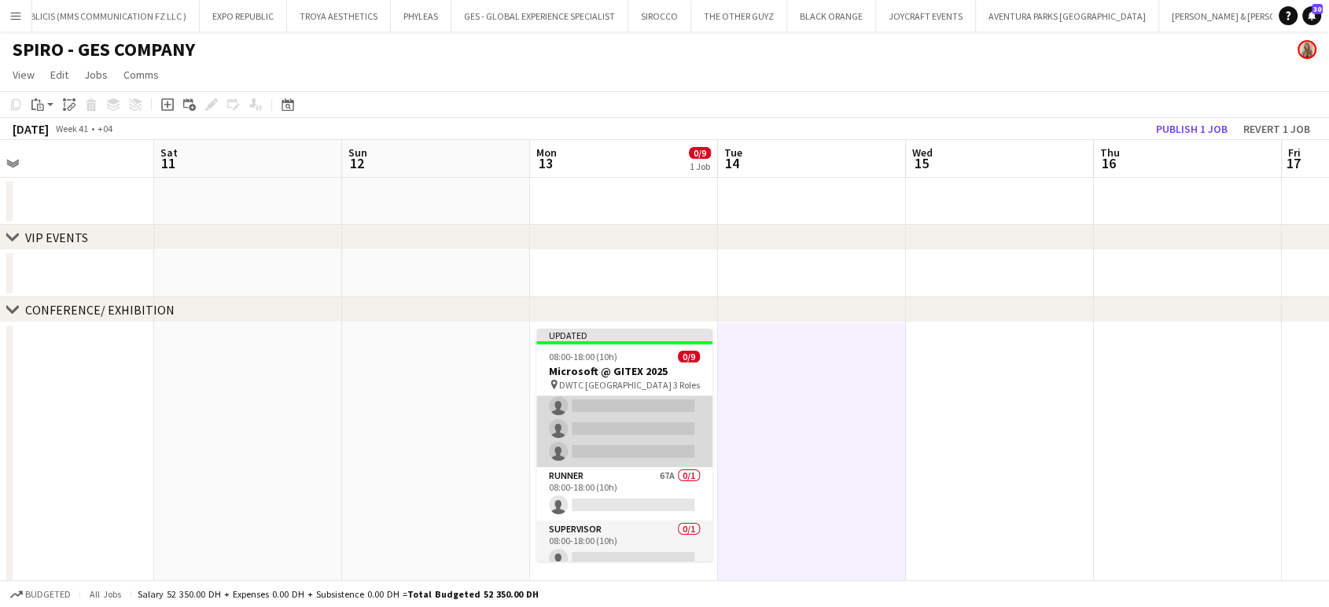
click at [623, 414] on app-card-role "Host/Hostess 60A 0/7 08:00-18:00 (10h) single-neutral-actions single-neutral-ac…" at bounding box center [624, 372] width 176 height 190
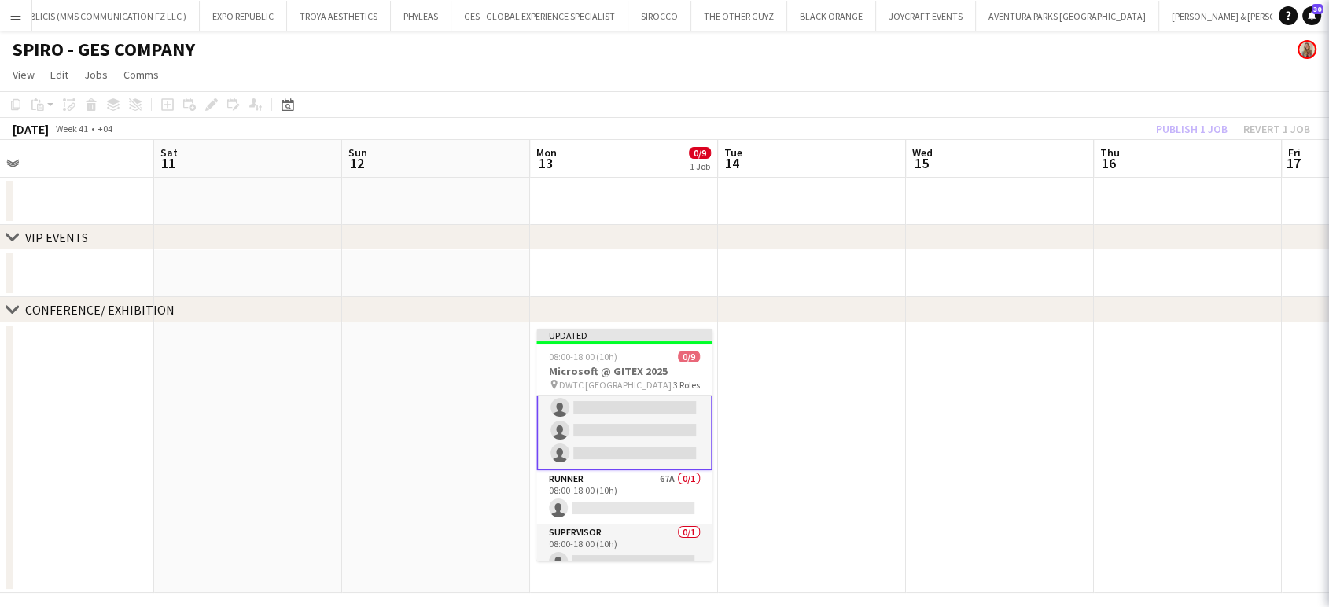
scroll to position [120, 0]
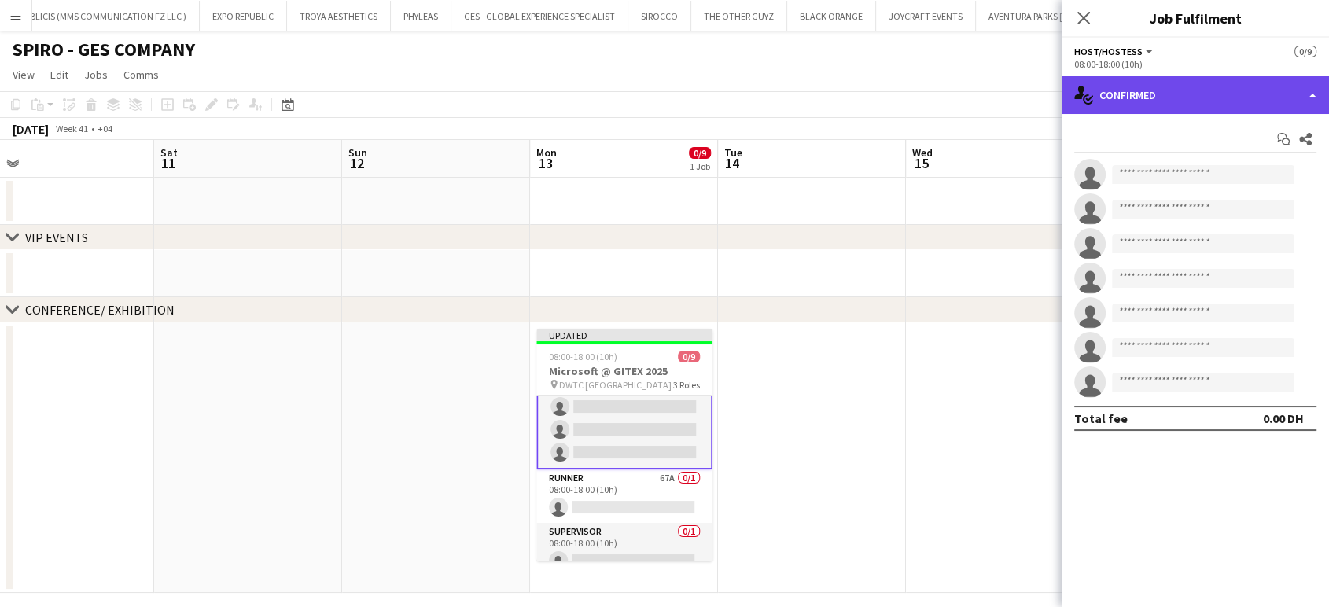
click at [1306, 94] on div "single-neutral-actions-check-2 Confirmed" at bounding box center [1194, 95] width 267 height 38
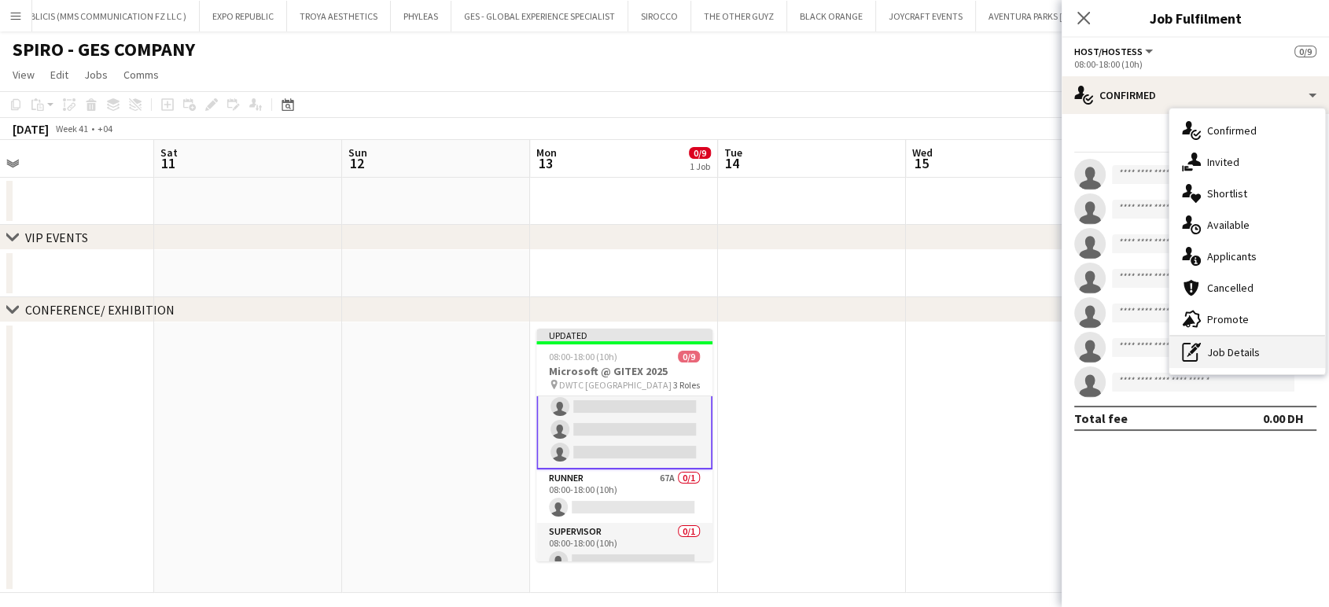
click at [1221, 346] on div "pen-write Job Details" at bounding box center [1247, 351] width 156 height 31
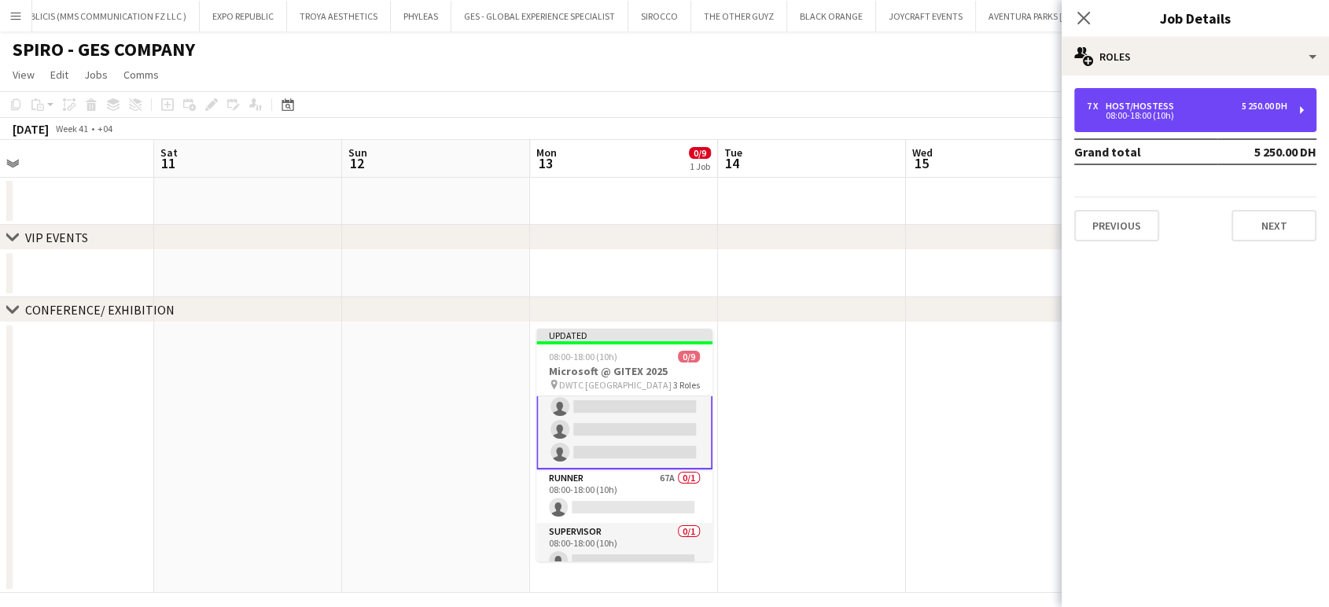
drag, startPoint x: 1167, startPoint y: 105, endPoint x: 1097, endPoint y: 83, distance: 73.3
click at [1167, 105] on div "Host/Hostess" at bounding box center [1142, 106] width 75 height 11
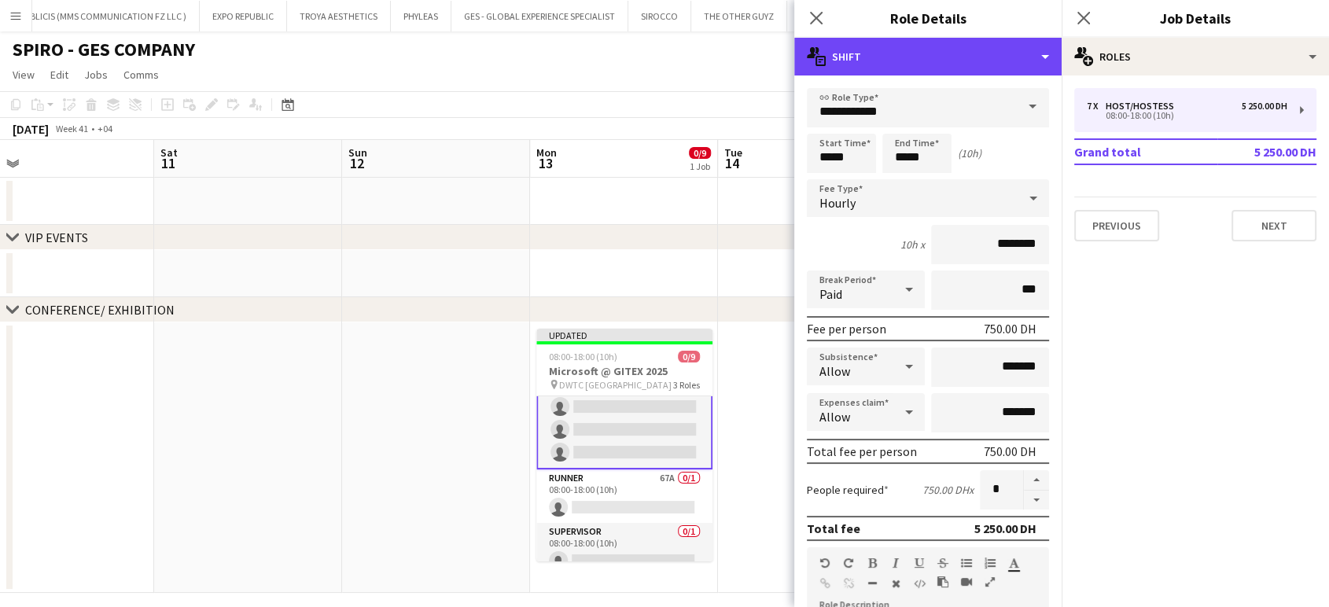
drag, startPoint x: 1029, startPoint y: 47, endPoint x: 1010, endPoint y: 80, distance: 38.0
click at [1028, 47] on div "multiple-actions-text Shift" at bounding box center [927, 57] width 267 height 38
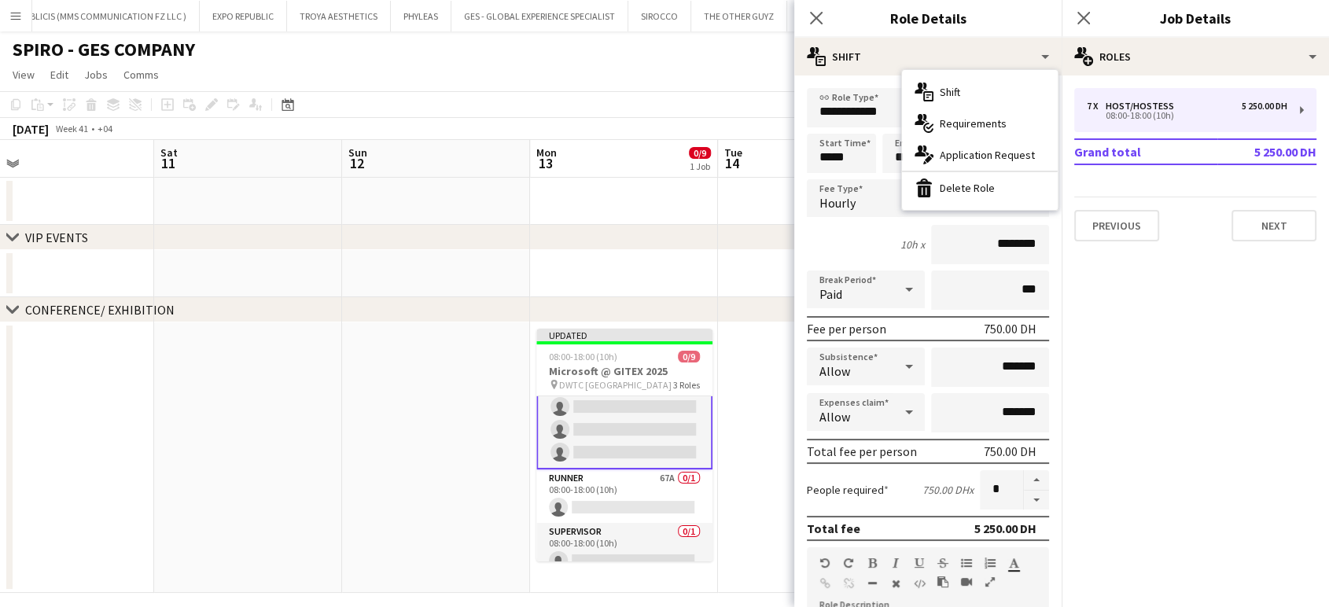
drag, startPoint x: 970, startPoint y: 118, endPoint x: 966, endPoint y: 125, distance: 8.1
click at [969, 118] on span "Requirements" at bounding box center [972, 123] width 67 height 14
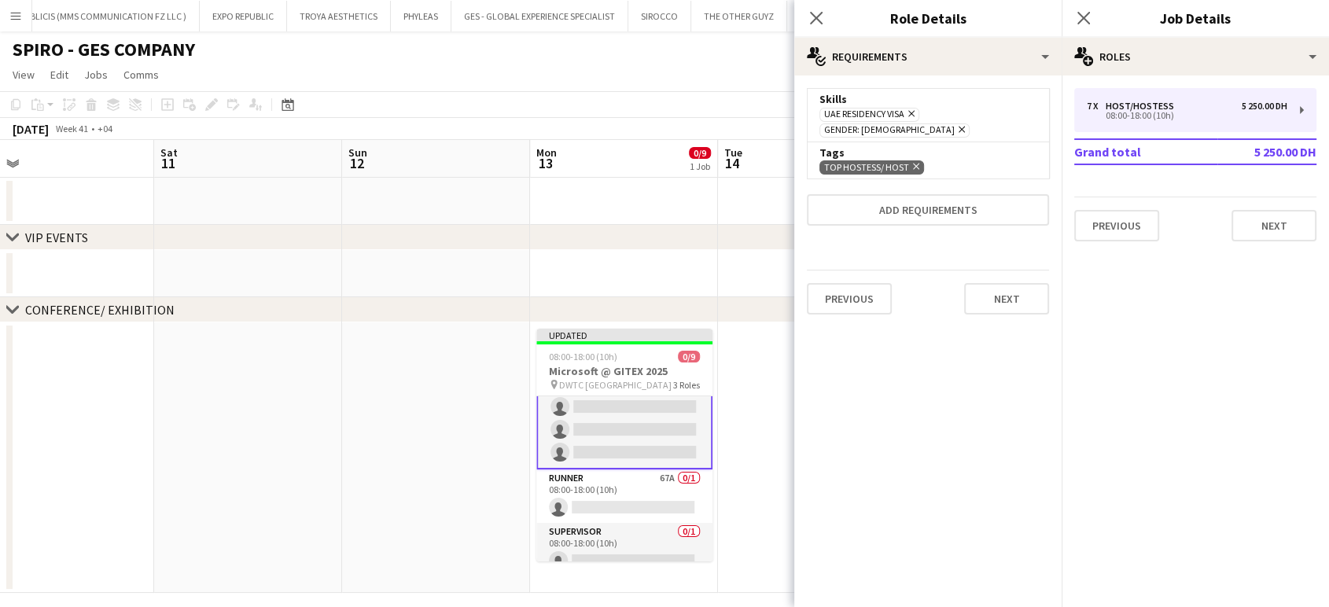
click at [965, 124] on icon "Remove" at bounding box center [959, 129] width 10 height 10
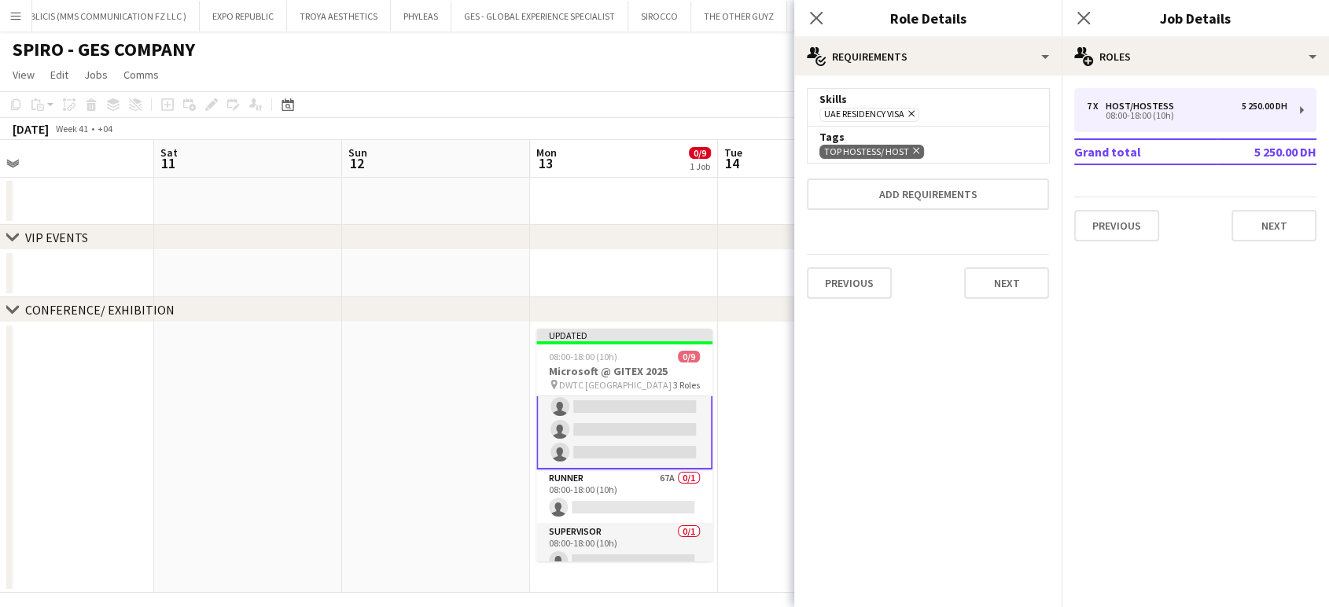
click at [768, 374] on app-date-cell at bounding box center [812, 457] width 188 height 270
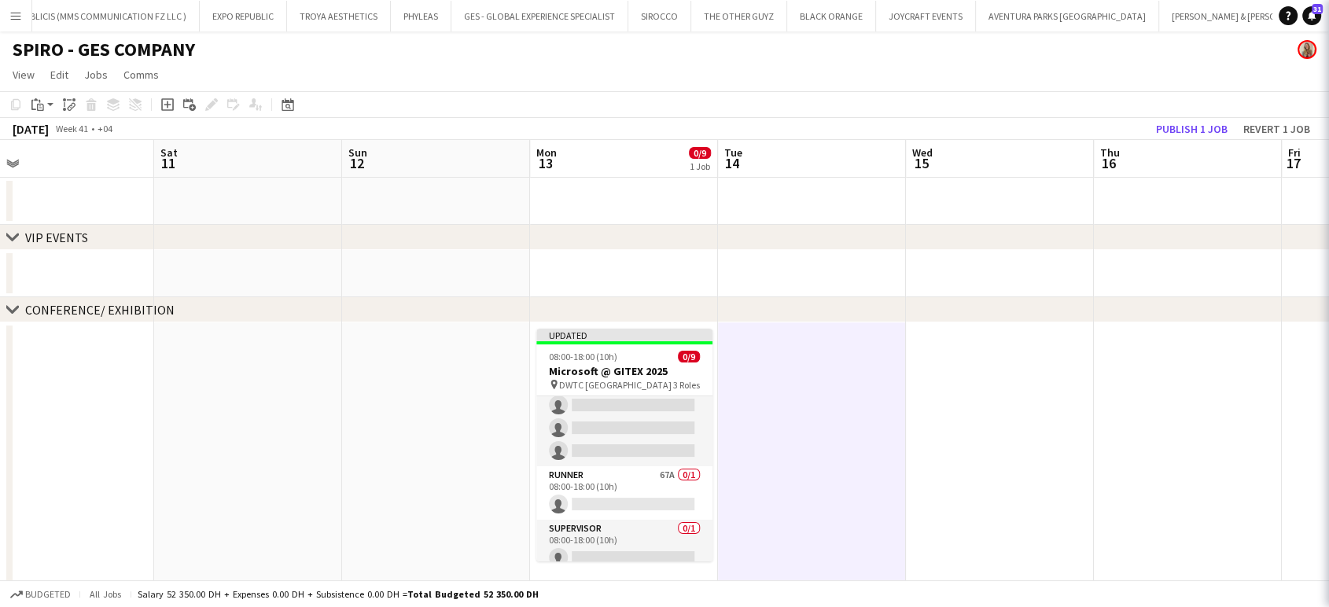
scroll to position [119, 0]
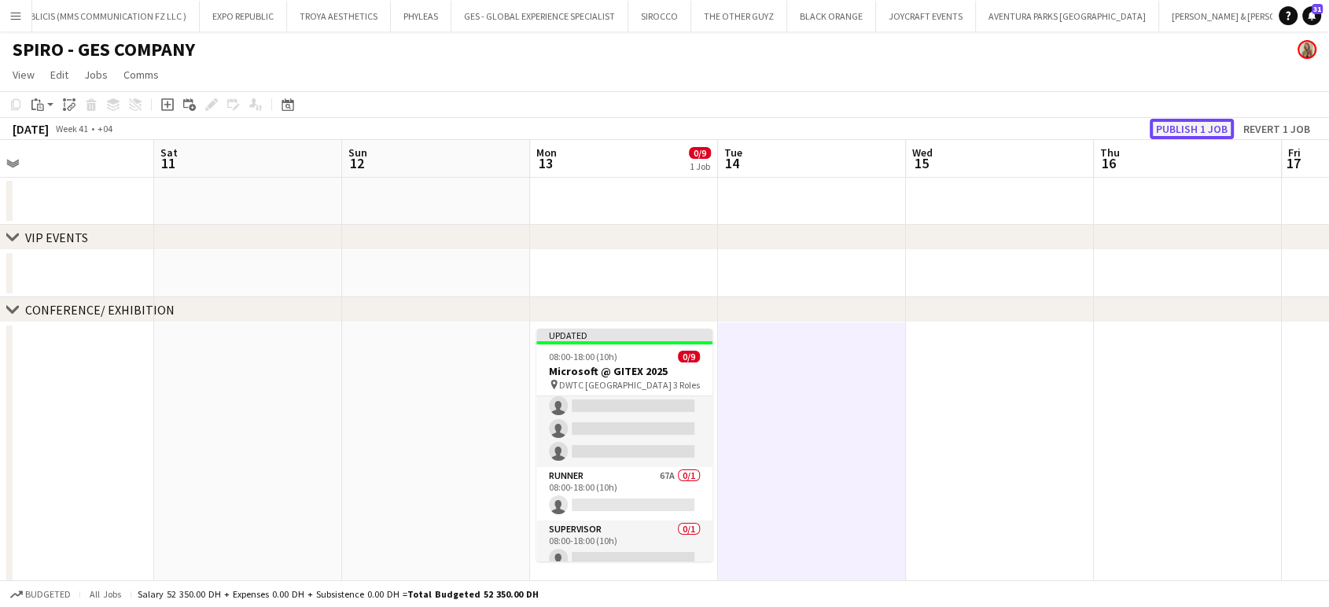
click at [1175, 127] on button "Publish 1 job" at bounding box center [1191, 129] width 84 height 20
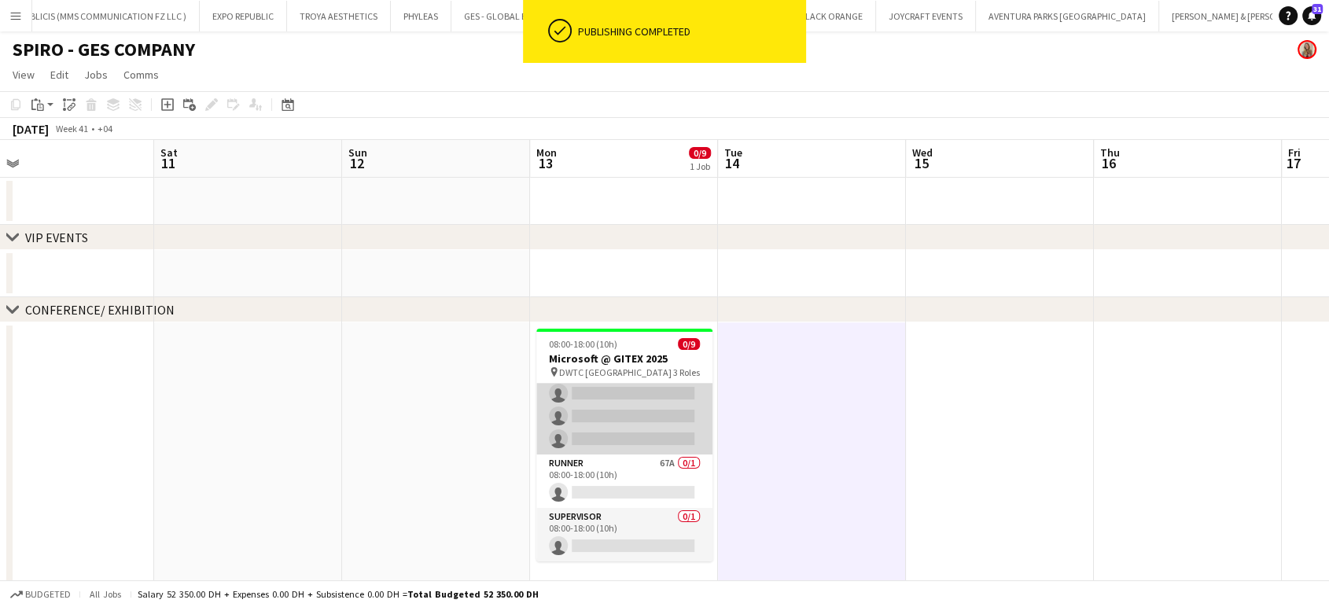
click at [606, 403] on app-card-role "Host/Hostess 60A 0/7 08:00-18:00 (10h) single-neutral-actions single-neutral-ac…" at bounding box center [624, 359] width 176 height 190
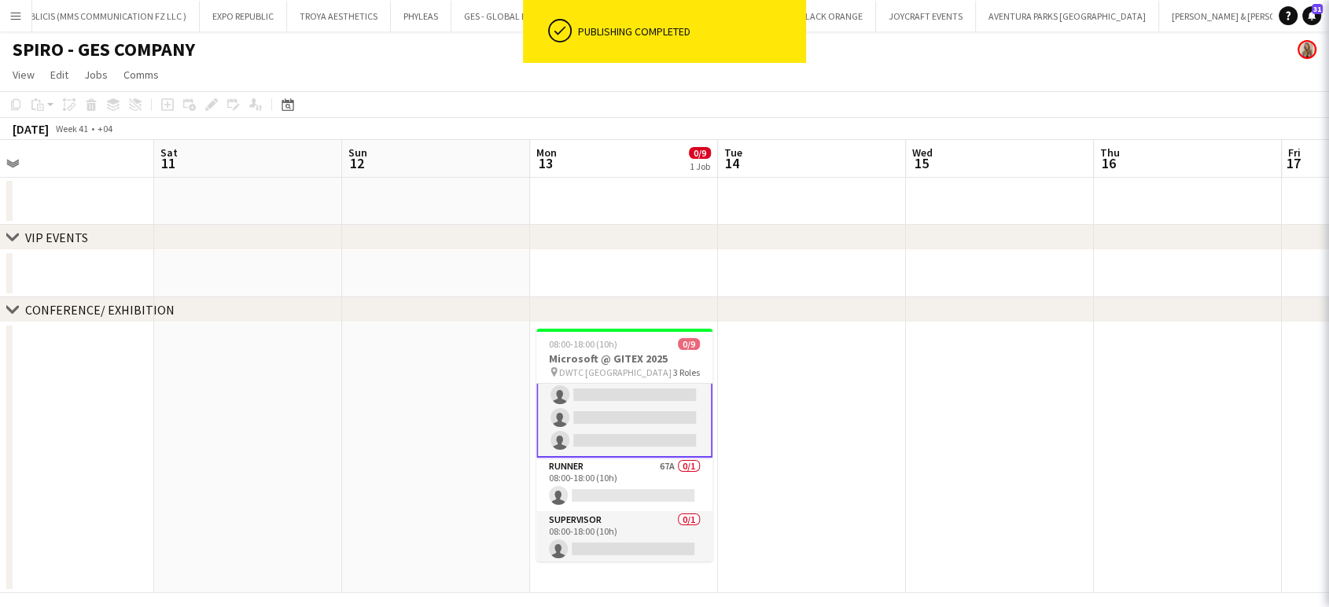
scroll to position [120, 0]
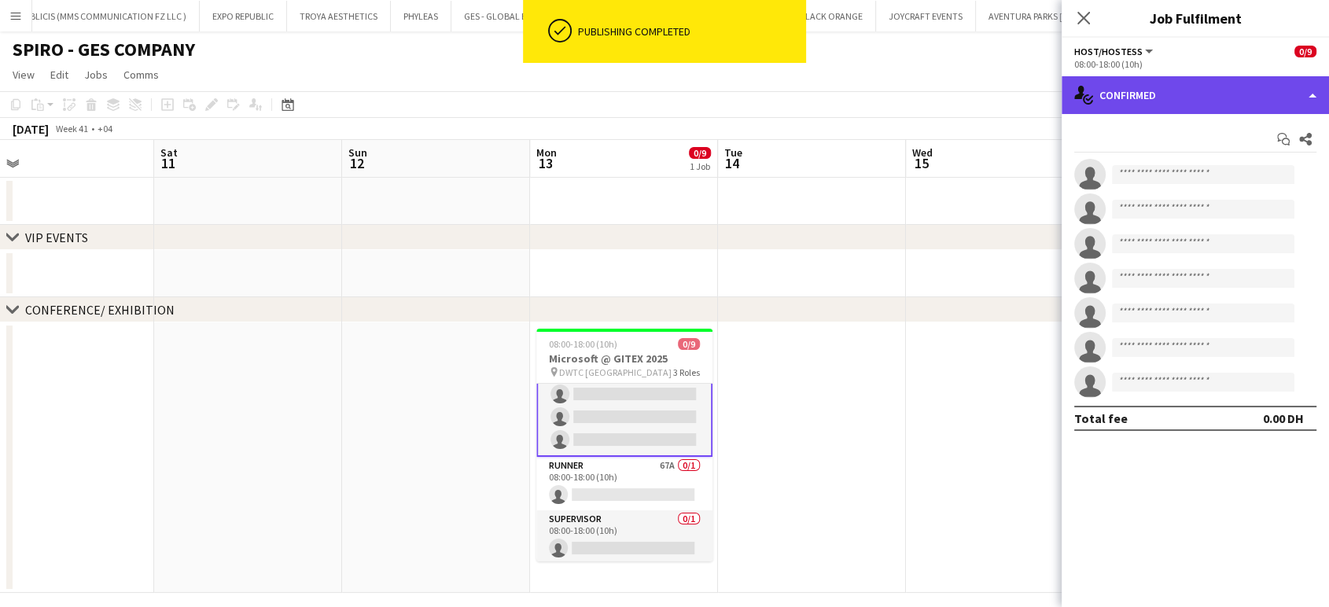
click at [1283, 94] on div "single-neutral-actions-check-2 Confirmed" at bounding box center [1194, 95] width 267 height 38
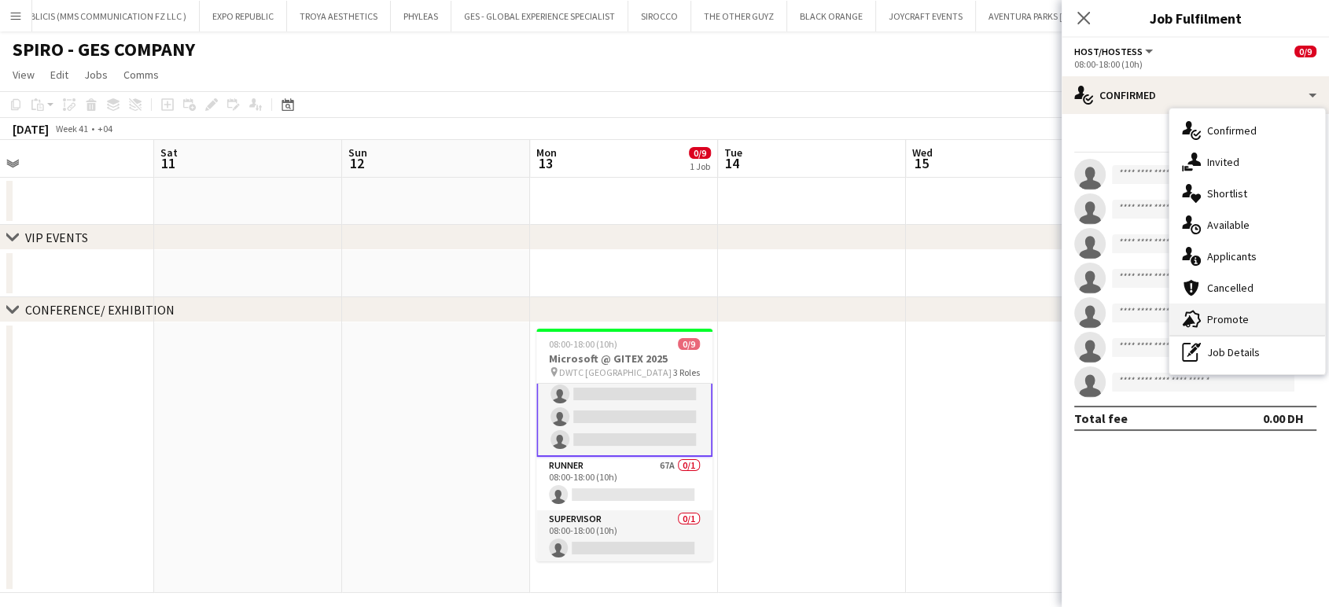
click at [1226, 321] on span "Promote" at bounding box center [1228, 319] width 42 height 14
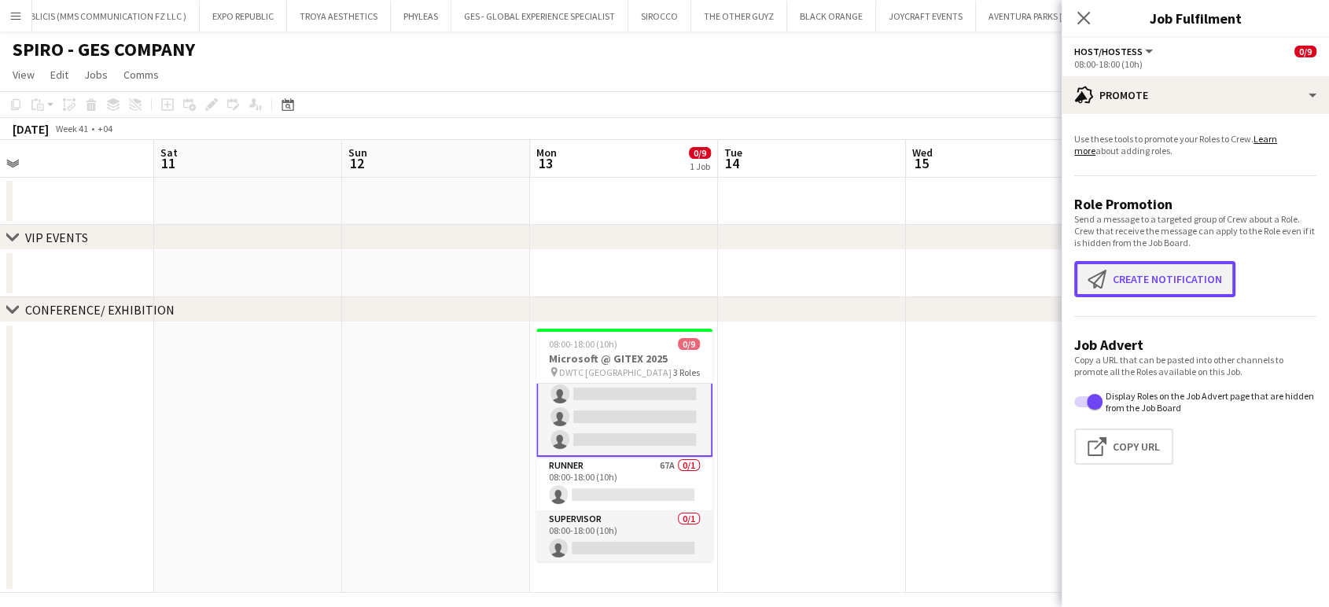
click at [1109, 285] on app-icon "Create notification" at bounding box center [1099, 279] width 25 height 19
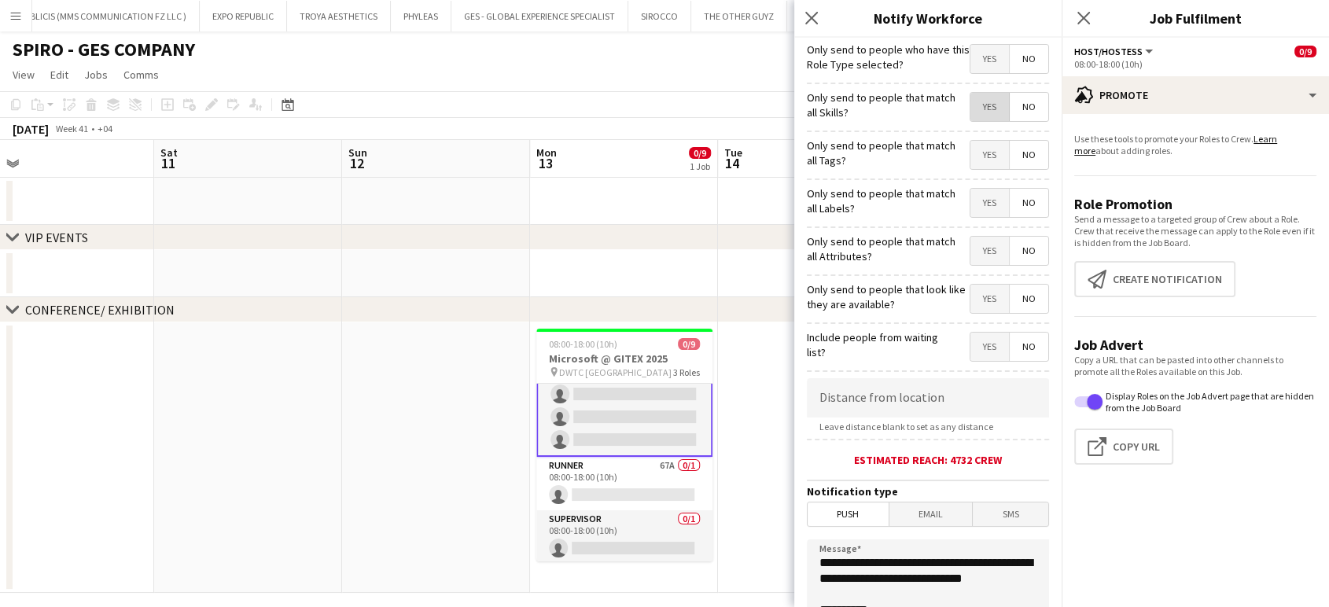
click at [975, 101] on span "Yes" at bounding box center [989, 107] width 39 height 28
click at [972, 159] on span "Yes" at bounding box center [989, 155] width 39 height 28
click at [970, 42] on div "Only send to people who have this Role Type selected? Yes No" at bounding box center [928, 57] width 242 height 39
click at [974, 56] on span "Yes" at bounding box center [989, 59] width 39 height 28
drag, startPoint x: 972, startPoint y: 181, endPoint x: 974, endPoint y: 204, distance: 22.9
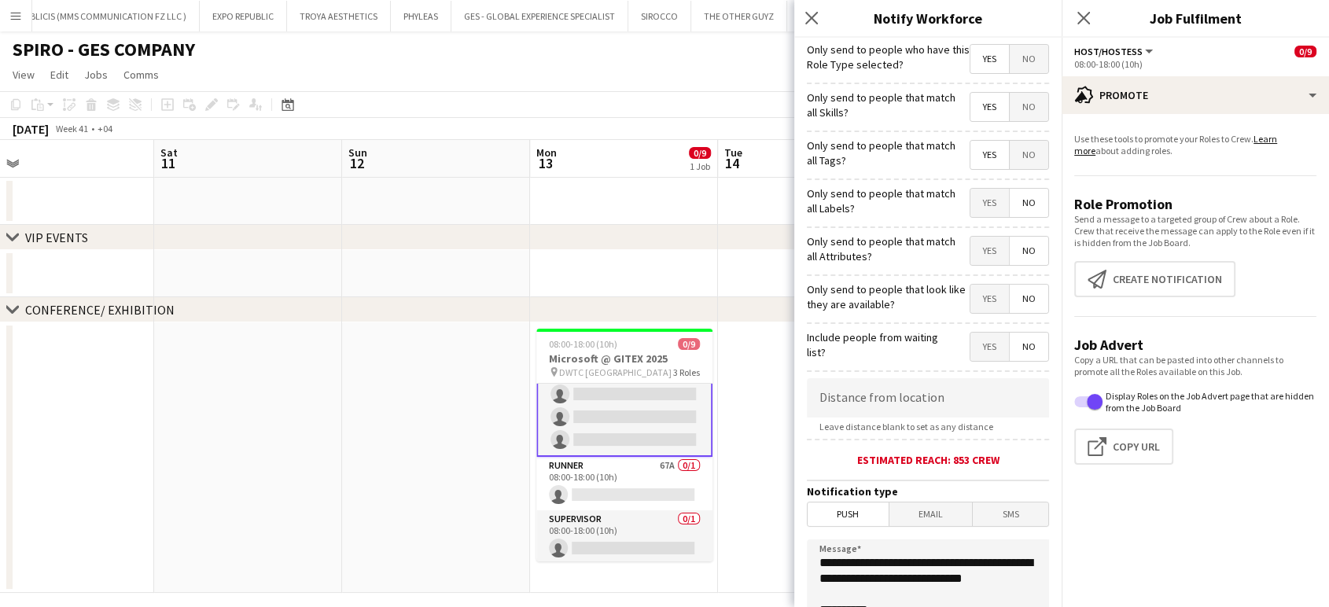
click at [974, 182] on form "**********" at bounding box center [927, 452] width 267 height 828
click at [973, 206] on span "Yes" at bounding box center [989, 203] width 39 height 28
click at [973, 265] on span "Yes" at bounding box center [989, 251] width 39 height 28
click at [970, 303] on span "Yes" at bounding box center [989, 299] width 39 height 28
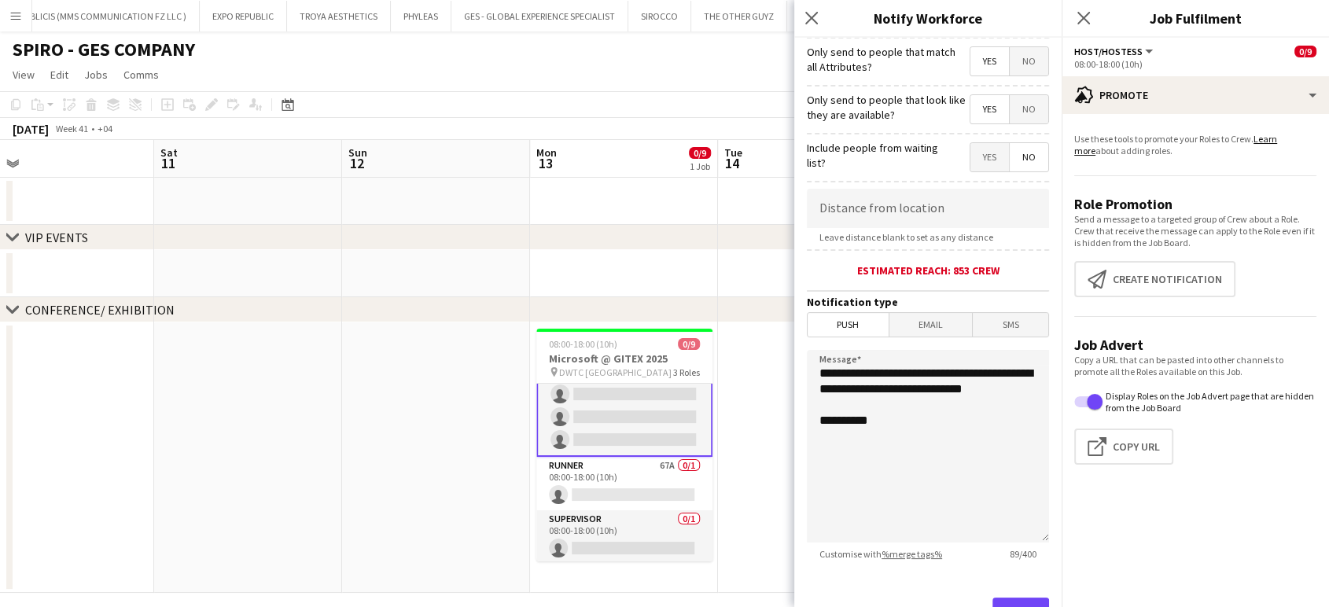
scroll to position [263, 0]
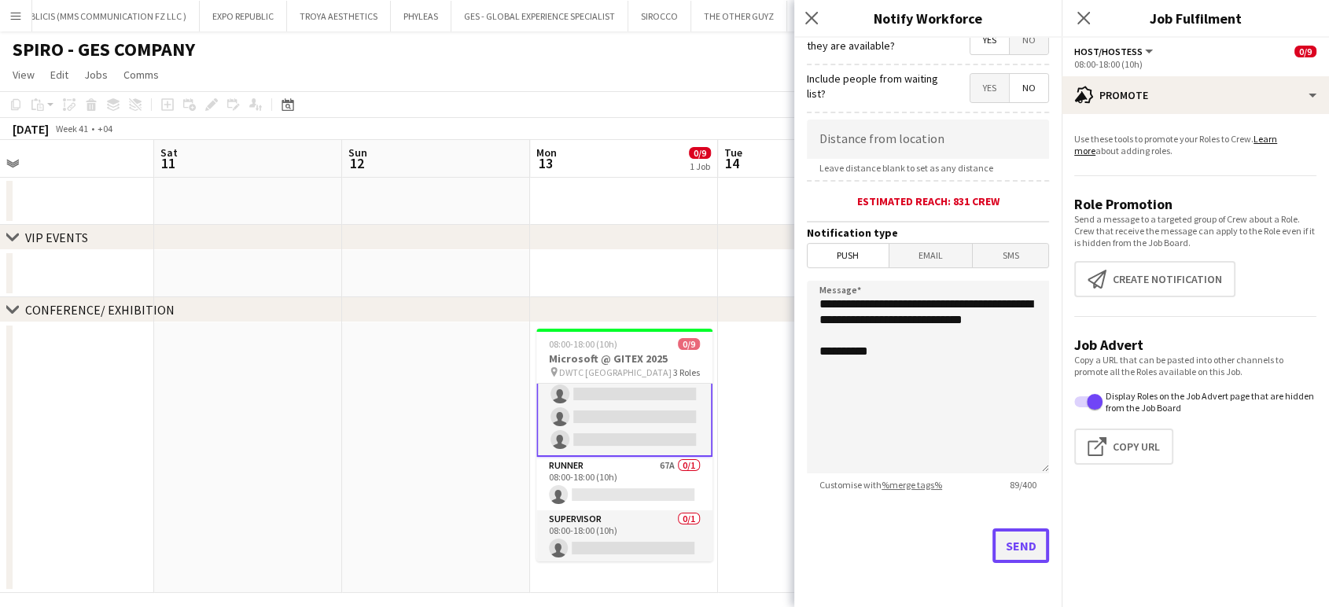
click at [1001, 539] on button "Send" at bounding box center [1020, 545] width 57 height 35
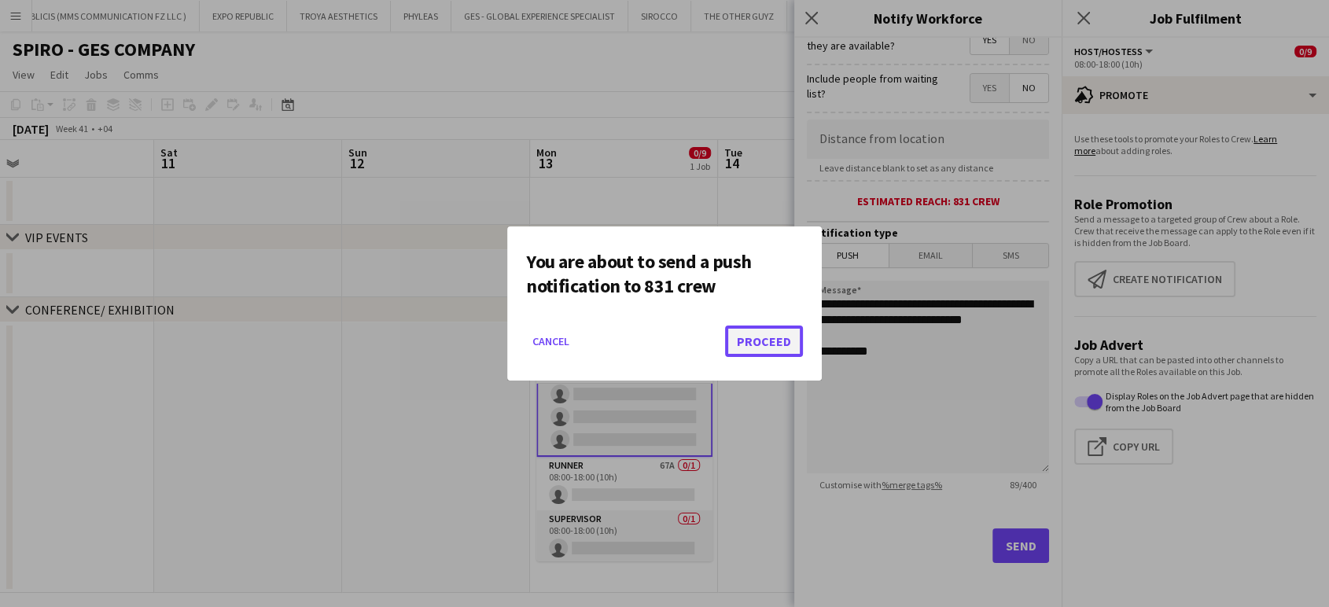
click at [780, 327] on button "Proceed" at bounding box center [764, 340] width 78 height 31
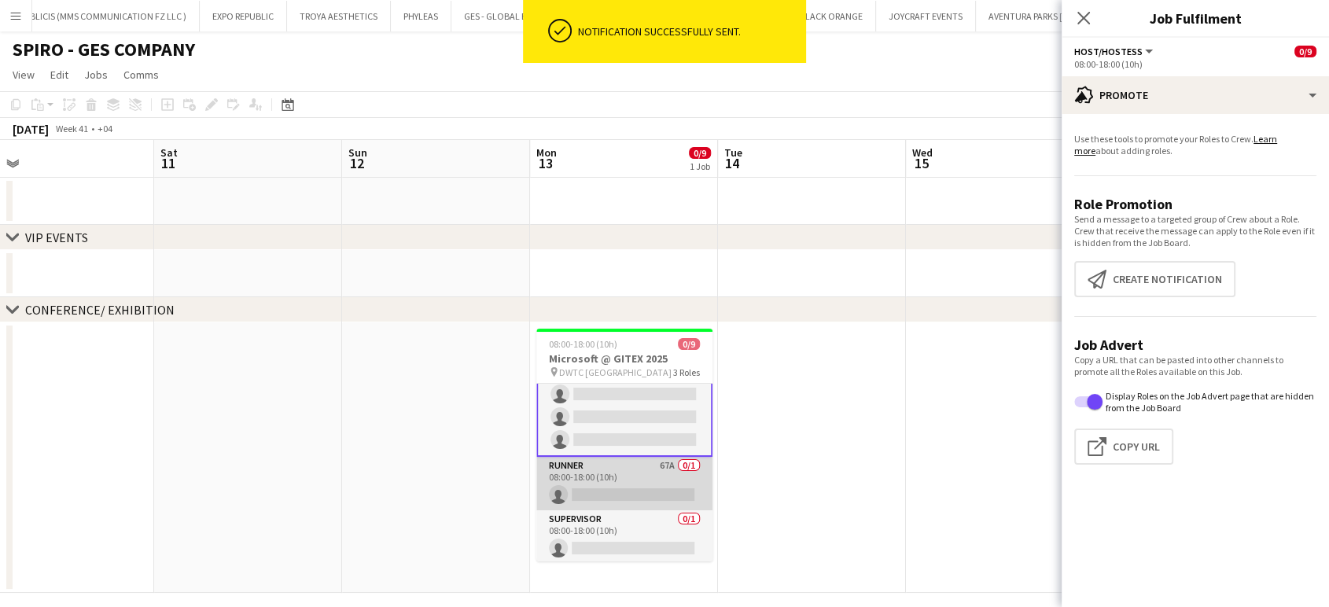
click at [618, 476] on app-card-role "Runner 67A 0/1 08:00-18:00 (10h) single-neutral-actions" at bounding box center [624, 483] width 176 height 53
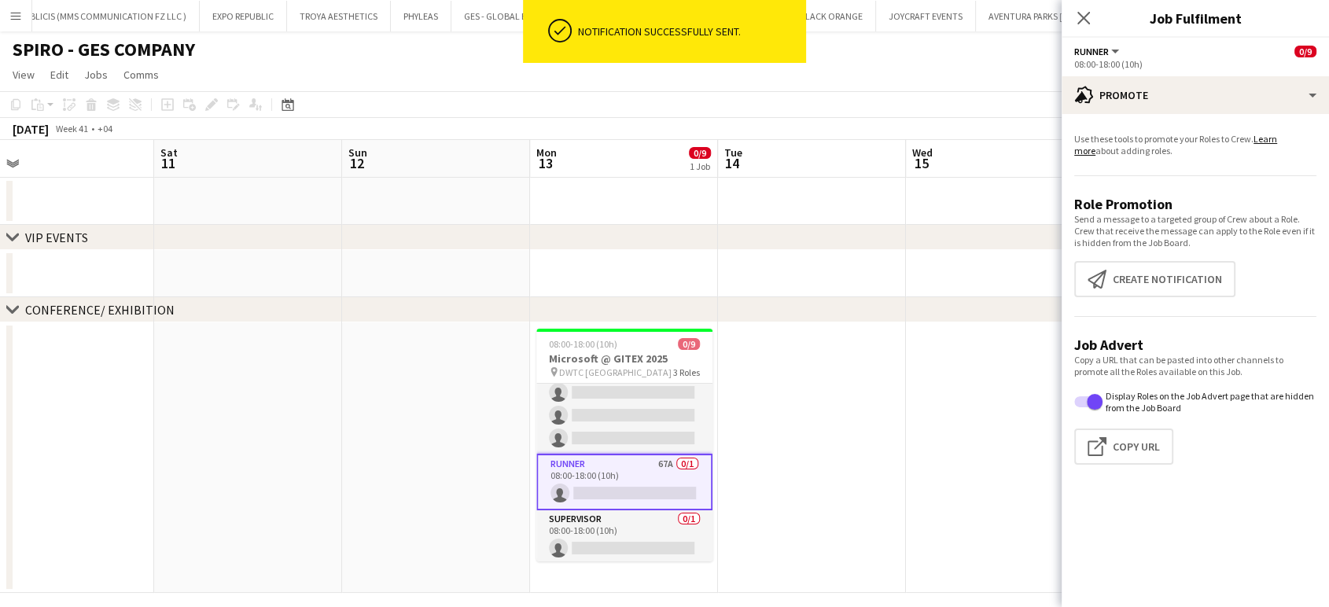
scroll to position [119, 0]
click at [823, 451] on app-date-cell at bounding box center [812, 457] width 188 height 270
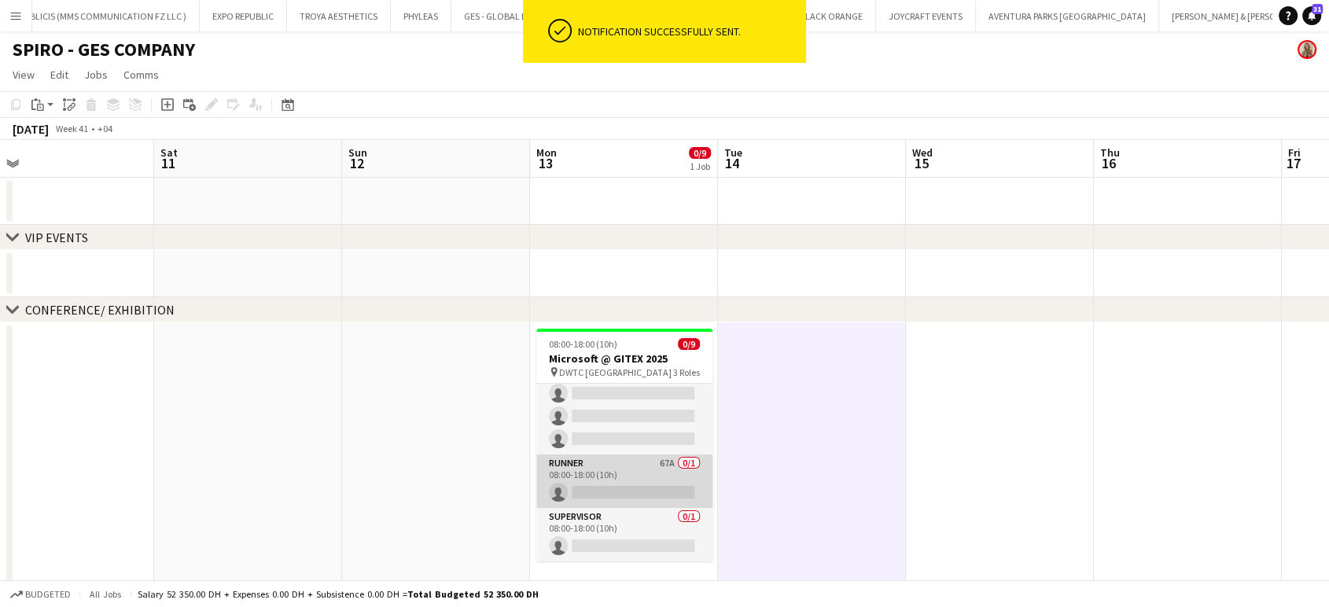
click at [652, 487] on app-card-role "Runner 67A 0/1 08:00-18:00 (10h) single-neutral-actions" at bounding box center [624, 480] width 176 height 53
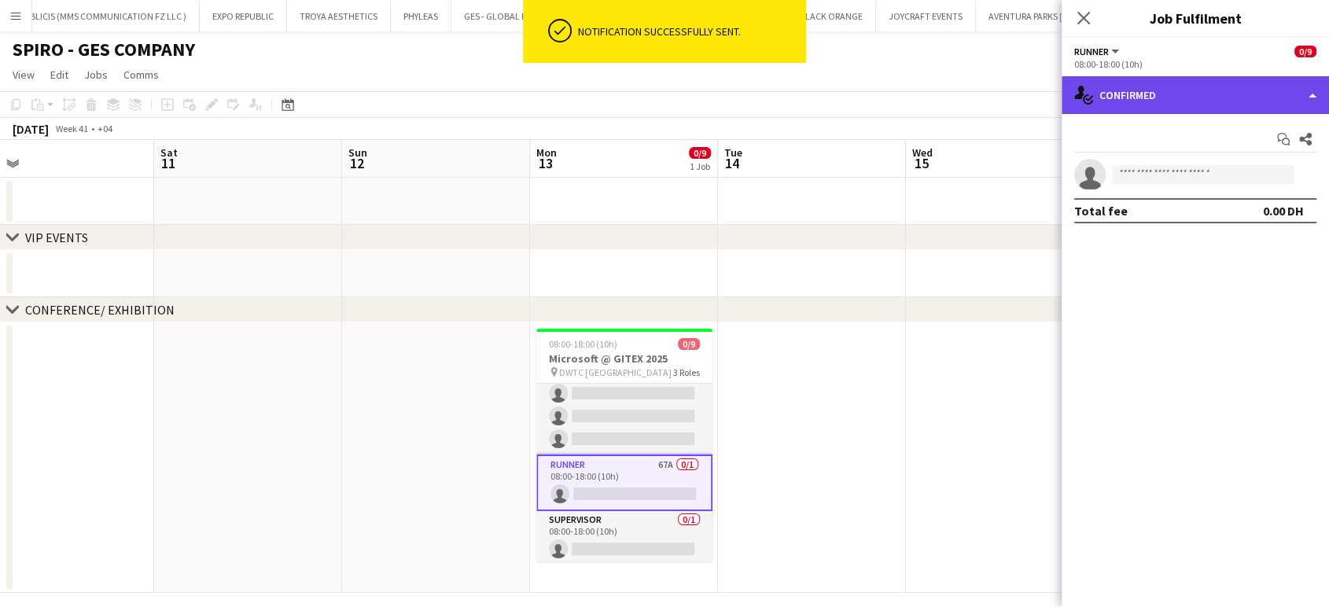
click at [1286, 90] on div "single-neutral-actions-check-2 Confirmed" at bounding box center [1194, 95] width 267 height 38
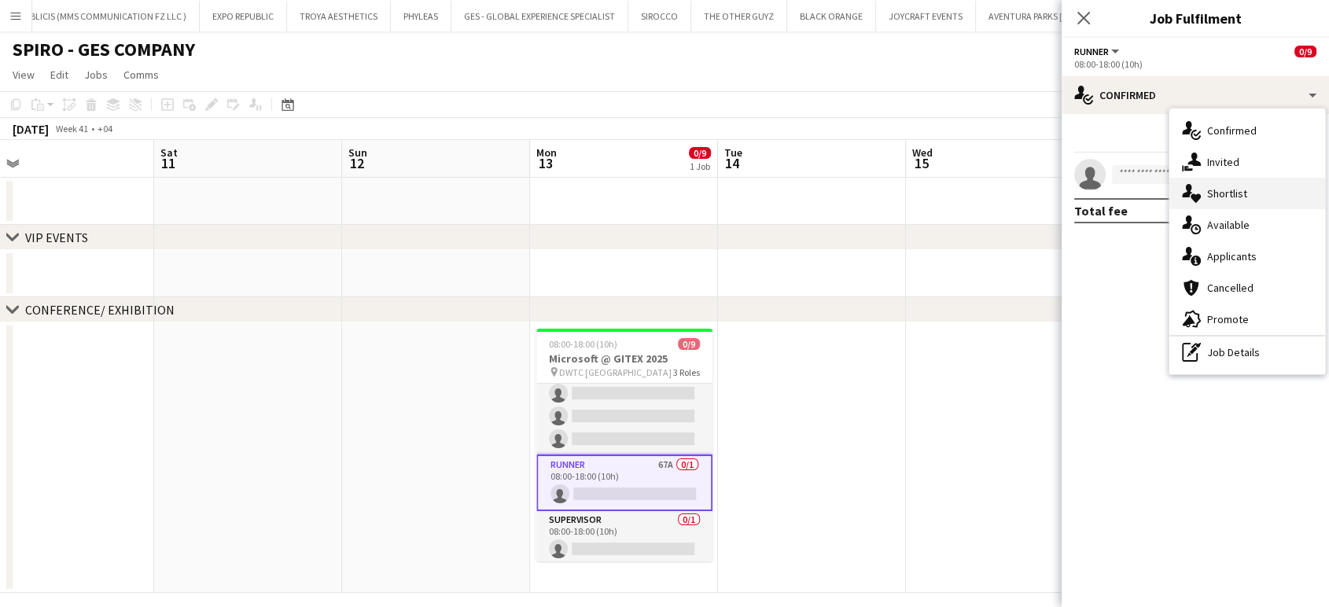
click at [1248, 189] on div "single-neutral-actions-heart Shortlist" at bounding box center [1247, 193] width 156 height 31
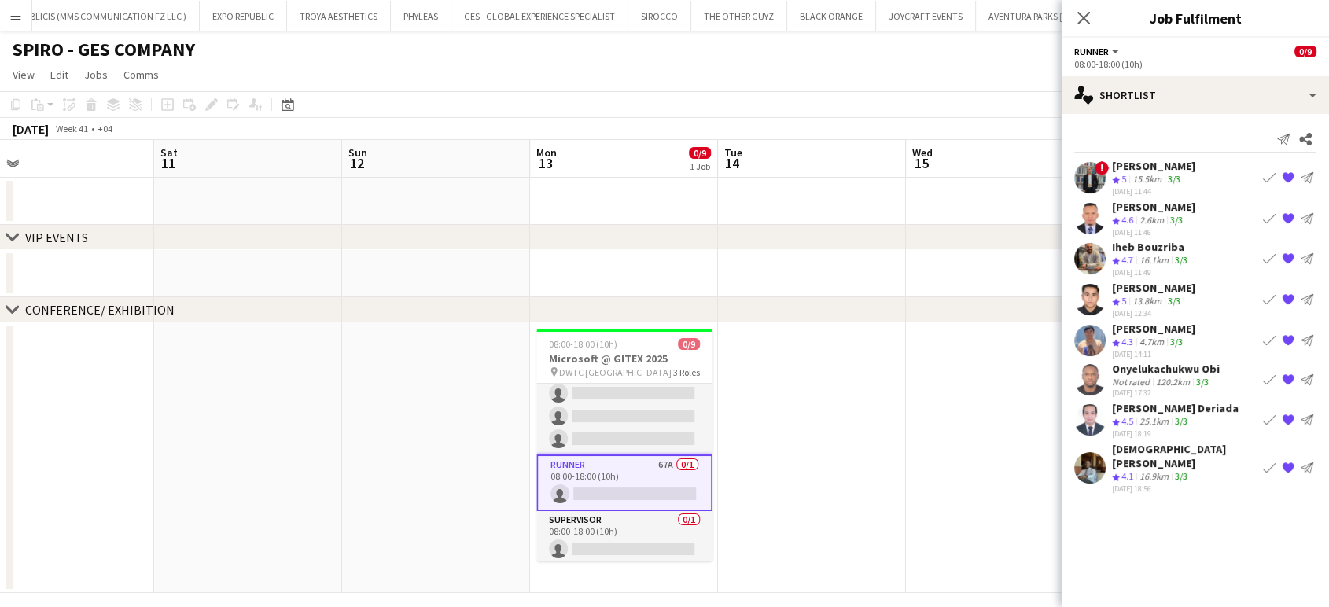
click at [1290, 294] on app-icon "{{ spriteTitle }}" at bounding box center [1287, 299] width 13 height 13
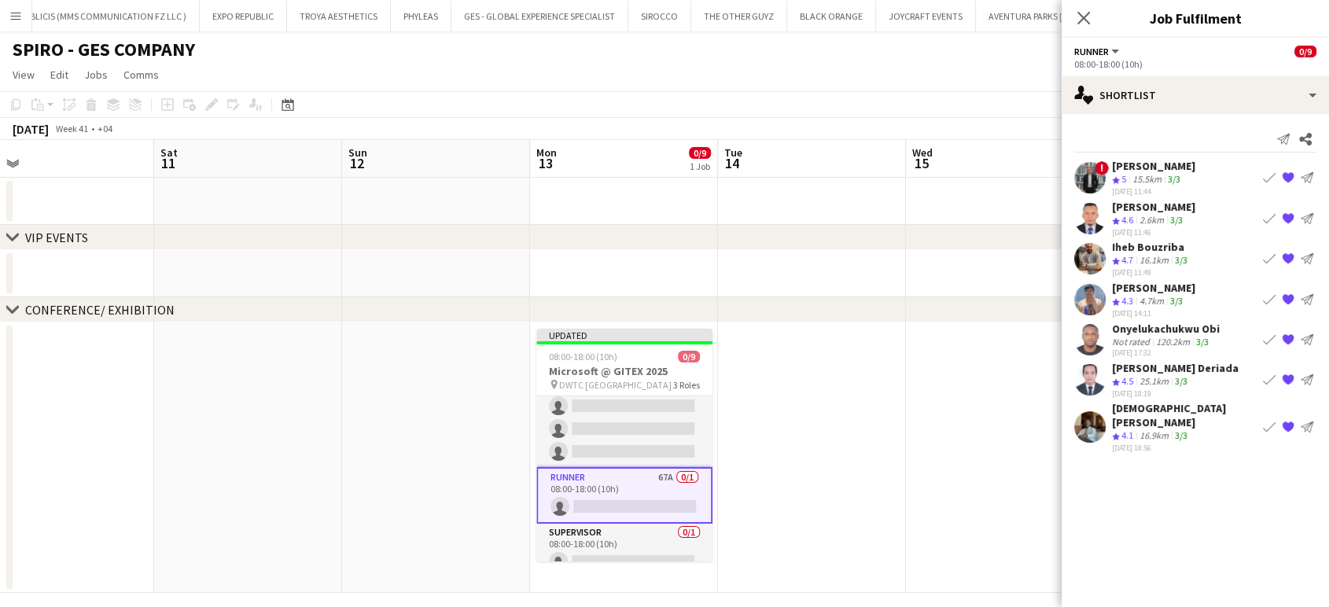
scroll to position [0, 786]
click at [984, 399] on app-date-cell at bounding box center [999, 457] width 188 height 270
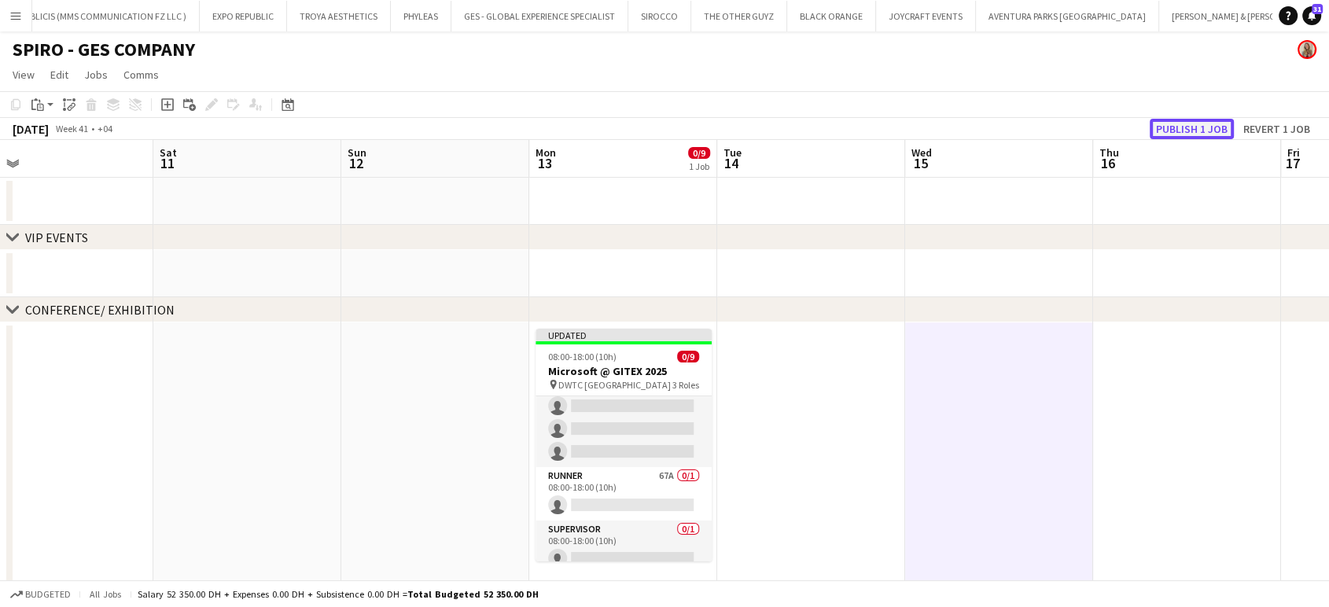
click at [1174, 129] on button "Publish 1 job" at bounding box center [1191, 129] width 84 height 20
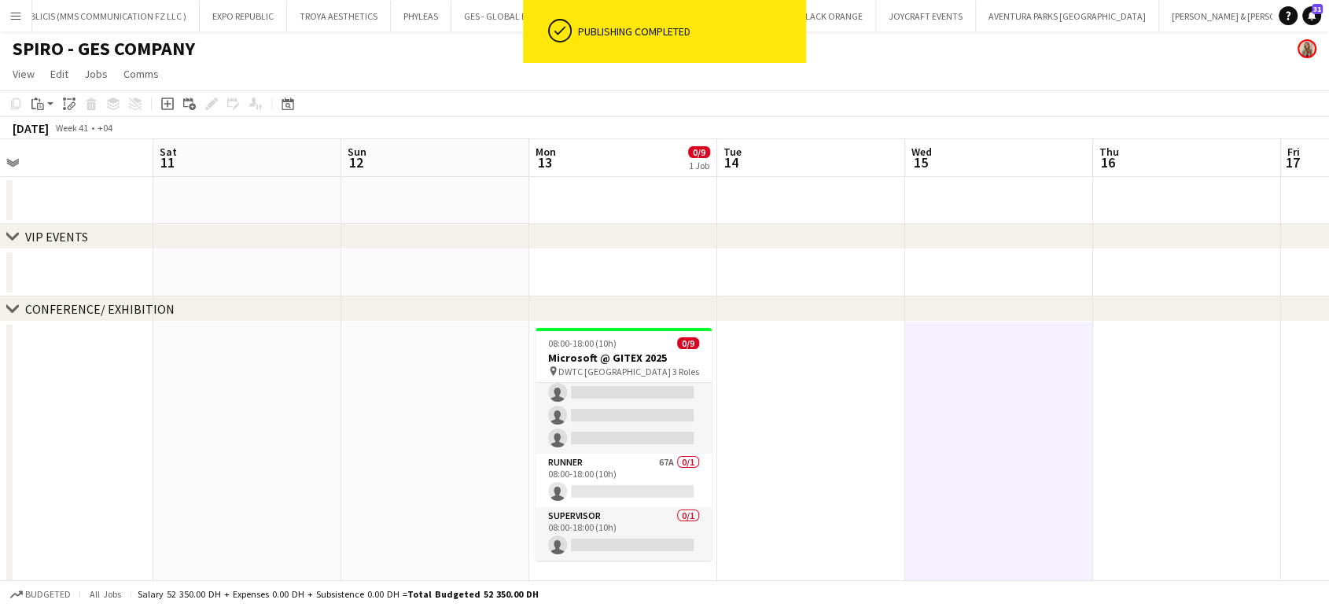
scroll to position [0, 0]
click at [866, 431] on app-date-cell at bounding box center [811, 457] width 188 height 270
